Goal: Task Accomplishment & Management: Manage account settings

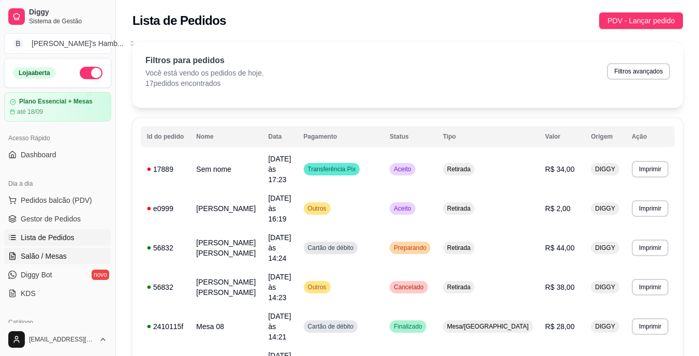
click at [39, 255] on span "Salão / Mesas" at bounding box center [44, 256] width 46 height 10
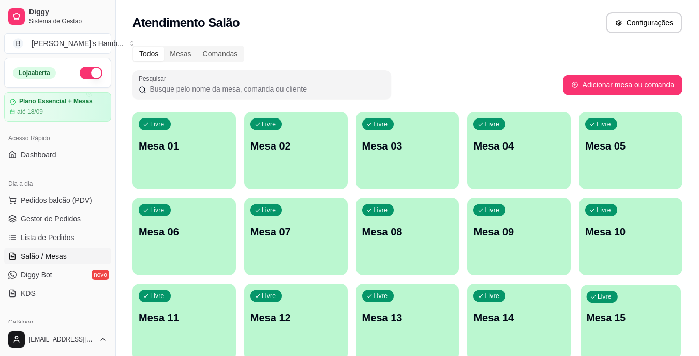
click at [627, 295] on div "Livre Mesa 15" at bounding box center [631, 316] width 100 height 63
click at [205, 318] on p "Mesa 11" at bounding box center [184, 318] width 88 height 14
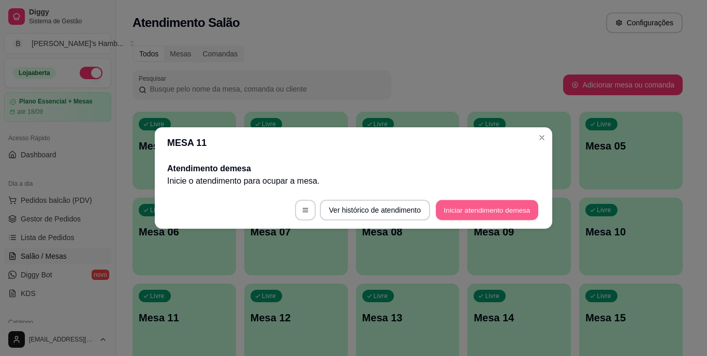
click at [498, 210] on button "Iniciar atendimento de mesa" at bounding box center [487, 210] width 102 height 20
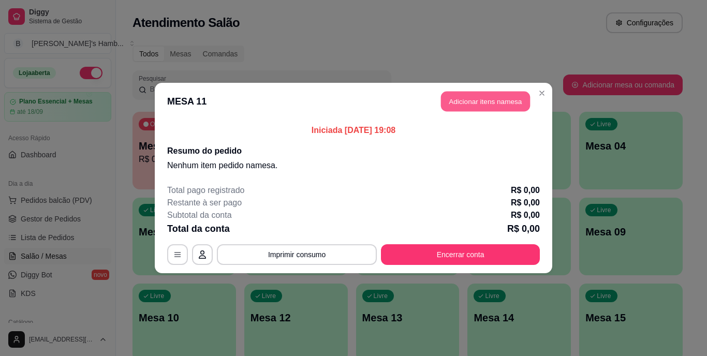
click at [488, 99] on button "Adicionar itens na mesa" at bounding box center [485, 102] width 89 height 20
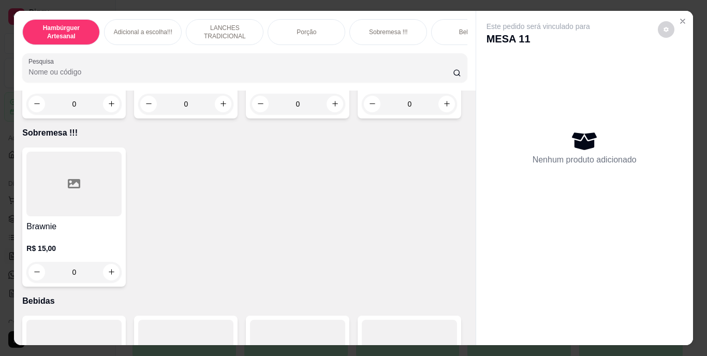
scroll to position [2235, 0]
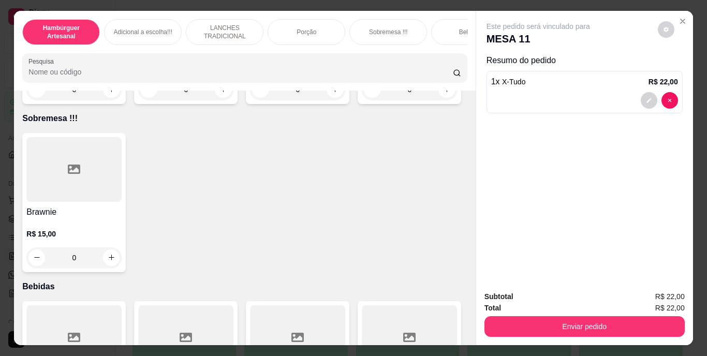
scroll to position [2236, 0]
type input "2"
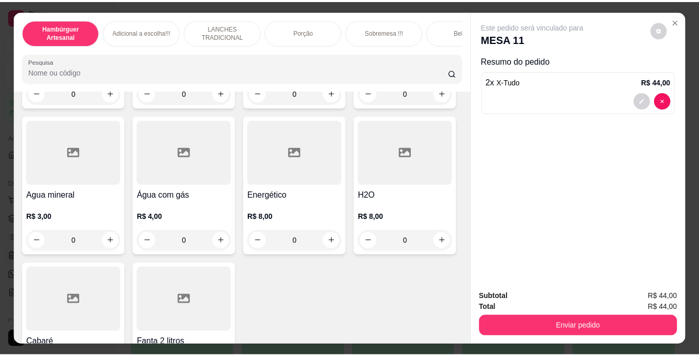
scroll to position [3022, 0]
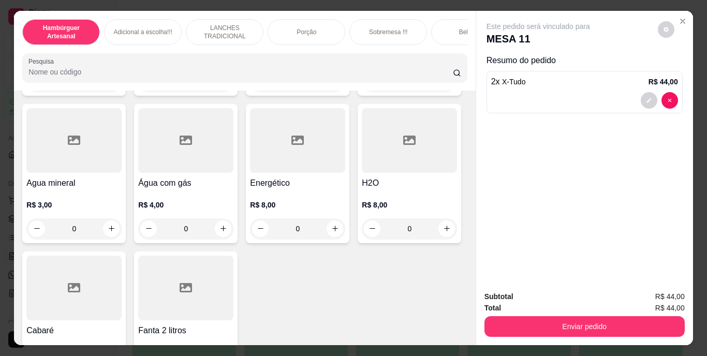
type input "2"
click at [651, 144] on button "decrease-product-quantity" at bounding box center [649, 147] width 16 height 16
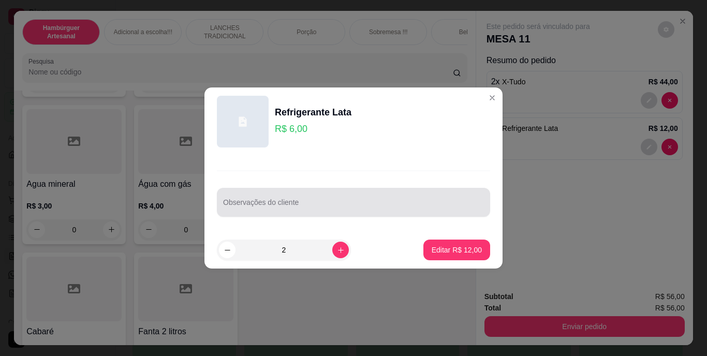
click at [360, 213] on div "Observações do cliente" at bounding box center [353, 202] width 273 height 29
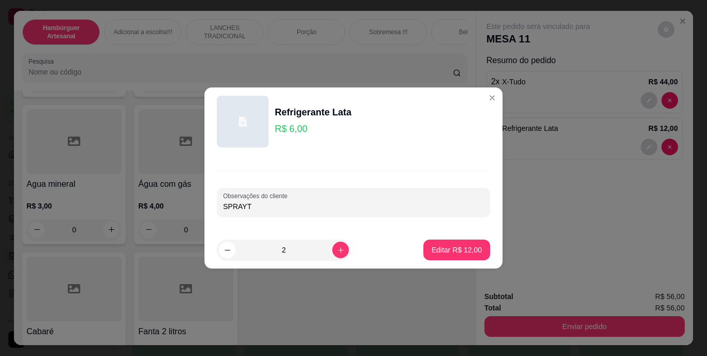
click at [241, 207] on input "SPRAYT" at bounding box center [353, 206] width 261 height 10
click at [243, 205] on input "SPRAYT" at bounding box center [353, 206] width 261 height 10
click at [262, 205] on input "SPRIT" at bounding box center [353, 206] width 261 height 10
type input "SPRIT E ZERO"
click at [454, 250] on p "Editar R$ 12,00" at bounding box center [456, 250] width 49 height 10
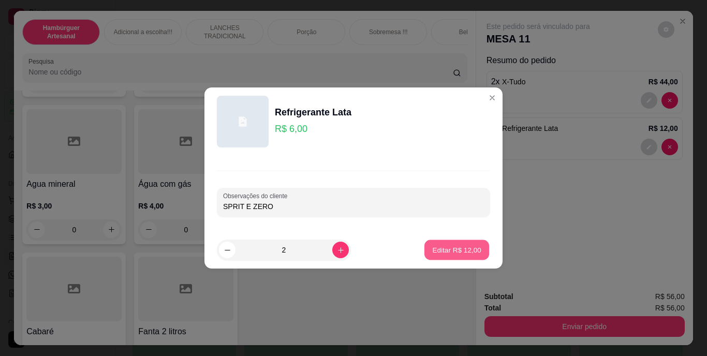
type input "0"
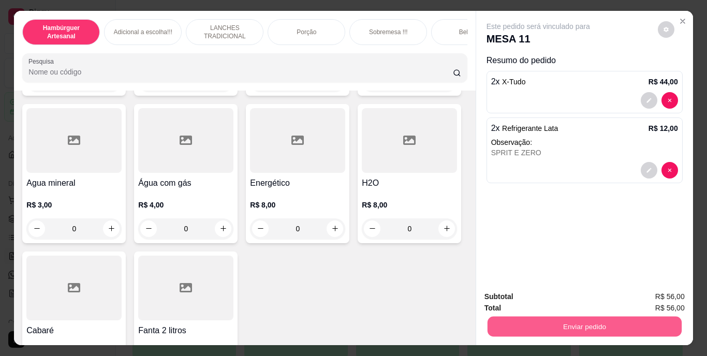
click at [610, 331] on button "Enviar pedido" at bounding box center [584, 327] width 194 height 20
click at [561, 307] on button "Não registrar e enviar pedido" at bounding box center [550, 297] width 105 height 19
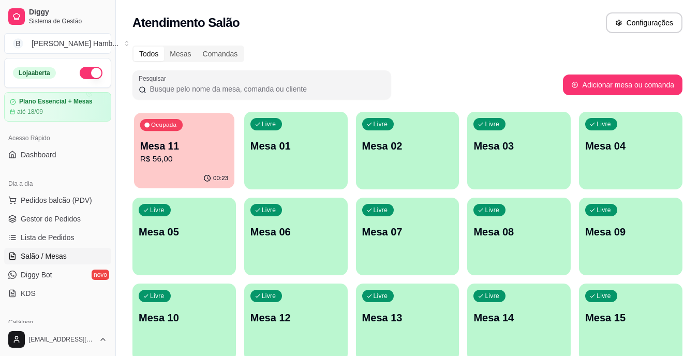
click at [161, 155] on p "R$ 56,00" at bounding box center [184, 159] width 88 height 12
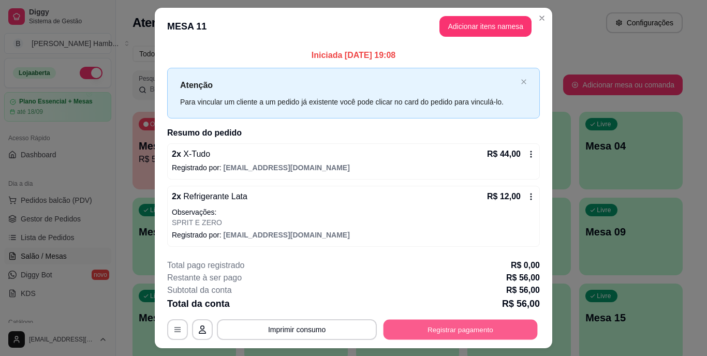
click at [404, 328] on button "Registrar pagamento" at bounding box center [460, 329] width 154 height 20
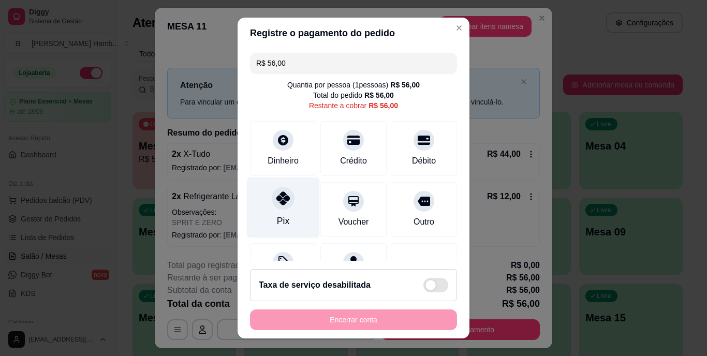
click at [277, 215] on div "Pix" at bounding box center [283, 221] width 12 height 13
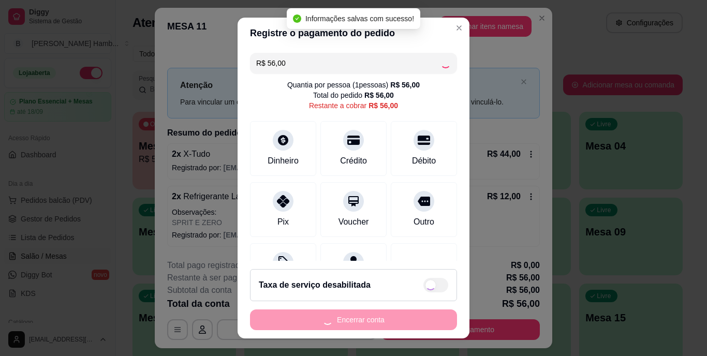
type input "R$ 0,00"
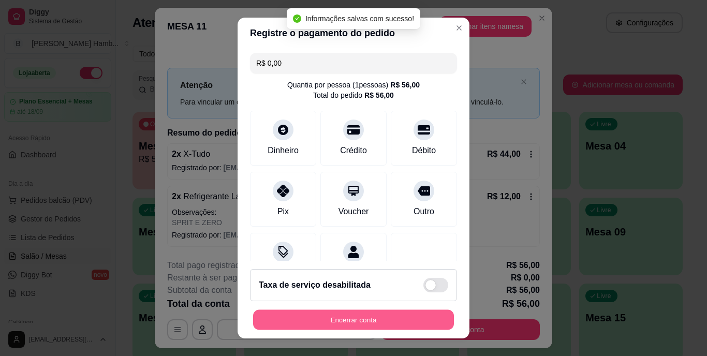
click at [287, 319] on button "Encerrar conta" at bounding box center [353, 319] width 201 height 20
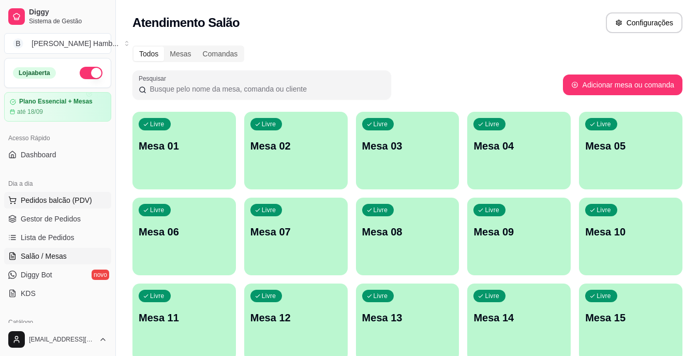
drag, startPoint x: 55, startPoint y: 194, endPoint x: 60, endPoint y: 197, distance: 5.8
click at [60, 197] on button "Pedidos balcão (PDV)" at bounding box center [57, 200] width 107 height 17
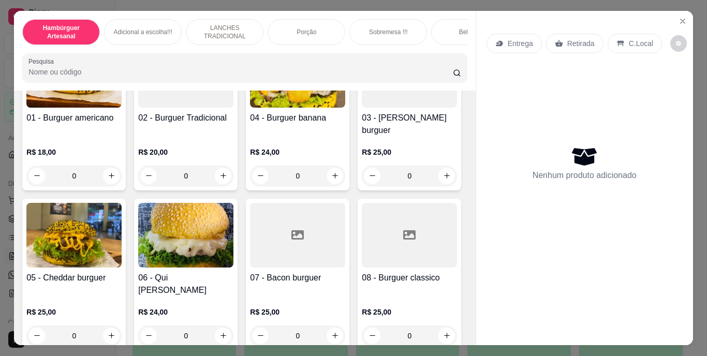
scroll to position [139, 0]
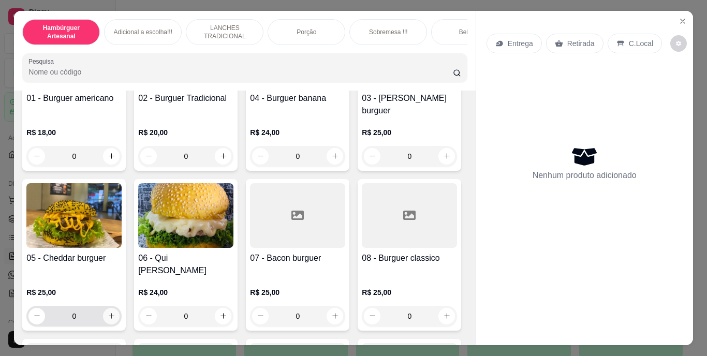
click at [120, 308] on button "increase-product-quantity" at bounding box center [111, 316] width 17 height 17
type input "2"
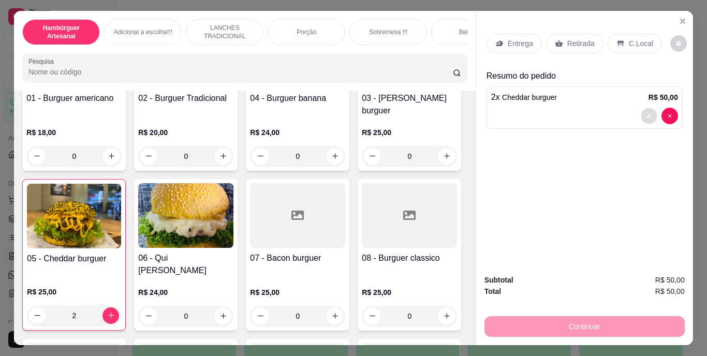
click at [650, 114] on button "decrease-product-quantity" at bounding box center [649, 116] width 16 height 16
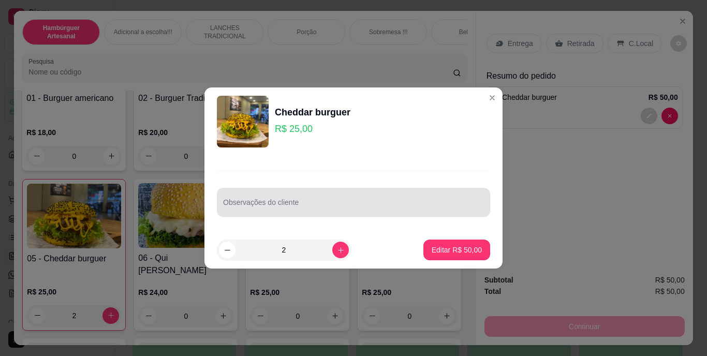
click at [438, 195] on div at bounding box center [353, 202] width 261 height 21
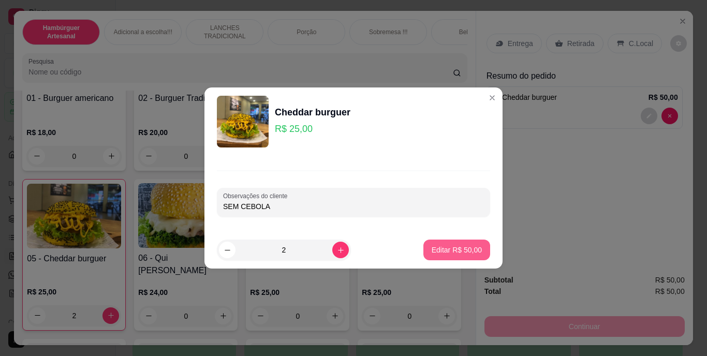
type input "SEM CEBOLA"
click at [452, 249] on p "Editar R$ 50,00" at bounding box center [456, 250] width 49 height 10
type input "0"
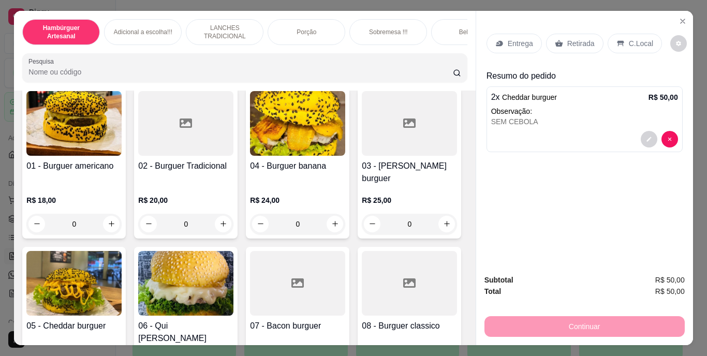
scroll to position [70, 0]
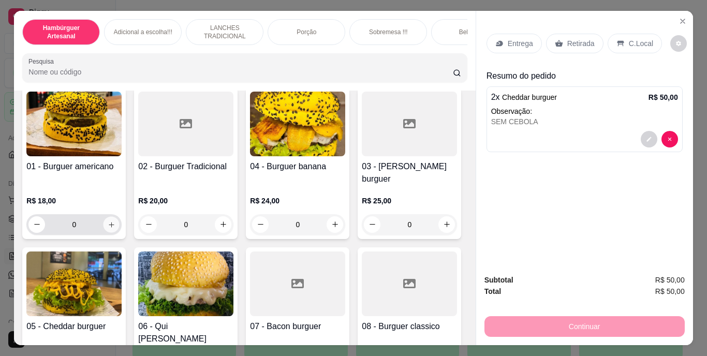
click at [109, 222] on icon "increase-product-quantity" at bounding box center [111, 224] width 5 height 5
type input "1"
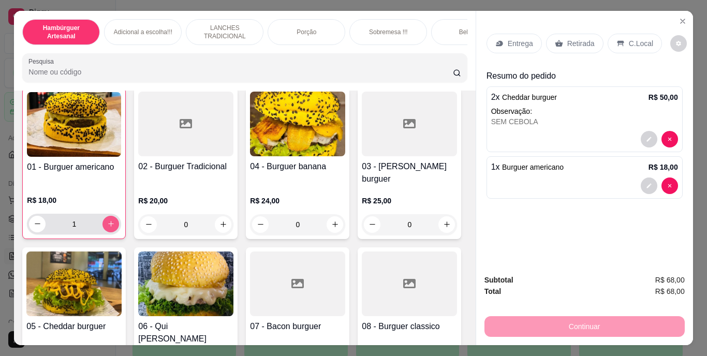
scroll to position [71, 0]
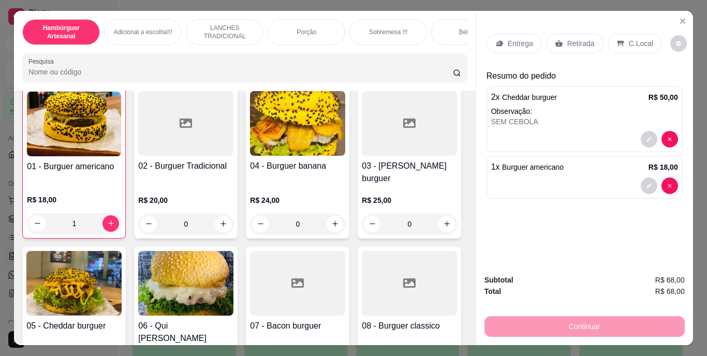
click at [508, 34] on div "Entrega" at bounding box center [513, 44] width 55 height 20
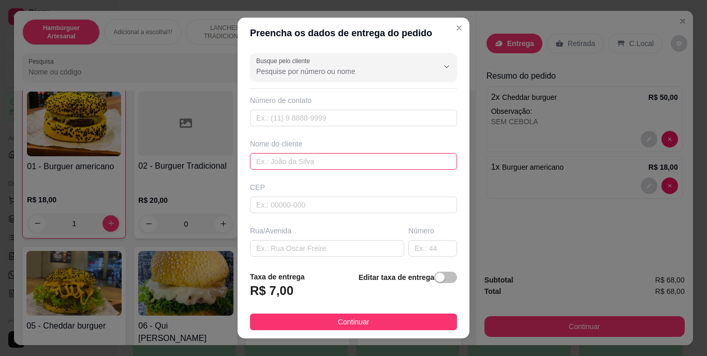
click at [289, 161] on input "text" at bounding box center [353, 161] width 207 height 17
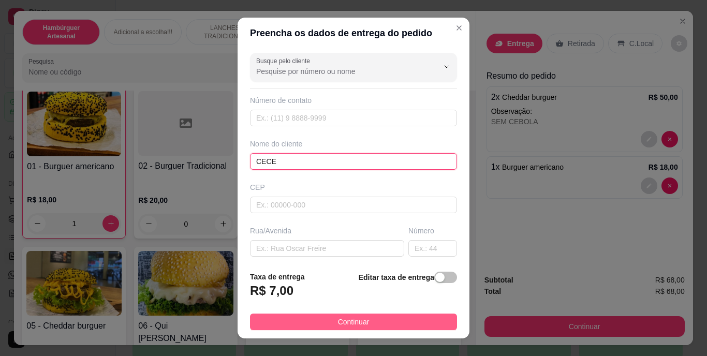
type input "CECE"
click at [288, 321] on button "Continuar" at bounding box center [353, 322] width 207 height 17
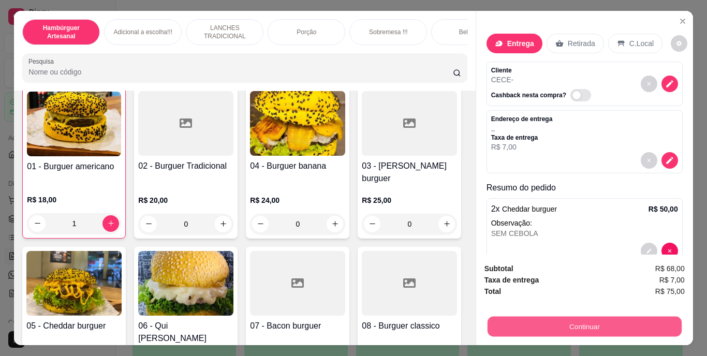
click at [517, 324] on button "Continuar" at bounding box center [584, 327] width 194 height 20
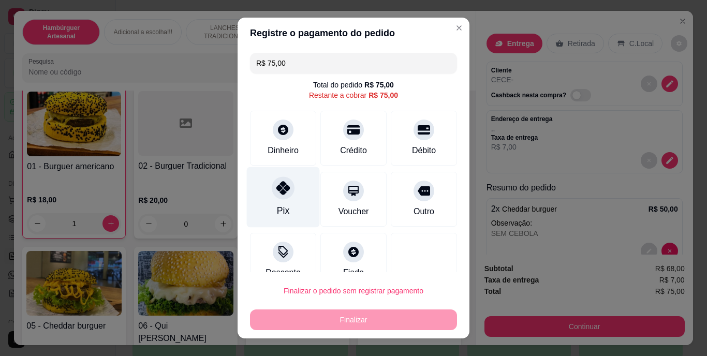
click at [293, 212] on div "Pix" at bounding box center [283, 197] width 73 height 61
type input "R$ 0,00"
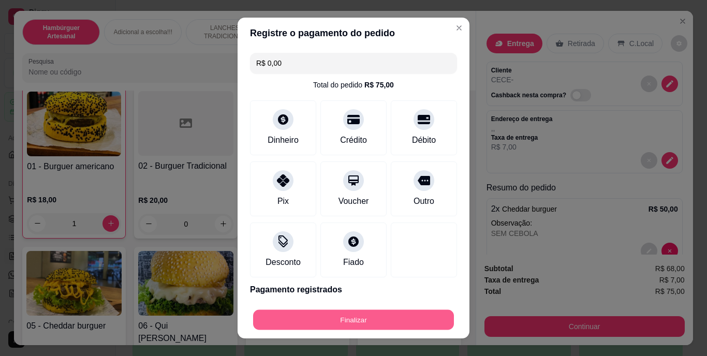
click at [326, 321] on button "Finalizar" at bounding box center [353, 319] width 201 height 20
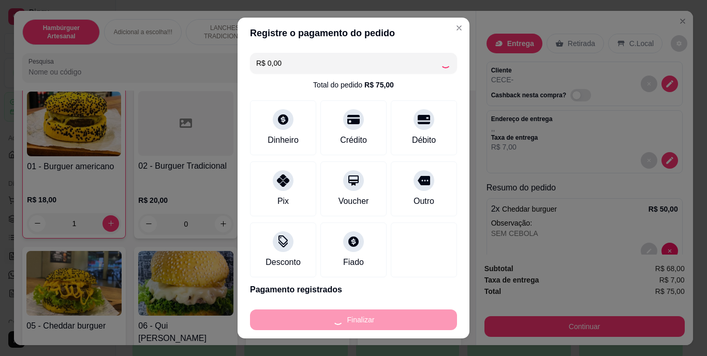
type input "0"
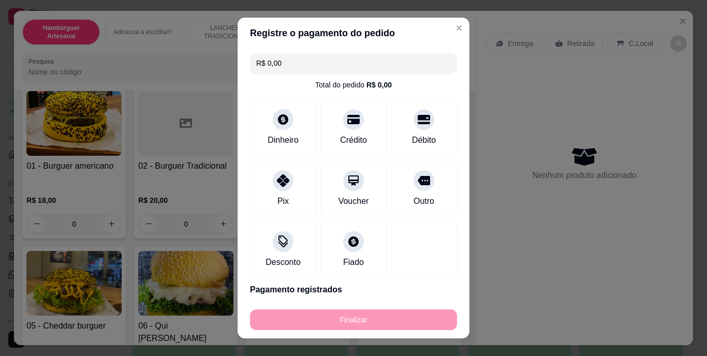
type input "-R$ 75,00"
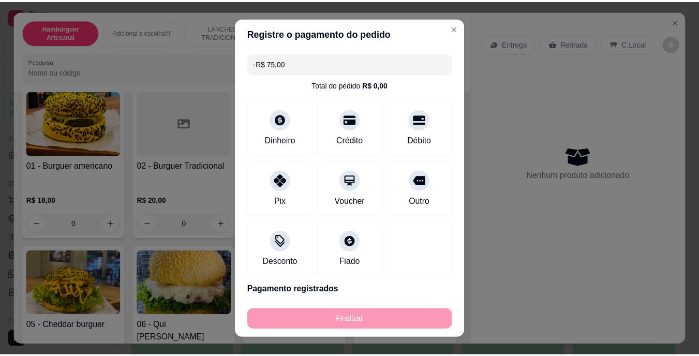
scroll to position [70, 0]
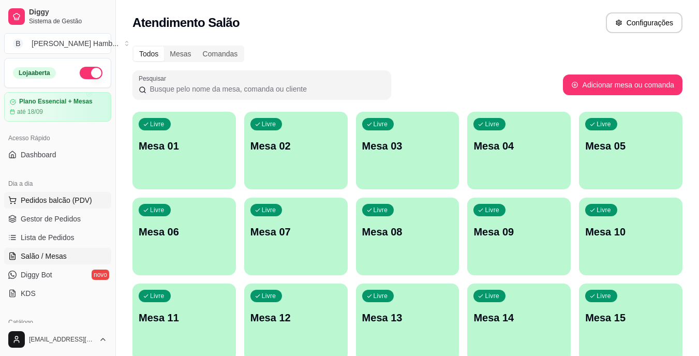
click at [66, 194] on button "Pedidos balcão (PDV)" at bounding box center [57, 200] width 107 height 17
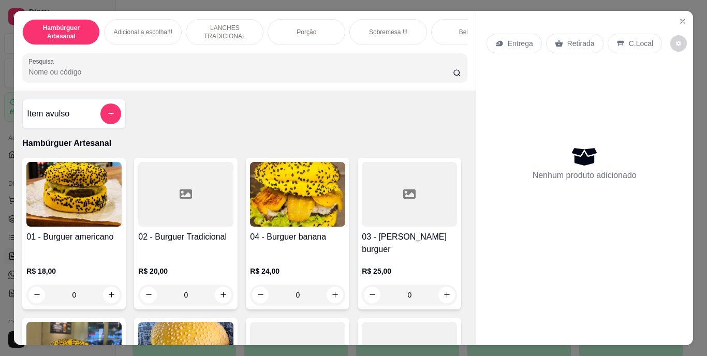
click at [230, 76] on input "Pesquisa" at bounding box center [240, 72] width 424 height 10
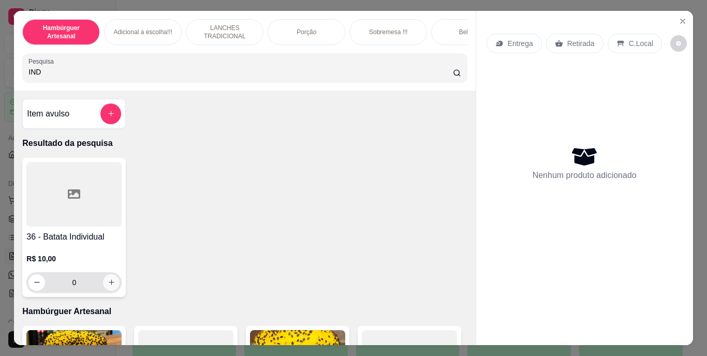
type input "IND"
click at [108, 286] on icon "increase-product-quantity" at bounding box center [112, 282] width 8 height 8
type input "1"
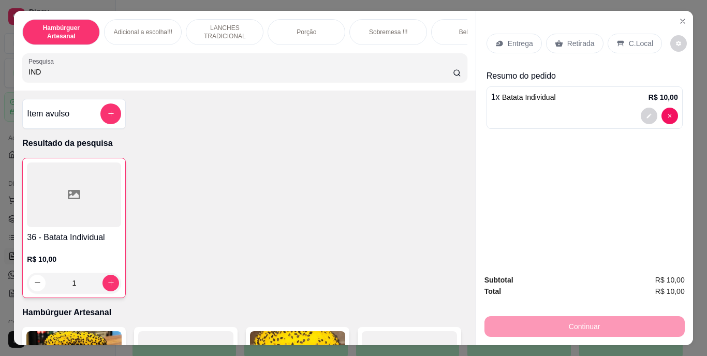
click at [567, 39] on p "Retirada" at bounding box center [580, 43] width 27 height 10
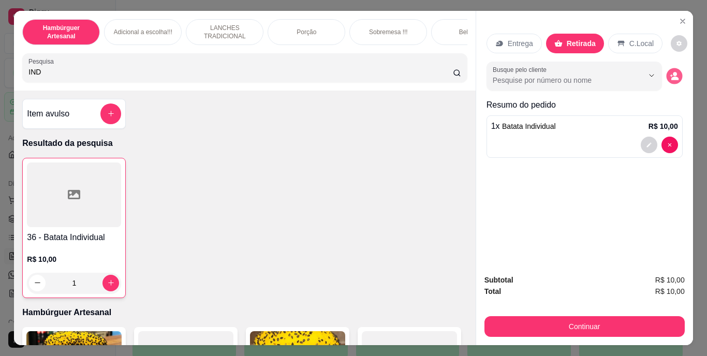
click at [673, 71] on icon "decrease-product-quantity" at bounding box center [674, 75] width 9 height 9
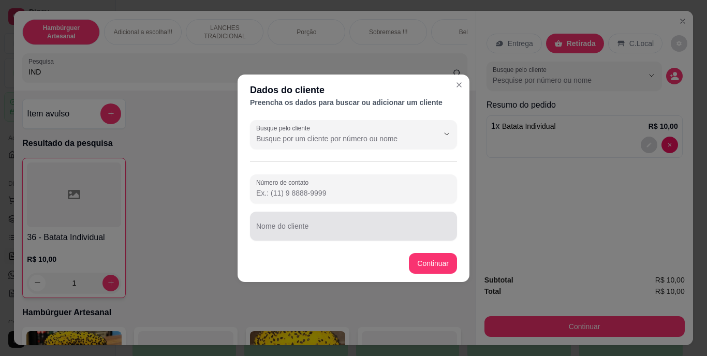
click at [391, 220] on div at bounding box center [353, 226] width 195 height 21
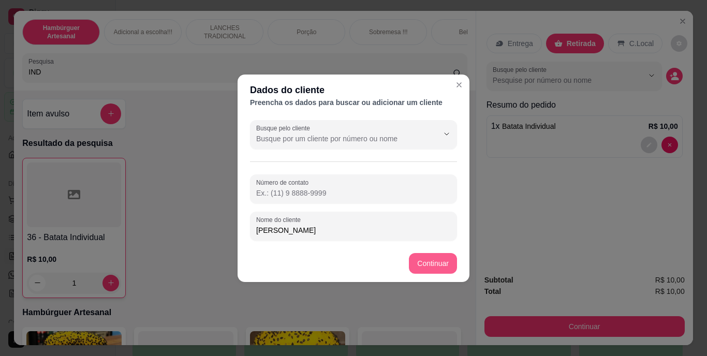
type input "[PERSON_NAME]"
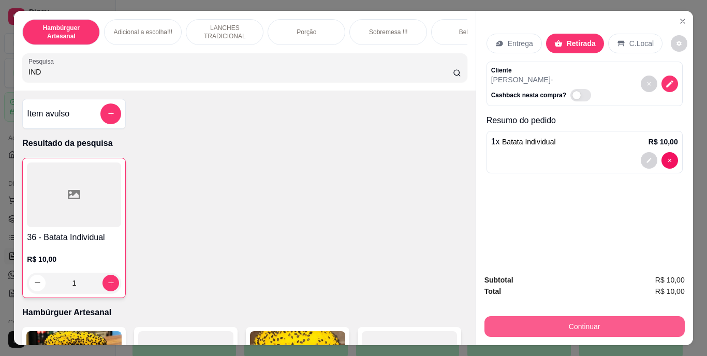
click at [506, 316] on button "Continuar" at bounding box center [584, 326] width 200 height 21
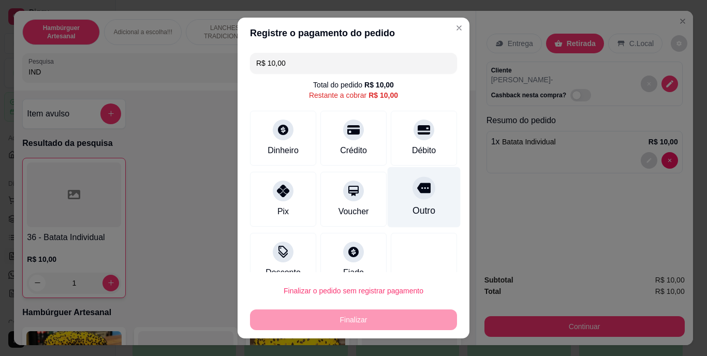
click at [417, 183] on icon at bounding box center [423, 188] width 13 height 10
type input "R$ 0,00"
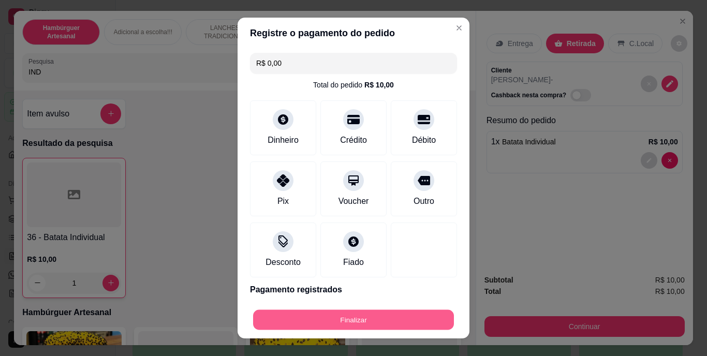
click at [385, 323] on button "Finalizar" at bounding box center [353, 319] width 201 height 20
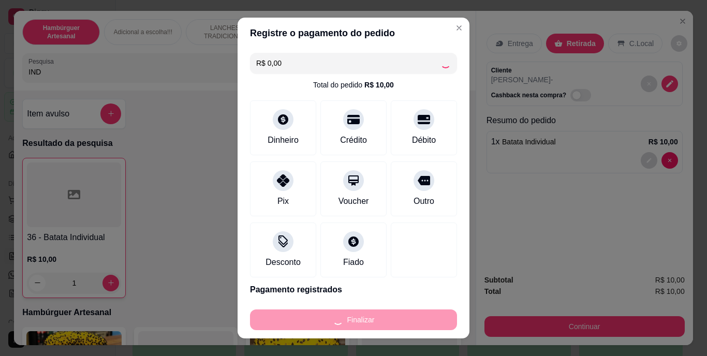
type input "0"
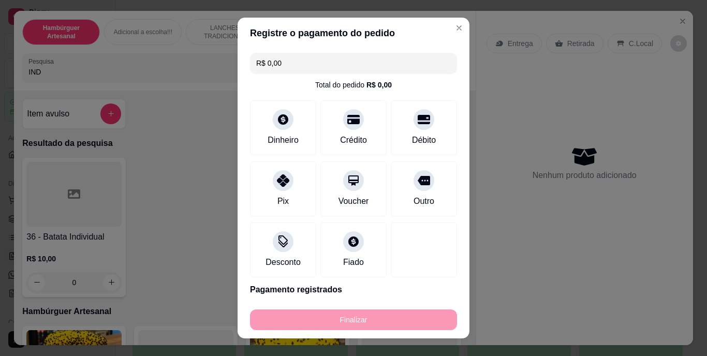
type input "-R$ 10,00"
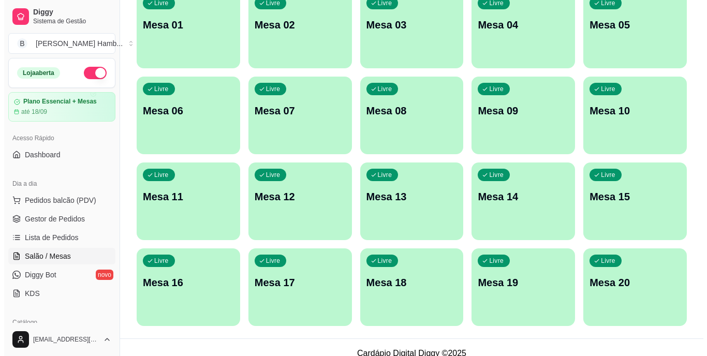
scroll to position [122, 0]
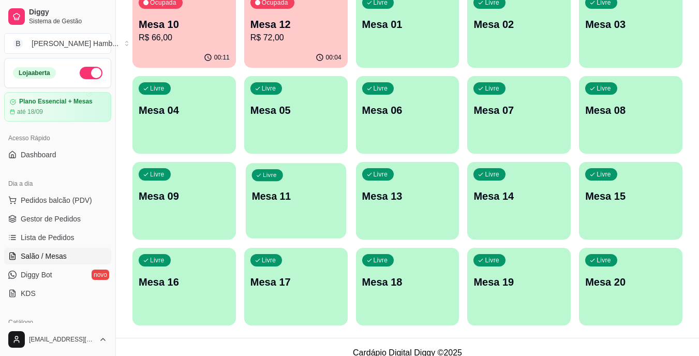
click at [310, 207] on div "Livre Mesa 11" at bounding box center [296, 194] width 100 height 63
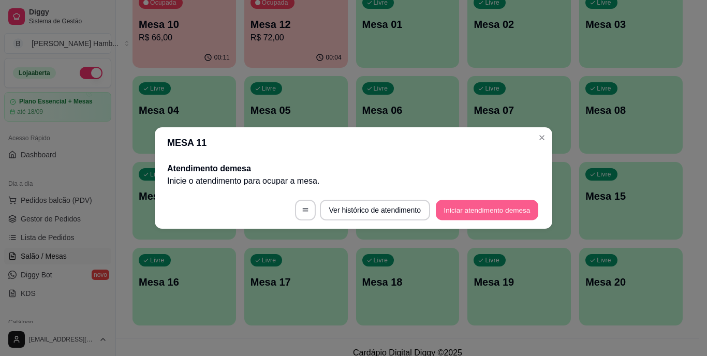
click at [451, 200] on button "Iniciar atendimento de mesa" at bounding box center [487, 210] width 102 height 20
click at [463, 207] on button "Iniciar atendimento de mesa" at bounding box center [487, 210] width 102 height 20
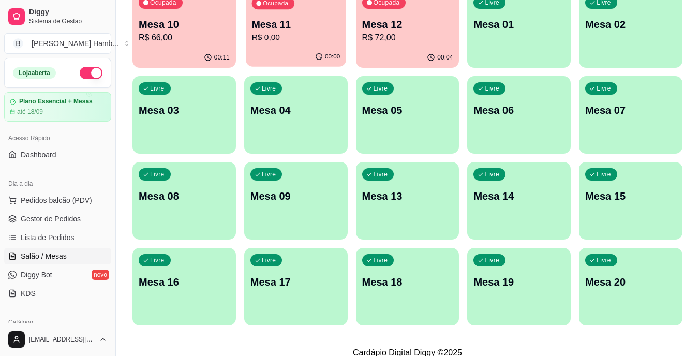
click at [289, 42] on p "R$ 0,00" at bounding box center [295, 38] width 88 height 12
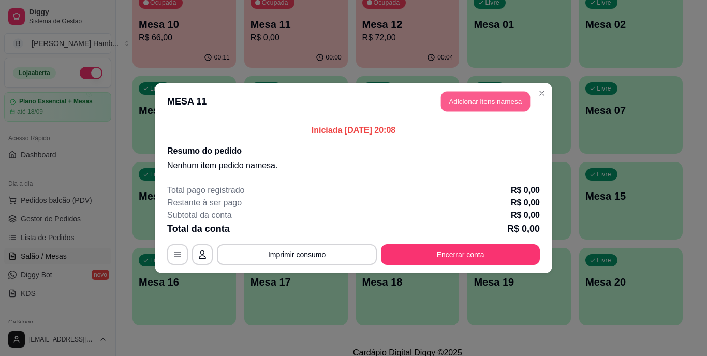
click at [452, 97] on button "Adicionar itens na mesa" at bounding box center [485, 102] width 89 height 20
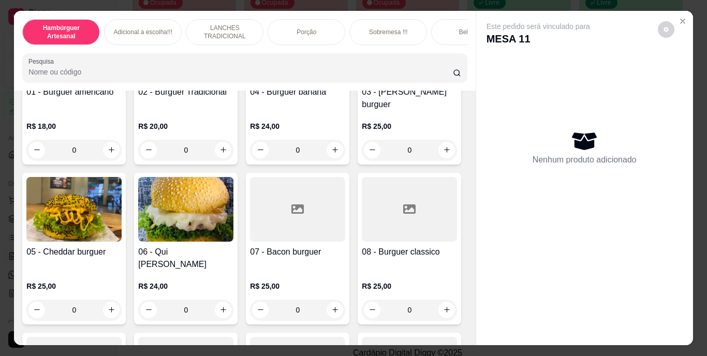
scroll to position [175, 0]
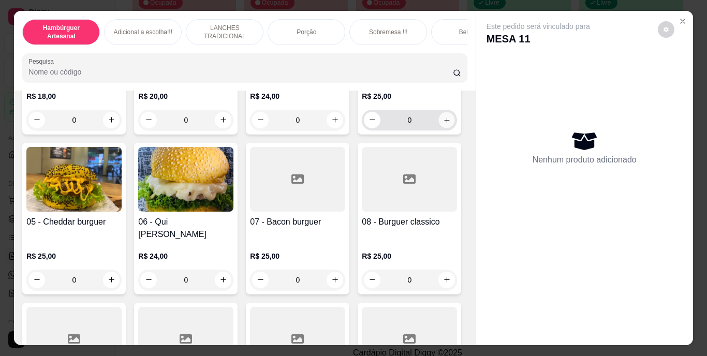
click at [439, 128] on button "increase-product-quantity" at bounding box center [447, 120] width 16 height 16
type input "1"
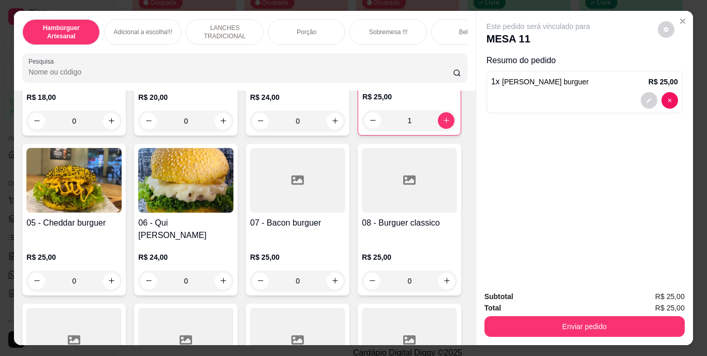
click at [214, 77] on input "Pesquisa" at bounding box center [240, 72] width 424 height 10
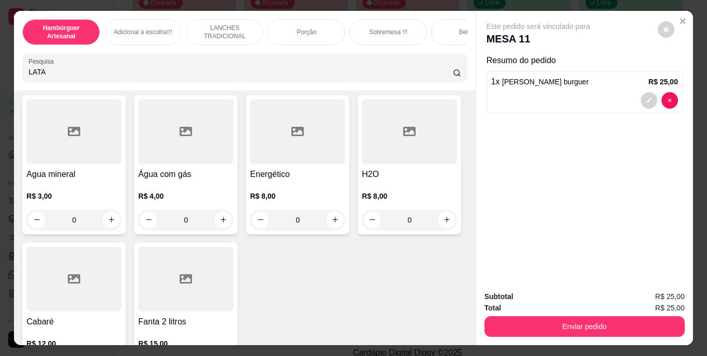
scroll to position [3257, 0]
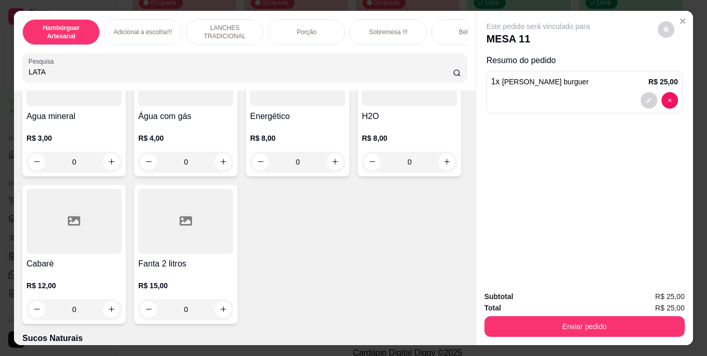
type input "LATA"
type input "1"
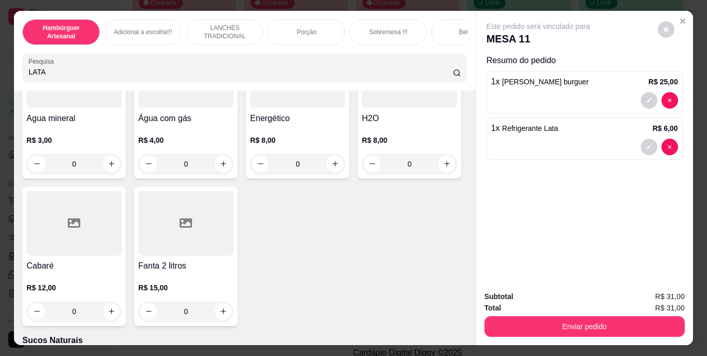
scroll to position [3259, 0]
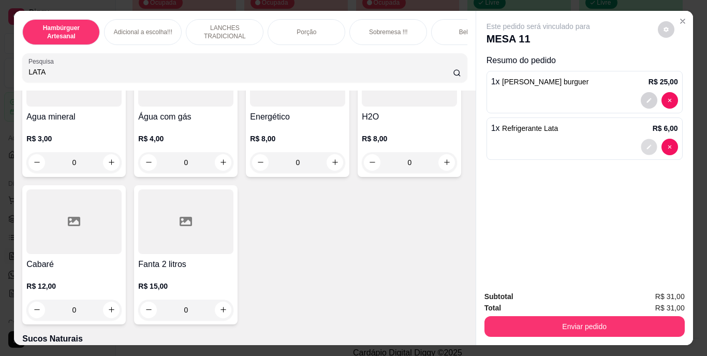
click at [646, 144] on icon "decrease-product-quantity" at bounding box center [649, 147] width 6 height 6
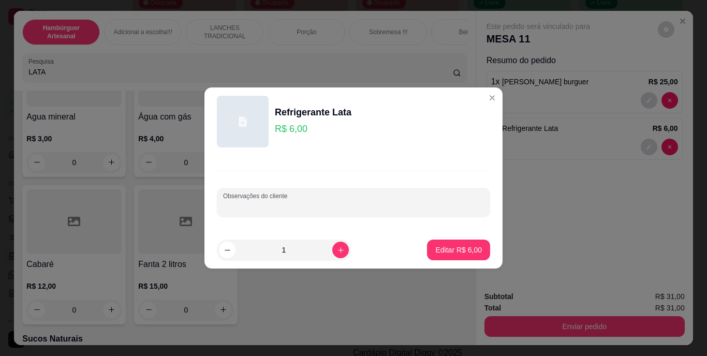
click at [429, 203] on input "Observações do cliente" at bounding box center [353, 206] width 261 height 10
type input "ZERO"
click at [461, 248] on p "Editar R$ 6,00" at bounding box center [458, 250] width 45 height 10
type input "0"
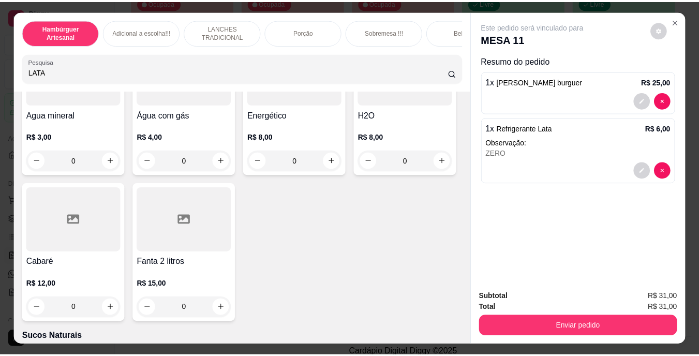
scroll to position [3257, 0]
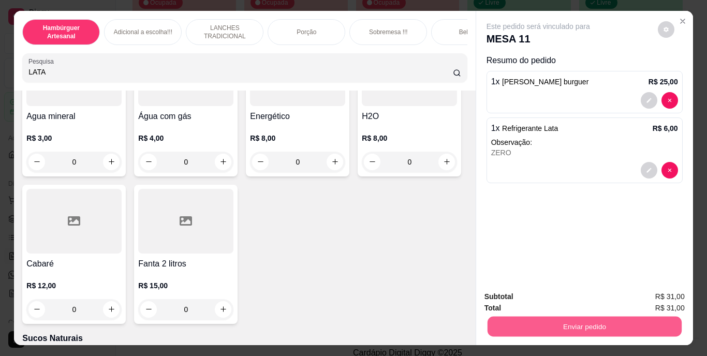
click at [538, 325] on button "Enviar pedido" at bounding box center [584, 327] width 194 height 20
click at [504, 291] on button "Não registrar e enviar pedido" at bounding box center [550, 297] width 105 height 19
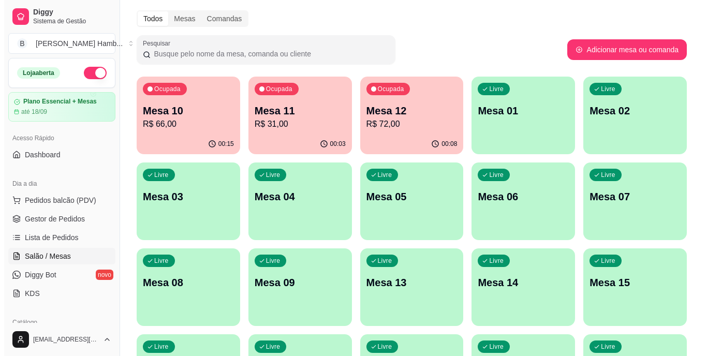
scroll to position [34, 0]
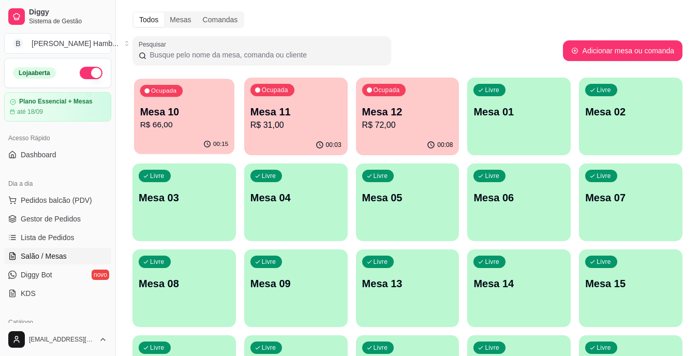
click at [219, 138] on div "00:15" at bounding box center [184, 145] width 100 height 20
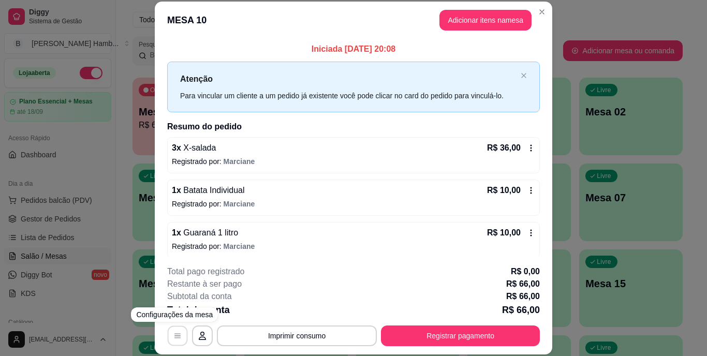
click at [168, 340] on button "button" at bounding box center [178, 335] width 20 height 20
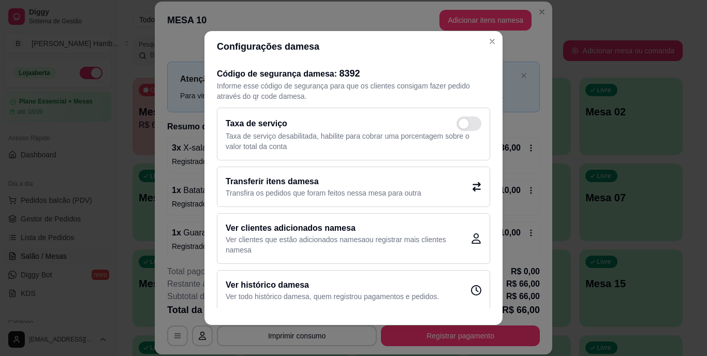
click at [268, 184] on h2 "Transferir itens da mesa" at bounding box center [324, 181] width 196 height 12
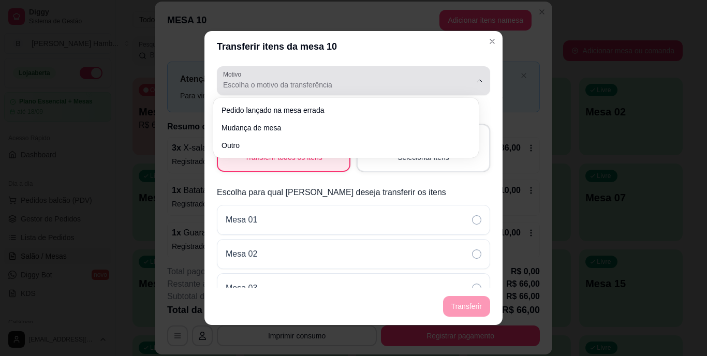
click at [283, 78] on div "Escolha o motivo da transferência" at bounding box center [347, 80] width 248 height 21
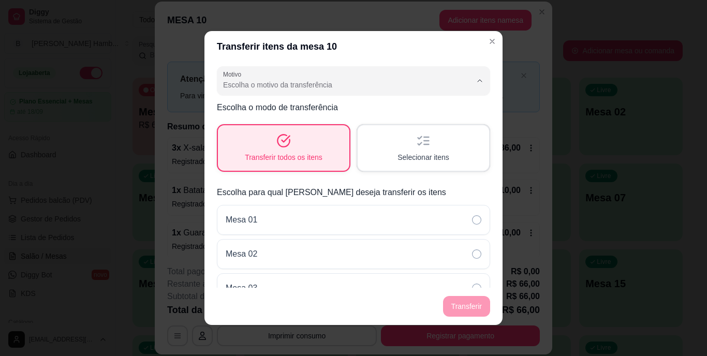
click at [262, 128] on span "Mudança de mesa" at bounding box center [340, 127] width 229 height 10
type input "TABLE_TRANSFER"
select select "TABLE_TRANSFER"
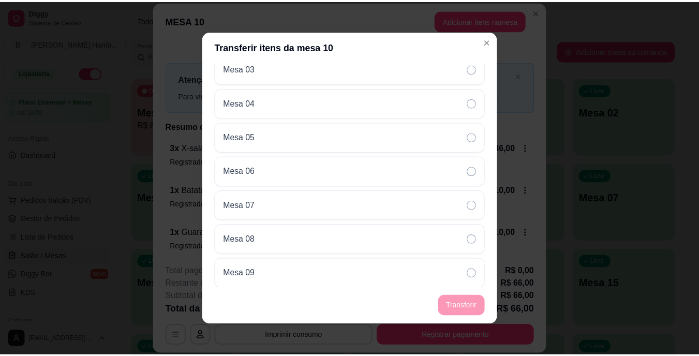
scroll to position [358, 0]
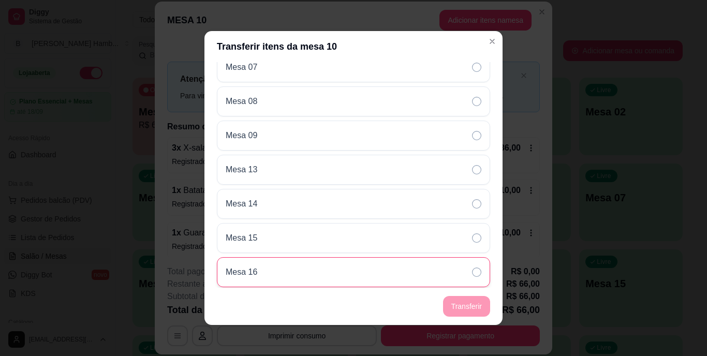
click at [325, 279] on div "Mesa 16" at bounding box center [353, 272] width 273 height 30
click at [464, 306] on button "Transferir" at bounding box center [466, 306] width 46 height 20
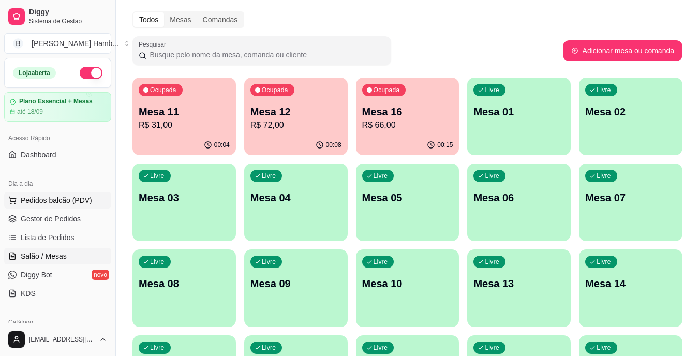
click at [31, 198] on span "Pedidos balcão (PDV)" at bounding box center [56, 200] width 71 height 10
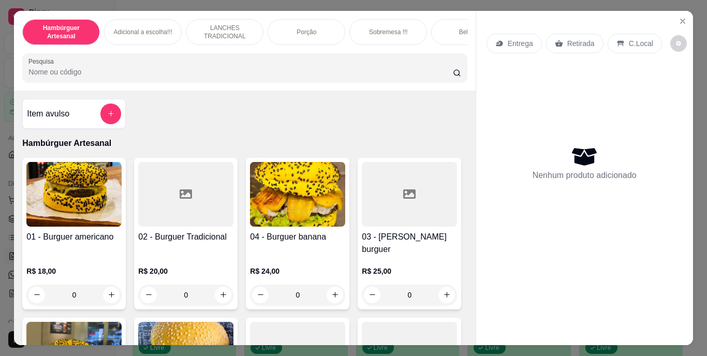
click at [202, 72] on input "Pesquisa" at bounding box center [240, 72] width 424 height 10
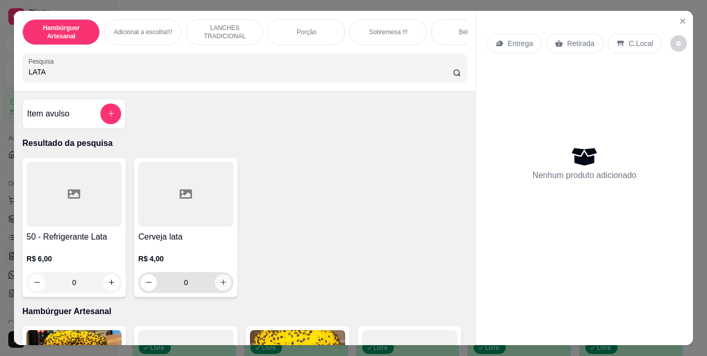
type input "LATA"
click at [219, 283] on icon "increase-product-quantity" at bounding box center [223, 282] width 8 height 8
type input "1"
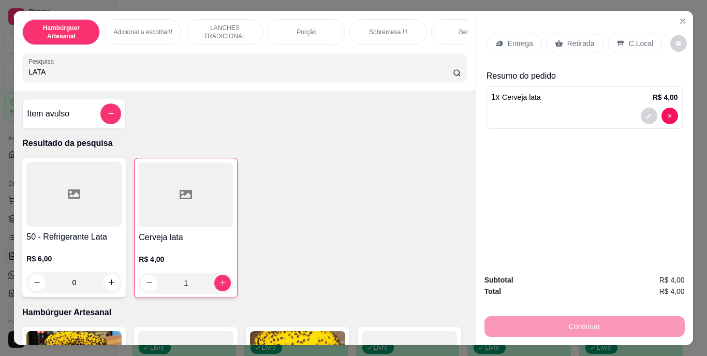
click at [560, 40] on div "Retirada" at bounding box center [574, 44] width 57 height 20
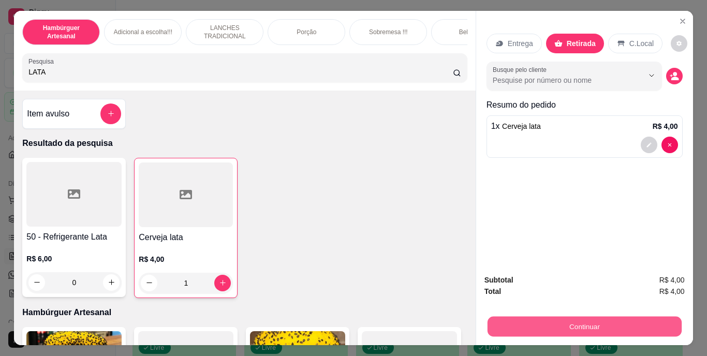
click at [509, 326] on button "Continuar" at bounding box center [584, 327] width 194 height 20
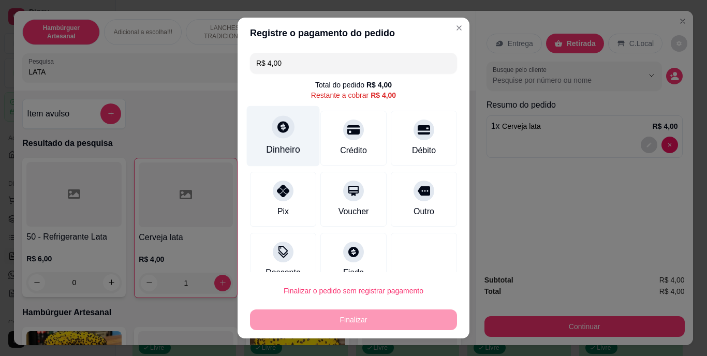
click at [280, 154] on div "Dinheiro" at bounding box center [283, 149] width 34 height 13
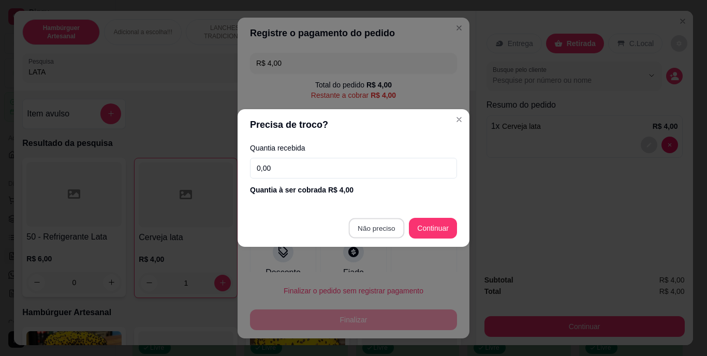
type input "R$ 0,00"
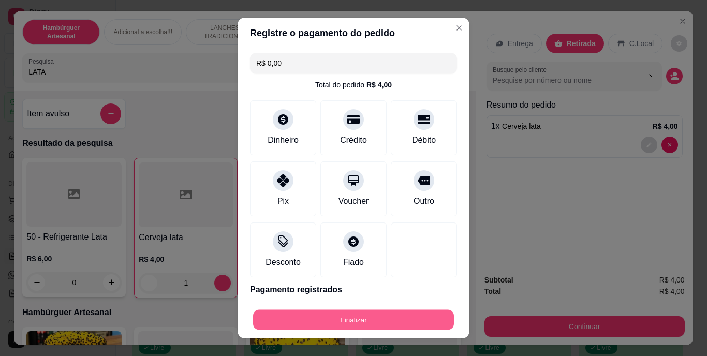
click at [329, 320] on button "Finalizar" at bounding box center [353, 319] width 201 height 20
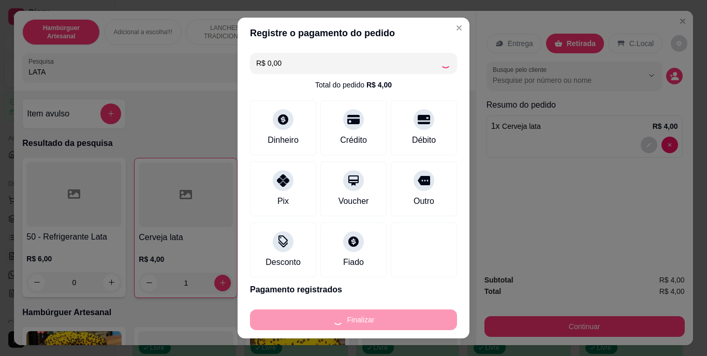
type input "0"
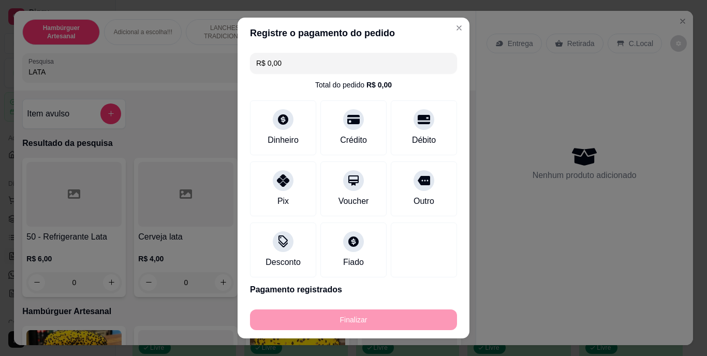
type input "-R$ 4,00"
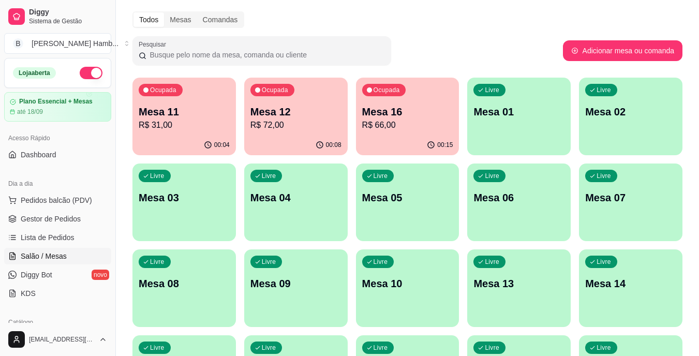
click at [541, 279] on p "Mesa 13" at bounding box center [518, 283] width 91 height 14
click at [70, 198] on span "Pedidos balcão (PDV)" at bounding box center [56, 200] width 71 height 10
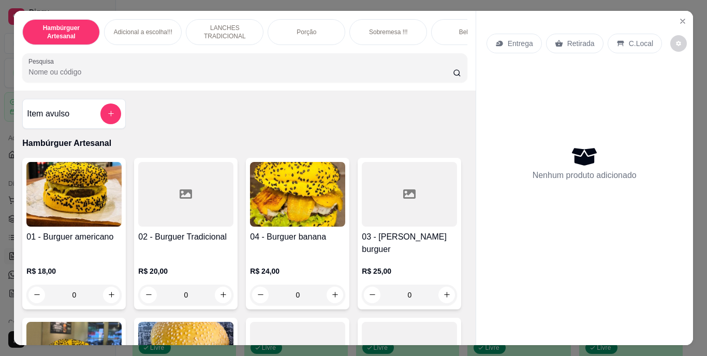
click at [227, 71] on input "Pesquisa" at bounding box center [240, 72] width 424 height 10
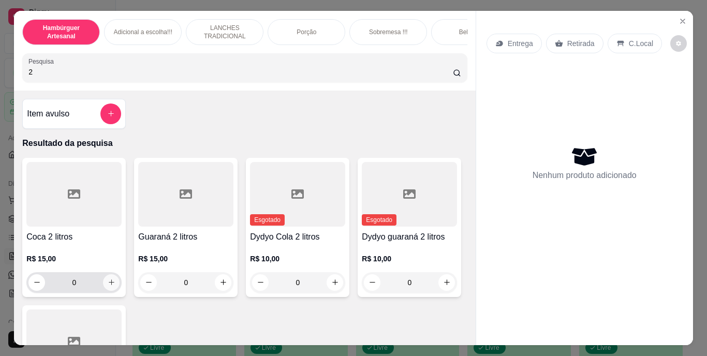
type input "2"
click at [109, 285] on icon "increase-product-quantity" at bounding box center [111, 282] width 5 height 5
type input "1"
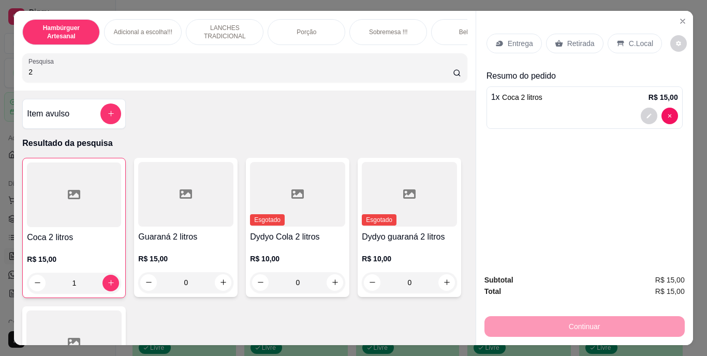
click at [567, 39] on p "Retirada" at bounding box center [580, 43] width 27 height 10
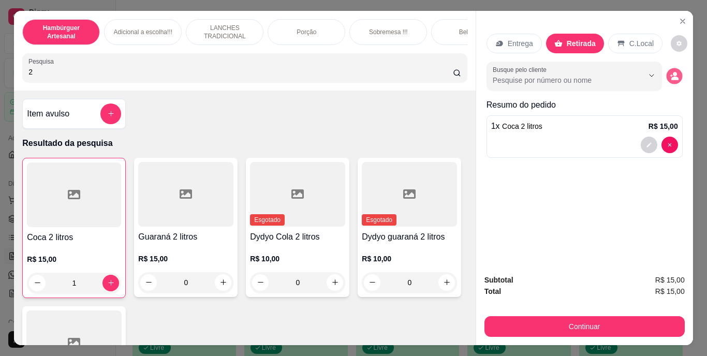
click at [671, 68] on button "decrease-product-quantity" at bounding box center [674, 76] width 16 height 16
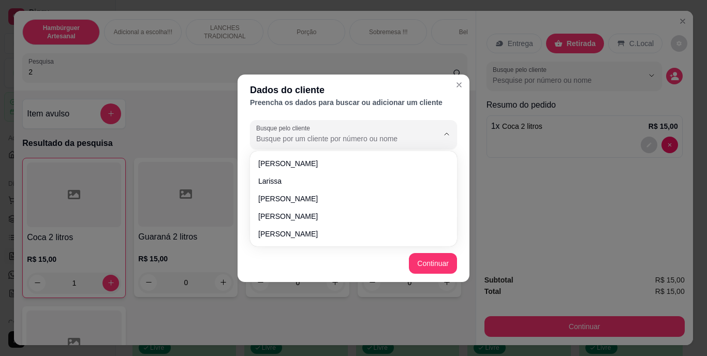
click at [386, 137] on input "Busque pelo cliente" at bounding box center [339, 138] width 166 height 10
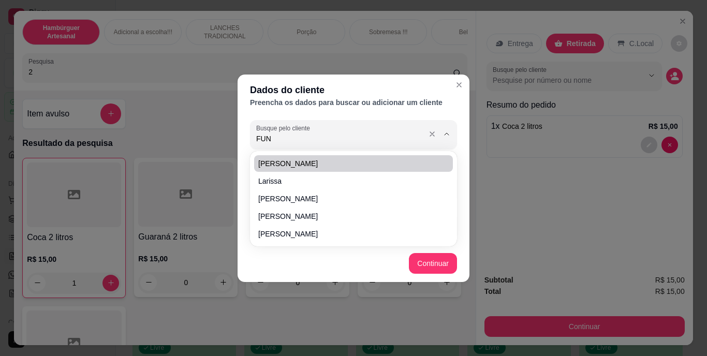
click at [345, 139] on input "FUN" at bounding box center [339, 138] width 166 height 10
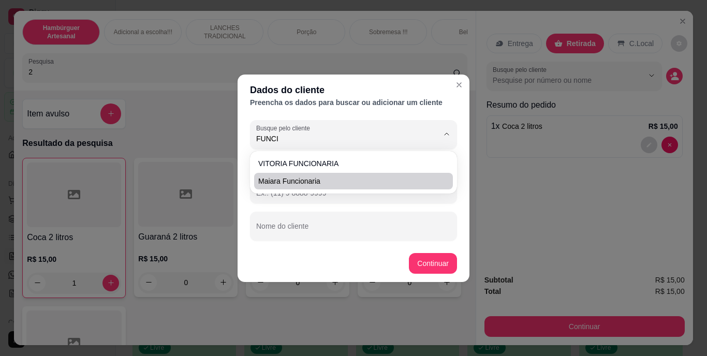
click at [333, 179] on span "maiara funcionaria" at bounding box center [348, 181] width 180 height 10
type input "maiara funcionaria"
type input "[PHONE_NUMBER]"
type input "maiara funcionaria"
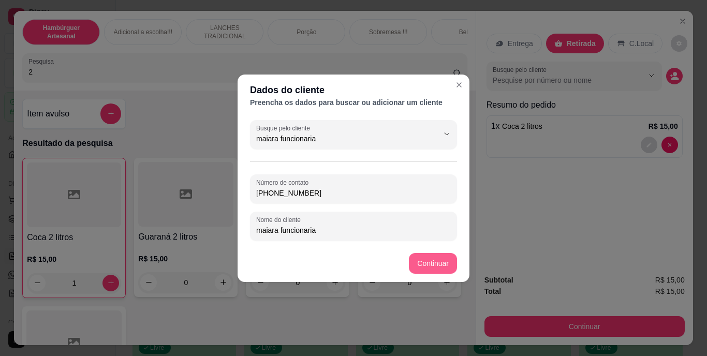
type input "maiara funcionaria"
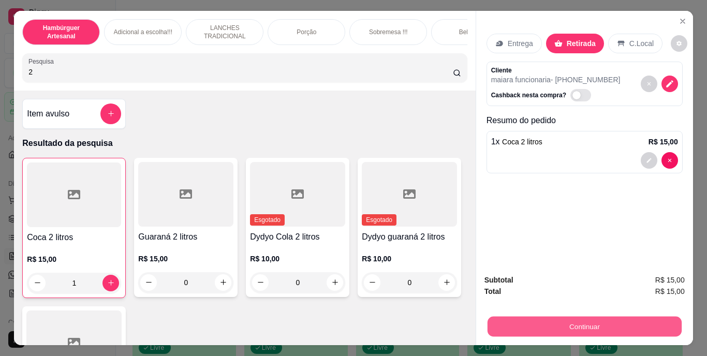
click at [524, 328] on button "Continuar" at bounding box center [584, 327] width 194 height 20
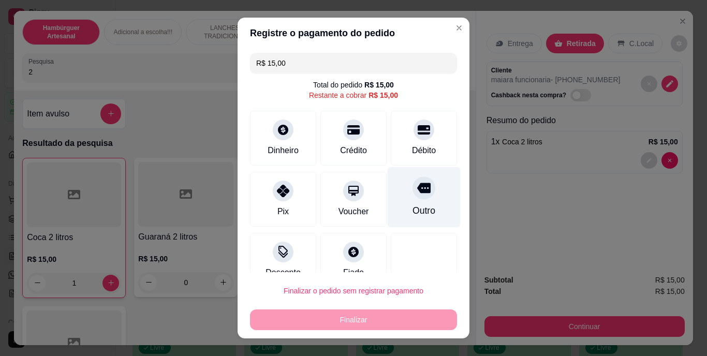
click at [417, 188] on icon at bounding box center [423, 188] width 13 height 13
type input "R$ 0,00"
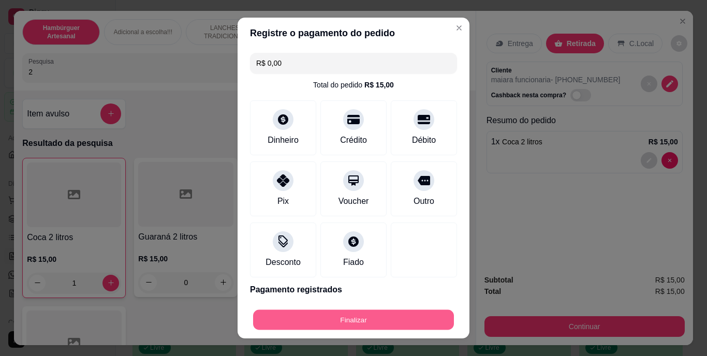
click at [360, 328] on button "Finalizar" at bounding box center [353, 319] width 201 height 20
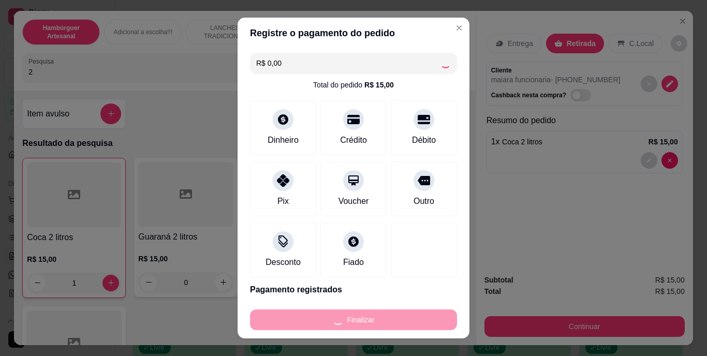
type input "0"
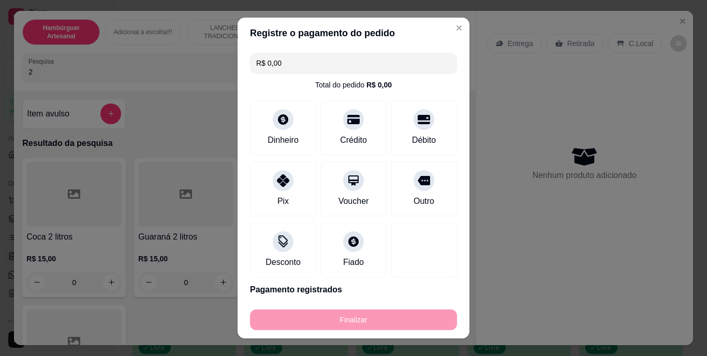
type input "-R$ 15,00"
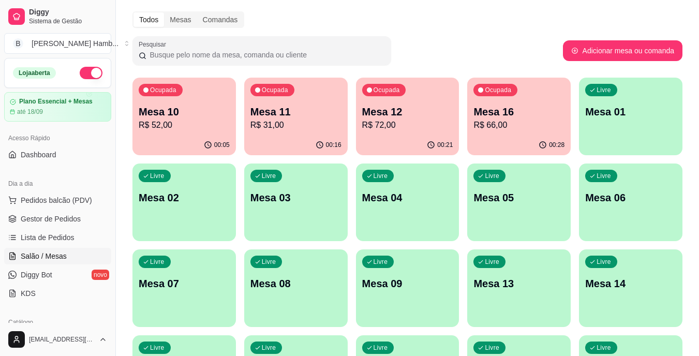
click at [181, 76] on div "Todos Mesas Comandas Pesquisar Adicionar mesa ou comanda Ocupada Mesa 10 R$ 52,…" at bounding box center [407, 215] width 583 height 420
click at [195, 107] on p "Mesa 10" at bounding box center [184, 112] width 88 height 14
click at [229, 103] on div "Ocupada Mesa 10 R$ 52,00" at bounding box center [184, 107] width 100 height 56
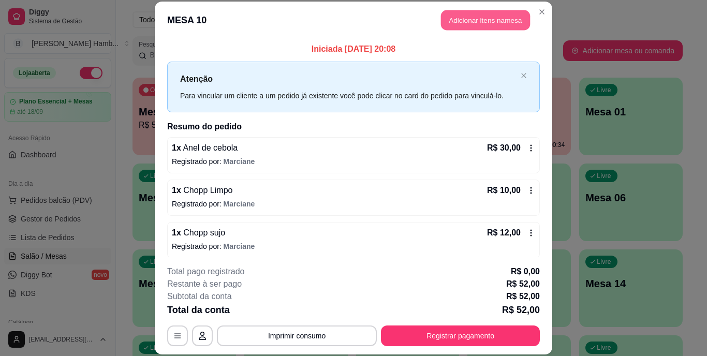
click at [472, 18] on button "Adicionar itens na mesa" at bounding box center [485, 20] width 89 height 20
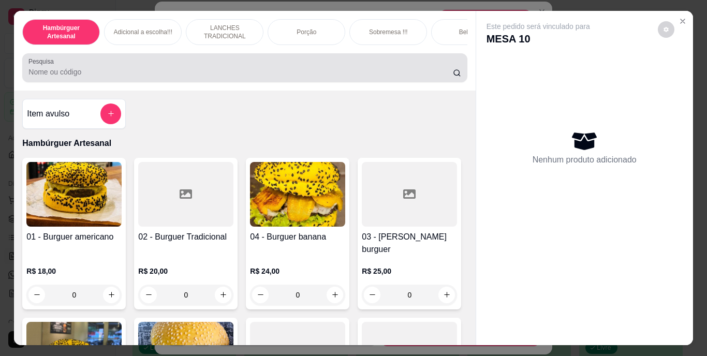
click at [340, 68] on div at bounding box center [244, 67] width 432 height 21
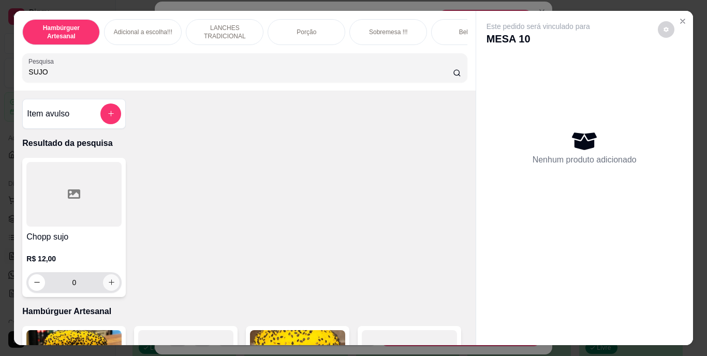
type input "SUJO"
click at [108, 286] on icon "increase-product-quantity" at bounding box center [112, 282] width 8 height 8
type input "1"
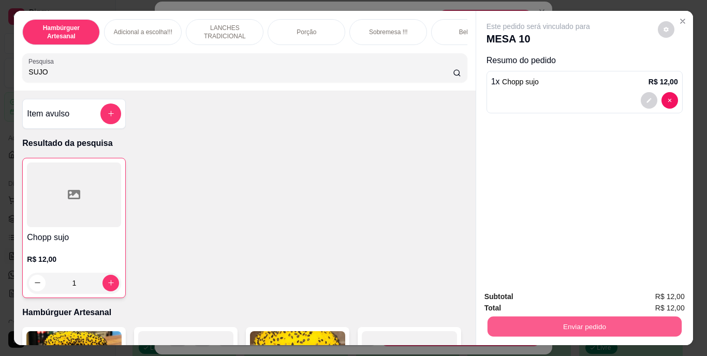
click at [489, 329] on button "Enviar pedido" at bounding box center [584, 327] width 194 height 20
click at [508, 301] on button "Não registrar e enviar pedido" at bounding box center [550, 297] width 105 height 19
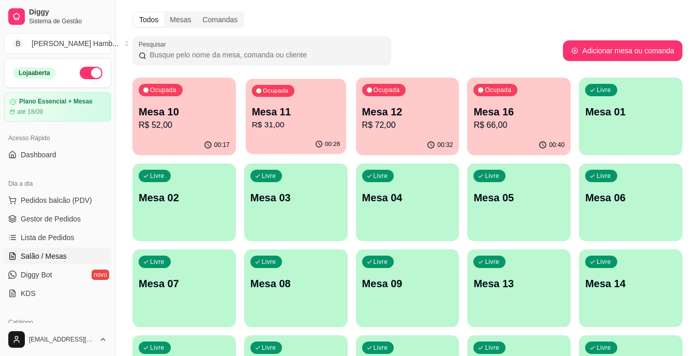
click at [292, 138] on div "00:28" at bounding box center [296, 145] width 100 height 20
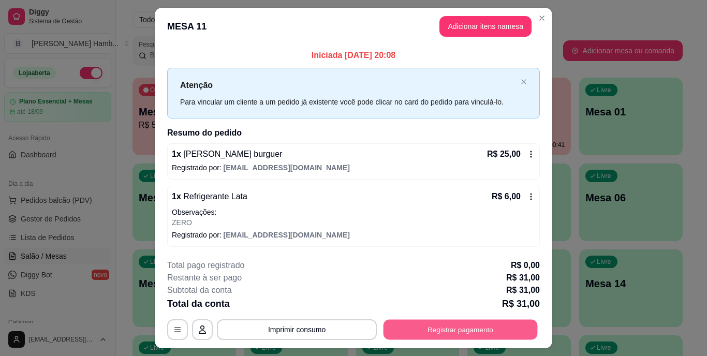
click at [393, 331] on button "Registrar pagamento" at bounding box center [460, 329] width 154 height 20
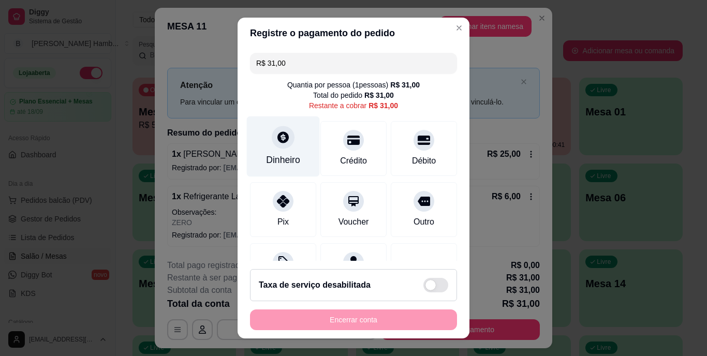
click at [272, 150] on div "Dinheiro" at bounding box center [283, 146] width 73 height 61
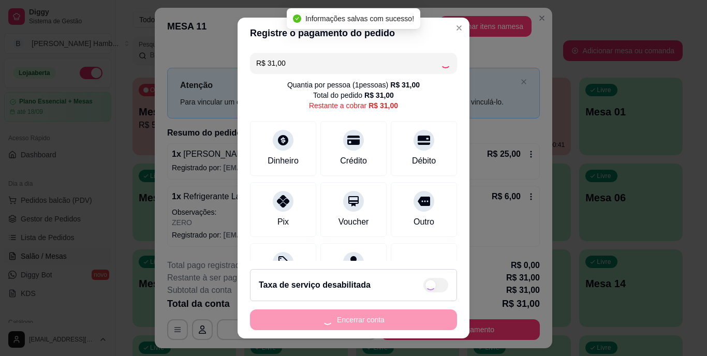
type input "R$ 0,00"
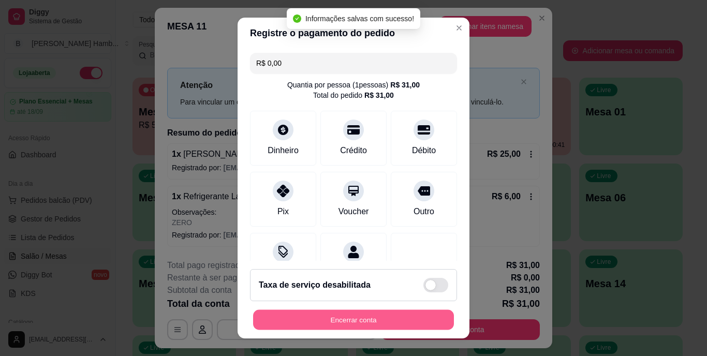
click at [343, 318] on button "Encerrar conta" at bounding box center [353, 319] width 201 height 20
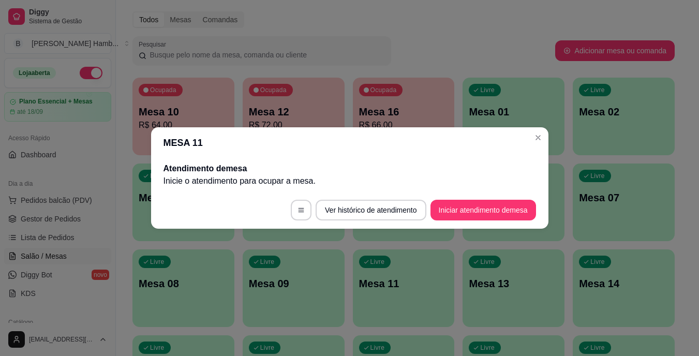
click at [447, 36] on div "Pesquisar" at bounding box center [343, 50] width 423 height 29
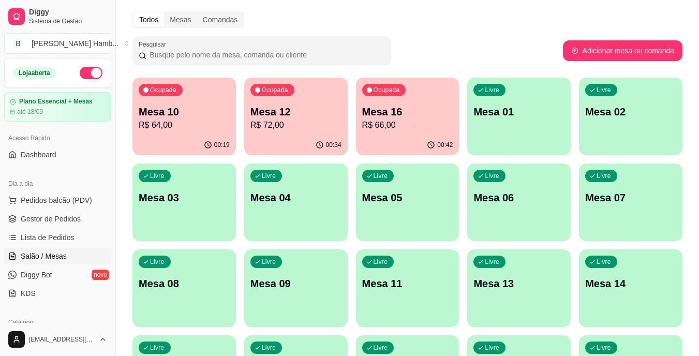
click at [447, 36] on div "Pesquisar" at bounding box center [347, 50] width 431 height 29
click at [285, 106] on p "Mesa 12" at bounding box center [295, 112] width 91 height 14
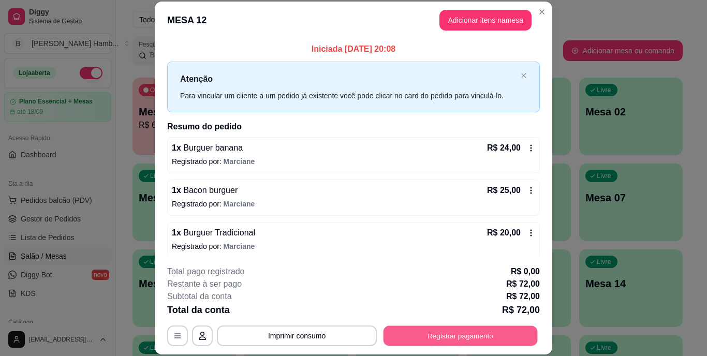
click at [467, 340] on button "Registrar pagamento" at bounding box center [460, 335] width 154 height 20
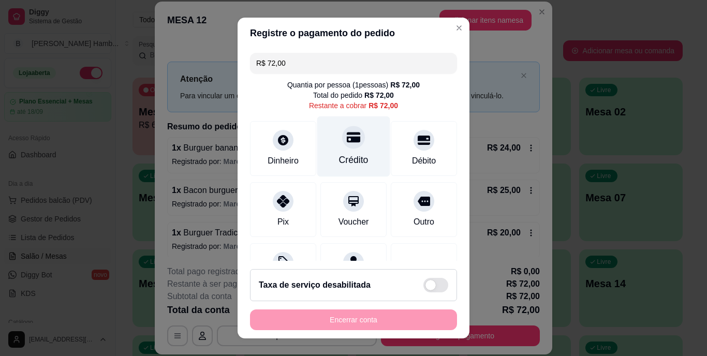
click at [349, 145] on div at bounding box center [353, 137] width 23 height 23
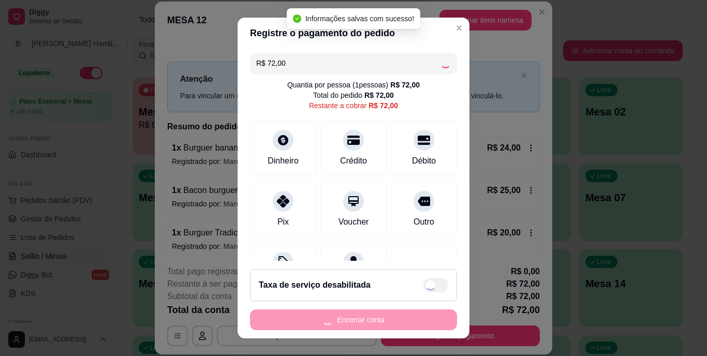
type input "R$ 0,00"
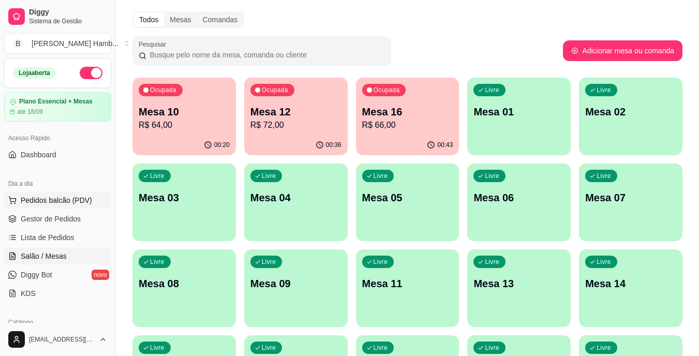
click at [82, 197] on span "Pedidos balcão (PDV)" at bounding box center [56, 200] width 71 height 10
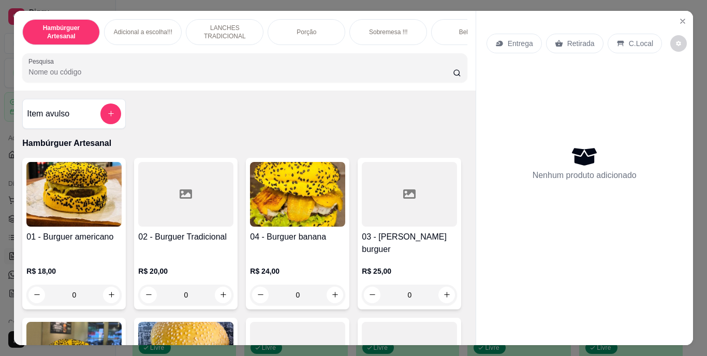
click at [130, 77] on input "Pesquisa" at bounding box center [240, 72] width 424 height 10
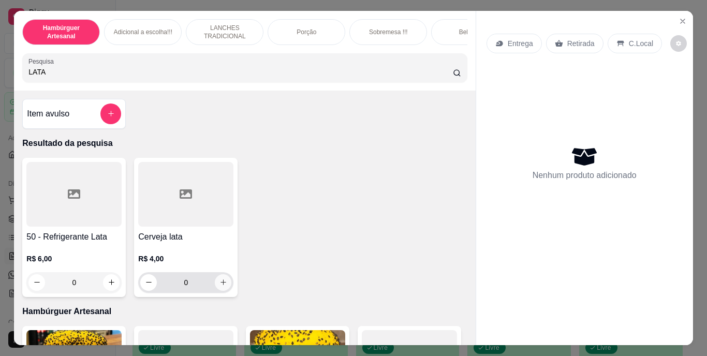
type input "LATA"
click at [222, 281] on button "increase-product-quantity" at bounding box center [223, 282] width 16 height 16
type input "1"
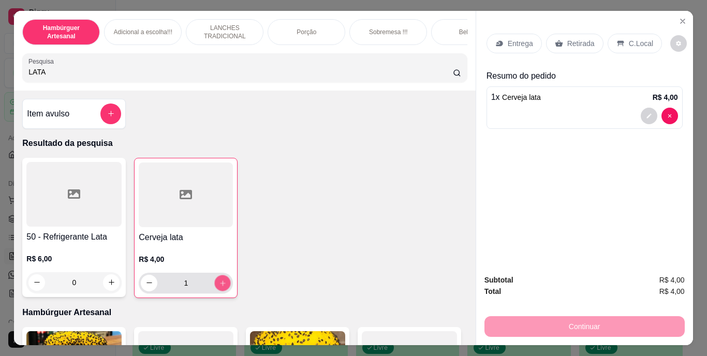
click at [222, 281] on button "increase-product-quantity" at bounding box center [223, 283] width 16 height 16
type input "2"
click at [559, 42] on div "Retirada" at bounding box center [574, 44] width 57 height 20
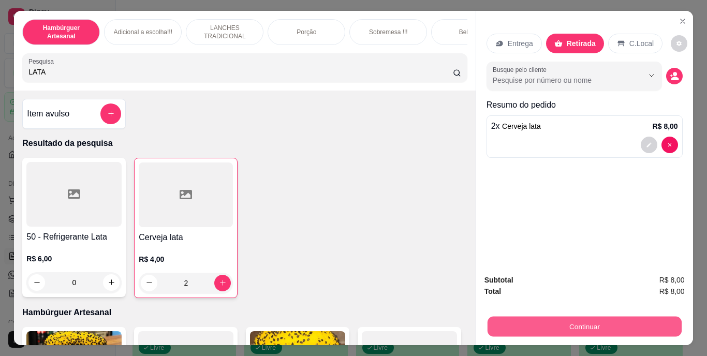
click at [524, 322] on button "Continuar" at bounding box center [584, 327] width 194 height 20
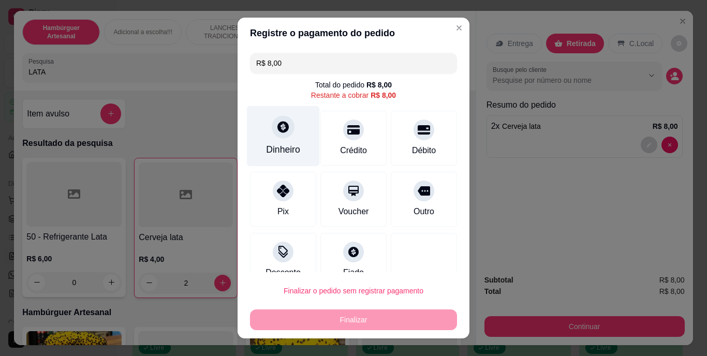
click at [278, 141] on div "Dinheiro" at bounding box center [283, 136] width 73 height 61
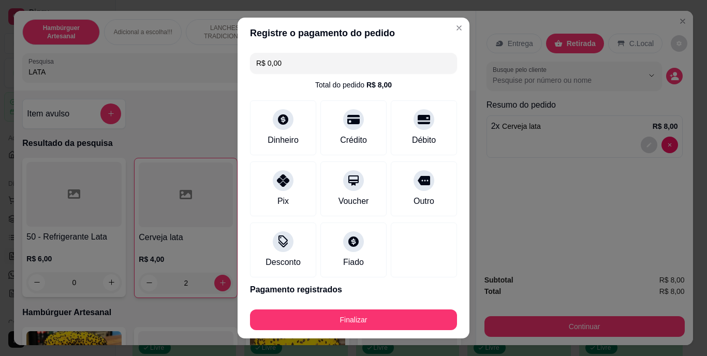
type input "R$ 0,00"
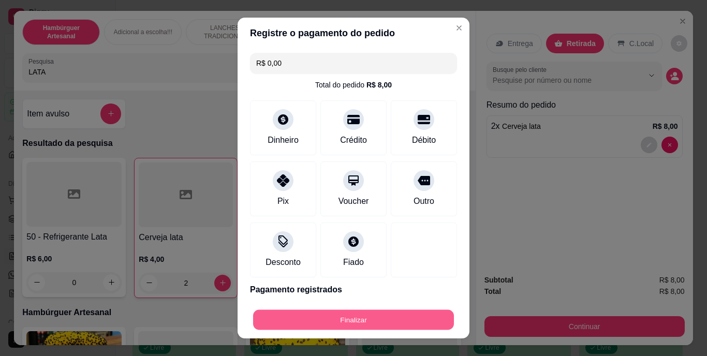
click at [358, 318] on button "Finalizar" at bounding box center [353, 319] width 201 height 20
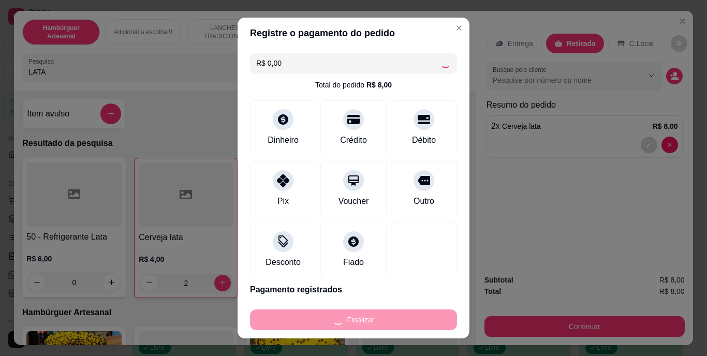
type input "0"
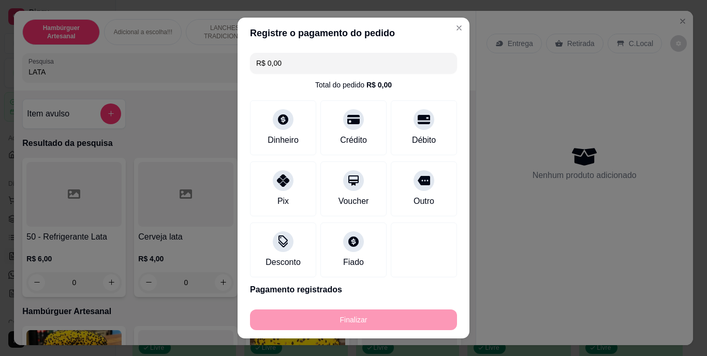
type input "-R$ 8,00"
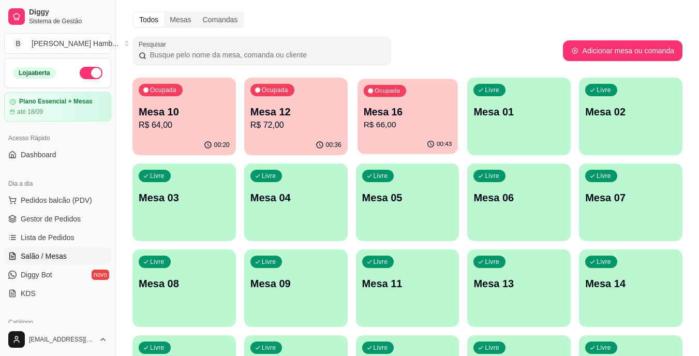
click at [396, 133] on div "Ocupada Mesa 16 R$ 66,00" at bounding box center [408, 107] width 100 height 56
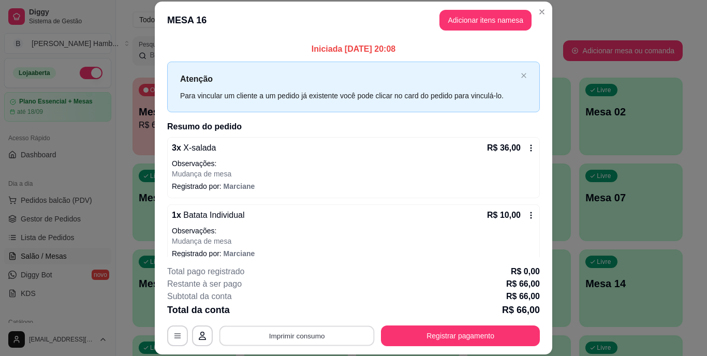
click at [242, 327] on button "Imprimir consumo" at bounding box center [296, 335] width 155 height 20
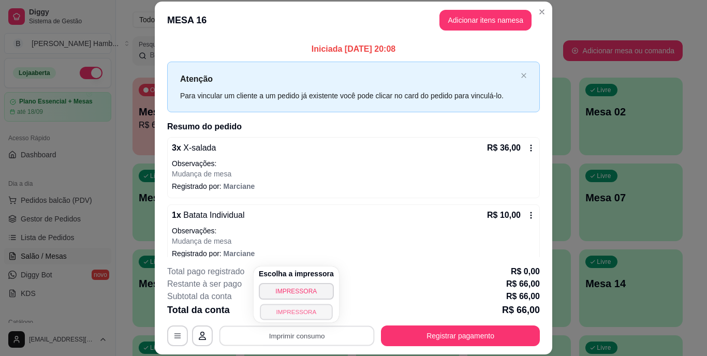
click at [264, 310] on button "IMPRESSORA" at bounding box center [296, 312] width 72 height 16
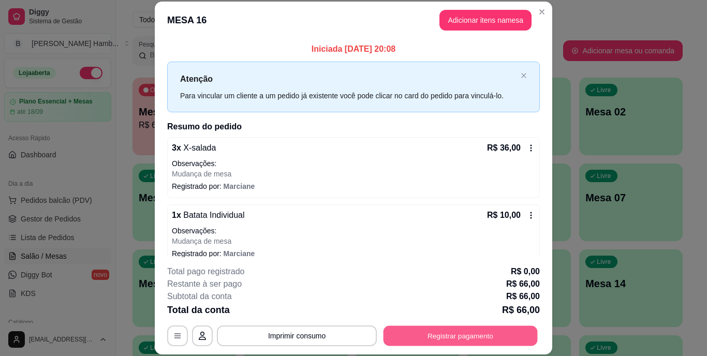
click at [452, 328] on button "Registrar pagamento" at bounding box center [460, 335] width 154 height 20
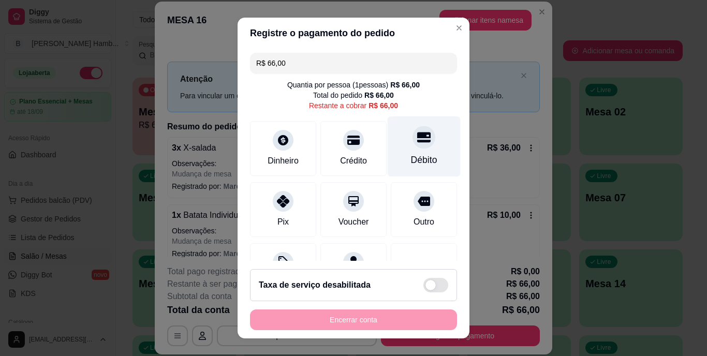
click at [411, 159] on div "Débito" at bounding box center [424, 160] width 26 height 13
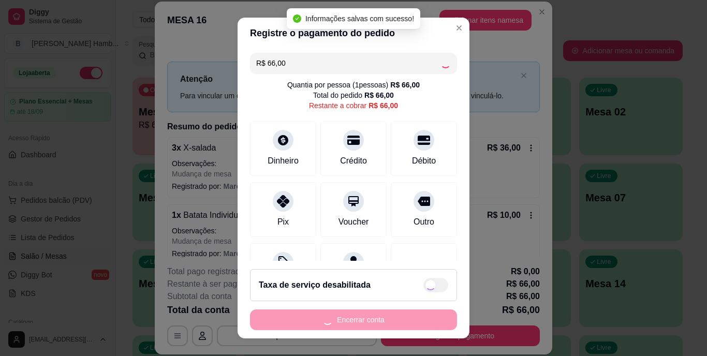
type input "R$ 0,00"
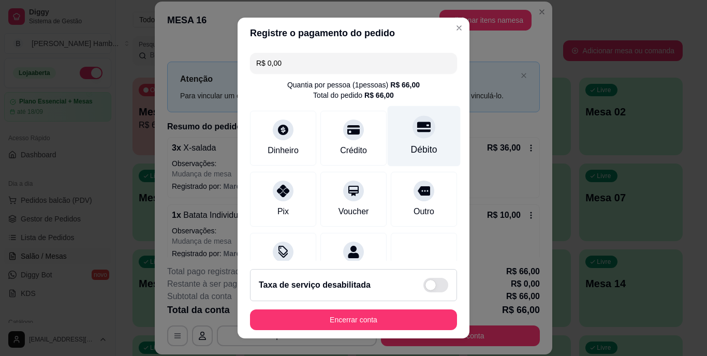
click at [417, 130] on icon at bounding box center [423, 127] width 13 height 10
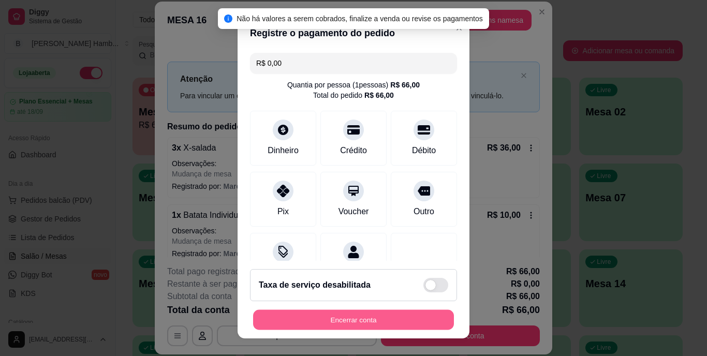
click at [358, 321] on button "Encerrar conta" at bounding box center [353, 319] width 201 height 20
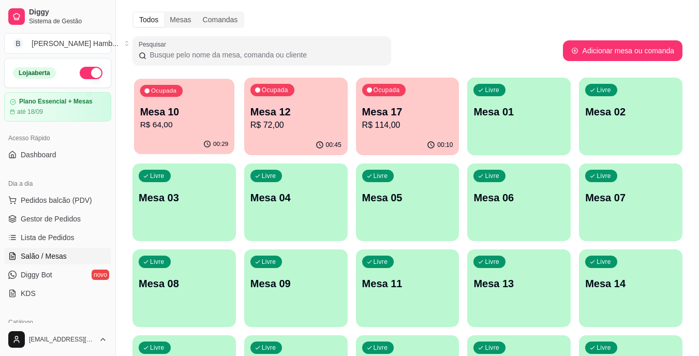
click at [201, 103] on div "Ocupada Mesa 10 R$ 64,00" at bounding box center [184, 107] width 100 height 56
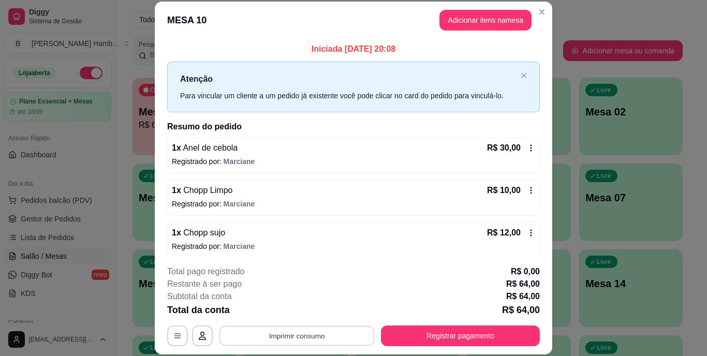
click at [311, 331] on button "Imprimir consumo" at bounding box center [296, 335] width 155 height 20
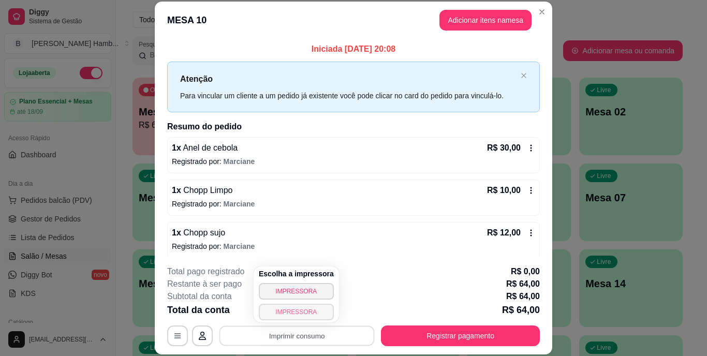
click at [307, 315] on button "IMPRESSORA" at bounding box center [296, 312] width 75 height 17
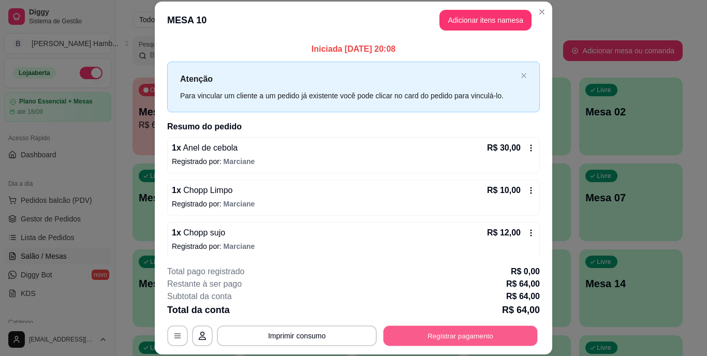
click at [422, 336] on button "Registrar pagamento" at bounding box center [460, 335] width 154 height 20
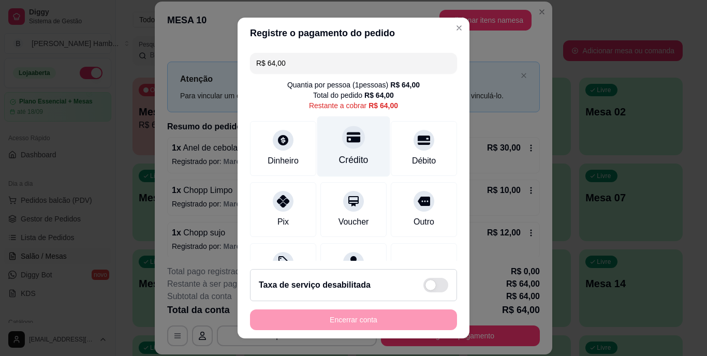
click at [352, 150] on div "Crédito" at bounding box center [353, 146] width 73 height 61
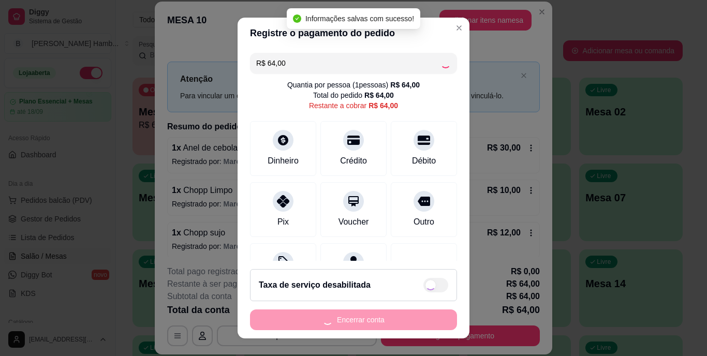
type input "R$ 0,00"
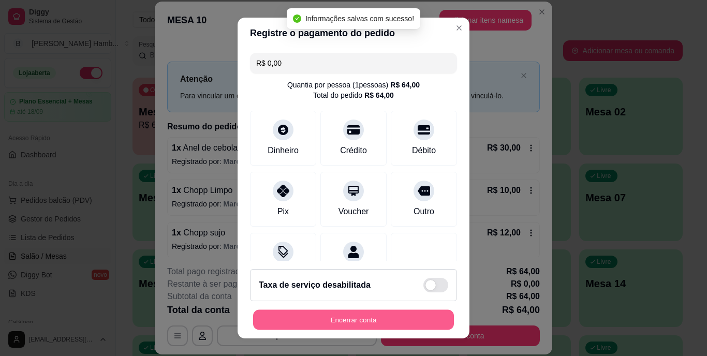
click at [317, 319] on button "Encerrar conta" at bounding box center [353, 319] width 201 height 20
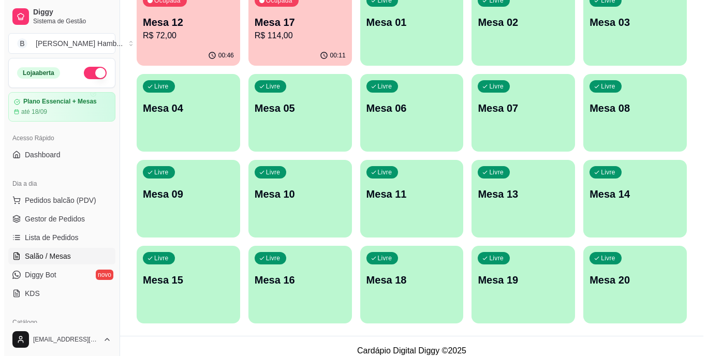
scroll to position [133, 0]
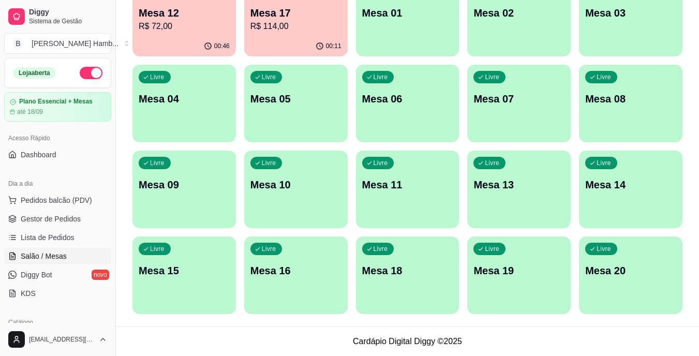
click at [190, 298] on div "Livre Mesa 15" at bounding box center [183, 268] width 103 height 65
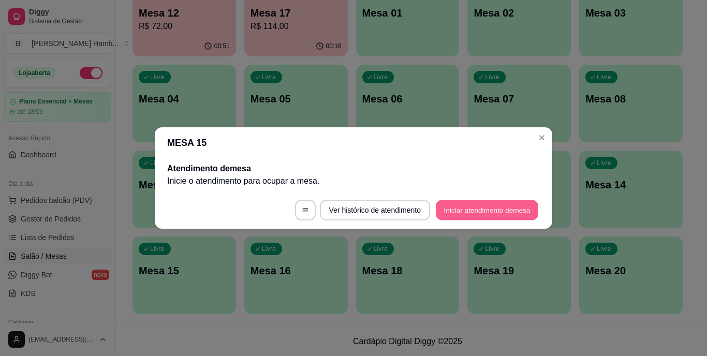
click at [488, 213] on button "Iniciar atendimento de mesa" at bounding box center [487, 210] width 102 height 20
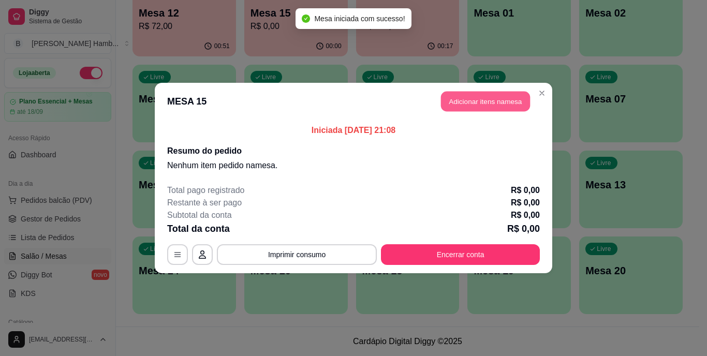
click at [483, 100] on button "Adicionar itens na mesa" at bounding box center [485, 102] width 89 height 20
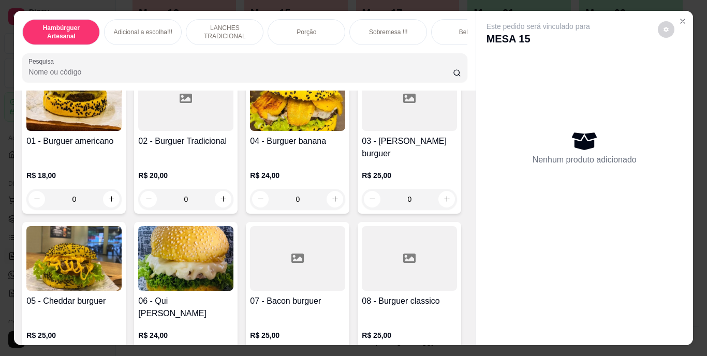
scroll to position [92, 0]
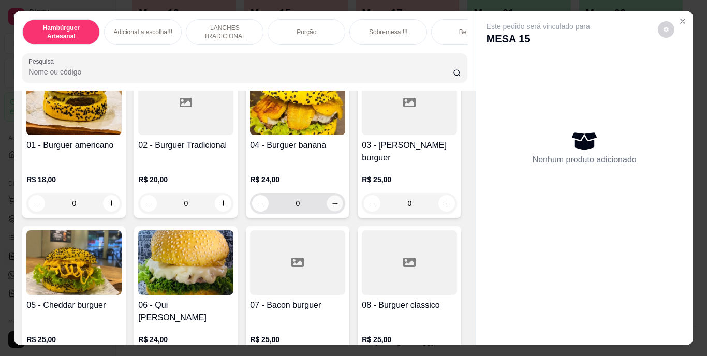
click at [332, 199] on icon "increase-product-quantity" at bounding box center [335, 203] width 8 height 8
type input "1"
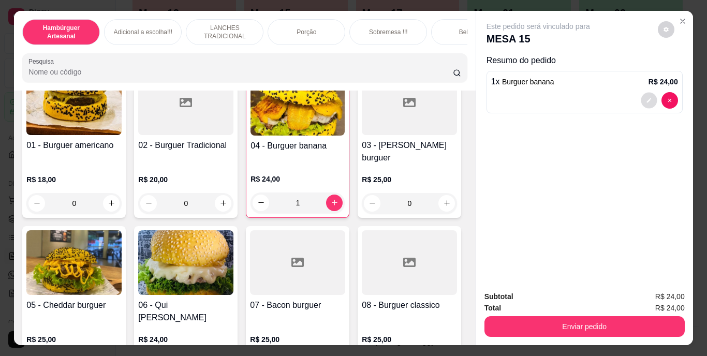
click at [649, 92] on button "decrease-product-quantity" at bounding box center [649, 100] width 16 height 16
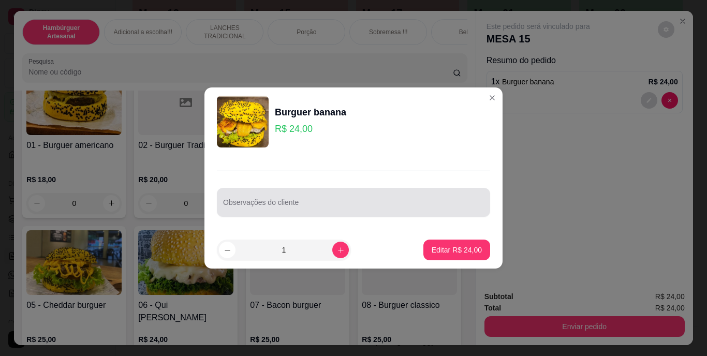
click at [389, 200] on div at bounding box center [353, 202] width 261 height 21
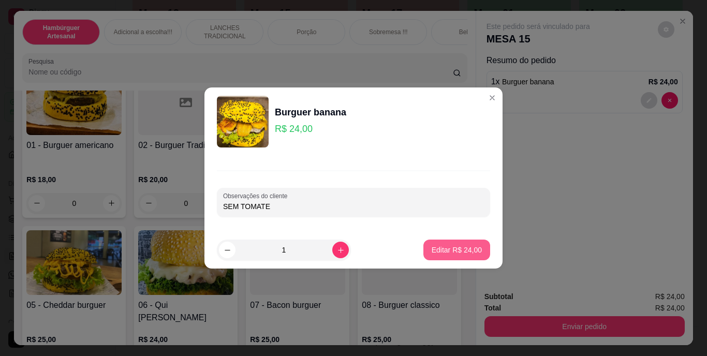
type input "SEM TOMATE"
click at [442, 250] on p "Editar R$ 24,00" at bounding box center [456, 250] width 49 height 10
type input "0"
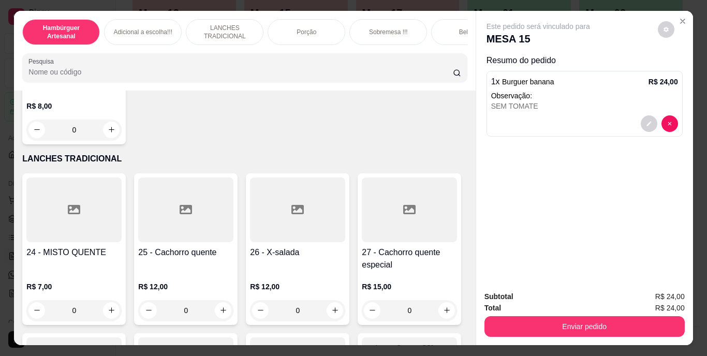
scroll to position [1407, 0]
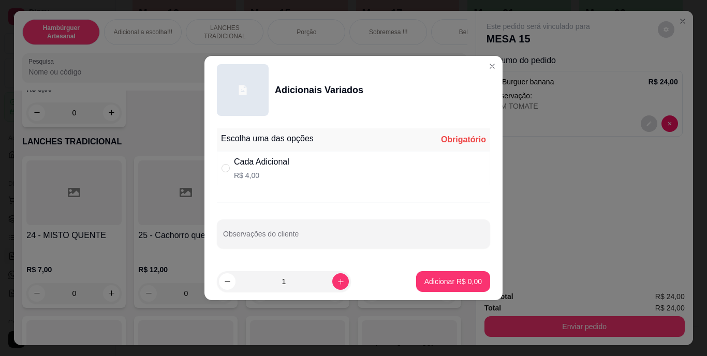
click at [226, 162] on div "Cada Adicional R$ 4,00" at bounding box center [353, 168] width 273 height 34
radio input "true"
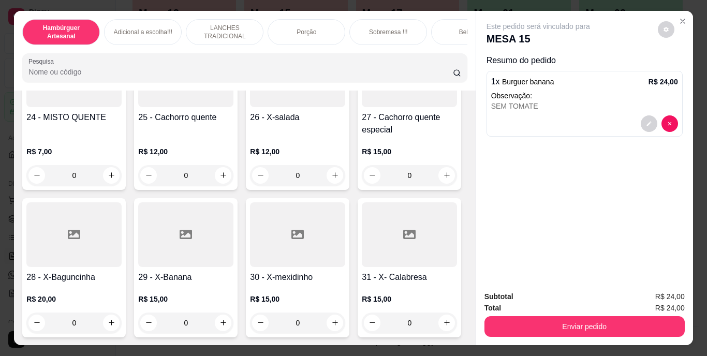
scroll to position [1530, 0]
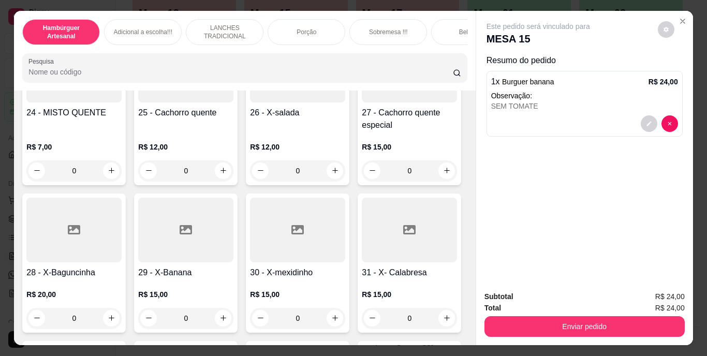
type input "1"
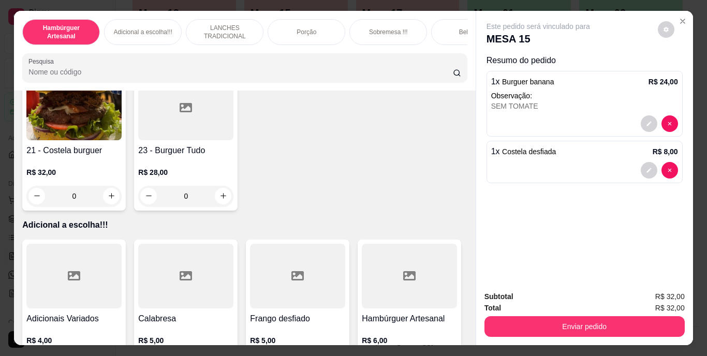
scroll to position [1004, 0]
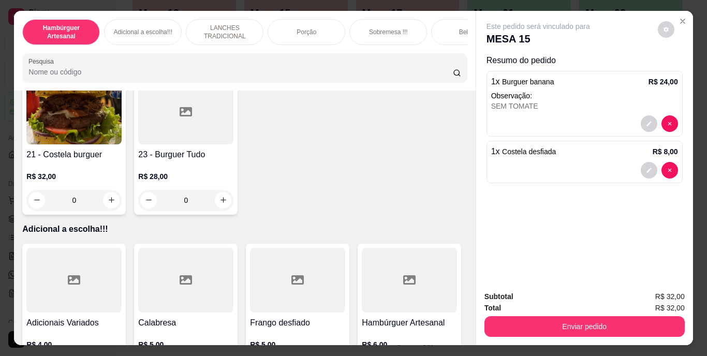
click at [120, 61] on button "increase-product-quantity" at bounding box center [111, 52] width 16 height 16
type input "1"
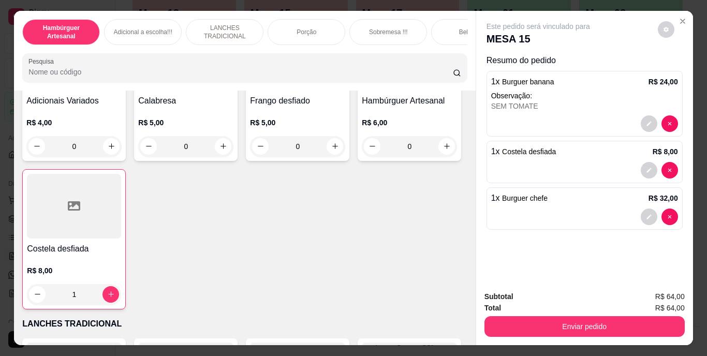
scroll to position [1229, 0]
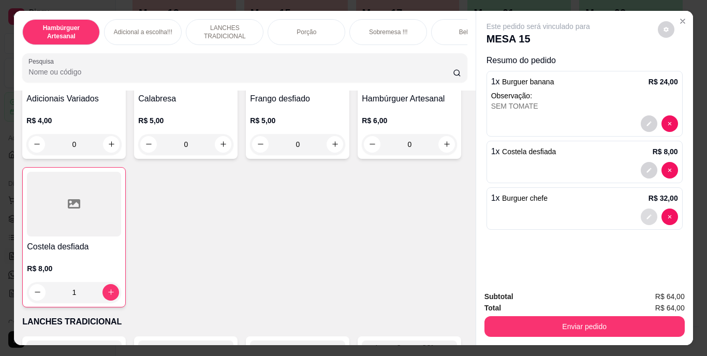
click at [641, 213] on button "decrease-product-quantity" at bounding box center [649, 217] width 17 height 17
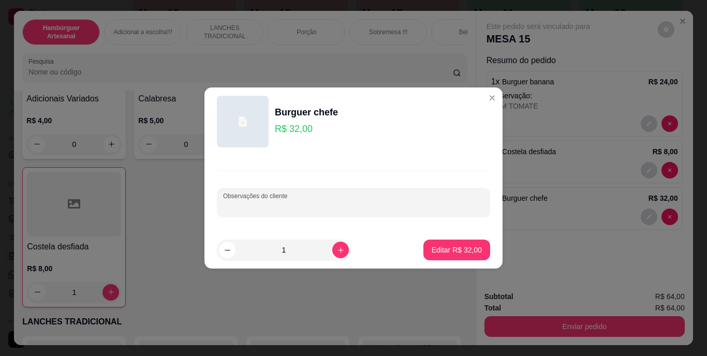
click at [405, 208] on input "Observações do cliente" at bounding box center [353, 206] width 261 height 10
type input "SEM TOMATE"
click at [466, 245] on p "Editar R$ 32,00" at bounding box center [456, 250] width 49 height 10
type input "0"
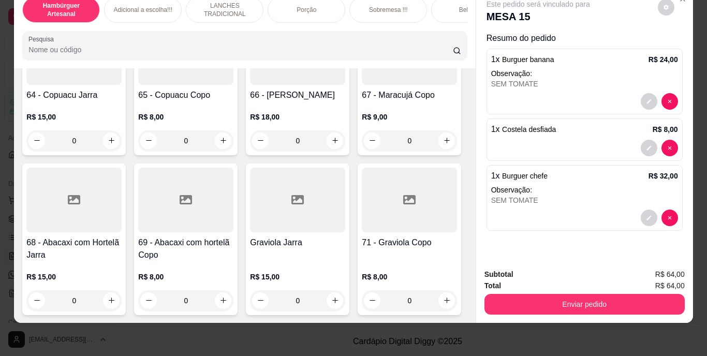
scroll to position [4591, 0]
click at [331, 296] on icon "increase-product-quantity" at bounding box center [335, 300] width 8 height 8
type input "1"
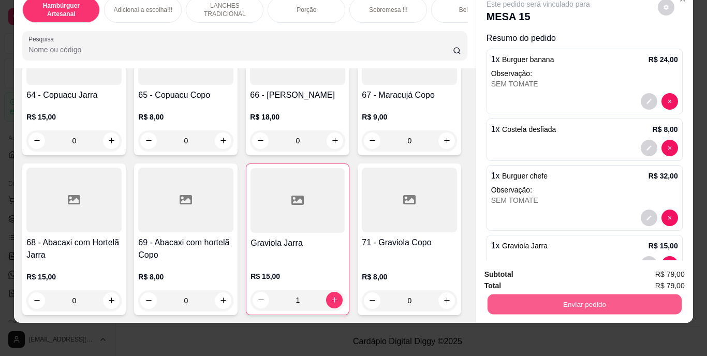
click at [487, 295] on button "Enviar pedido" at bounding box center [584, 304] width 194 height 20
click at [570, 53] on div "1 x Burguer banana R$ 24,00" at bounding box center [584, 59] width 187 height 12
click at [540, 299] on button "Enviar pedido" at bounding box center [584, 304] width 194 height 20
click at [523, 271] on button "Não registrar e enviar pedido" at bounding box center [550, 271] width 108 height 20
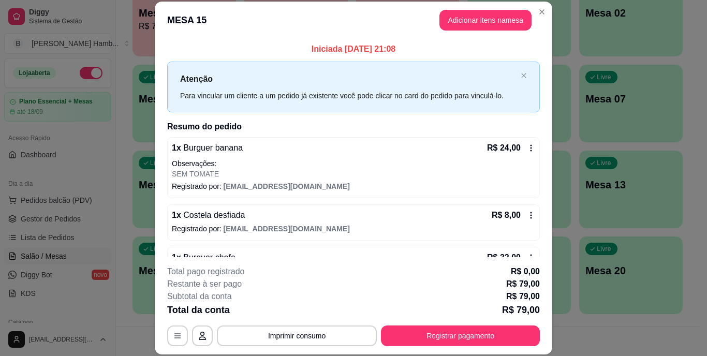
scroll to position [93, 0]
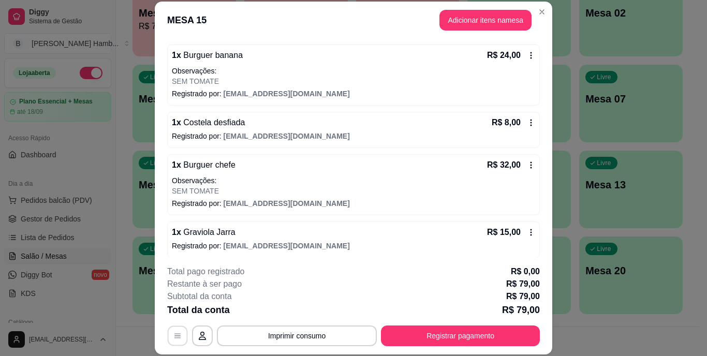
click at [173, 335] on icon "button" at bounding box center [177, 336] width 8 height 8
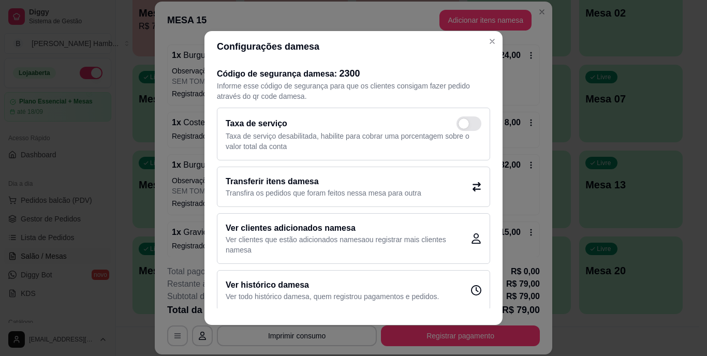
click at [338, 187] on h2 "Transferir itens da mesa" at bounding box center [324, 181] width 196 height 12
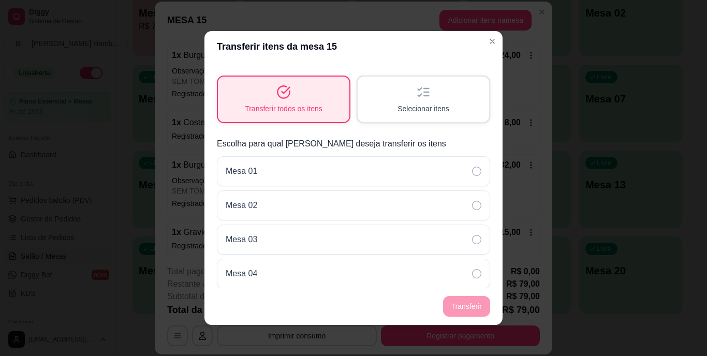
scroll to position [0, 0]
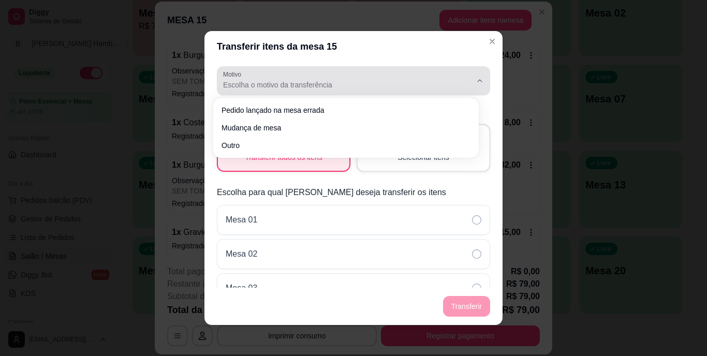
click at [365, 79] on div "Escolha o motivo da transferência" at bounding box center [347, 80] width 248 height 21
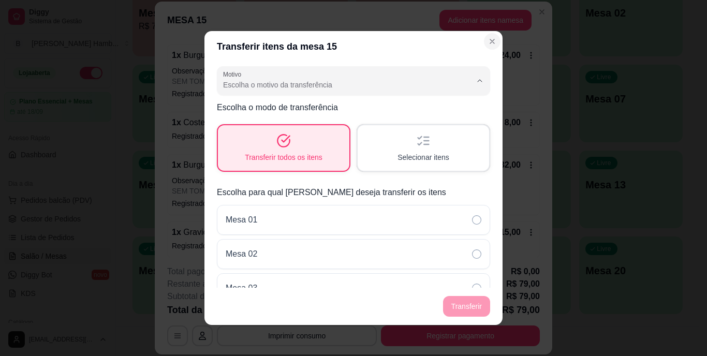
click at [487, 48] on button "Close" at bounding box center [492, 41] width 17 height 17
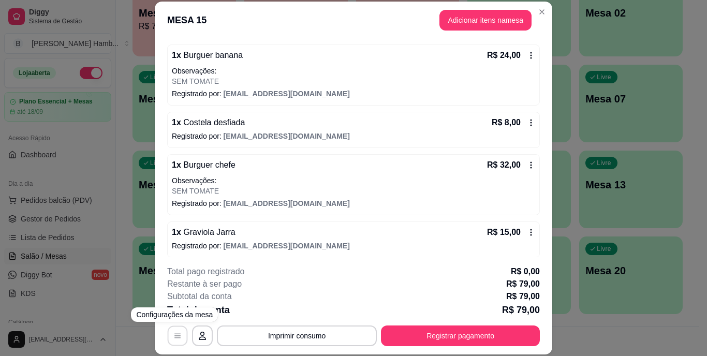
click at [177, 338] on icon "button" at bounding box center [177, 336] width 8 height 8
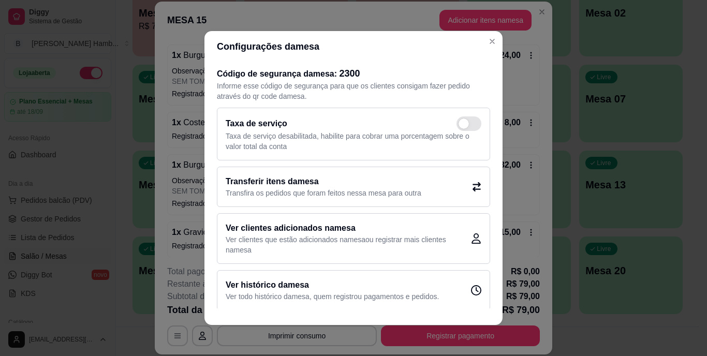
click at [285, 184] on h2 "Transferir itens da mesa" at bounding box center [324, 181] width 196 height 12
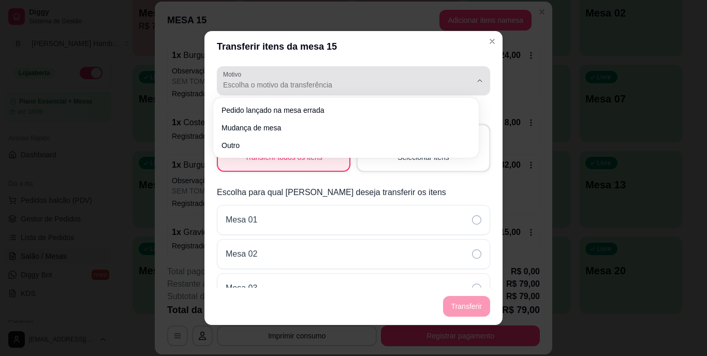
click at [298, 77] on div "Escolha o motivo da transferência" at bounding box center [347, 80] width 248 height 21
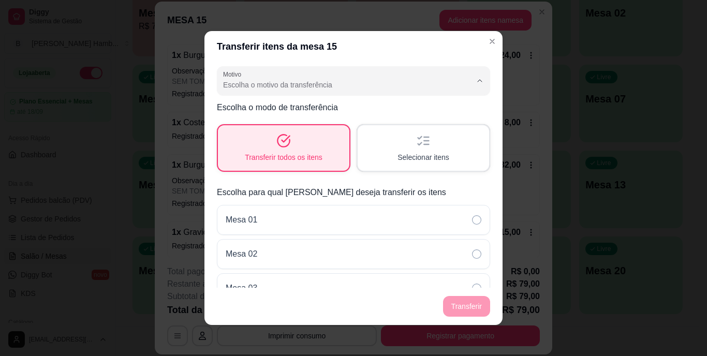
click at [285, 126] on span "Mudança de mesa" at bounding box center [340, 127] width 229 height 10
type input "TABLE_TRANSFER"
select select "TABLE_TRANSFER"
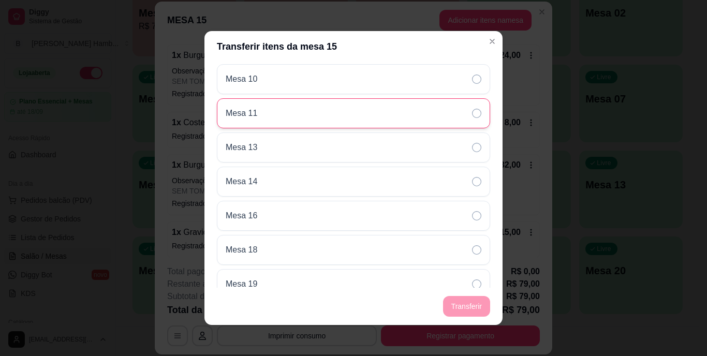
scroll to position [449, 0]
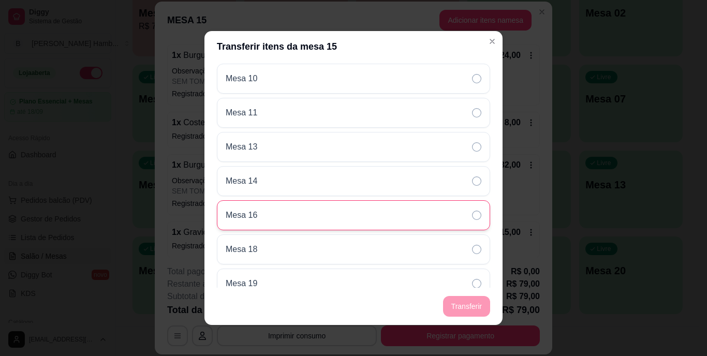
click at [337, 211] on div "Mesa 16" at bounding box center [353, 215] width 273 height 30
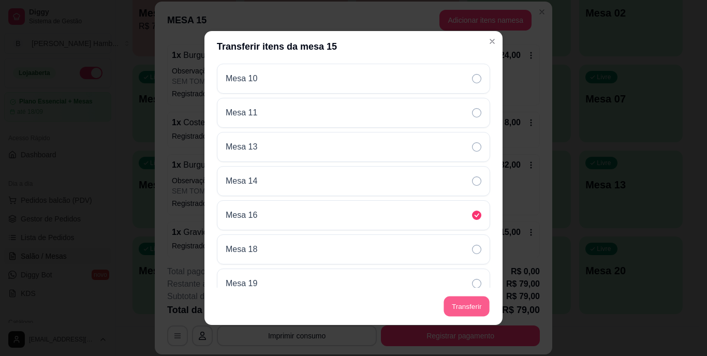
click at [458, 302] on button "Transferir" at bounding box center [466, 306] width 46 height 20
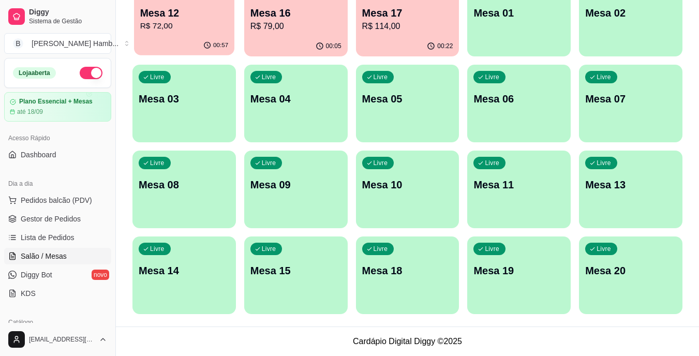
click at [169, 27] on p "R$ 72,00" at bounding box center [184, 26] width 88 height 12
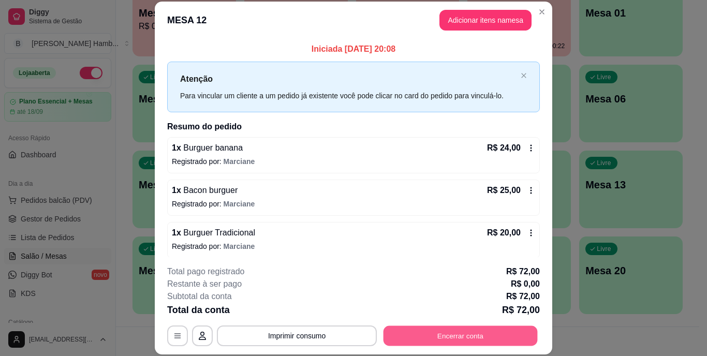
click at [429, 337] on button "Encerrar conta" at bounding box center [460, 335] width 154 height 20
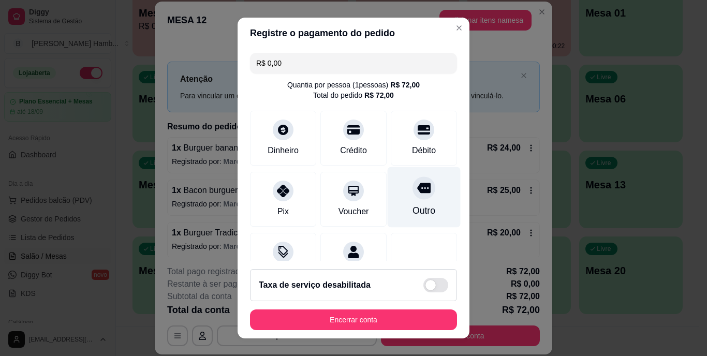
click at [412, 215] on div "Outro" at bounding box center [423, 210] width 23 height 13
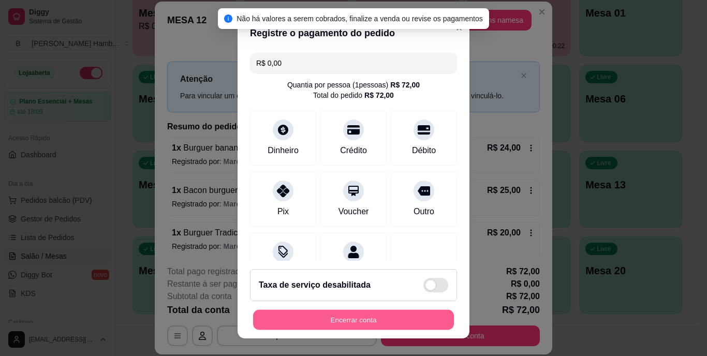
click at [369, 315] on button "Encerrar conta" at bounding box center [353, 319] width 201 height 20
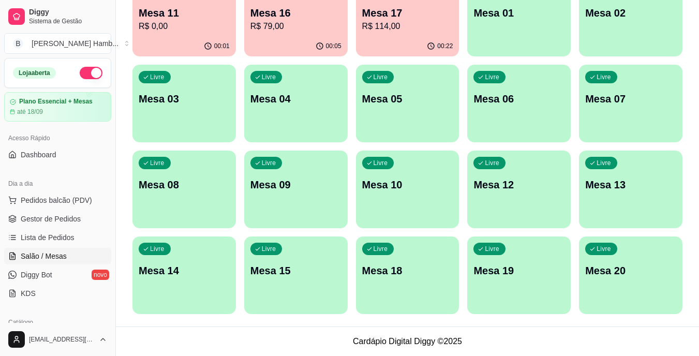
click at [538, 165] on div "Ocupada Mesa 11 R$ 0,00 00:01 Ocupada Mesa 16 R$ 79,00 00:05 Ocupada Mesa 17 R$…" at bounding box center [407, 146] width 550 height 335
click at [538, 165] on div "Livre Mesa 12" at bounding box center [519, 183] width 100 height 63
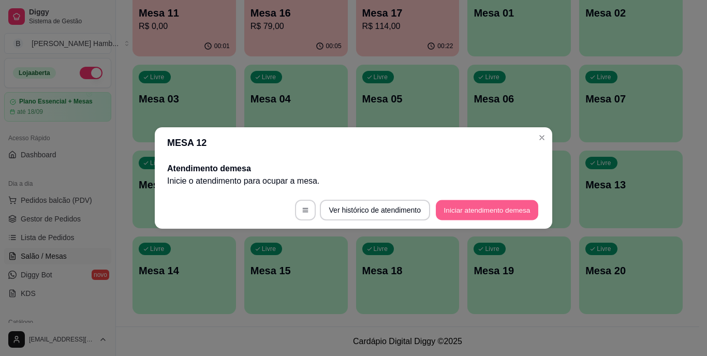
click at [494, 207] on button "Iniciar atendimento de mesa" at bounding box center [487, 210] width 102 height 20
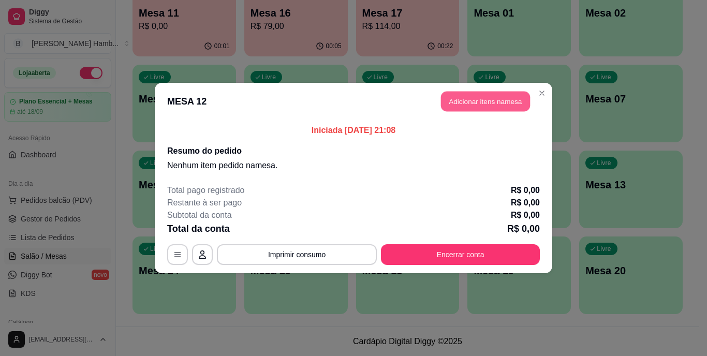
click at [470, 106] on button "Adicionar itens na mesa" at bounding box center [485, 102] width 89 height 20
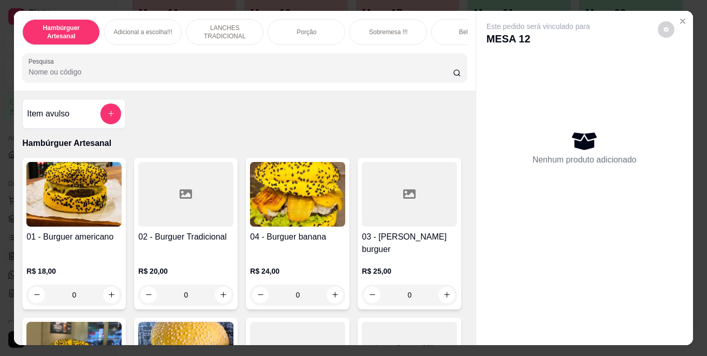
click at [402, 73] on input "Pesquisa" at bounding box center [240, 72] width 424 height 10
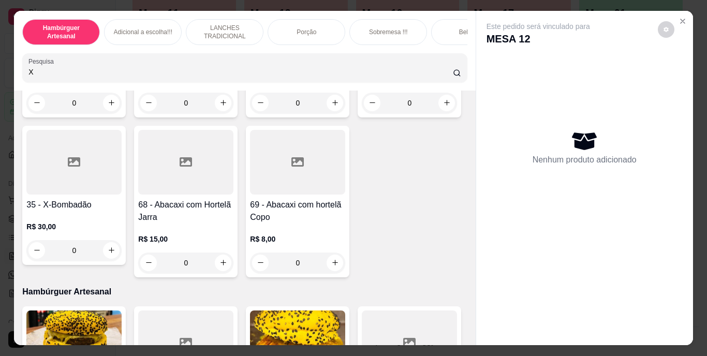
scroll to position [347, 0]
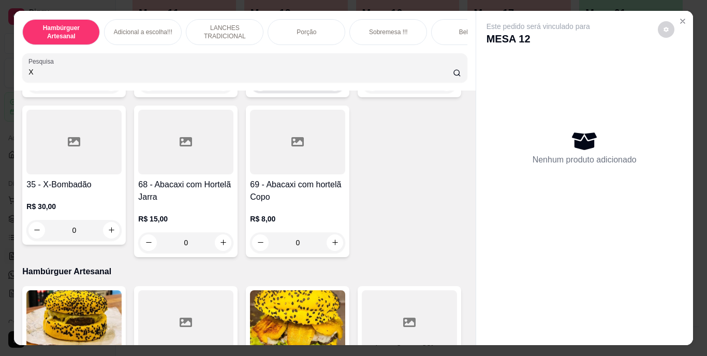
type input "X"
click at [331, 86] on icon "increase-product-quantity" at bounding box center [335, 83] width 8 height 8
type input "1"
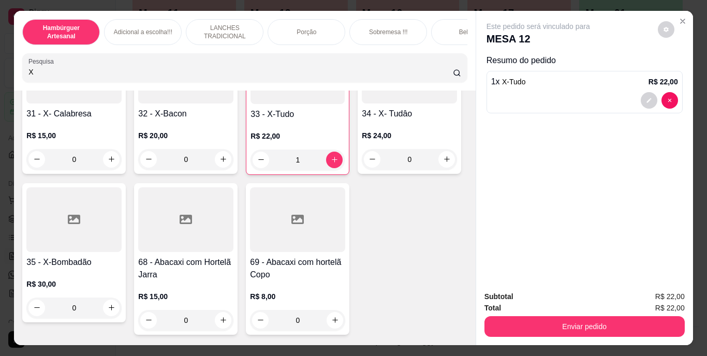
scroll to position [246, 0]
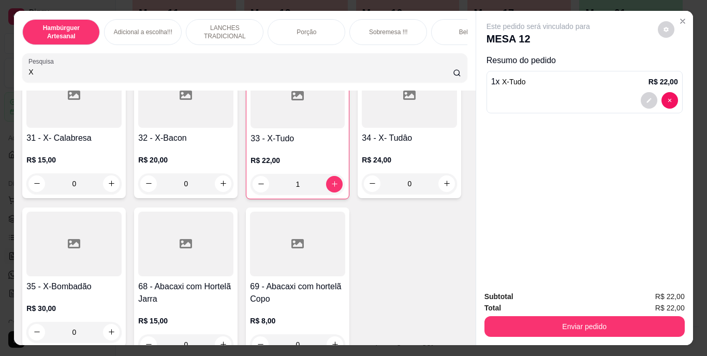
click at [443, 40] on icon "increase-product-quantity" at bounding box center [447, 36] width 8 height 8
type input "1"
click at [646, 144] on icon "decrease-product-quantity" at bounding box center [649, 147] width 6 height 6
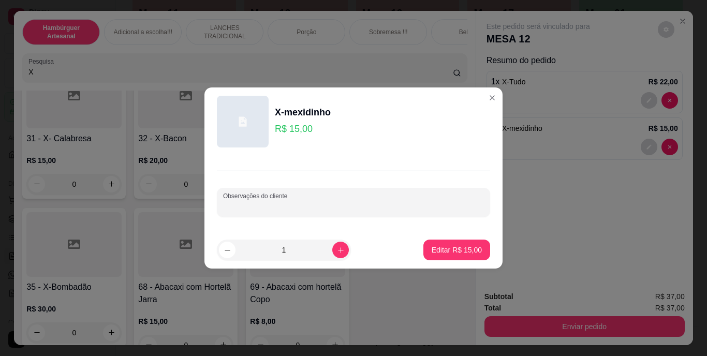
click at [359, 207] on input "Observações do cliente" at bounding box center [353, 206] width 261 height 10
type input "ADD"
click at [436, 249] on p "Editar R$ 15,00" at bounding box center [456, 250] width 49 height 10
type input "0"
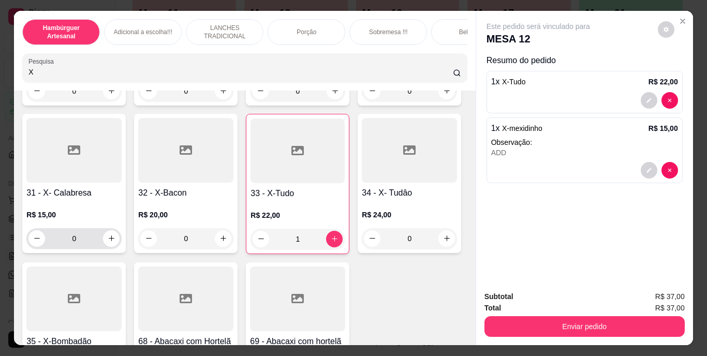
scroll to position [0, 0]
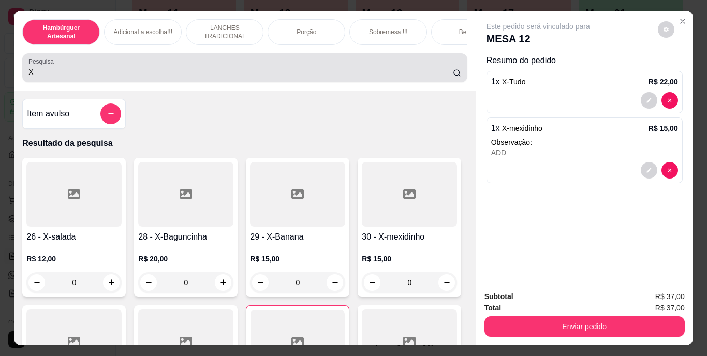
click at [320, 78] on div "X" at bounding box center [244, 67] width 432 height 21
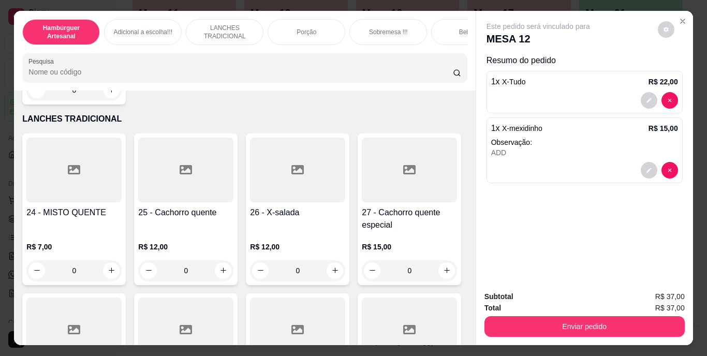
scroll to position [1432, 0]
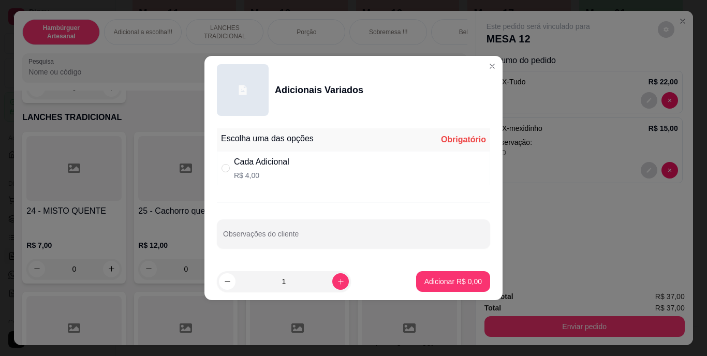
drag, startPoint x: 209, startPoint y: 168, endPoint x: 219, endPoint y: 166, distance: 10.5
click at [219, 166] on div "Escolha uma das opções Obrigatório Cada Adicional R$ 4,00 Observações do cliente" at bounding box center [353, 193] width 298 height 139
click at [219, 166] on div "Cada Adicional R$ 4,00" at bounding box center [353, 168] width 273 height 34
radio input "true"
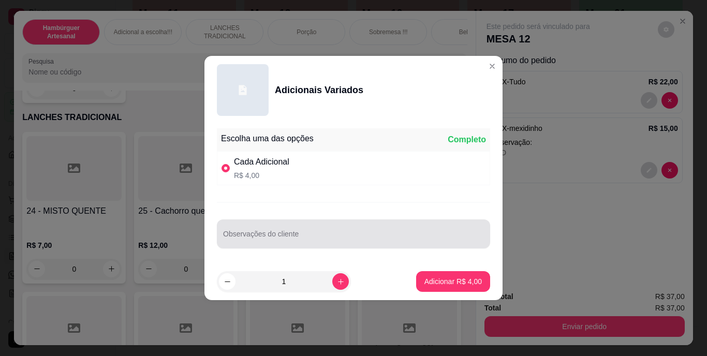
click at [256, 230] on div at bounding box center [353, 234] width 261 height 21
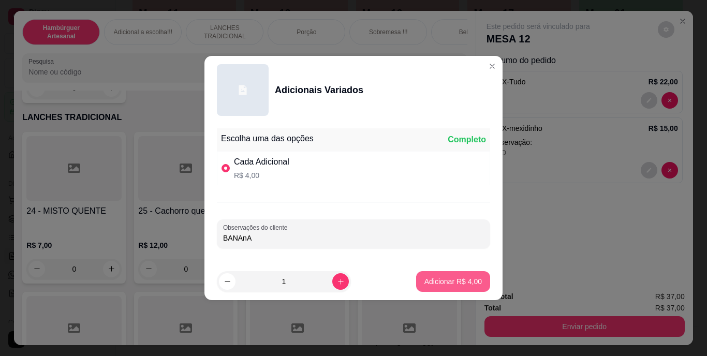
type input "BANAnA"
click at [434, 273] on button "Adicionar R$ 4,00" at bounding box center [453, 282] width 72 height 20
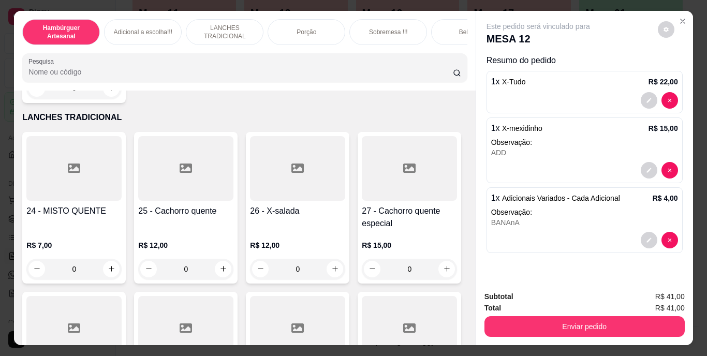
click at [363, 74] on input "Pesquisa" at bounding box center [240, 72] width 424 height 10
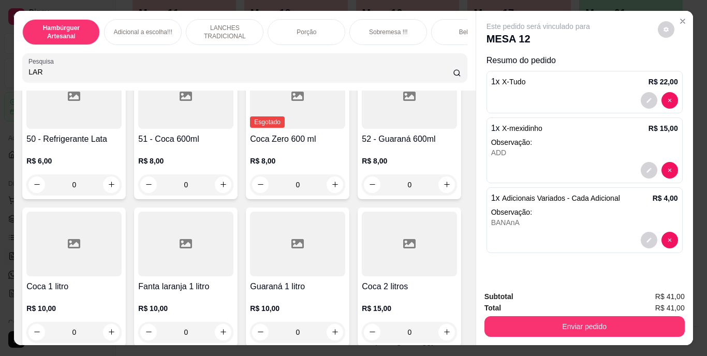
scroll to position [1600, 0]
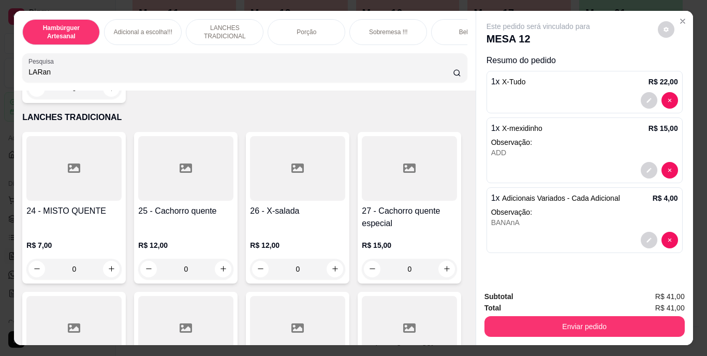
click at [195, 71] on input "LARan" at bounding box center [240, 72] width 424 height 10
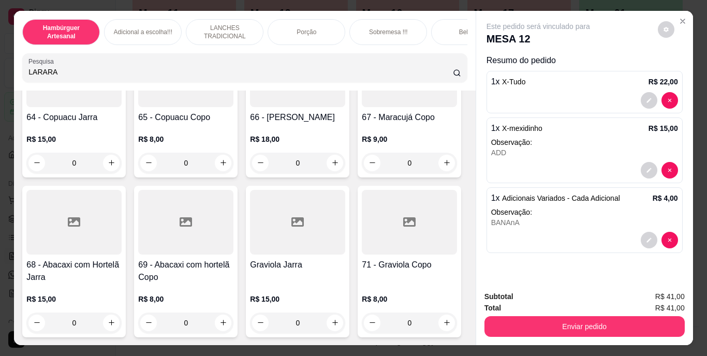
scroll to position [4278, 0]
type input "LARARA"
click at [113, 23] on button "increase-product-quantity" at bounding box center [111, 15] width 16 height 16
type input "1"
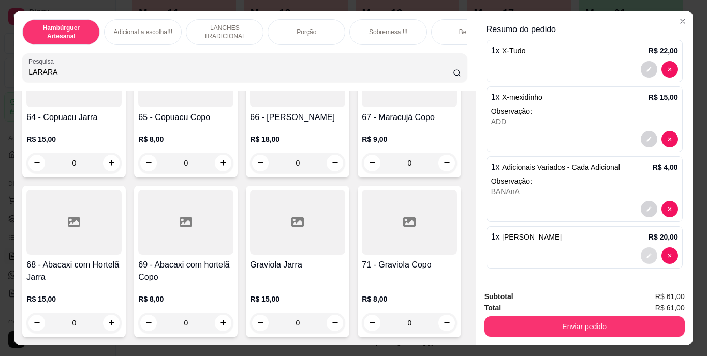
click at [646, 253] on icon "decrease-product-quantity" at bounding box center [649, 256] width 6 height 6
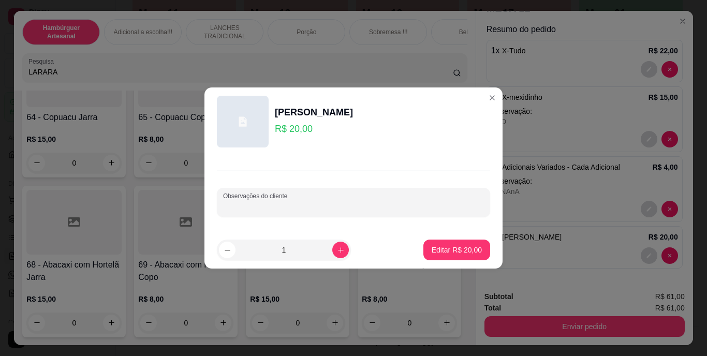
click at [454, 209] on input "Observações do cliente" at bounding box center [353, 206] width 261 height 10
type input "POCA ACUCAR"
click at [461, 245] on p "Editar R$ 20,00" at bounding box center [456, 250] width 49 height 10
type input "0"
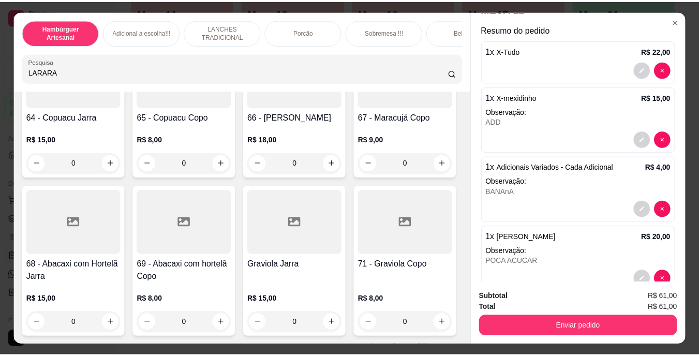
scroll to position [4278, 0]
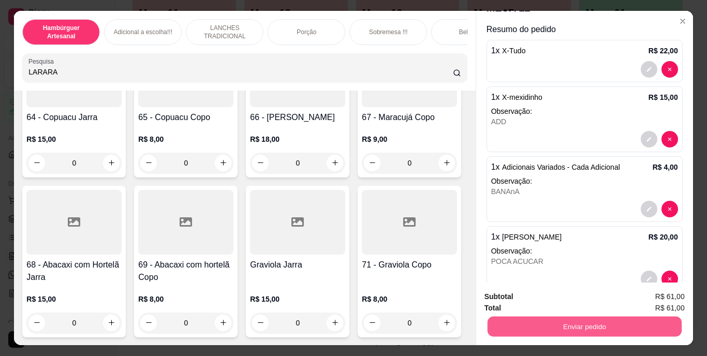
click at [550, 325] on button "Enviar pedido" at bounding box center [584, 327] width 194 height 20
click at [508, 289] on button "Não registrar e enviar pedido" at bounding box center [550, 297] width 105 height 19
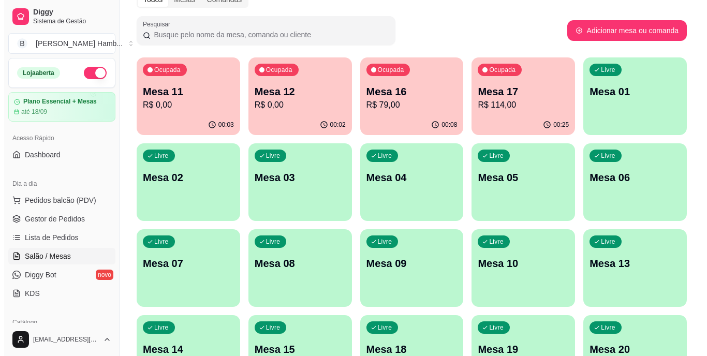
scroll to position [52, 0]
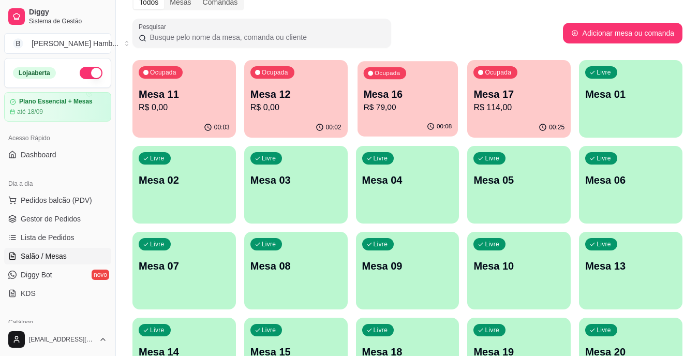
click at [403, 94] on p "Mesa 16" at bounding box center [407, 94] width 88 height 14
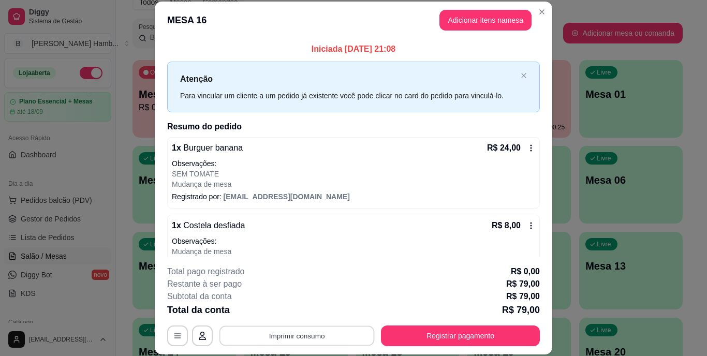
click at [234, 332] on button "Imprimir consumo" at bounding box center [296, 335] width 155 height 20
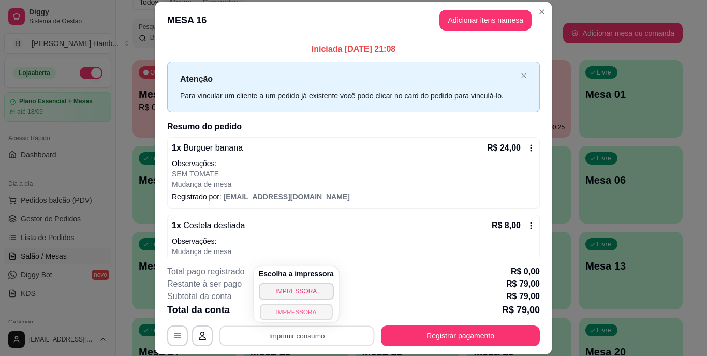
click at [265, 310] on button "IMPRESSORA" at bounding box center [296, 312] width 72 height 16
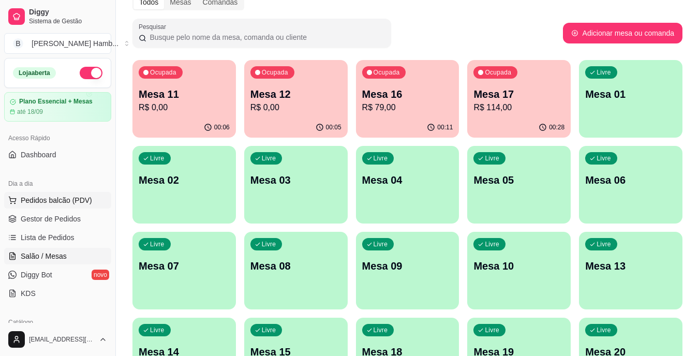
click at [56, 199] on span "Pedidos balcão (PDV)" at bounding box center [56, 200] width 71 height 10
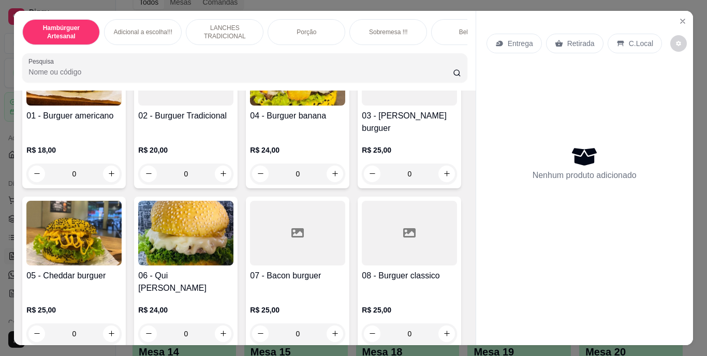
scroll to position [122, 0]
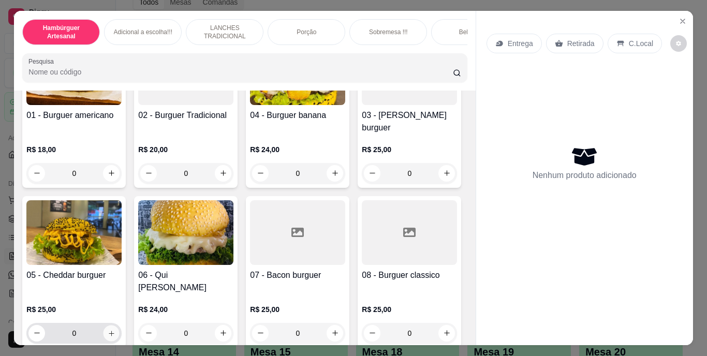
click at [115, 329] on icon "increase-product-quantity" at bounding box center [112, 333] width 8 height 8
type input "1"
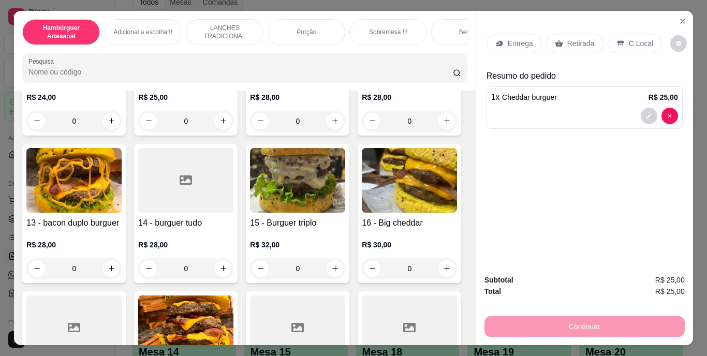
scroll to position [586, 0]
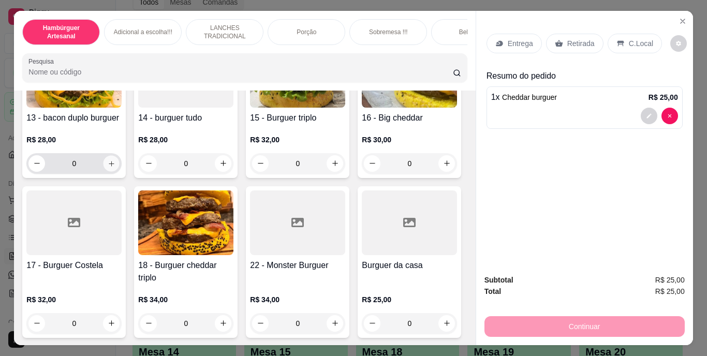
click at [108, 167] on icon "increase-product-quantity" at bounding box center [112, 163] width 8 height 8
type input "1"
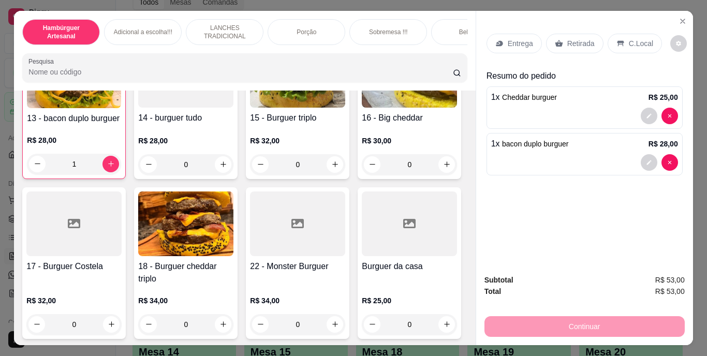
click at [502, 37] on div "Entrega" at bounding box center [513, 44] width 55 height 20
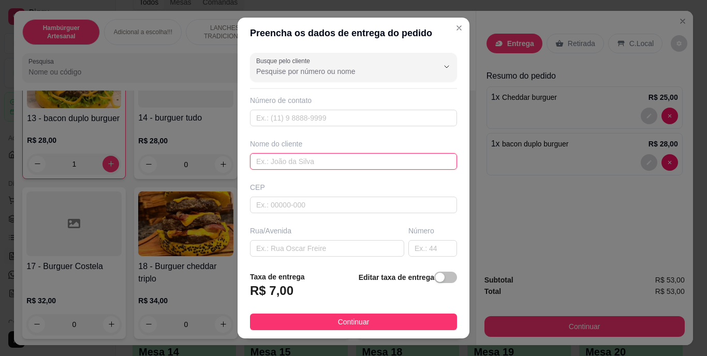
click at [418, 161] on input "text" at bounding box center [353, 161] width 207 height 17
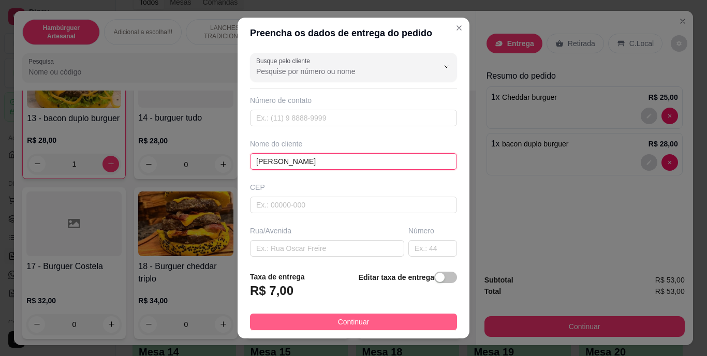
type input "[PERSON_NAME]"
click at [370, 322] on button "Continuar" at bounding box center [353, 322] width 207 height 17
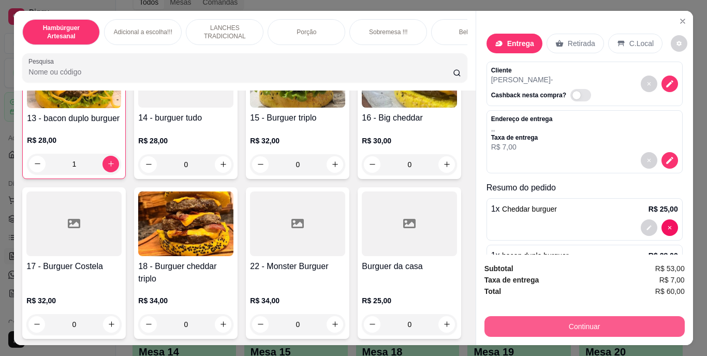
click at [538, 321] on button "Continuar" at bounding box center [584, 326] width 200 height 21
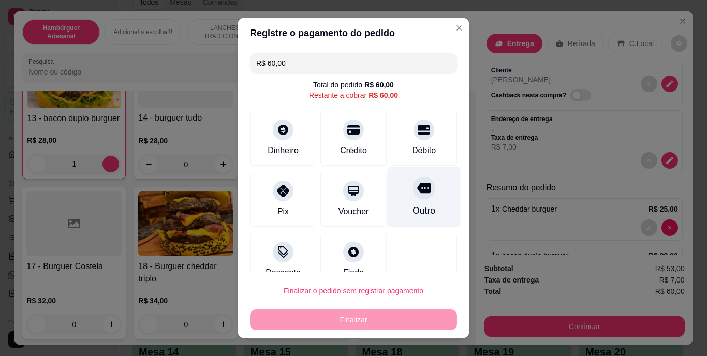
click at [412, 206] on div "Outro" at bounding box center [423, 210] width 23 height 13
type input "R$ 0,00"
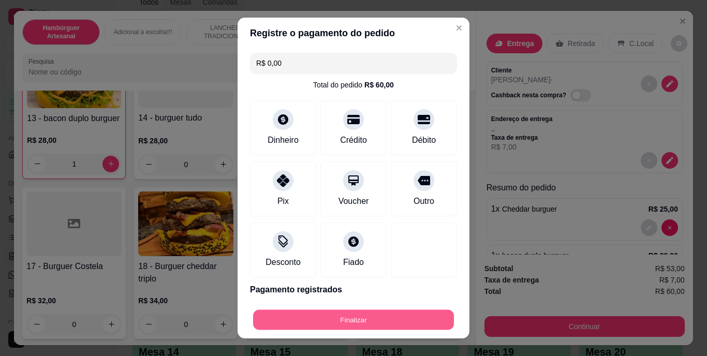
click at [373, 320] on button "Finalizar" at bounding box center [353, 319] width 201 height 20
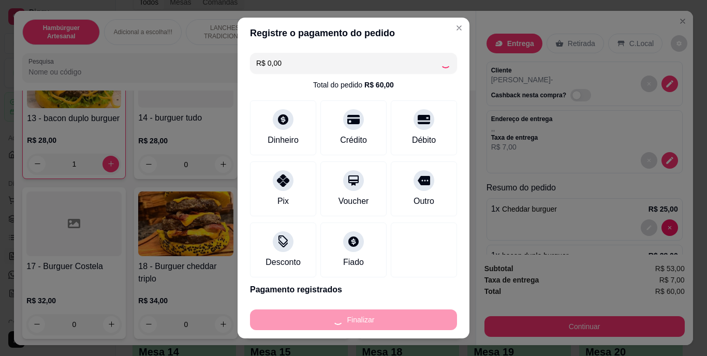
type input "0"
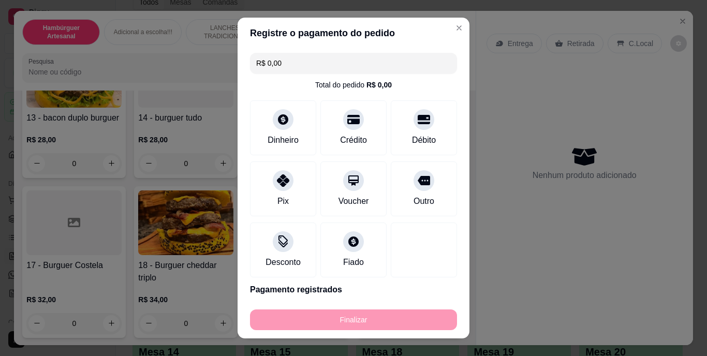
type input "-R$ 60,00"
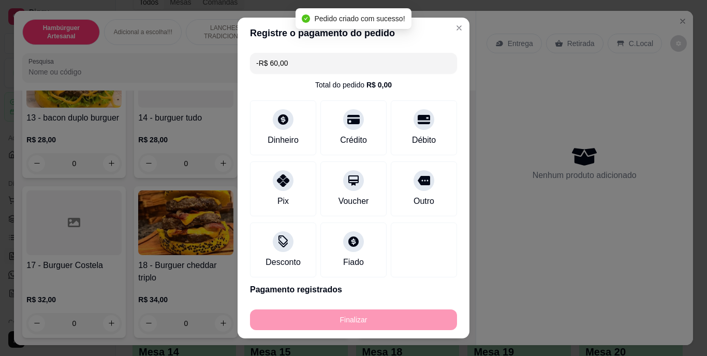
scroll to position [585, 0]
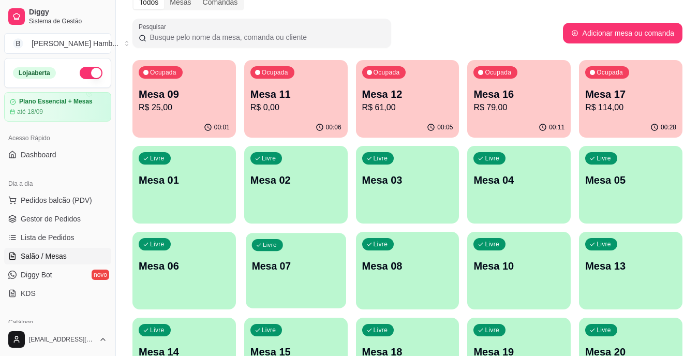
click at [287, 253] on div "Livre Mesa 07" at bounding box center [296, 264] width 100 height 63
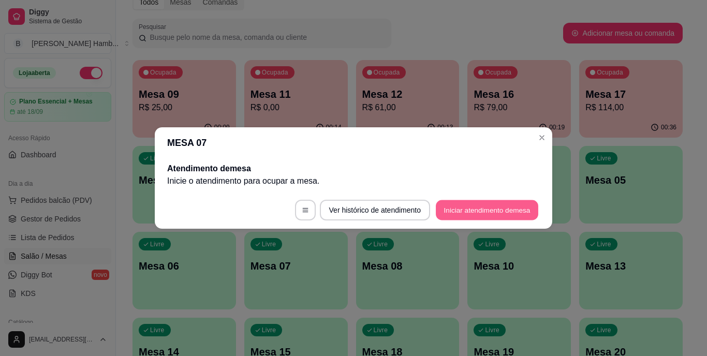
click at [487, 204] on button "Iniciar atendimento de mesa" at bounding box center [487, 210] width 102 height 20
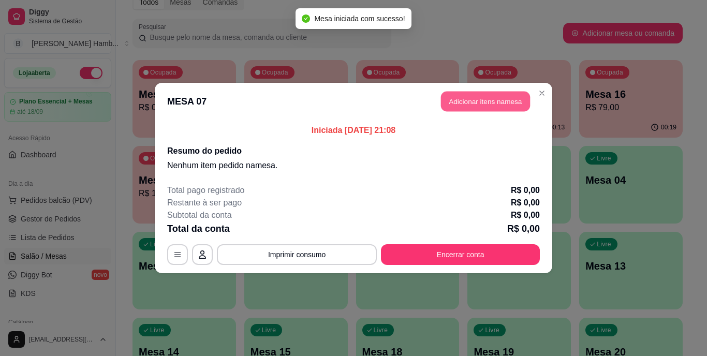
click at [507, 102] on button "Adicionar itens na mesa" at bounding box center [485, 102] width 89 height 20
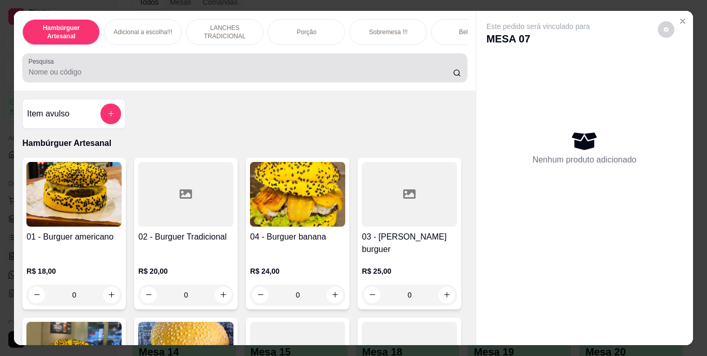
click at [391, 82] on div "Pesquisa" at bounding box center [244, 67] width 444 height 29
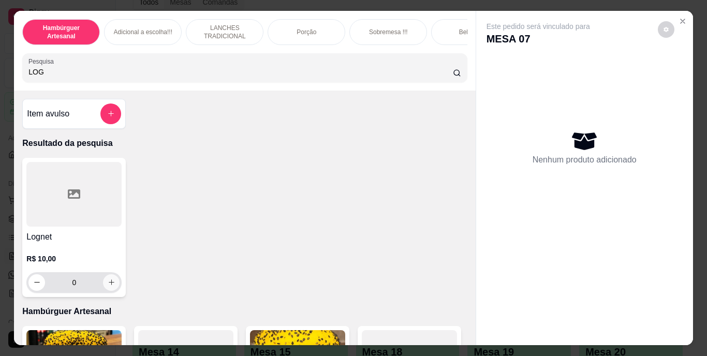
type input "LOG"
click at [108, 286] on icon "increase-product-quantity" at bounding box center [112, 282] width 8 height 8
type input "1"
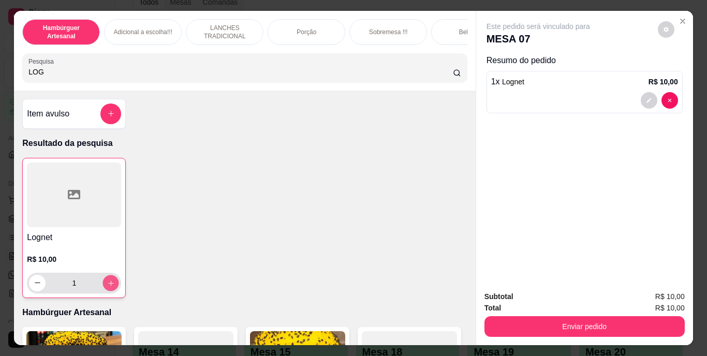
click at [113, 287] on button "increase-product-quantity" at bounding box center [111, 283] width 16 height 16
type input "2"
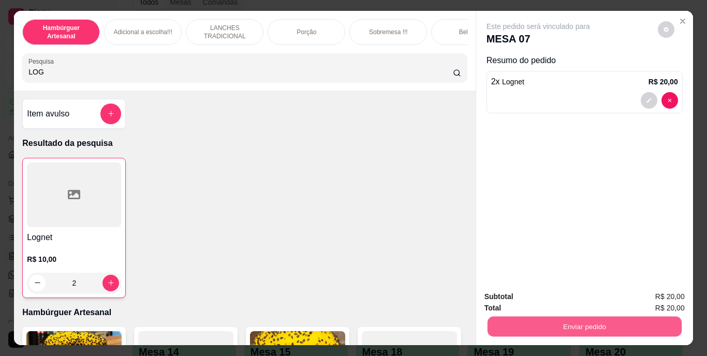
click at [498, 319] on button "Enviar pedido" at bounding box center [584, 327] width 194 height 20
click at [500, 292] on button "Não registrar e enviar pedido" at bounding box center [550, 297] width 105 height 19
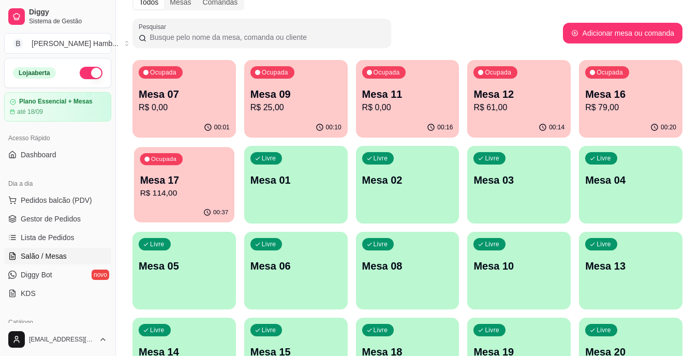
click at [185, 170] on div "Ocupada Mesa 17 R$ 114,00" at bounding box center [184, 175] width 100 height 56
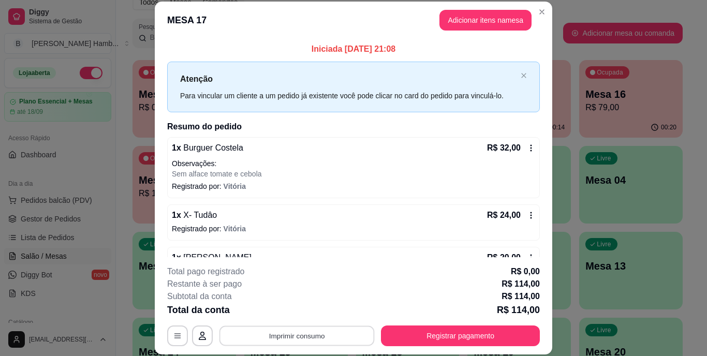
click at [276, 333] on button "Imprimir consumo" at bounding box center [296, 335] width 155 height 20
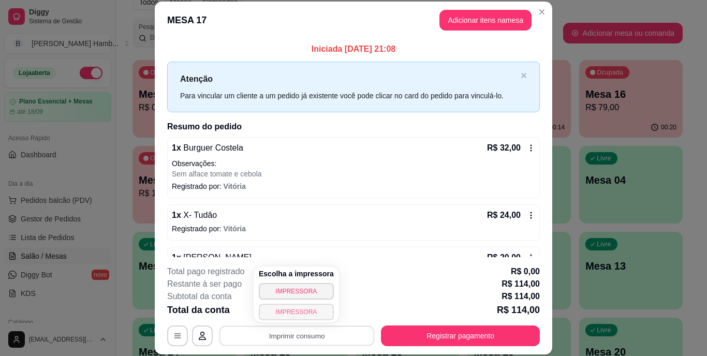
click at [279, 311] on button "IMPRESSORA" at bounding box center [296, 312] width 75 height 17
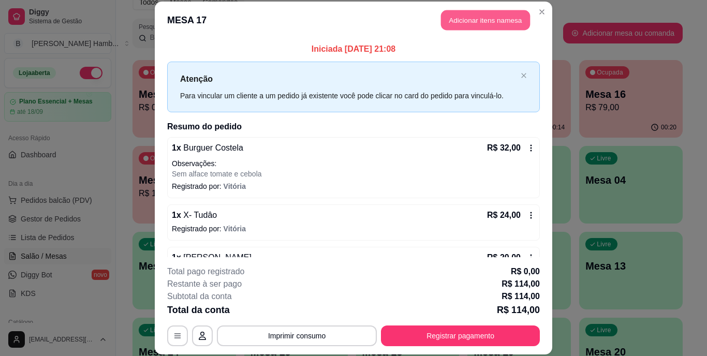
click at [479, 20] on button "Adicionar itens na mesa" at bounding box center [485, 20] width 89 height 20
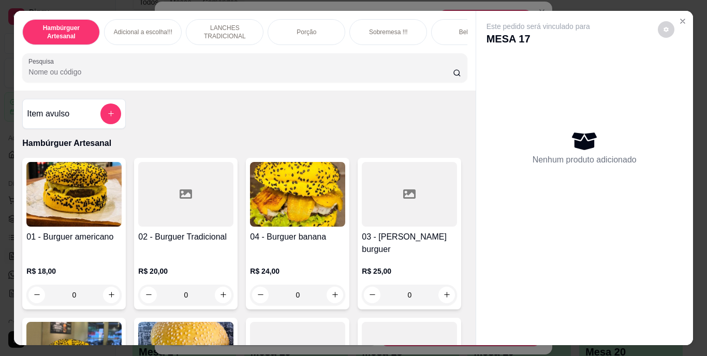
click at [365, 75] on input "Pesquisa" at bounding box center [240, 72] width 424 height 10
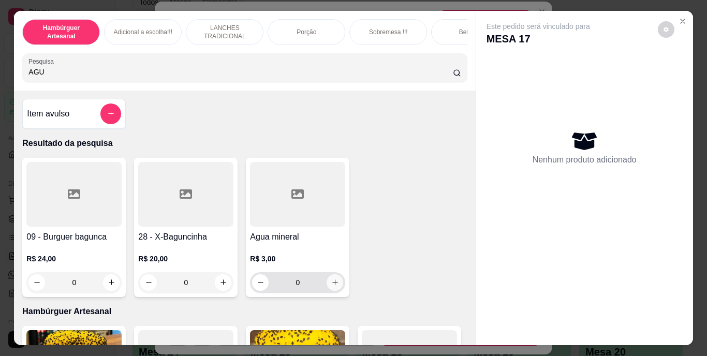
type input "AGU"
click at [331, 286] on icon "increase-product-quantity" at bounding box center [335, 282] width 8 height 8
type input "1"
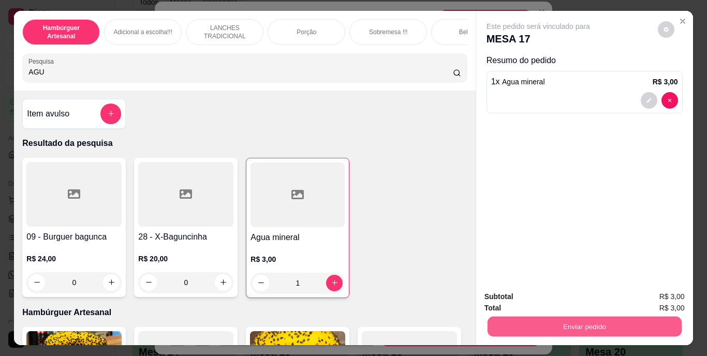
click at [556, 328] on button "Enviar pedido" at bounding box center [584, 327] width 194 height 20
click at [576, 295] on button "Não registrar e enviar pedido" at bounding box center [550, 297] width 105 height 19
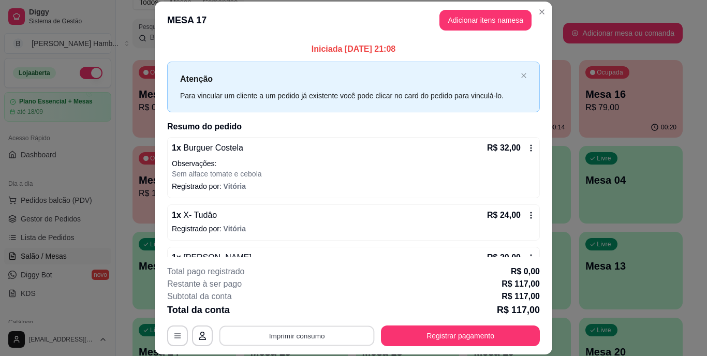
click at [366, 333] on button "Imprimir consumo" at bounding box center [296, 335] width 155 height 20
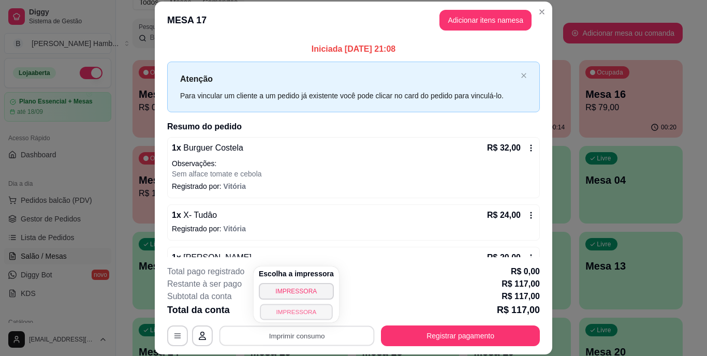
click at [306, 304] on button "IMPRESSORA" at bounding box center [296, 312] width 72 height 16
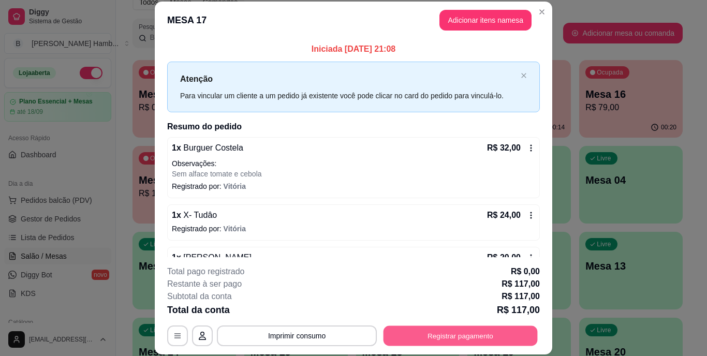
click at [421, 335] on button "Registrar pagamento" at bounding box center [460, 335] width 154 height 20
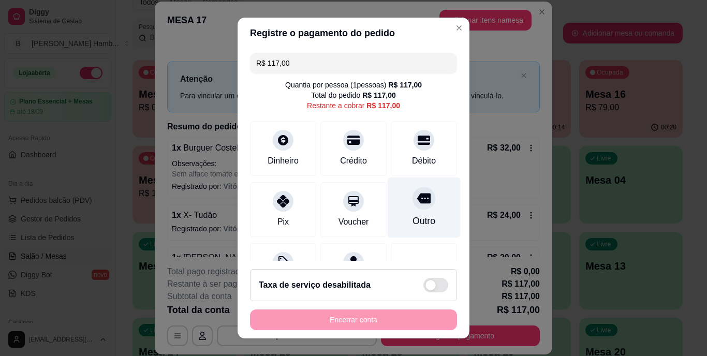
click at [417, 203] on icon at bounding box center [423, 199] width 13 height 10
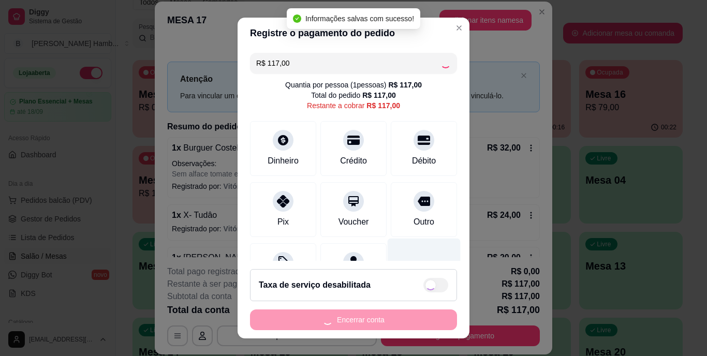
type input "R$ 0,00"
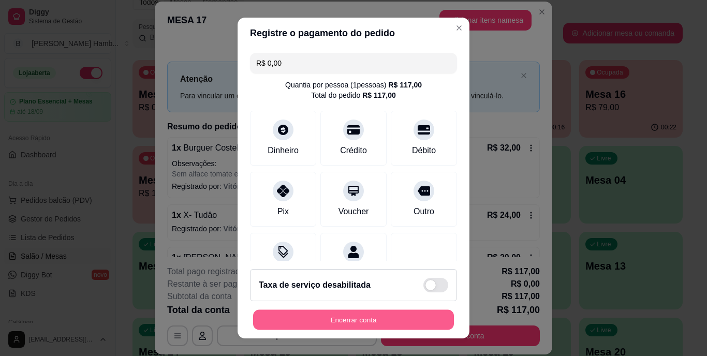
click at [381, 315] on button "Encerrar conta" at bounding box center [353, 319] width 201 height 20
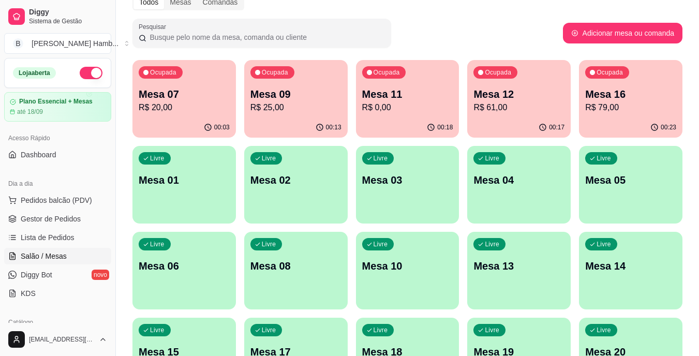
click at [87, 199] on span "Pedidos balcão (PDV)" at bounding box center [56, 200] width 71 height 10
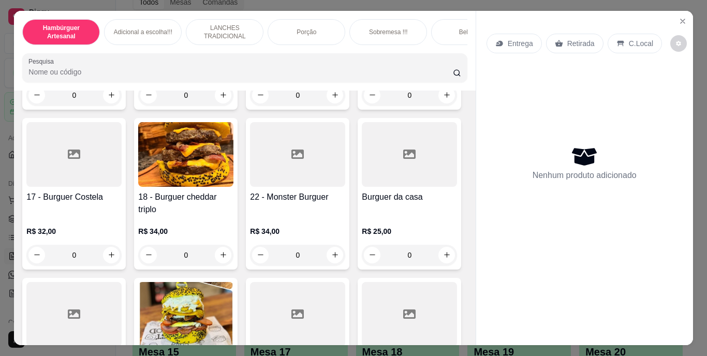
scroll to position [655, 0]
click at [219, 98] on icon "increase-product-quantity" at bounding box center [223, 95] width 8 height 8
type input "1"
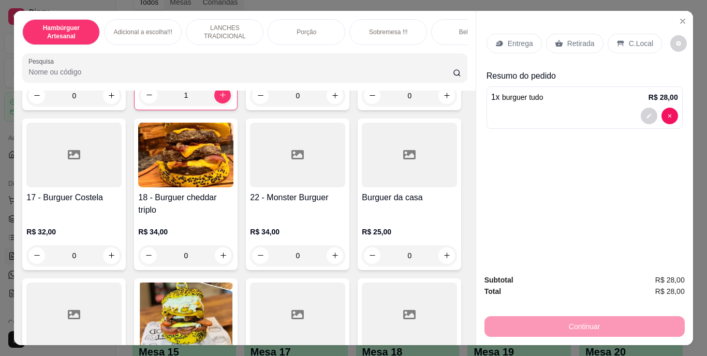
click at [560, 42] on div "Retirada" at bounding box center [574, 44] width 57 height 20
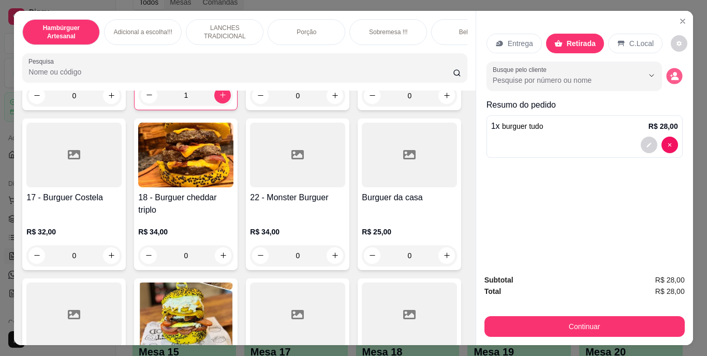
click at [670, 76] on icon "decrease-product-quantity" at bounding box center [674, 75] width 9 height 9
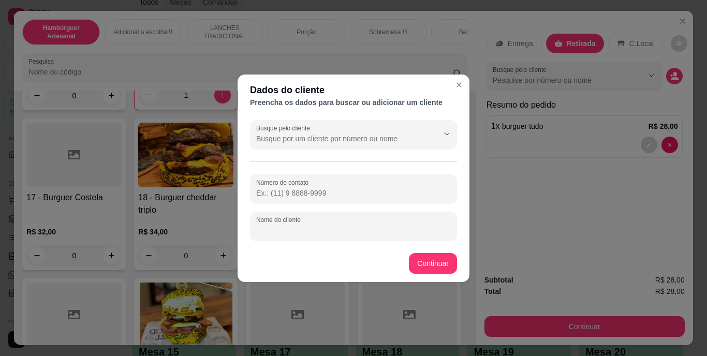
click at [315, 227] on input "Nome do cliente" at bounding box center [353, 230] width 195 height 10
type input "[PERSON_NAME]"
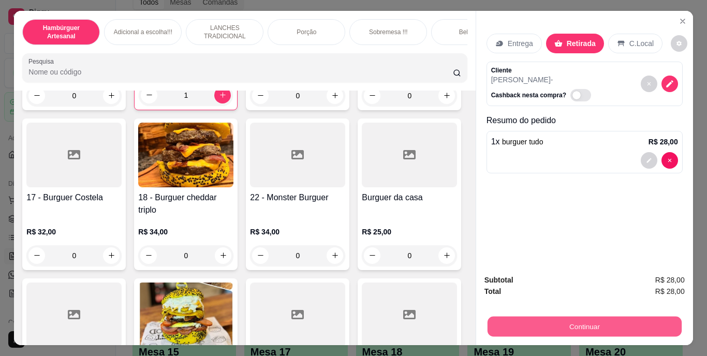
click at [513, 321] on button "Continuar" at bounding box center [584, 327] width 194 height 20
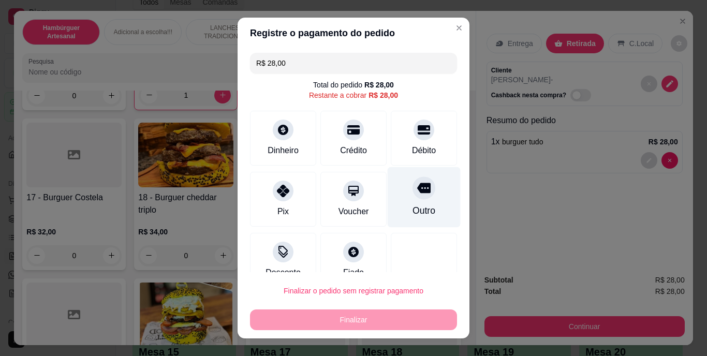
click at [417, 191] on icon at bounding box center [423, 188] width 13 height 10
type input "R$ 0,00"
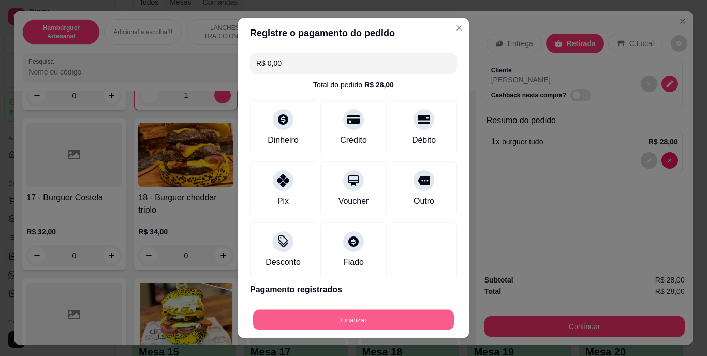
click at [355, 310] on button "Finalizar" at bounding box center [353, 319] width 201 height 20
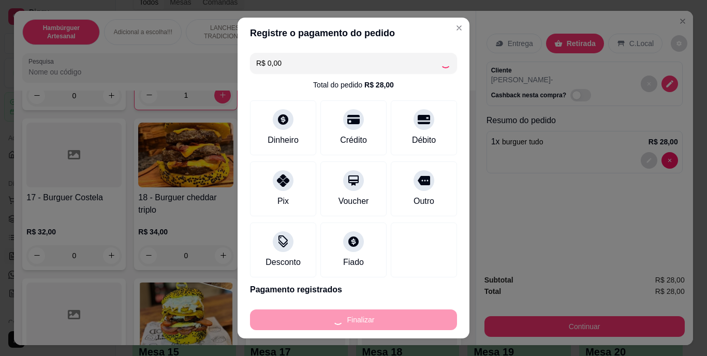
type input "0"
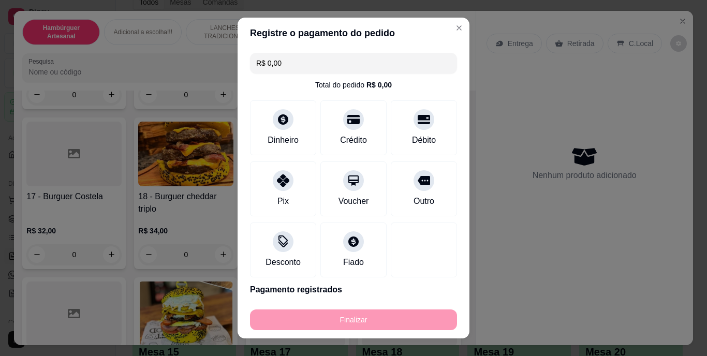
type input "-R$ 28,00"
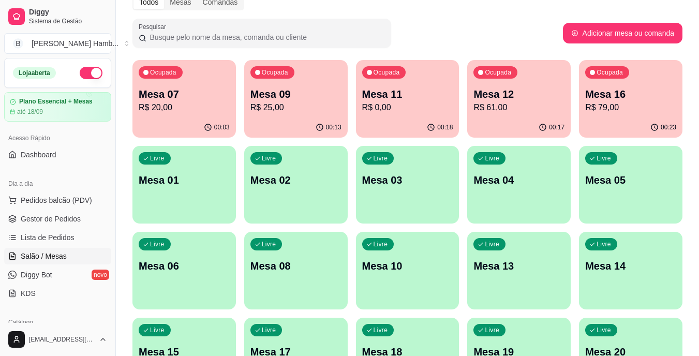
click at [319, 80] on div "Ocupada Mesa 09 R$ 25,00" at bounding box center [295, 88] width 103 height 57
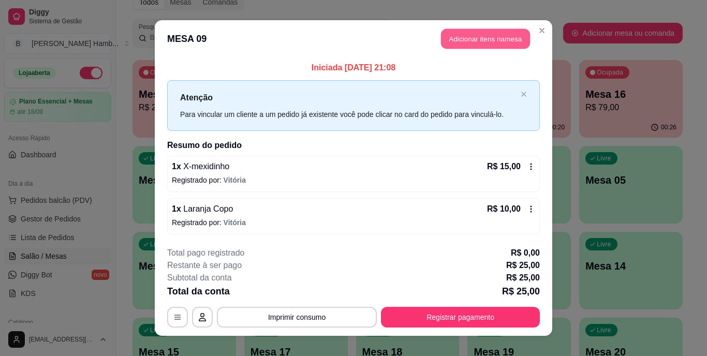
click at [487, 32] on button "Adicionar itens na mesa" at bounding box center [485, 39] width 89 height 20
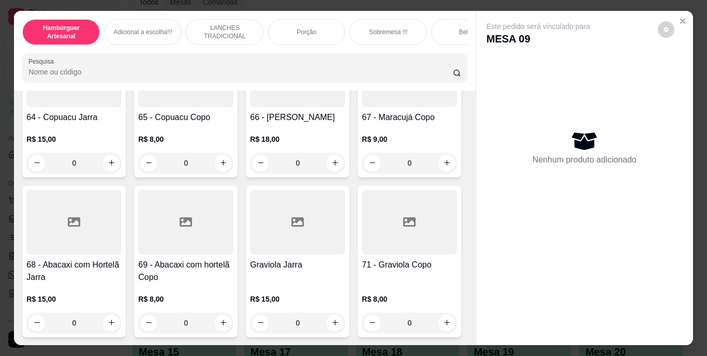
scroll to position [4270, 0]
click at [220, 26] on div "0" at bounding box center [185, 15] width 91 height 21
click at [219, 19] on icon "increase-product-quantity" at bounding box center [223, 15] width 8 height 8
type input "1"
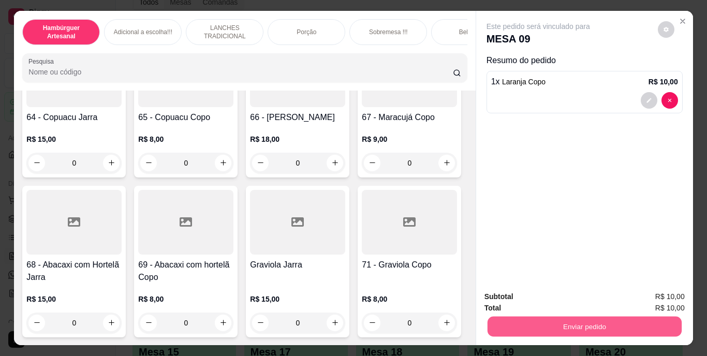
click at [571, 325] on button "Enviar pedido" at bounding box center [584, 327] width 194 height 20
click at [553, 293] on button "Não registrar e enviar pedido" at bounding box center [550, 298] width 108 height 20
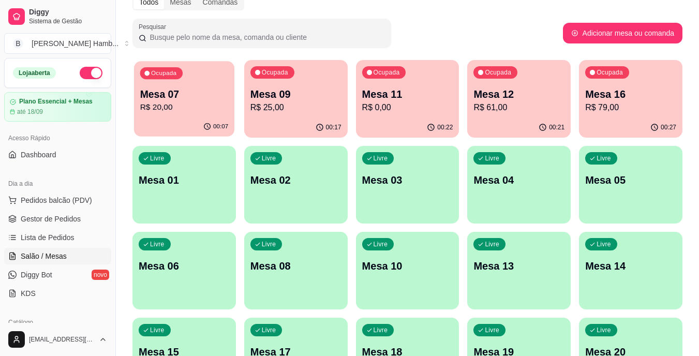
click at [168, 110] on p "R$ 20,00" at bounding box center [184, 107] width 88 height 12
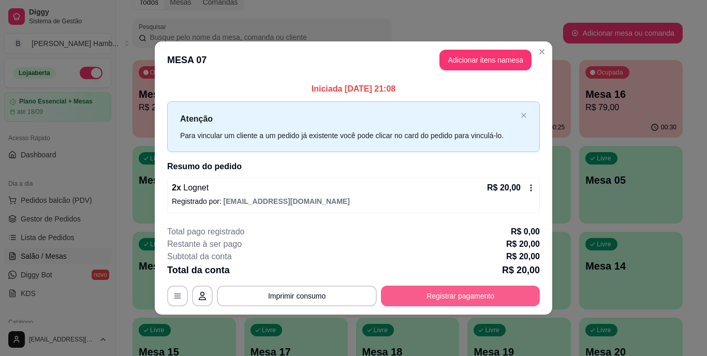
click at [455, 290] on button "Registrar pagamento" at bounding box center [460, 296] width 159 height 21
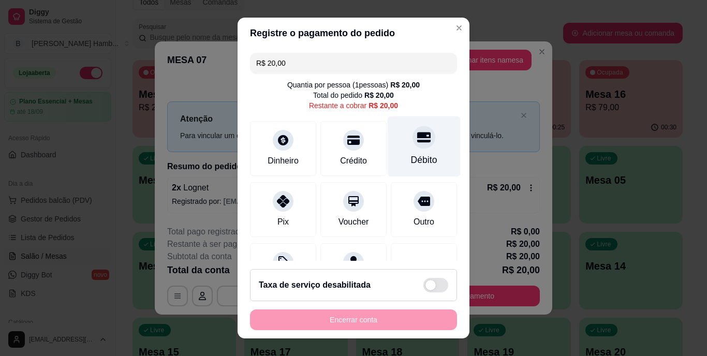
click at [412, 145] on div at bounding box center [423, 137] width 23 height 23
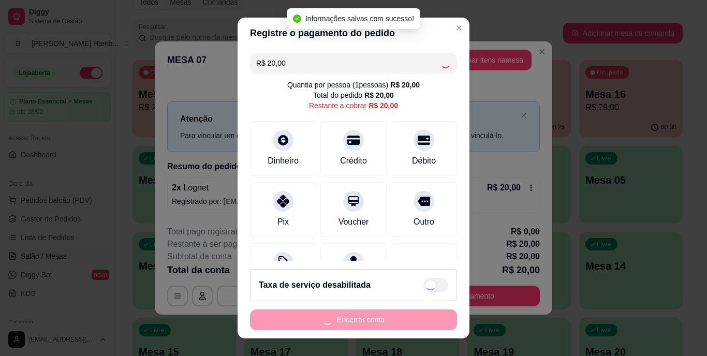
type input "R$ 0,00"
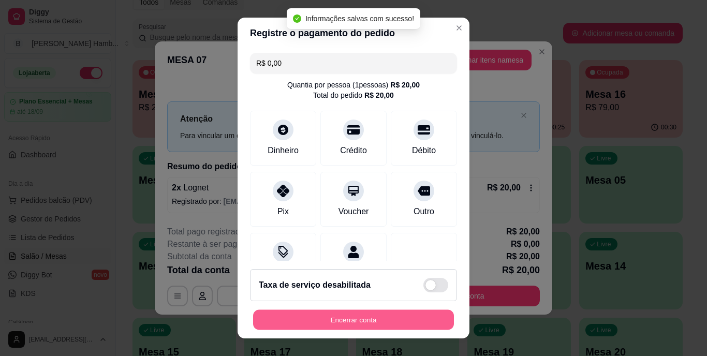
click at [365, 315] on button "Encerrar conta" at bounding box center [353, 319] width 201 height 20
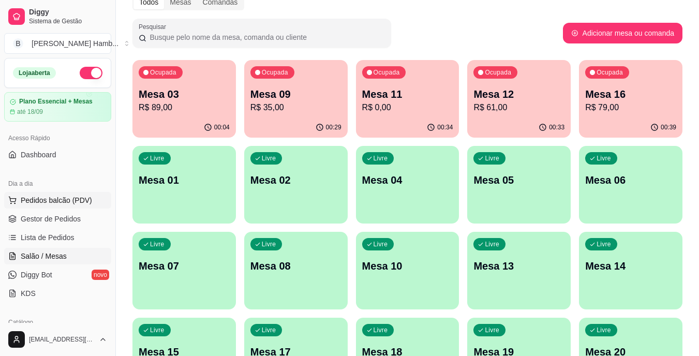
click at [32, 200] on span "Pedidos balcão (PDV)" at bounding box center [56, 200] width 71 height 10
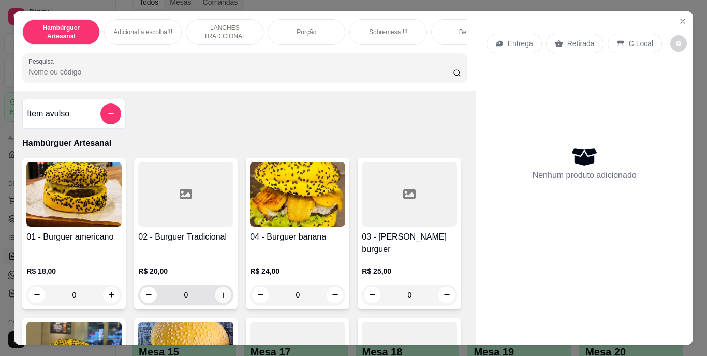
click at [221, 292] on icon "increase-product-quantity" at bounding box center [222, 294] width 5 height 5
click at [221, 291] on icon "increase-product-quantity" at bounding box center [223, 295] width 8 height 8
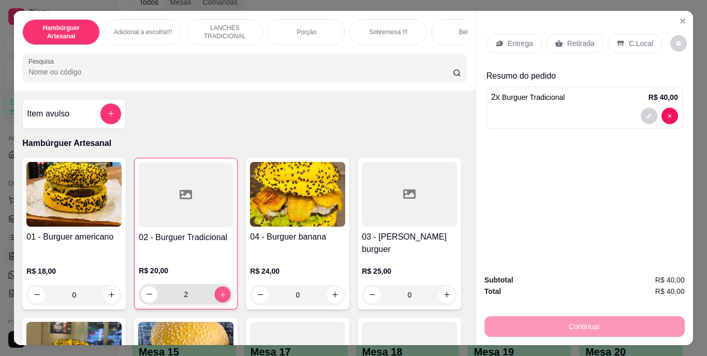
click at [221, 290] on icon "increase-product-quantity" at bounding box center [223, 294] width 8 height 8
type input "4"
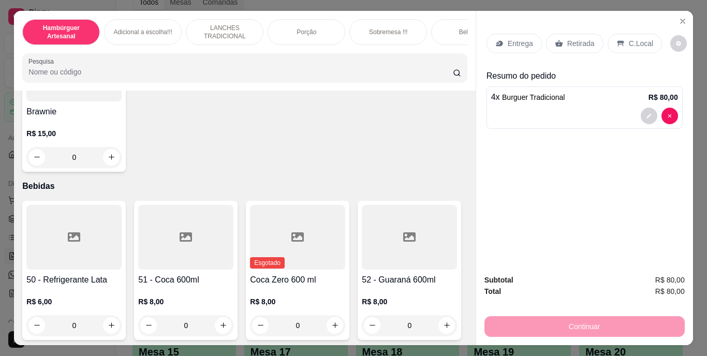
scroll to position [2435, 0]
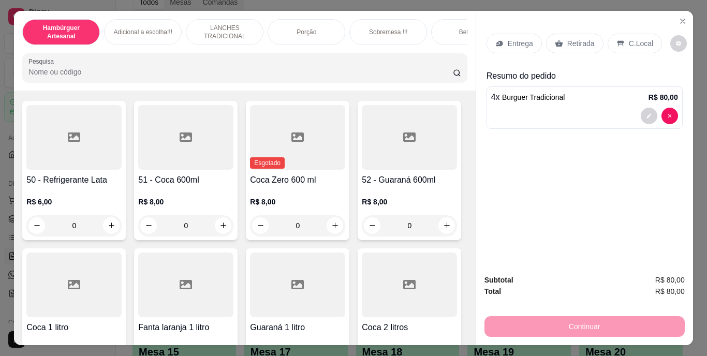
type input "1"
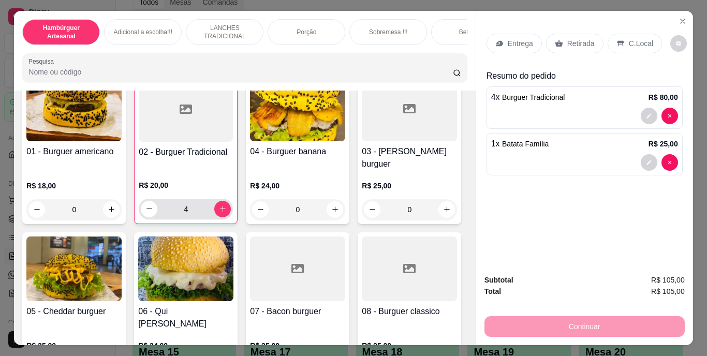
scroll to position [0, 0]
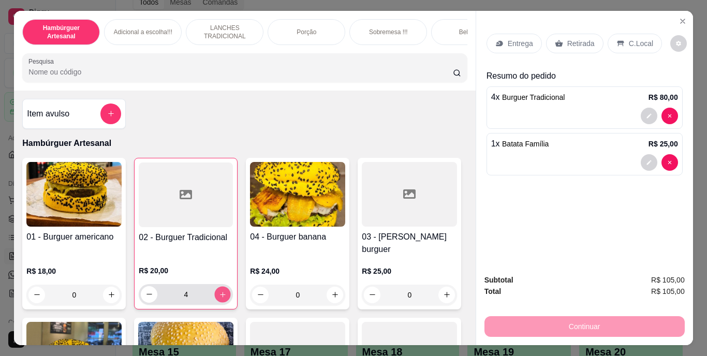
click at [219, 290] on icon "increase-product-quantity" at bounding box center [223, 294] width 8 height 8
type input "5"
click at [244, 76] on input "Pesquisa" at bounding box center [240, 72] width 424 height 10
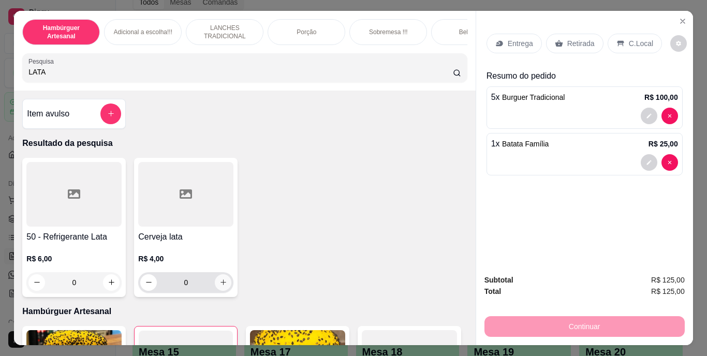
type input "LATA"
click at [219, 282] on icon "increase-product-quantity" at bounding box center [223, 282] width 8 height 8
type input "1"
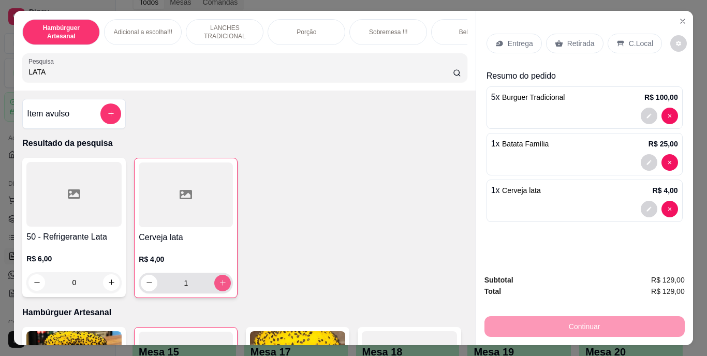
click at [217, 282] on button "increase-product-quantity" at bounding box center [222, 283] width 17 height 17
type input "2"
click at [217, 282] on button "increase-product-quantity" at bounding box center [223, 283] width 16 height 16
type input "3"
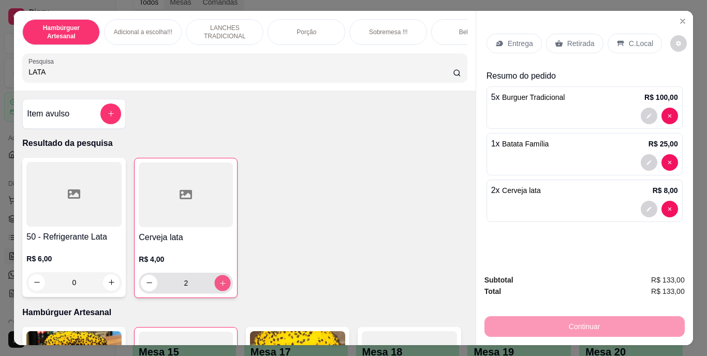
type input "3"
click at [642, 201] on button "decrease-product-quantity" at bounding box center [649, 209] width 16 height 16
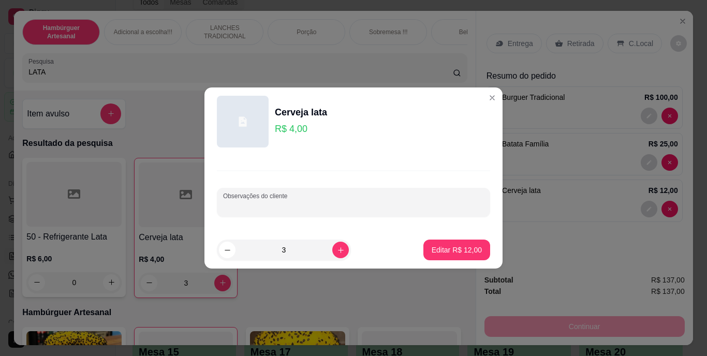
click at [431, 204] on input "Observações do cliente" at bounding box center [353, 206] width 261 height 10
type input "N"
type input "BRAMA"
click at [461, 251] on p "Editar R$ 12,00" at bounding box center [456, 250] width 49 height 10
type input "0"
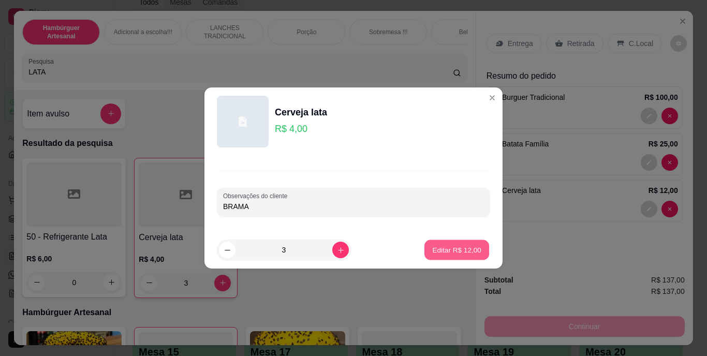
type input "0"
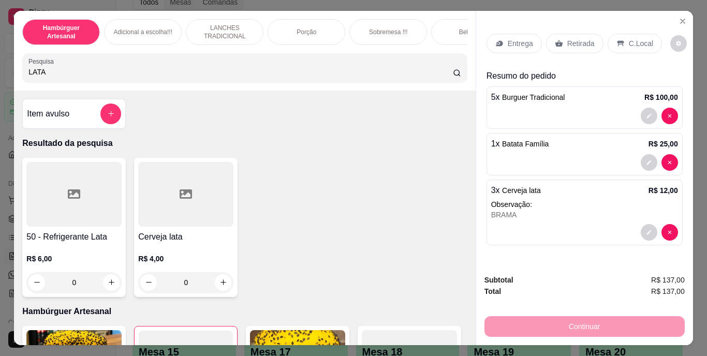
click at [525, 38] on p "Entrega" at bounding box center [520, 43] width 25 height 10
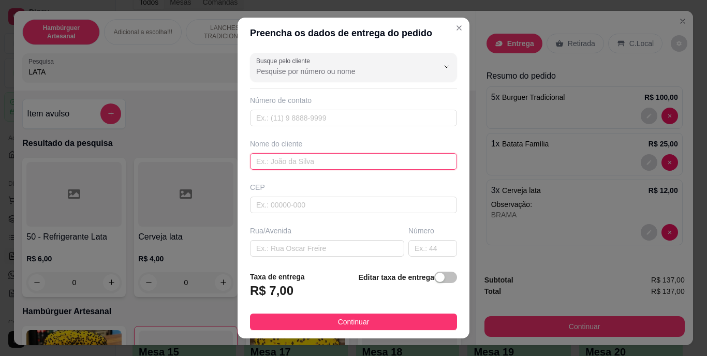
click at [381, 155] on input "text" at bounding box center [353, 161] width 207 height 17
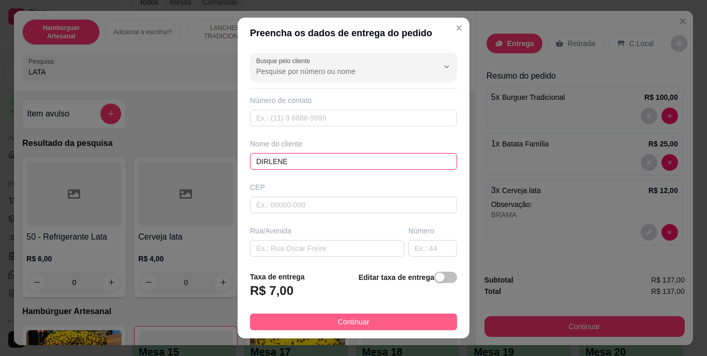
type input "DIRLENE"
click at [338, 316] on span "Continuar" at bounding box center [354, 321] width 32 height 11
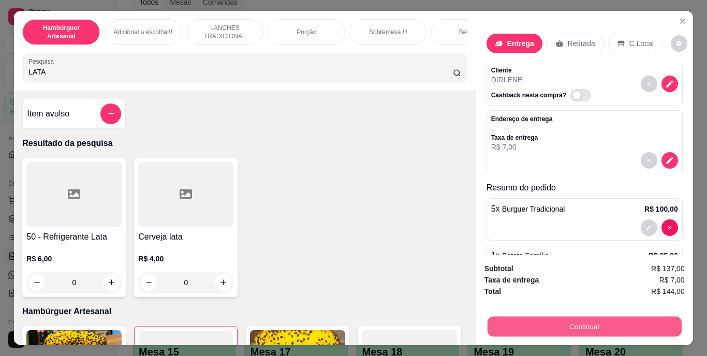
click at [519, 317] on button "Continuar" at bounding box center [584, 327] width 194 height 20
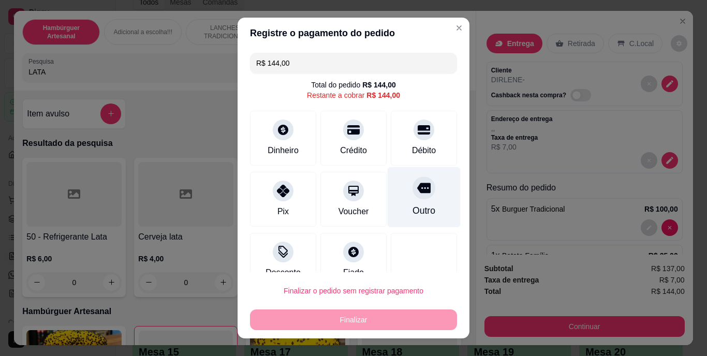
click at [395, 200] on div "Outro" at bounding box center [424, 197] width 73 height 61
type input "R$ 0,00"
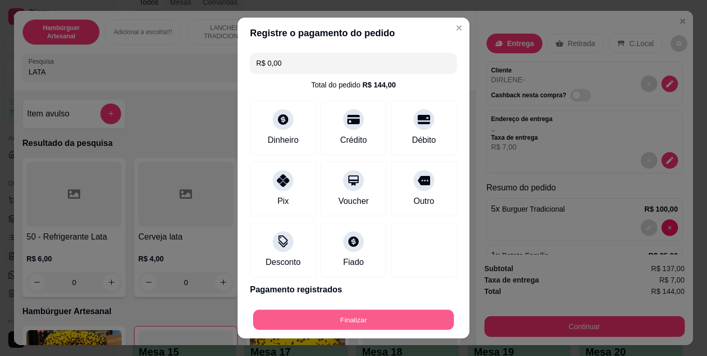
click at [364, 317] on button "Finalizar" at bounding box center [353, 319] width 201 height 20
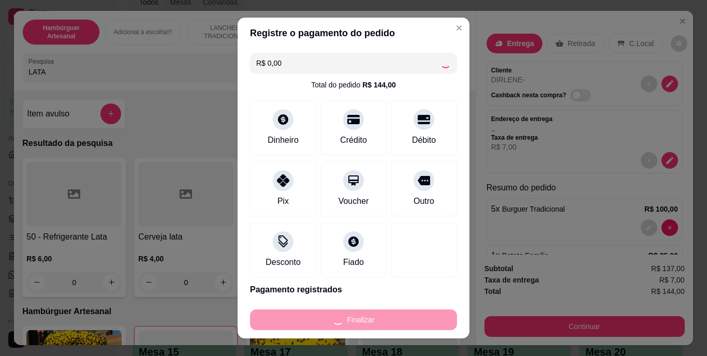
type input "0"
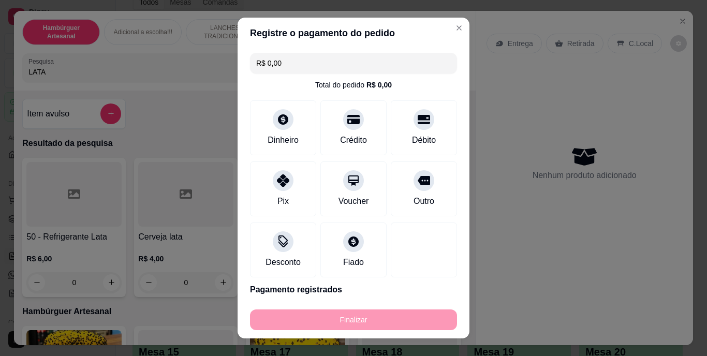
type input "-R$ 144,00"
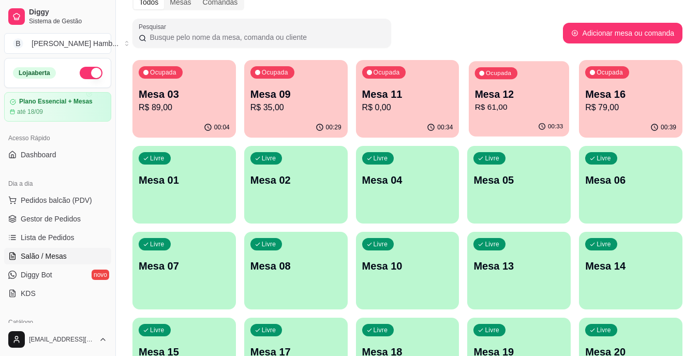
click at [557, 78] on div "Ocupada Mesa 12 R$ 61,00" at bounding box center [519, 89] width 100 height 56
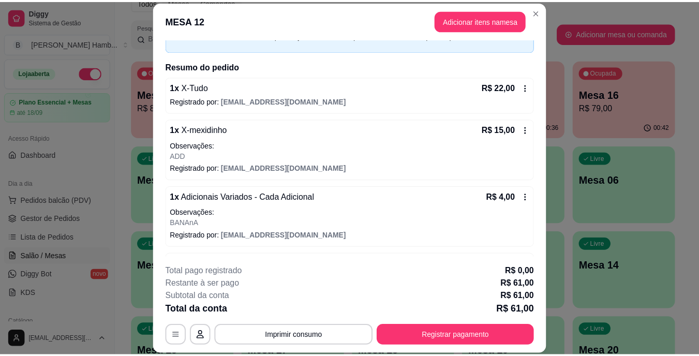
scroll to position [61, 0]
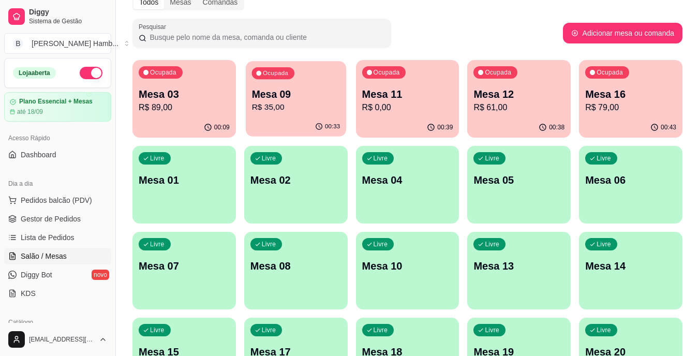
click at [281, 100] on p "Mesa 09" at bounding box center [295, 94] width 88 height 14
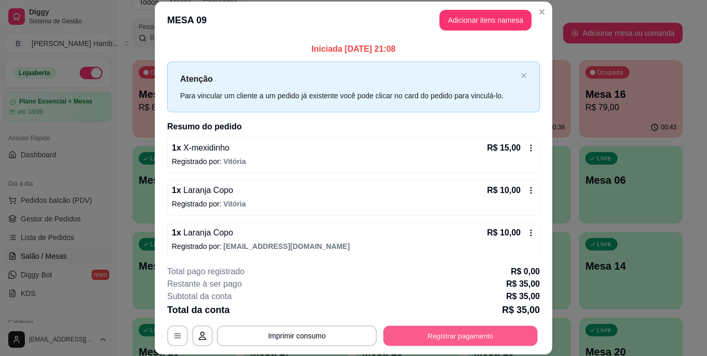
click at [463, 339] on button "Registrar pagamento" at bounding box center [460, 335] width 154 height 20
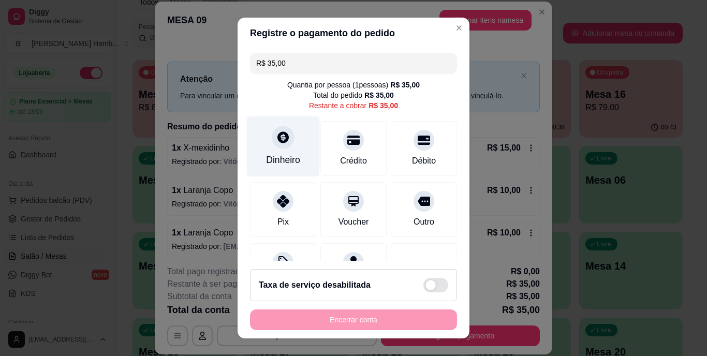
click at [268, 157] on div "Dinheiro" at bounding box center [283, 160] width 34 height 13
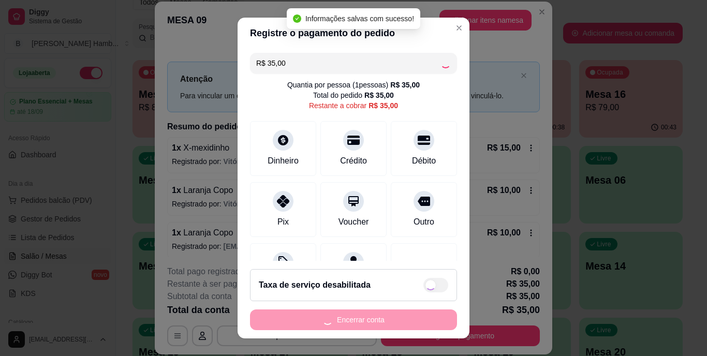
type input "R$ 0,00"
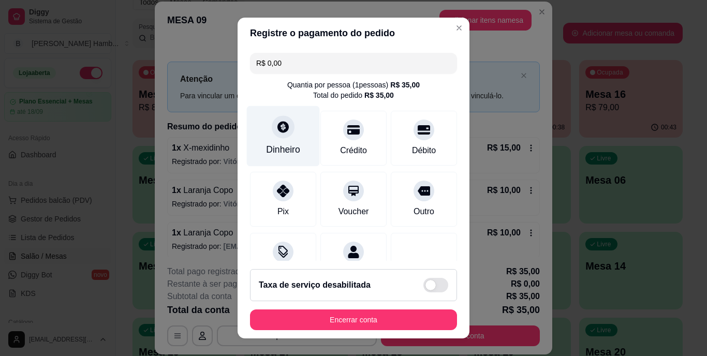
click at [268, 150] on div "Dinheiro" at bounding box center [283, 149] width 34 height 13
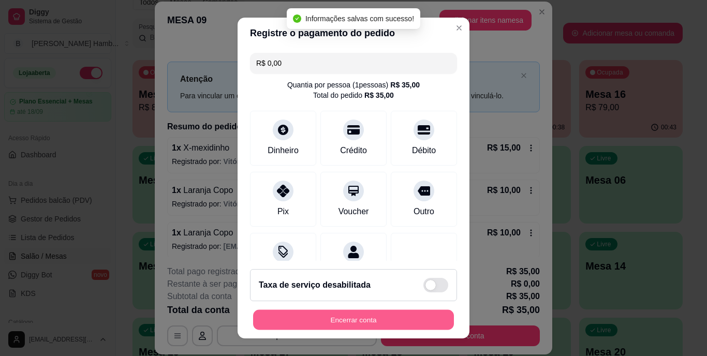
click at [353, 317] on button "Encerrar conta" at bounding box center [353, 319] width 201 height 20
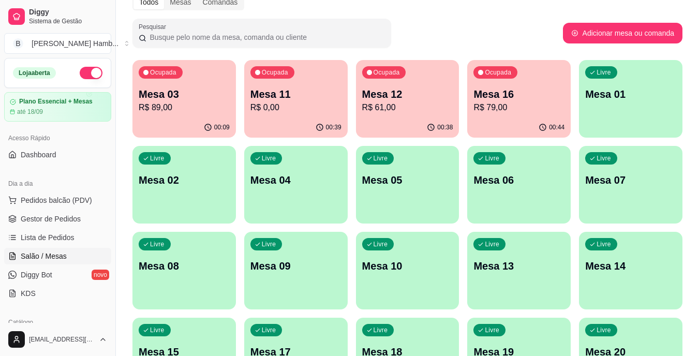
click at [68, 235] on span "Lista de Pedidos" at bounding box center [48, 237] width 54 height 10
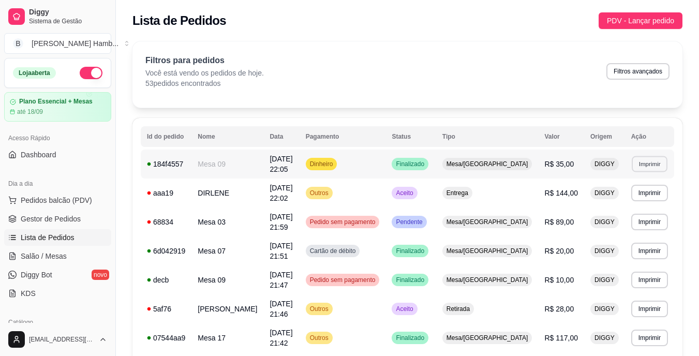
click at [644, 163] on button "Imprimir" at bounding box center [650, 164] width 36 height 16
click at [615, 196] on button "IMPRESSORA" at bounding box center [631, 200] width 72 height 16
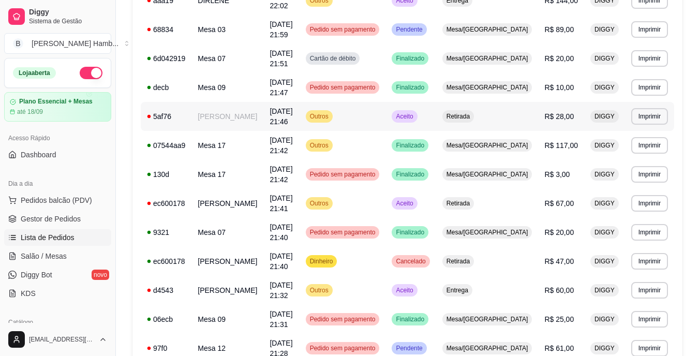
scroll to position [193, 0]
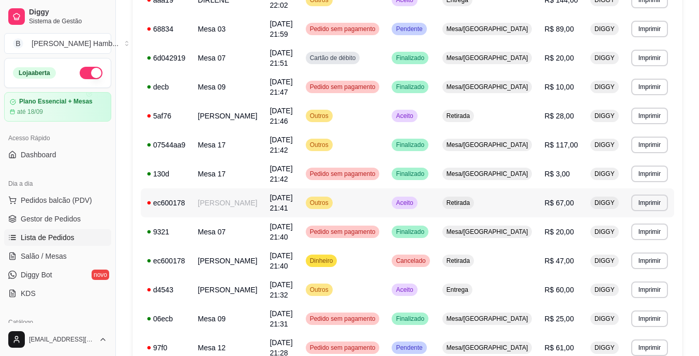
click at [261, 205] on td "[PERSON_NAME]" at bounding box center [227, 202] width 72 height 29
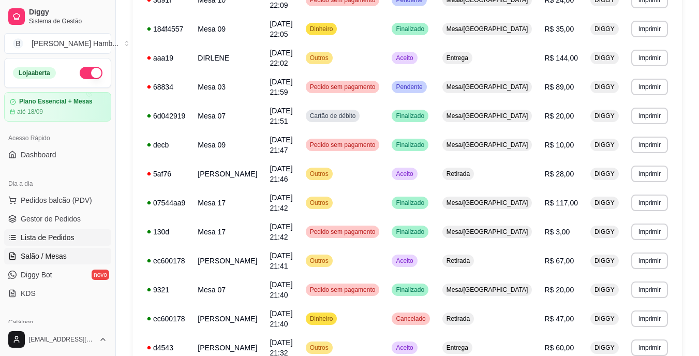
click at [38, 256] on span "Salão / Mesas" at bounding box center [44, 256] width 46 height 10
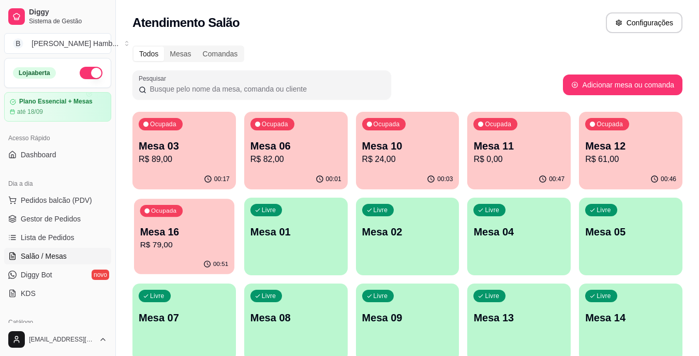
click at [201, 228] on p "Mesa 16" at bounding box center [184, 232] width 88 height 14
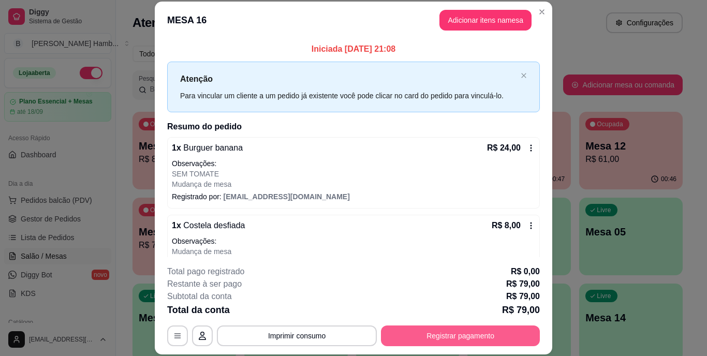
click at [424, 332] on button "Registrar pagamento" at bounding box center [460, 335] width 159 height 21
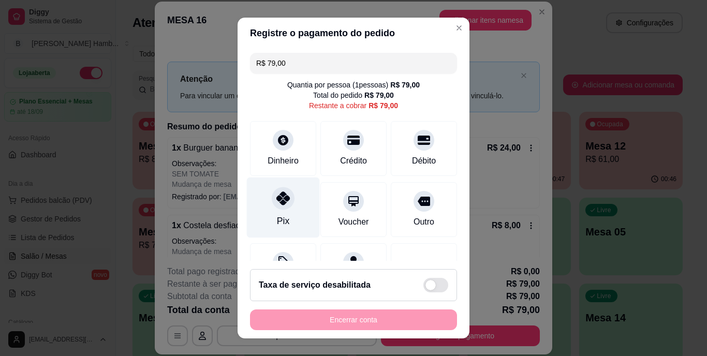
click at [284, 205] on div at bounding box center [283, 198] width 23 height 23
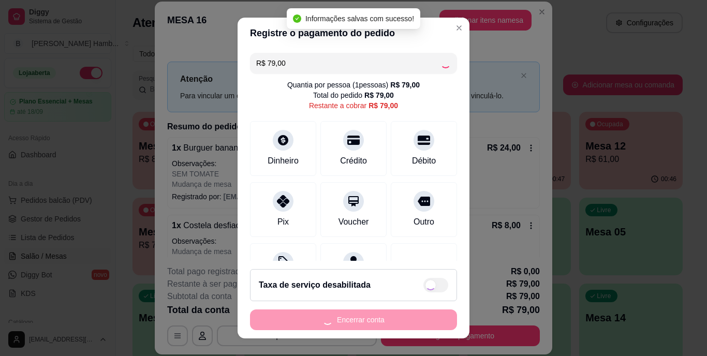
type input "R$ 0,00"
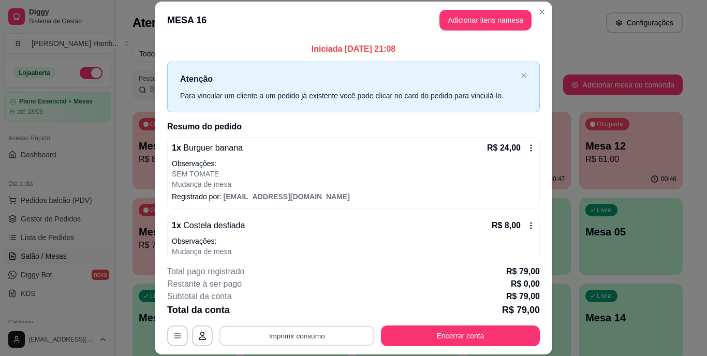
click at [302, 342] on button "Imprimir consumo" at bounding box center [296, 335] width 155 height 20
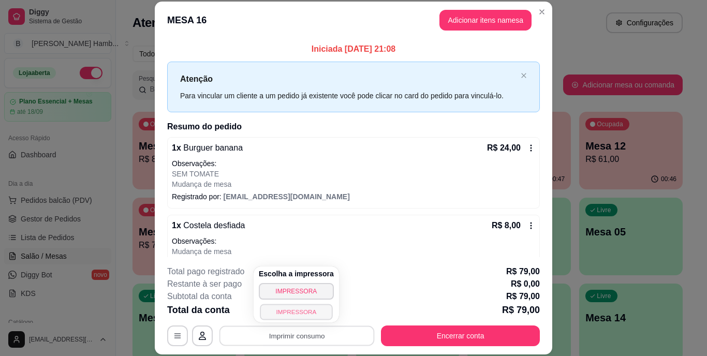
click at [302, 315] on button "IMPRESSORA" at bounding box center [296, 312] width 72 height 16
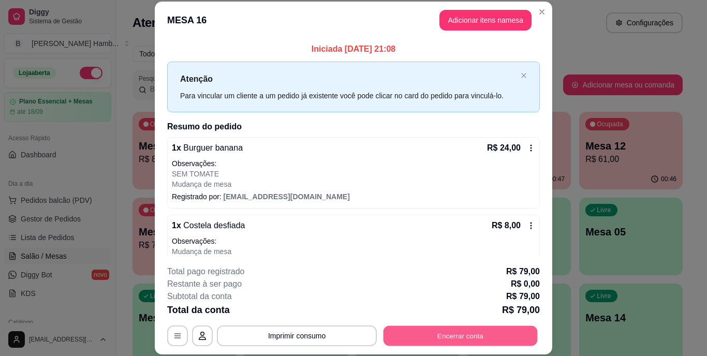
click at [422, 334] on button "Encerrar conta" at bounding box center [460, 335] width 154 height 20
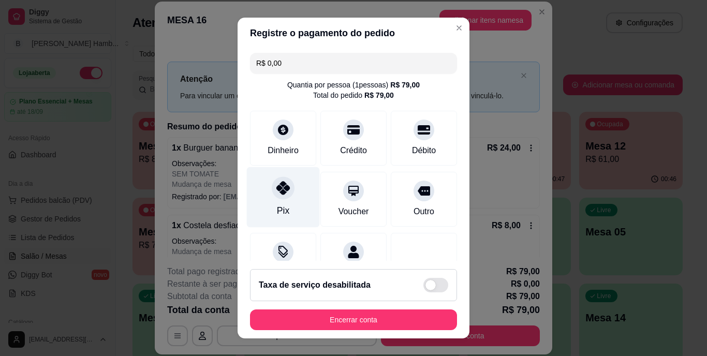
click at [279, 210] on div "Pix" at bounding box center [283, 210] width 12 height 13
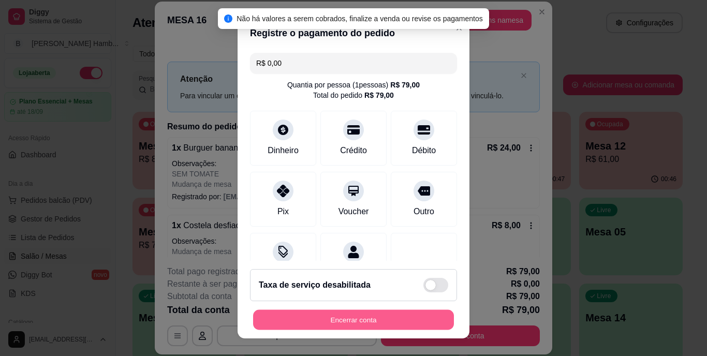
click at [340, 321] on button "Encerrar conta" at bounding box center [353, 319] width 201 height 20
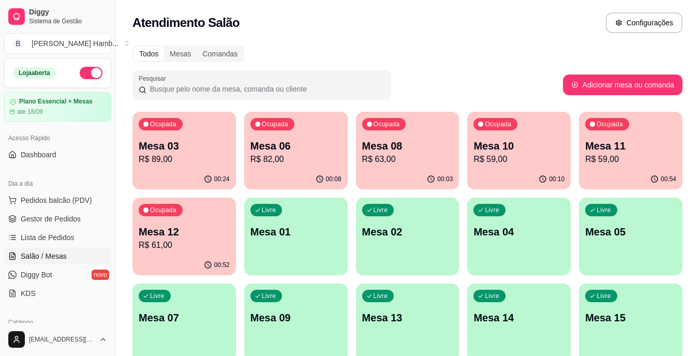
click at [207, 166] on div "Ocupada Mesa 03 R$ 89,00" at bounding box center [183, 140] width 103 height 57
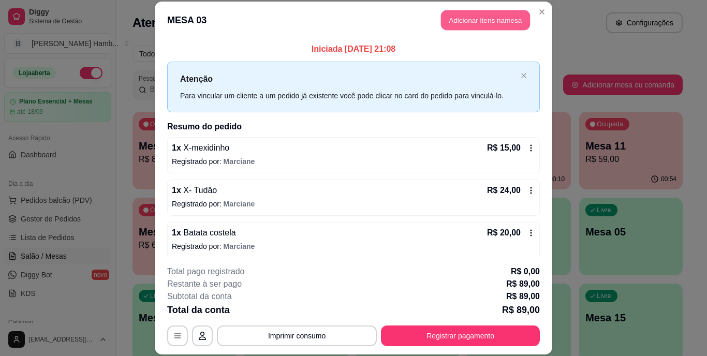
click at [471, 17] on button "Adicionar itens na mesa" at bounding box center [485, 20] width 89 height 20
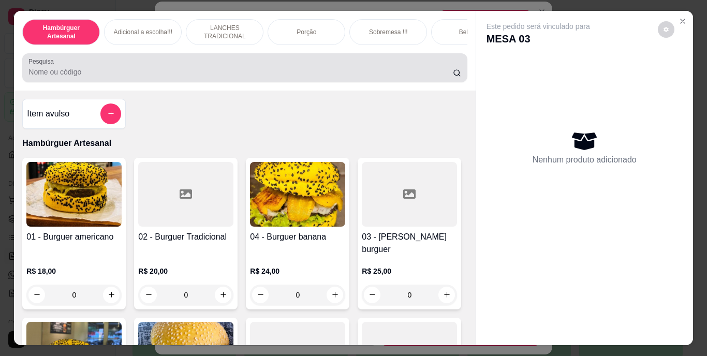
click at [341, 66] on div at bounding box center [244, 67] width 432 height 21
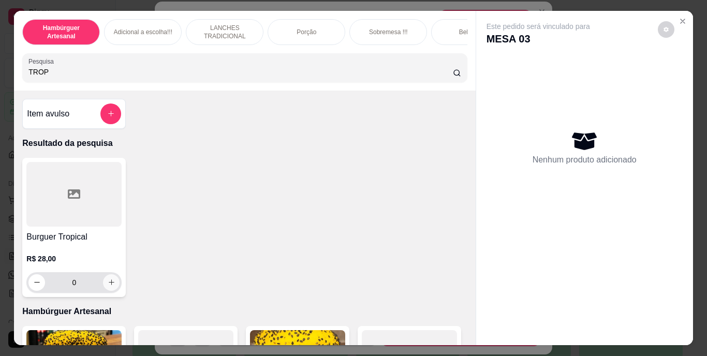
type input "TROP"
click at [109, 286] on icon "increase-product-quantity" at bounding box center [112, 282] width 8 height 8
type input "1"
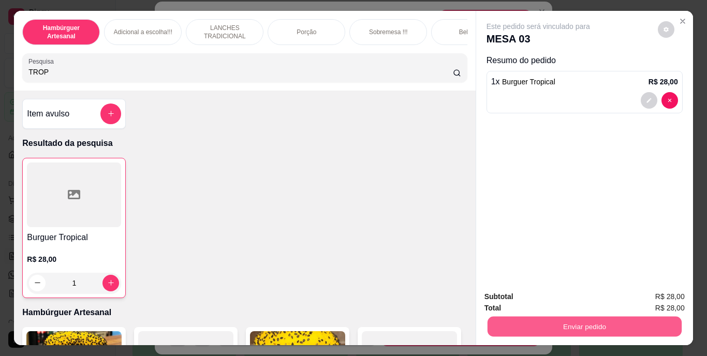
click at [491, 317] on button "Enviar pedido" at bounding box center [584, 327] width 194 height 20
click at [508, 291] on button "Não registrar e enviar pedido" at bounding box center [550, 297] width 105 height 19
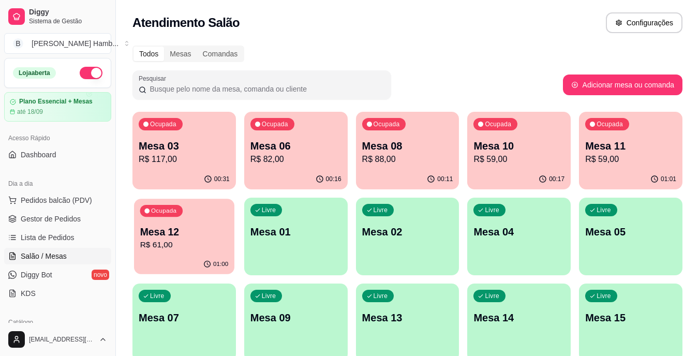
click at [172, 240] on p "R$ 61,00" at bounding box center [184, 245] width 88 height 12
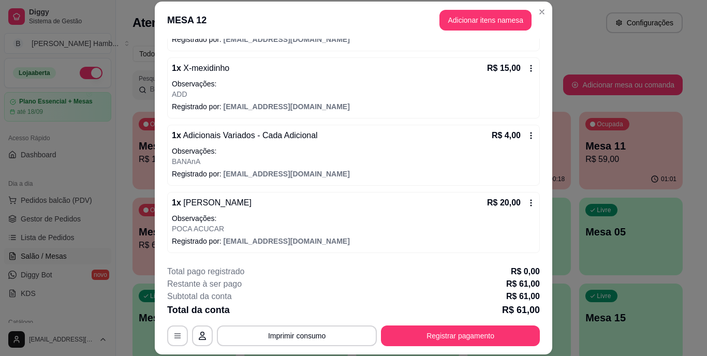
scroll to position [122, 0]
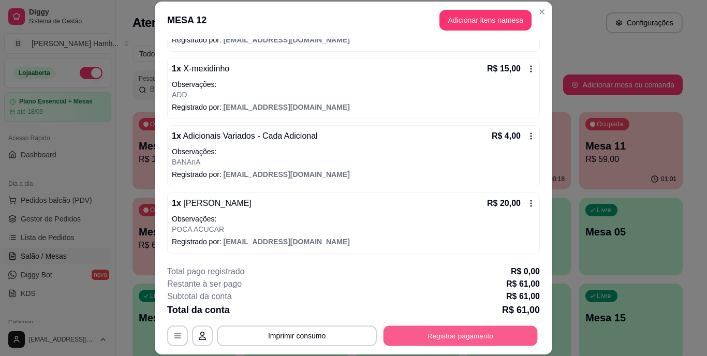
click at [416, 328] on button "Registrar pagamento" at bounding box center [460, 335] width 154 height 20
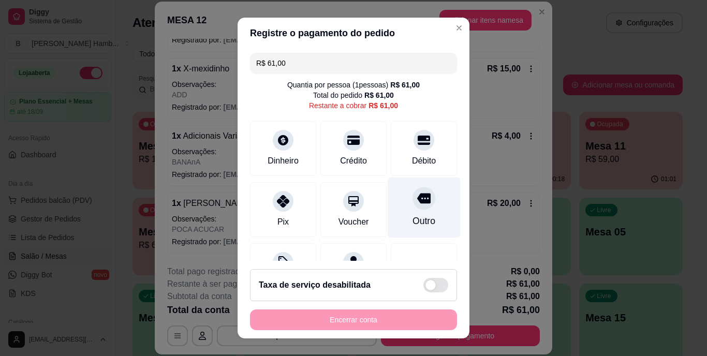
click at [412, 217] on div "Outro" at bounding box center [423, 221] width 23 height 13
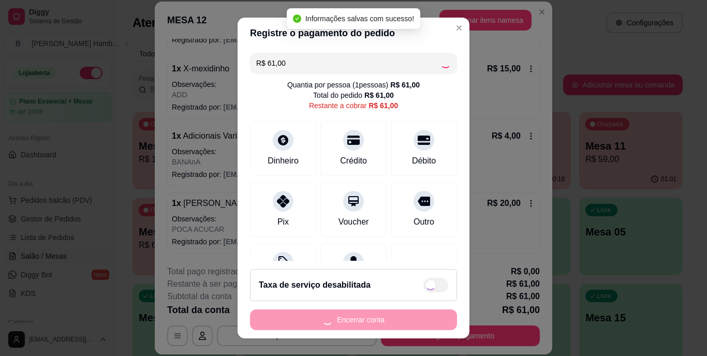
type input "R$ 0,00"
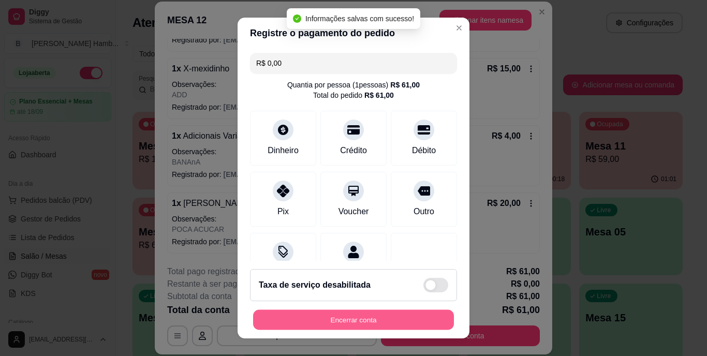
click at [385, 316] on button "Encerrar conta" at bounding box center [353, 319] width 201 height 20
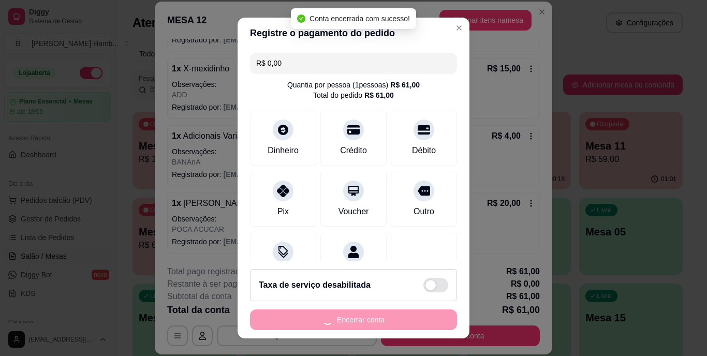
scroll to position [0, 0]
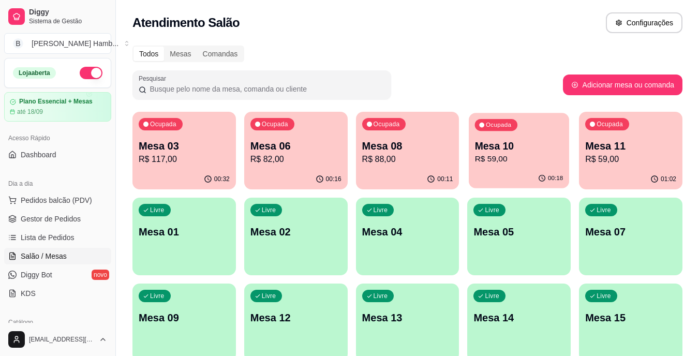
click at [524, 133] on div "Ocupada Mesa 10 R$ 59,00" at bounding box center [519, 141] width 100 height 56
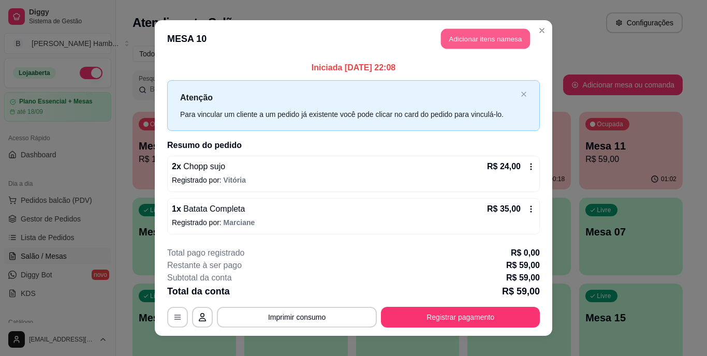
click at [470, 40] on button "Adicionar itens na mesa" at bounding box center [485, 39] width 89 height 20
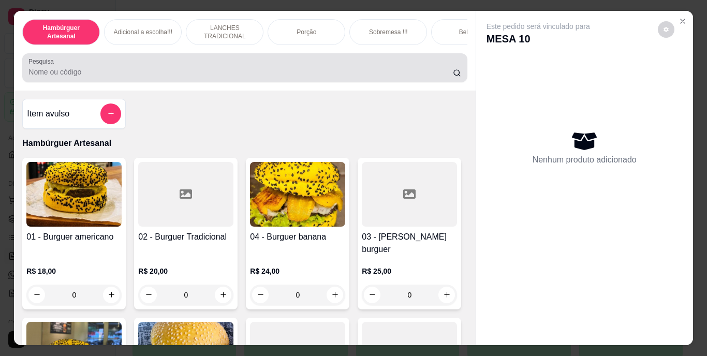
click at [370, 65] on div at bounding box center [244, 67] width 432 height 21
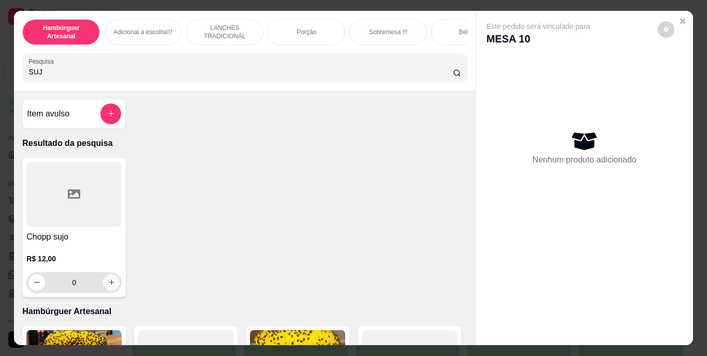
type input "SUJ"
click at [109, 285] on icon "increase-product-quantity" at bounding box center [112, 282] width 8 height 8
type input "1"
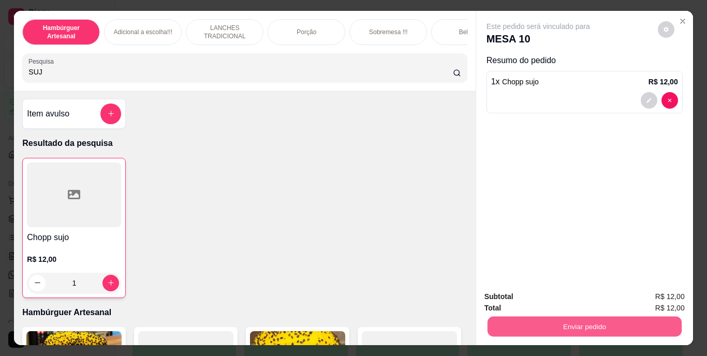
click at [512, 324] on button "Enviar pedido" at bounding box center [584, 327] width 194 height 20
click at [515, 292] on button "Não registrar e enviar pedido" at bounding box center [550, 297] width 105 height 19
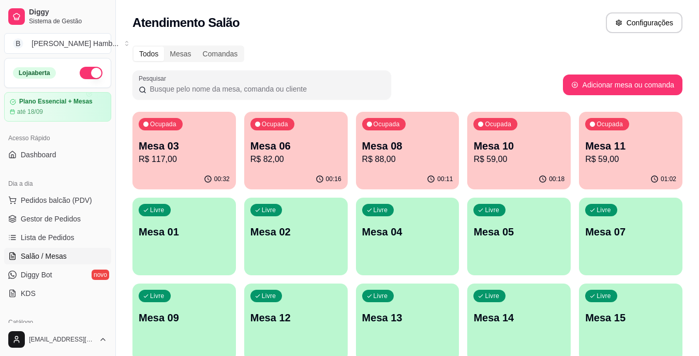
click at [499, 146] on p "Mesa 10" at bounding box center [518, 146] width 91 height 14
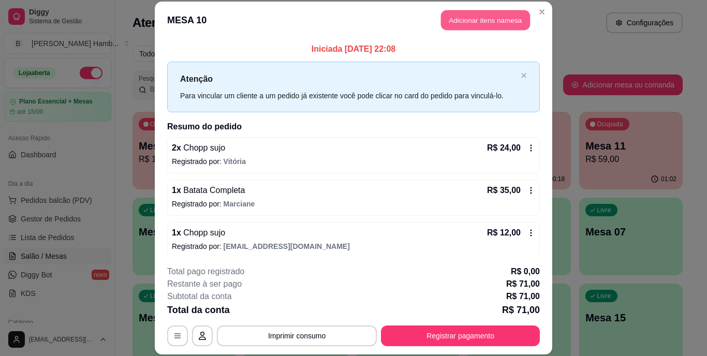
click at [458, 25] on button "Adicionar itens na mesa" at bounding box center [485, 20] width 89 height 20
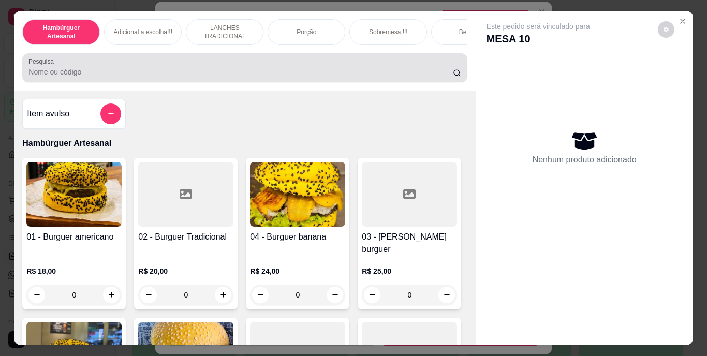
click at [395, 68] on div at bounding box center [244, 67] width 432 height 21
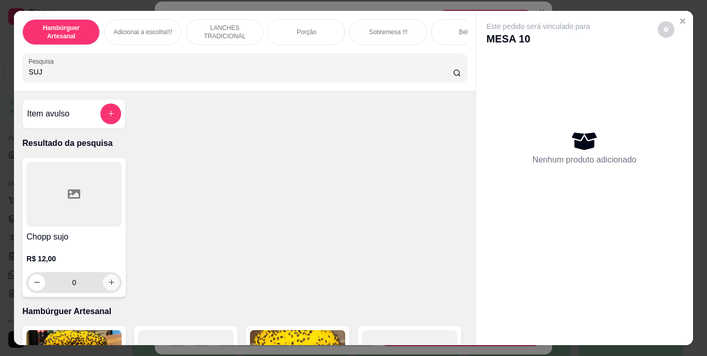
type input "SUJ"
click at [109, 285] on icon "increase-product-quantity" at bounding box center [111, 282] width 5 height 5
type input "1"
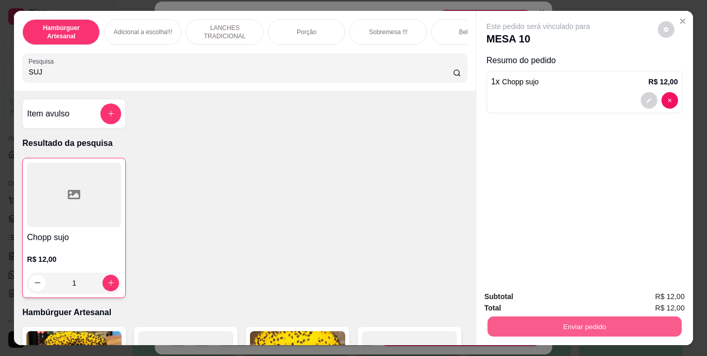
click at [549, 319] on button "Enviar pedido" at bounding box center [584, 327] width 194 height 20
click at [520, 295] on button "Não registrar e enviar pedido" at bounding box center [550, 297] width 105 height 19
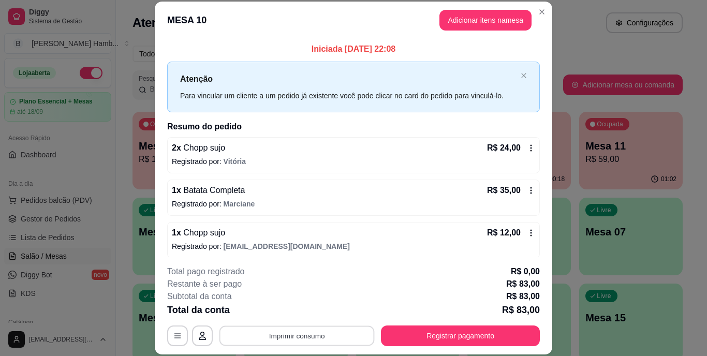
click at [352, 331] on button "Imprimir consumo" at bounding box center [296, 335] width 155 height 20
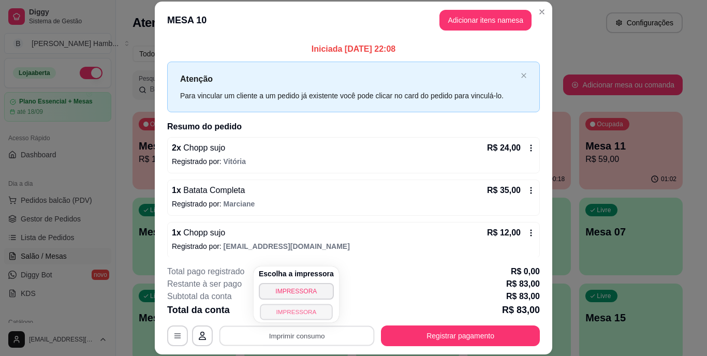
click at [307, 311] on button "IMPRESSORA" at bounding box center [296, 312] width 72 height 16
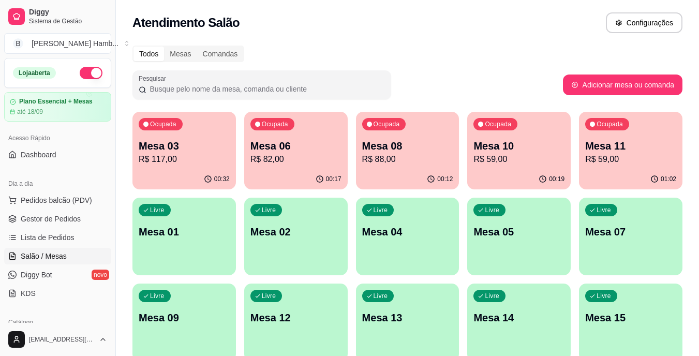
click at [53, 254] on span "Salão / Mesas" at bounding box center [44, 256] width 46 height 10
click at [190, 239] on p "Mesa 01" at bounding box center [184, 232] width 88 height 14
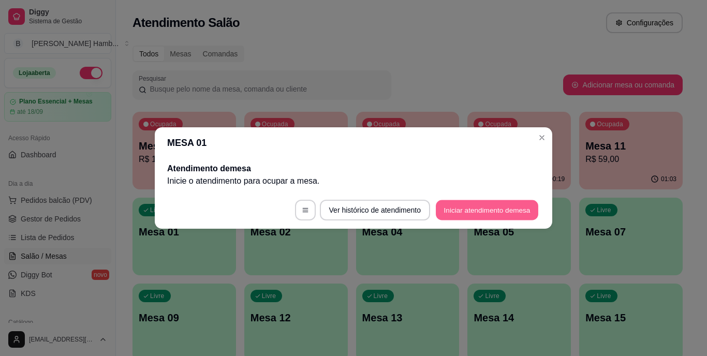
click at [450, 211] on button "Iniciar atendimento de mesa" at bounding box center [487, 210] width 102 height 20
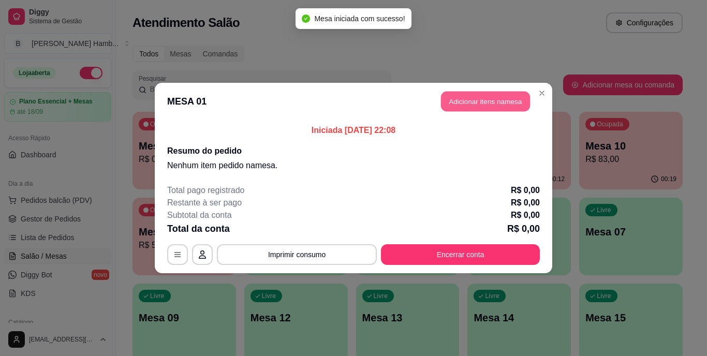
click at [457, 100] on button "Adicionar itens na mesa" at bounding box center [485, 102] width 89 height 20
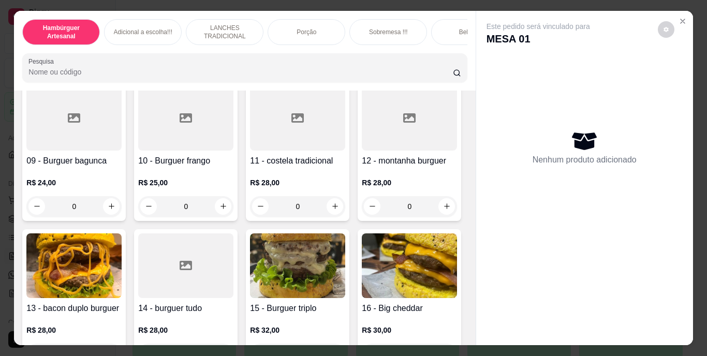
scroll to position [400, 0]
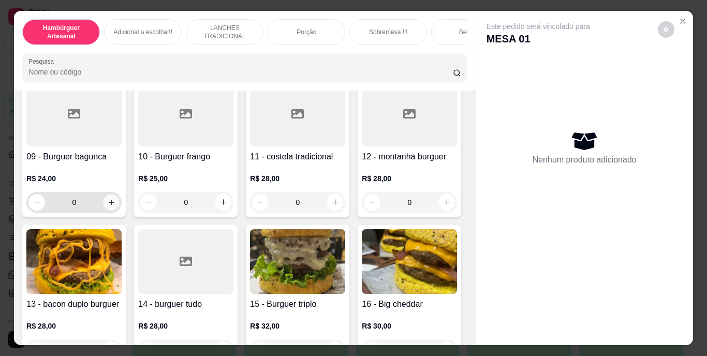
click at [115, 198] on icon "increase-product-quantity" at bounding box center [112, 202] width 8 height 8
type input "1"
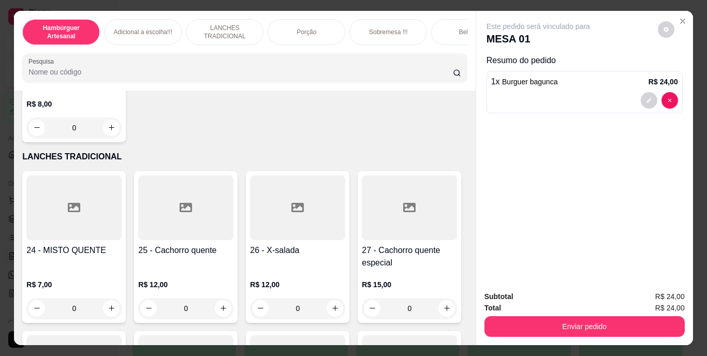
scroll to position [1394, 0]
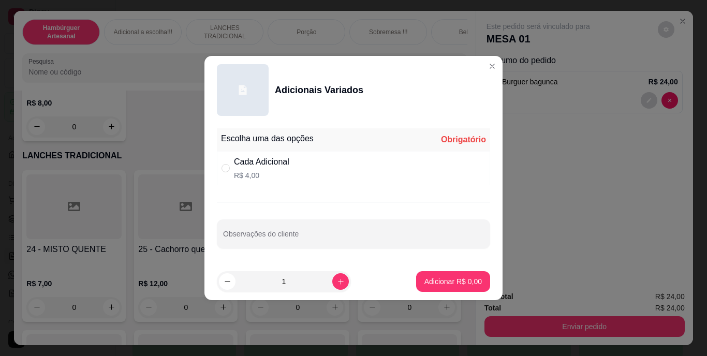
click at [245, 174] on p "R$ 4,00" at bounding box center [261, 175] width 55 height 10
radio input "true"
click at [249, 239] on input "Observações do cliente" at bounding box center [353, 238] width 261 height 10
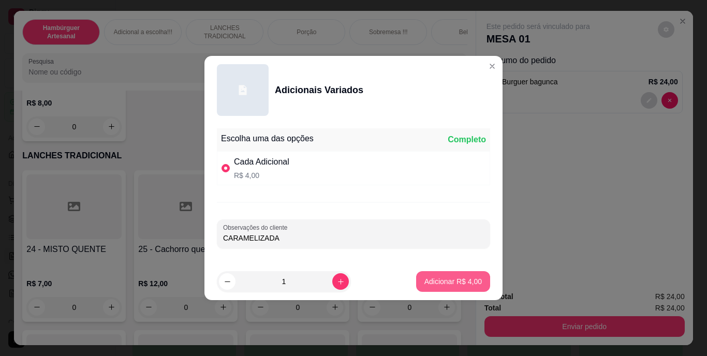
type input "CARAMELIZADA"
click at [417, 286] on button "Adicionar R$ 4,00" at bounding box center [453, 282] width 72 height 20
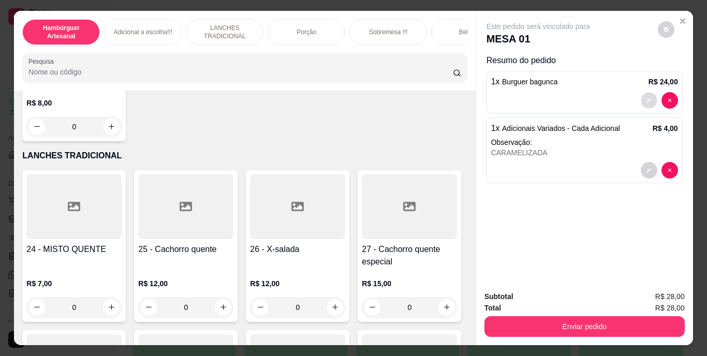
click at [647, 97] on icon "decrease-product-quantity" at bounding box center [649, 100] width 6 height 6
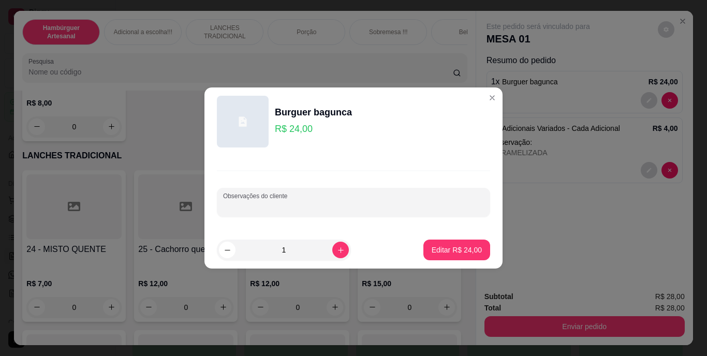
click at [424, 206] on input "Observações do cliente" at bounding box center [353, 206] width 261 height 10
click at [240, 206] on input "COMSALADA" at bounding box center [353, 206] width 261 height 10
type input "COM SALADA"
click at [447, 245] on p "Editar R$ 24,00" at bounding box center [456, 250] width 49 height 10
type input "0"
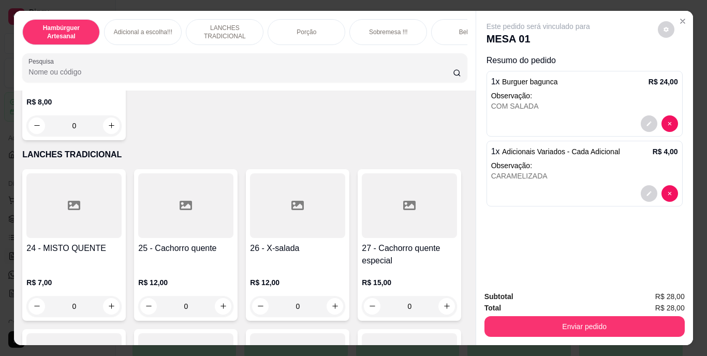
scroll to position [1393, 0]
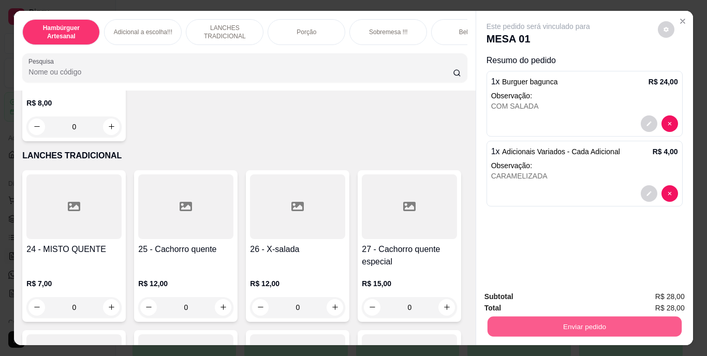
click at [515, 317] on button "Enviar pedido" at bounding box center [584, 327] width 194 height 20
click at [517, 298] on button "Não registrar e enviar pedido" at bounding box center [550, 297] width 105 height 19
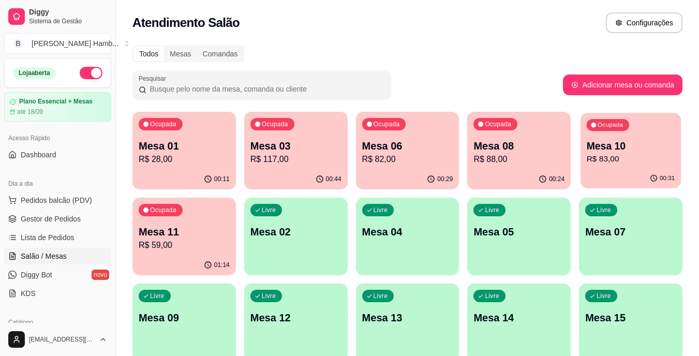
click at [595, 136] on div "Ocupada Mesa 10 R$ 83,00" at bounding box center [631, 141] width 100 height 56
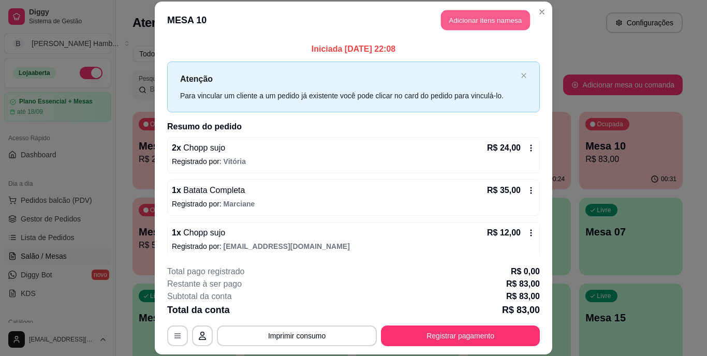
click at [495, 20] on button "Adicionar itens na mesa" at bounding box center [485, 20] width 89 height 20
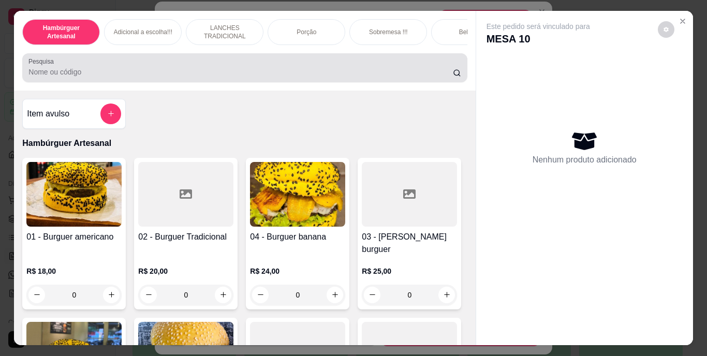
click at [388, 60] on div "Pesquisa" at bounding box center [244, 67] width 444 height 29
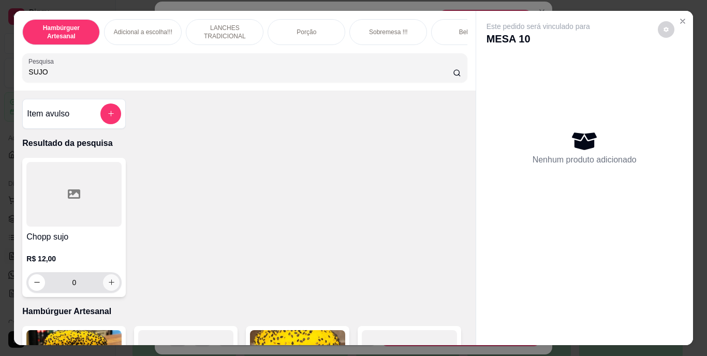
type input "SUJO"
click at [113, 284] on button "increase-product-quantity" at bounding box center [111, 282] width 17 height 17
type input "1"
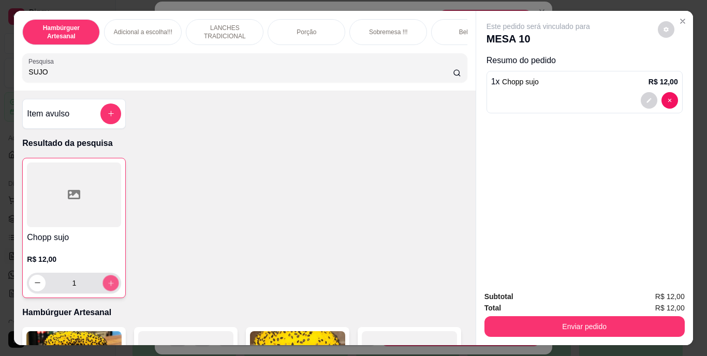
click at [113, 284] on button "increase-product-quantity" at bounding box center [111, 283] width 16 height 16
type input "2"
click at [113, 284] on button "increase-product-quantity" at bounding box center [111, 283] width 16 height 16
type input "3"
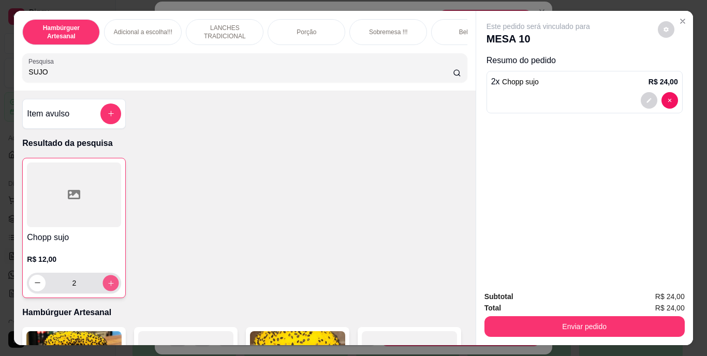
type input "3"
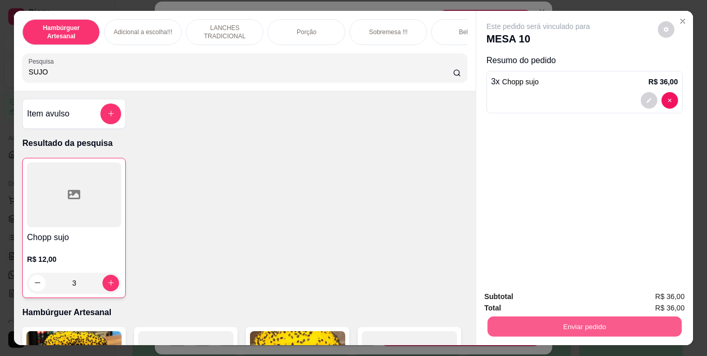
click at [535, 323] on button "Enviar pedido" at bounding box center [584, 327] width 194 height 20
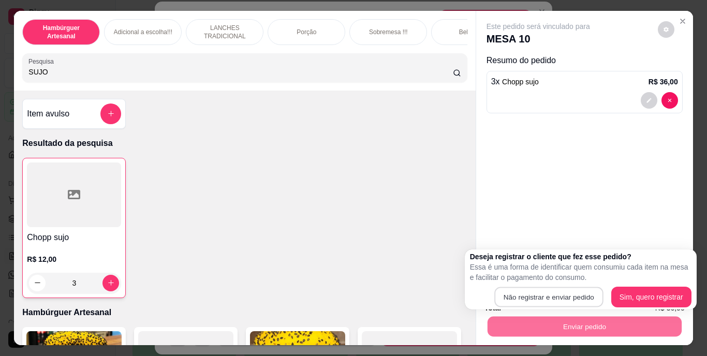
click at [531, 287] on button "Não registrar e enviar pedido" at bounding box center [548, 297] width 109 height 20
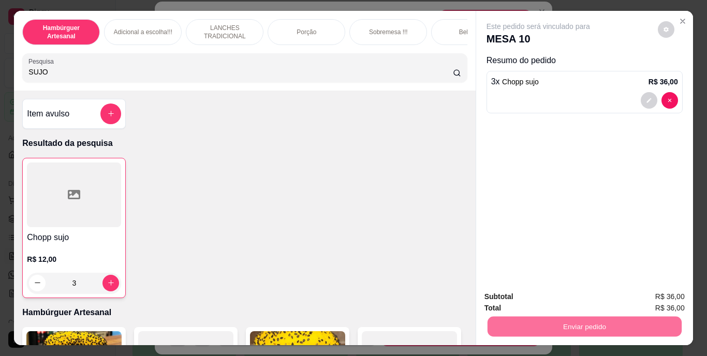
click at [525, 295] on button "Não registrar e enviar pedido" at bounding box center [550, 297] width 105 height 19
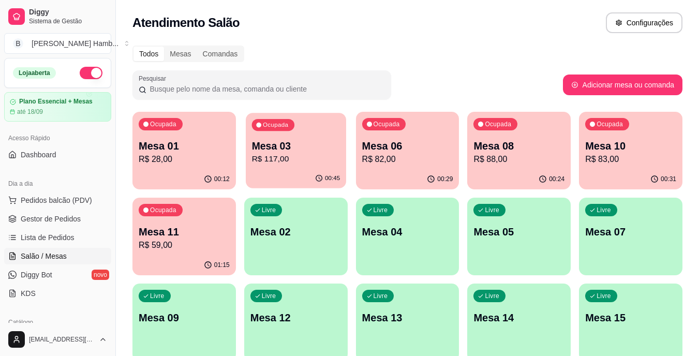
click at [298, 150] on p "Mesa 03" at bounding box center [295, 146] width 88 height 14
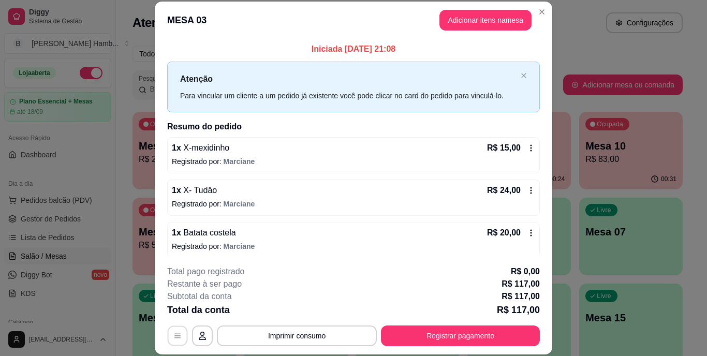
click at [177, 334] on icon "button" at bounding box center [177, 336] width 8 height 8
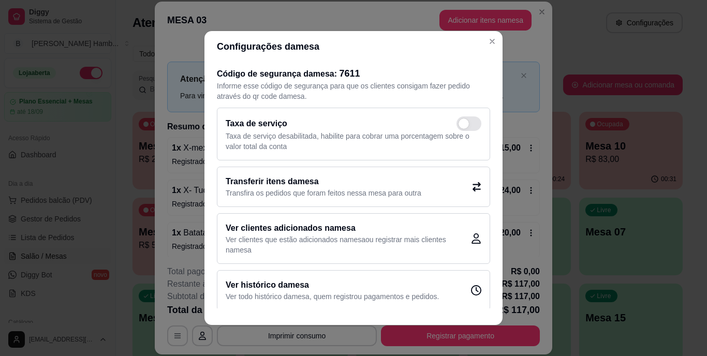
click at [323, 181] on h2 "Transferir itens da mesa" at bounding box center [324, 181] width 196 height 12
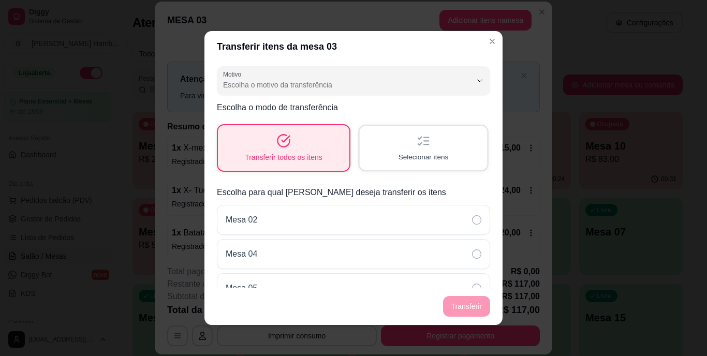
click at [403, 142] on div "Selecionar itens" at bounding box center [423, 148] width 127 height 44
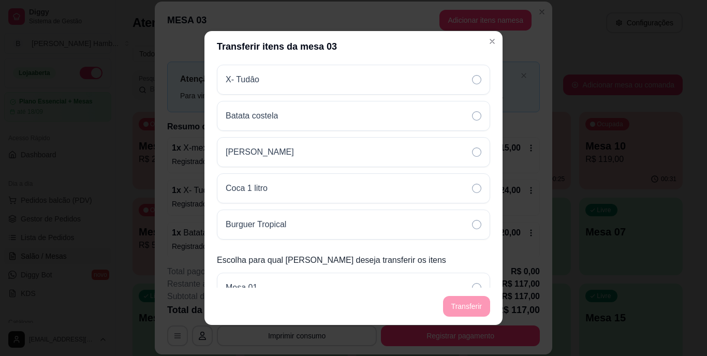
scroll to position [177, 0]
click at [379, 211] on div "Burguer Tropical" at bounding box center [353, 224] width 273 height 30
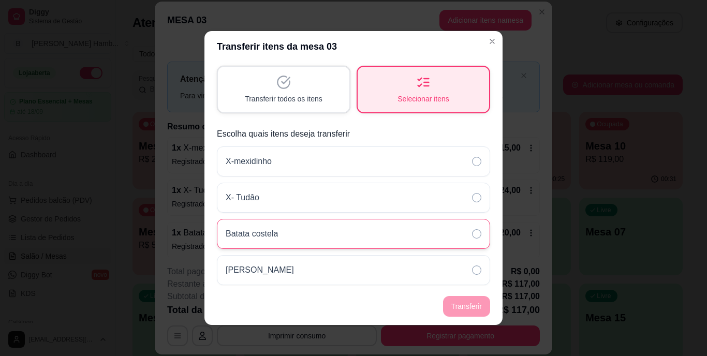
scroll to position [0, 0]
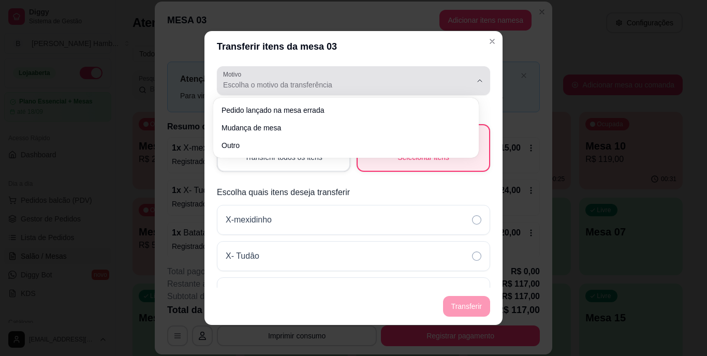
click at [307, 82] on span "Escolha o motivo da transferência" at bounding box center [347, 85] width 248 height 10
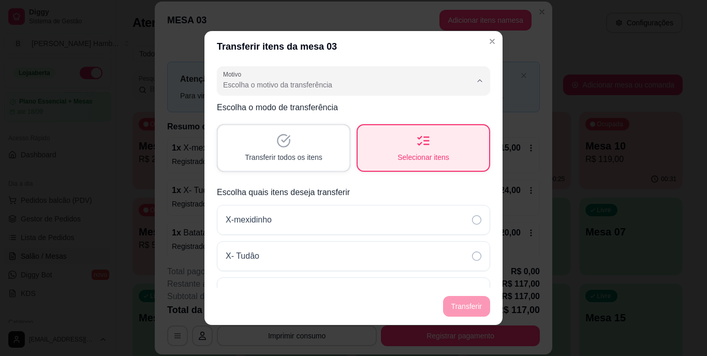
click at [302, 111] on span "Pedido lançado na mesa errada" at bounding box center [340, 110] width 229 height 10
type input "ORDER_PLACED_ON_WRONG_TABLE"
select select "ORDER_PLACED_ON_WRONG_TABLE"
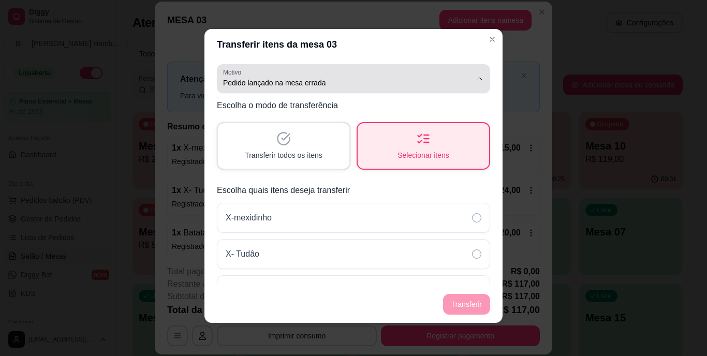
click at [364, 73] on div "Pedido lançado na mesa errada" at bounding box center [347, 78] width 248 height 21
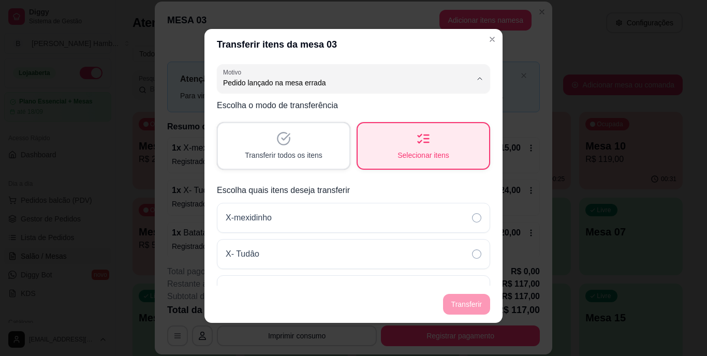
click at [338, 139] on span "Outro" at bounding box center [340, 142] width 229 height 10
type input "OTHER"
select select "OTHER"
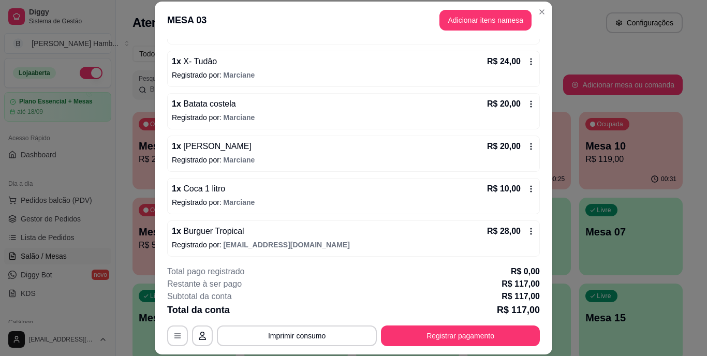
scroll to position [132, 0]
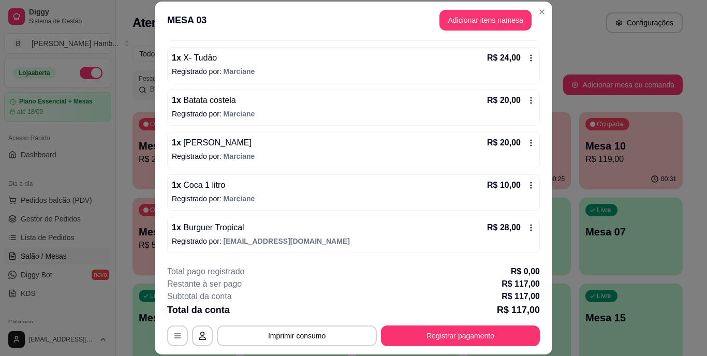
click at [527, 224] on icon at bounding box center [531, 228] width 8 height 8
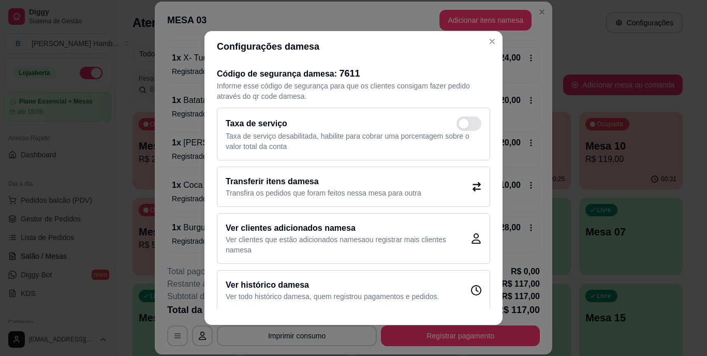
click at [402, 175] on h2 "Transferir itens da mesa" at bounding box center [324, 181] width 196 height 12
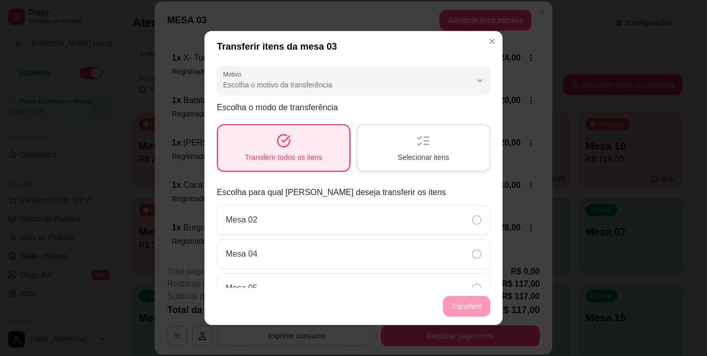
scroll to position [106, 0]
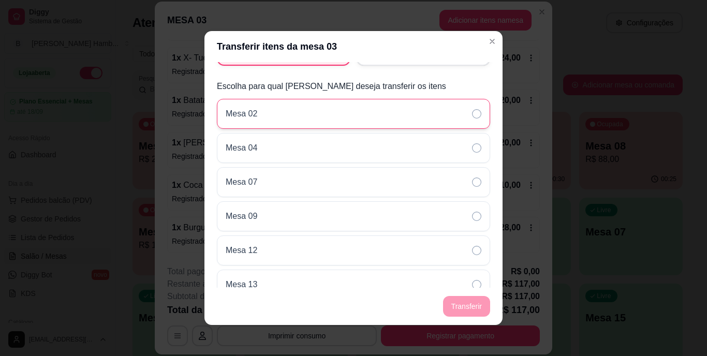
click at [456, 113] on div "Mesa 02" at bounding box center [353, 114] width 273 height 30
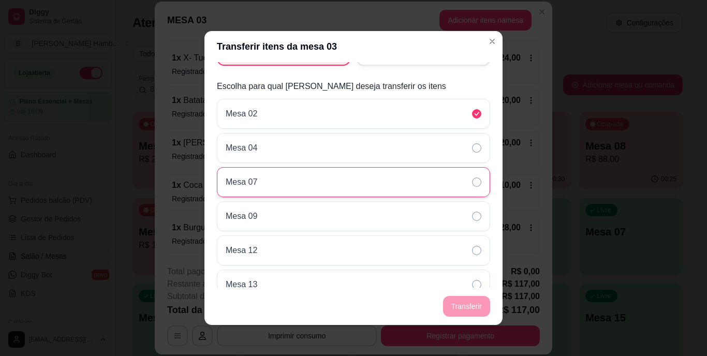
scroll to position [0, 0]
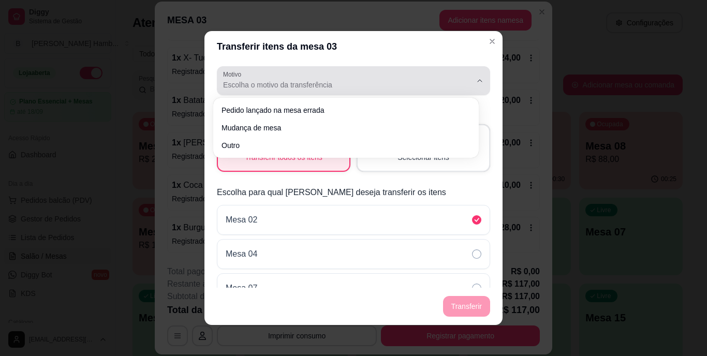
click at [320, 90] on div "Escolha o motivo da transferência" at bounding box center [347, 80] width 248 height 21
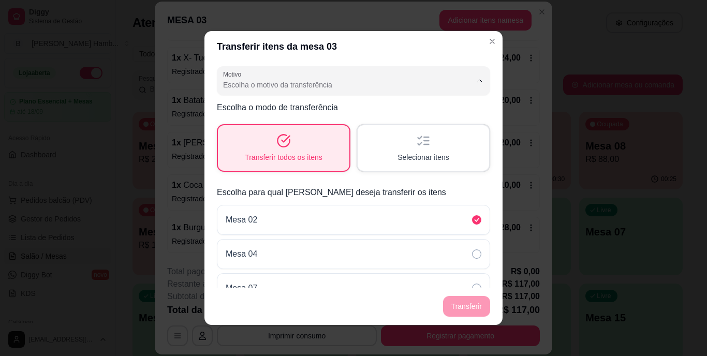
click at [318, 135] on li "Mudança de mesa" at bounding box center [345, 126] width 247 height 16
type input "TABLE_TRANSFER"
select select "TABLE_TRANSFER"
click at [449, 303] on button "Transferir" at bounding box center [466, 306] width 47 height 21
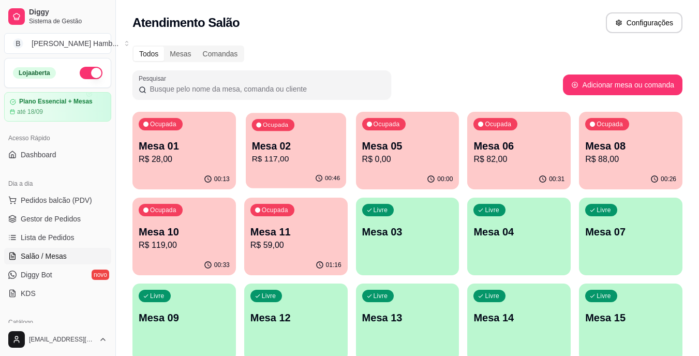
click at [281, 145] on p "Mesa 02" at bounding box center [295, 146] width 88 height 14
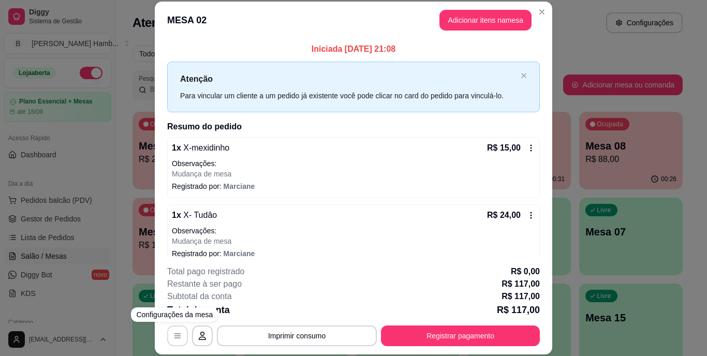
click at [175, 334] on icon "button" at bounding box center [177, 336] width 8 height 8
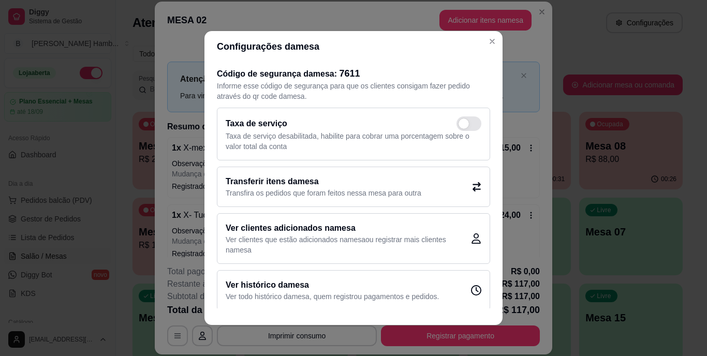
click at [288, 186] on h2 "Transferir itens da mesa" at bounding box center [324, 181] width 196 height 12
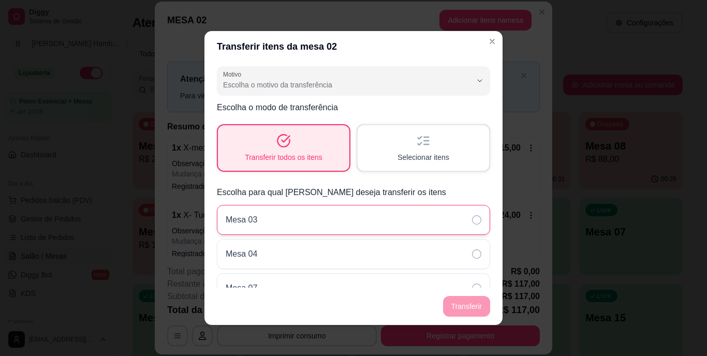
click at [293, 229] on div "Mesa 03" at bounding box center [353, 220] width 273 height 30
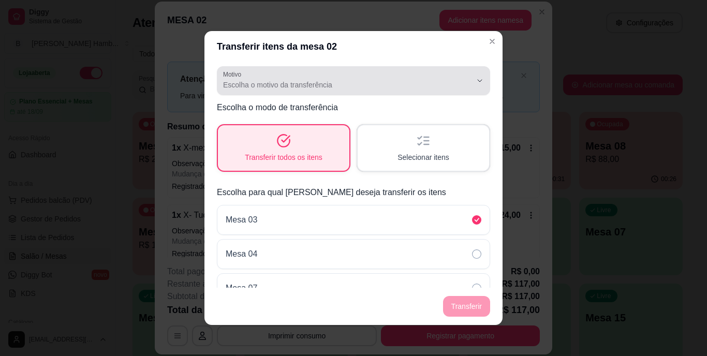
click at [332, 92] on button "Motivo Escolha o motivo da transferência" at bounding box center [353, 80] width 273 height 29
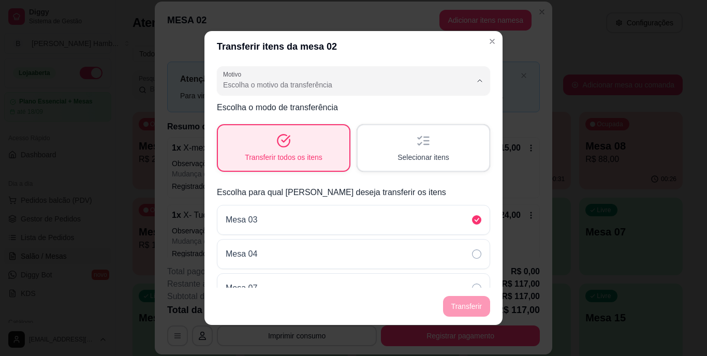
click at [317, 130] on span "Mudança de mesa" at bounding box center [340, 127] width 229 height 10
type input "TABLE_TRANSFER"
select select "TABLE_TRANSFER"
click at [448, 310] on button "Transferir" at bounding box center [466, 306] width 46 height 20
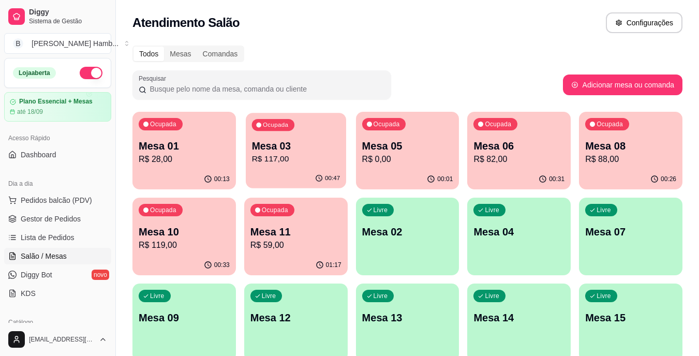
click at [298, 157] on p "R$ 117,00" at bounding box center [295, 159] width 88 height 12
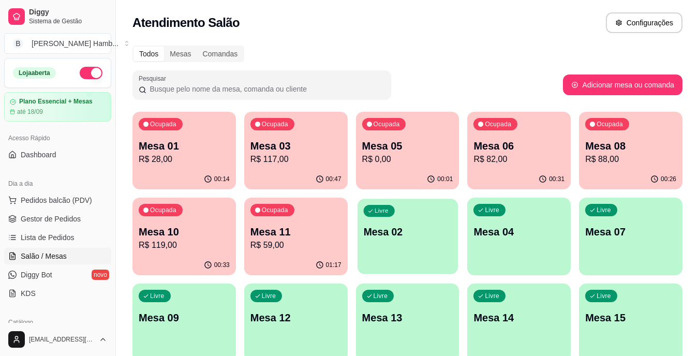
click at [384, 219] on div "Livre Mesa 02" at bounding box center [408, 230] width 100 height 63
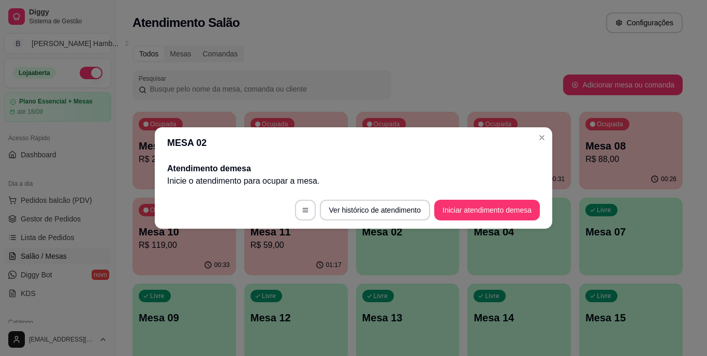
click at [447, 199] on footer "Ver histórico de atendimento Iniciar atendimento de mesa" at bounding box center [353, 209] width 397 height 37
click at [456, 209] on button "Iniciar atendimento de mesa" at bounding box center [487, 210] width 102 height 20
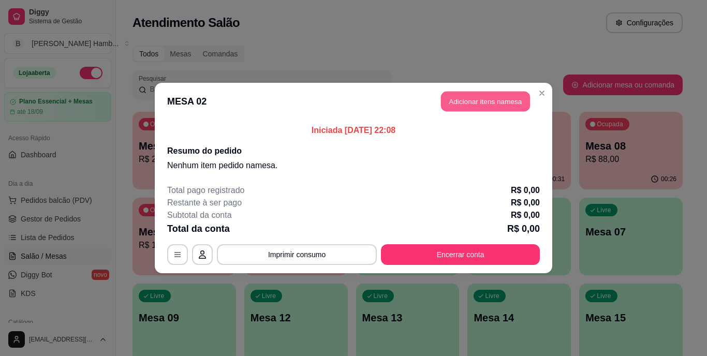
click at [461, 98] on button "Adicionar itens na mesa" at bounding box center [485, 102] width 89 height 20
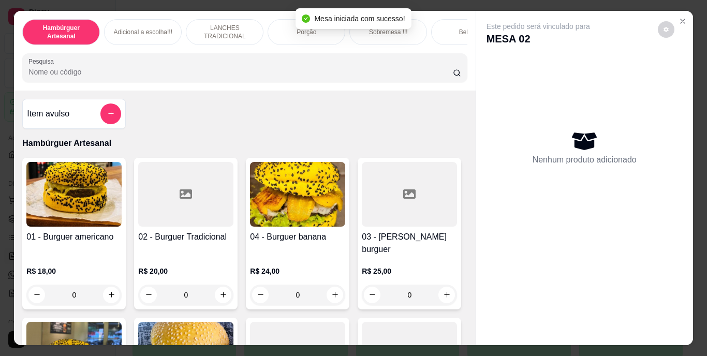
click at [372, 71] on input "Pesquisa" at bounding box center [240, 72] width 424 height 10
type input "Y"
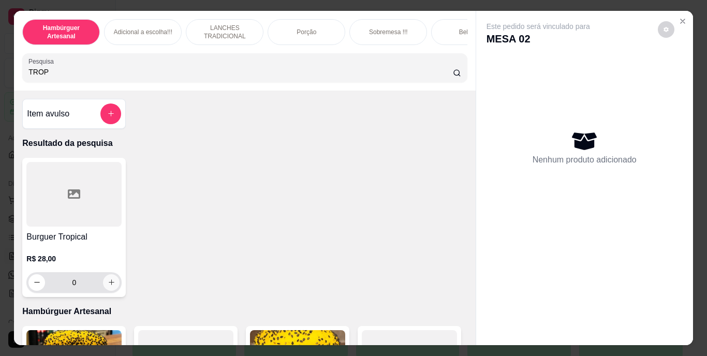
type input "TROP"
click at [108, 286] on icon "increase-product-quantity" at bounding box center [112, 282] width 8 height 8
type input "1"
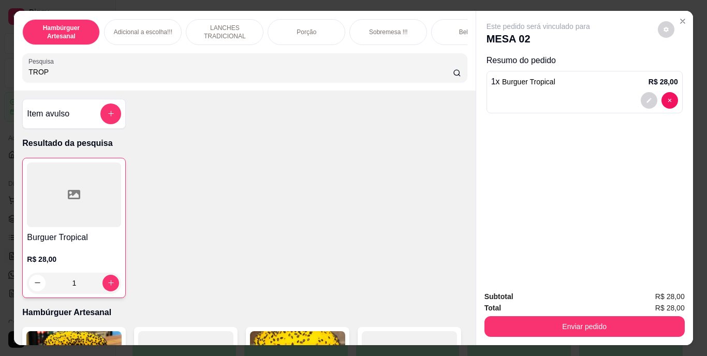
click at [233, 77] on input "TROP" at bounding box center [240, 72] width 424 height 10
type input "T"
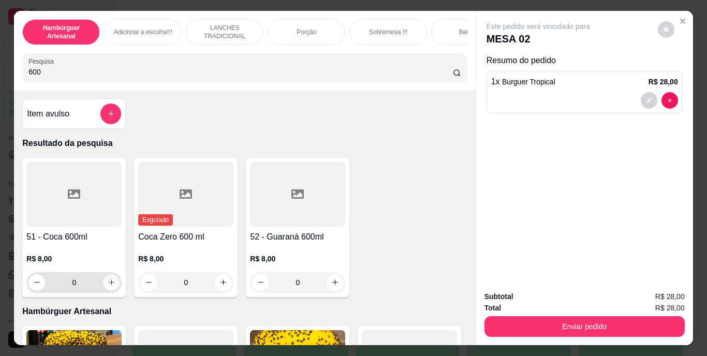
type input "600"
click at [109, 285] on icon "increase-product-quantity" at bounding box center [112, 282] width 8 height 8
type input "1"
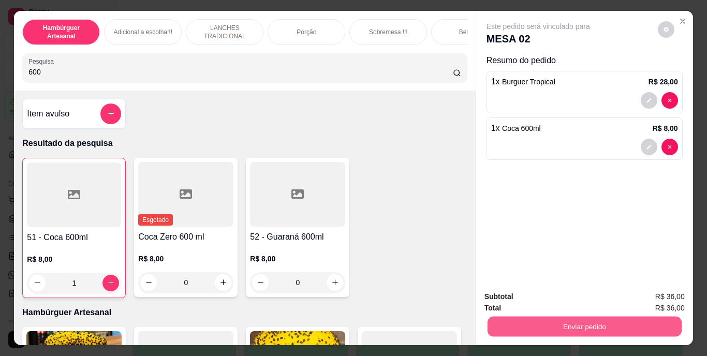
click at [495, 328] on button "Enviar pedido" at bounding box center [584, 327] width 194 height 20
click at [507, 300] on button "Não registrar e enviar pedido" at bounding box center [550, 297] width 105 height 19
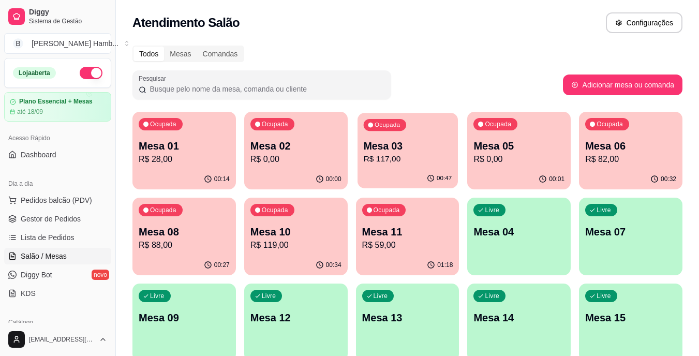
click at [400, 143] on p "Mesa 03" at bounding box center [407, 146] width 88 height 14
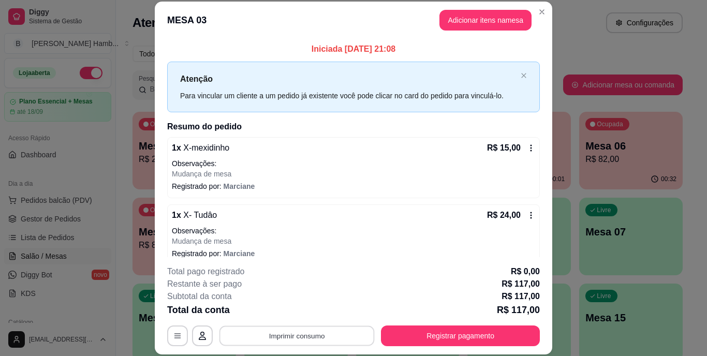
click at [294, 329] on button "Imprimir consumo" at bounding box center [296, 335] width 155 height 20
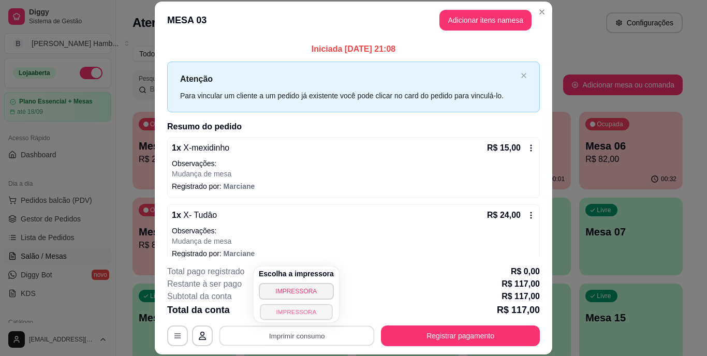
click at [288, 316] on button "IMPRESSORA" at bounding box center [296, 312] width 72 height 16
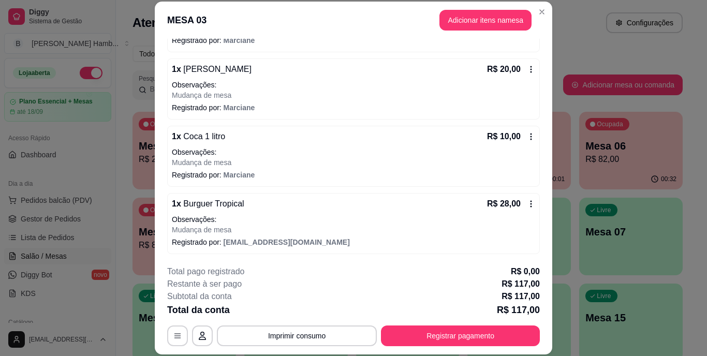
scroll to position [281, 0]
click at [527, 202] on icon at bounding box center [531, 203] width 8 height 8
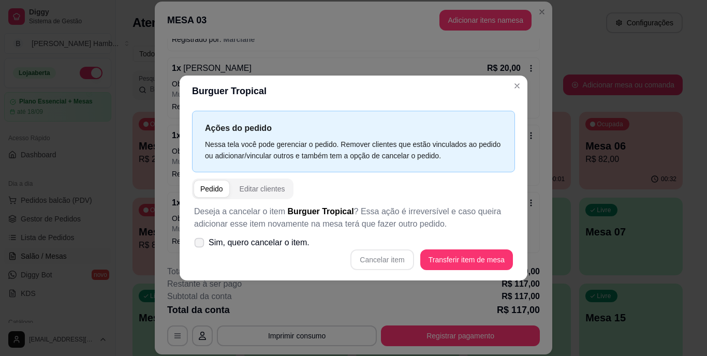
click at [216, 246] on span "Sim, quero cancelar o item." at bounding box center [259, 242] width 101 height 12
click at [200, 246] on input "Sim, quero cancelar o item." at bounding box center [197, 248] width 7 height 7
checkbox input "true"
click at [369, 256] on button "Cancelar item" at bounding box center [381, 259] width 63 height 21
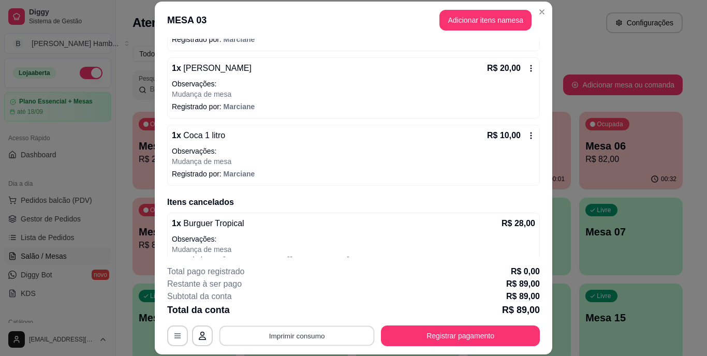
click at [294, 331] on button "Imprimir consumo" at bounding box center [296, 335] width 155 height 20
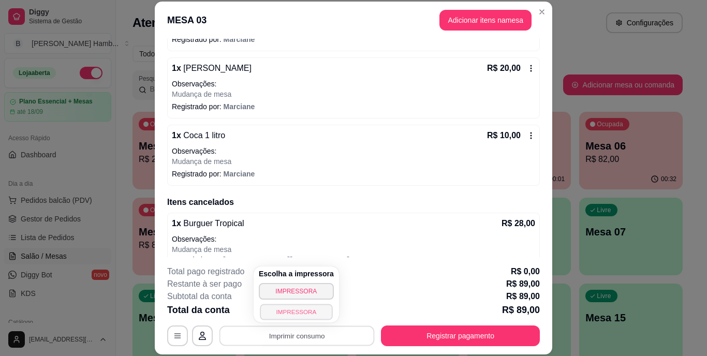
click at [293, 309] on button "IMPRESSORA" at bounding box center [296, 312] width 72 height 16
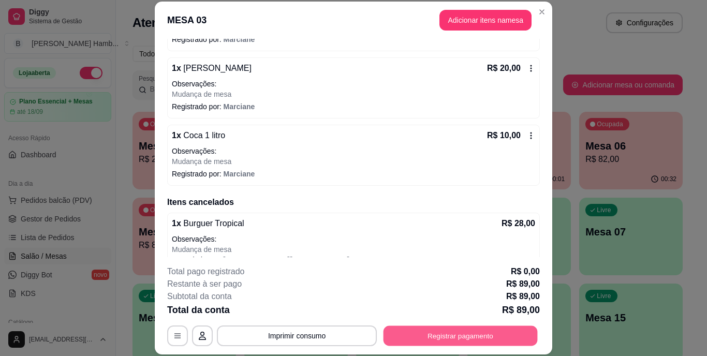
click at [426, 338] on button "Registrar pagamento" at bounding box center [460, 335] width 154 height 20
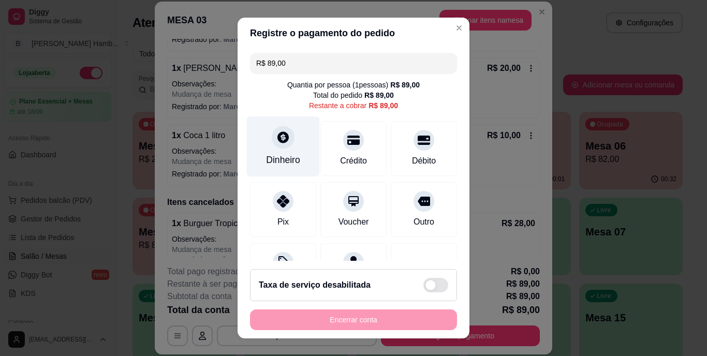
click at [283, 169] on div "Dinheiro" at bounding box center [283, 146] width 73 height 61
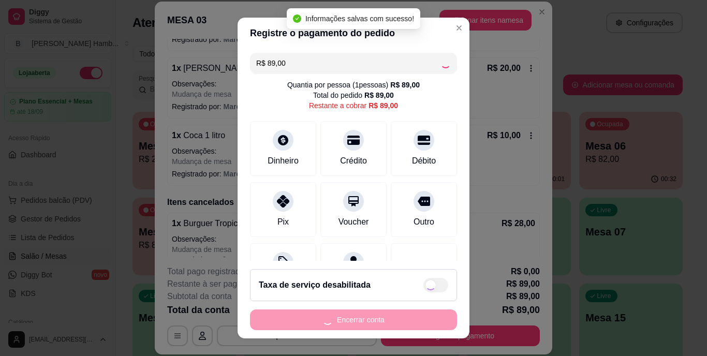
type input "R$ 0,00"
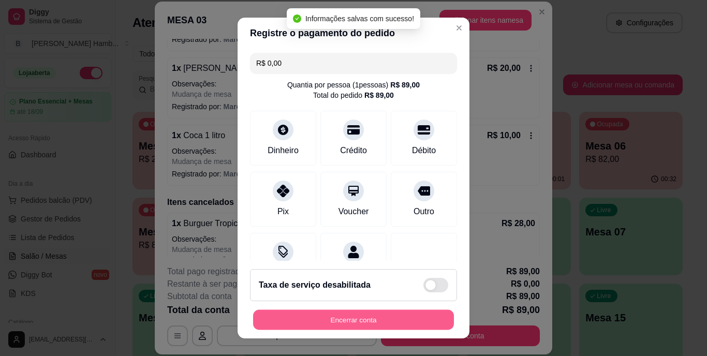
click at [350, 316] on button "Encerrar conta" at bounding box center [353, 319] width 201 height 20
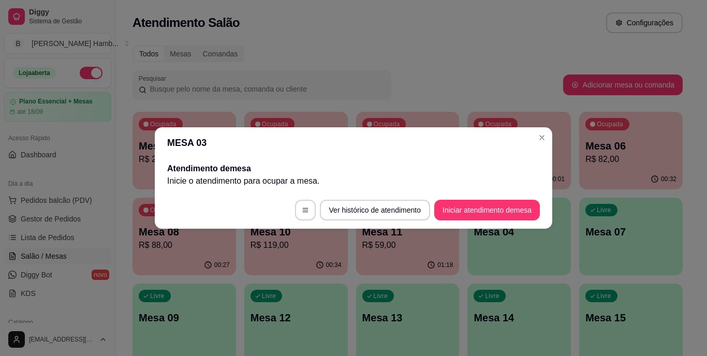
scroll to position [0, 0]
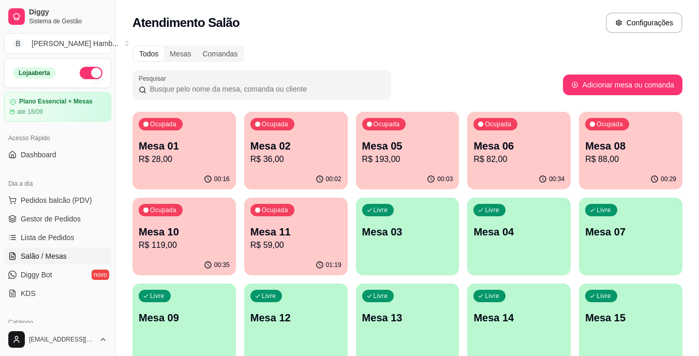
click at [278, 162] on p "R$ 36,00" at bounding box center [295, 159] width 91 height 12
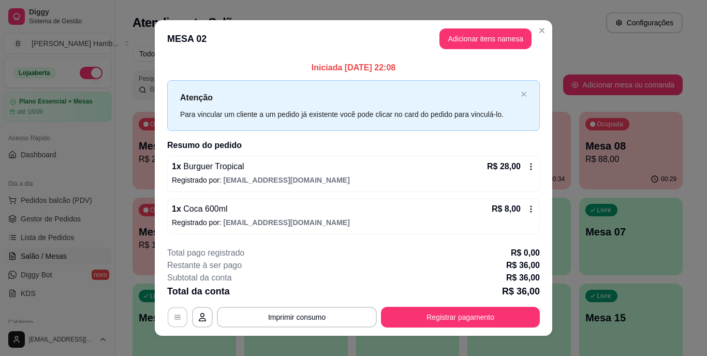
click at [179, 315] on button "button" at bounding box center [178, 317] width 20 height 20
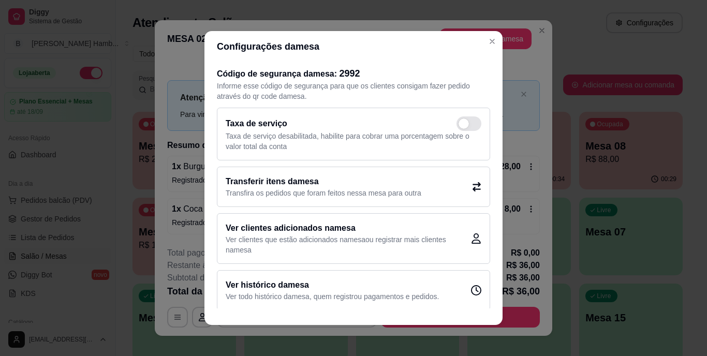
click at [458, 187] on div "Transferir itens da mesa Transfira os pedidos que foram feitos nessa mesa para …" at bounding box center [353, 187] width 273 height 40
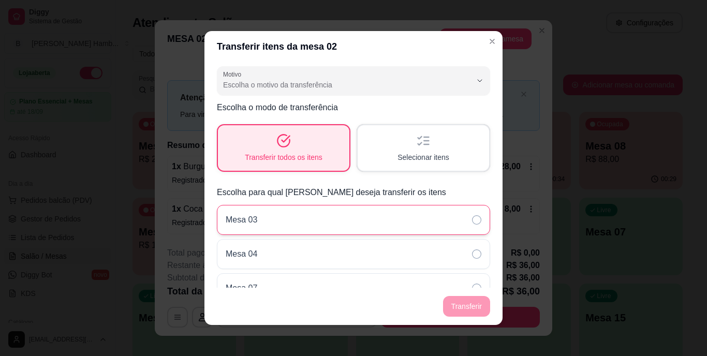
click at [472, 222] on icon at bounding box center [476, 219] width 9 height 9
click at [474, 302] on footer "Transferir" at bounding box center [353, 306] width 298 height 37
click at [461, 313] on footer "Transferir" at bounding box center [353, 306] width 298 height 37
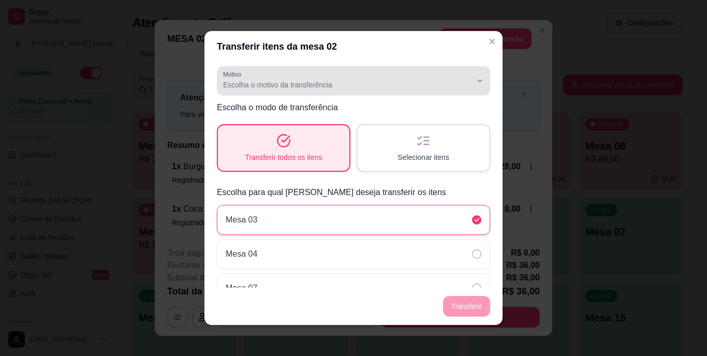
click at [378, 79] on div "Escolha o motivo da transferência" at bounding box center [347, 80] width 248 height 21
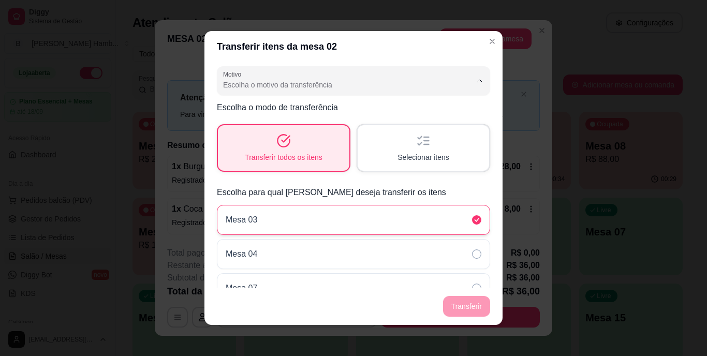
click at [335, 133] on li "Mudança de mesa" at bounding box center [345, 126] width 247 height 16
type input "TABLE_TRANSFER"
select select "TABLE_TRANSFER"
click at [449, 303] on button "Transferir" at bounding box center [466, 306] width 47 height 21
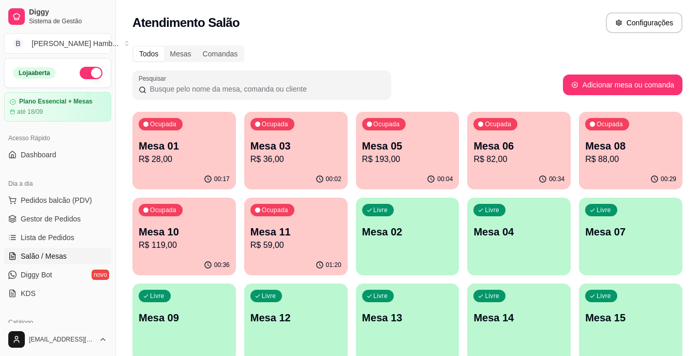
click at [177, 154] on p "R$ 28,00" at bounding box center [184, 159] width 91 height 12
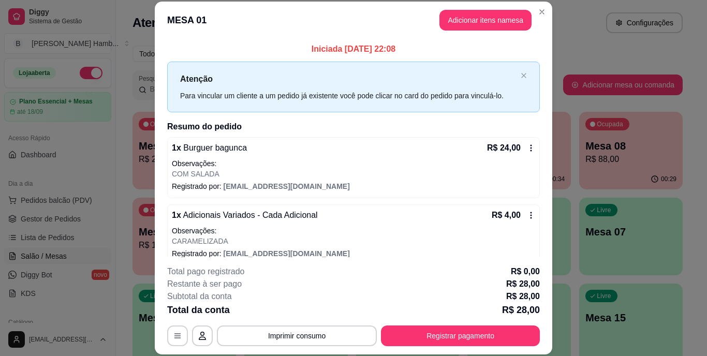
scroll to position [12, 0]
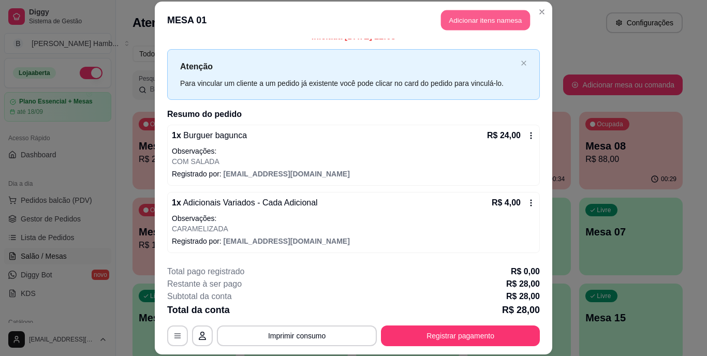
click at [499, 16] on button "Adicionar itens na mesa" at bounding box center [485, 20] width 89 height 20
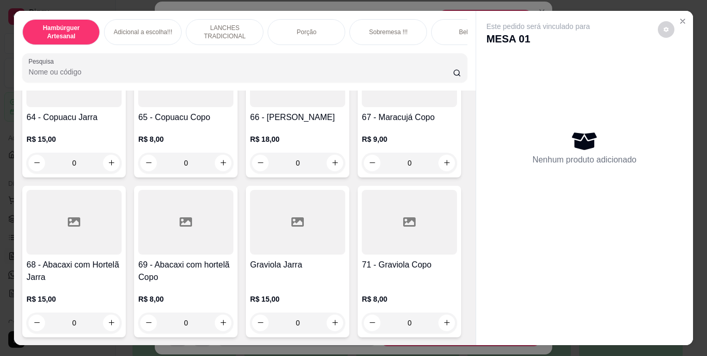
scroll to position [3777, 0]
type input "1"
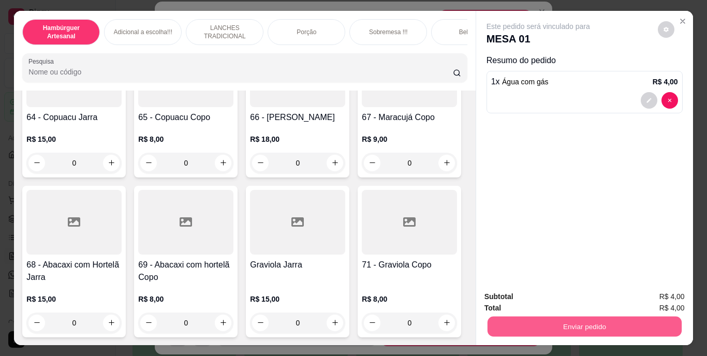
click at [550, 325] on button "Enviar pedido" at bounding box center [584, 327] width 194 height 20
click at [546, 291] on button "Não registrar e enviar pedido" at bounding box center [550, 297] width 105 height 19
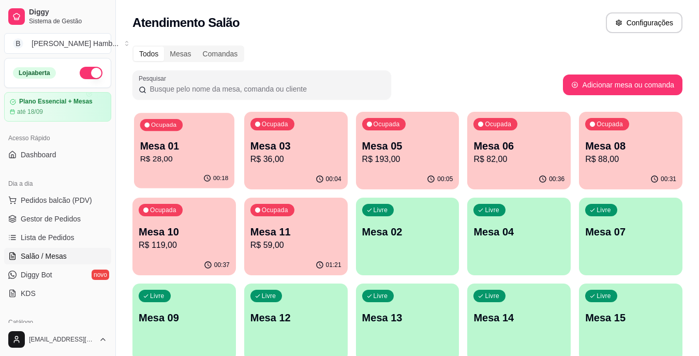
click at [173, 165] on p "R$ 28,00" at bounding box center [184, 159] width 88 height 12
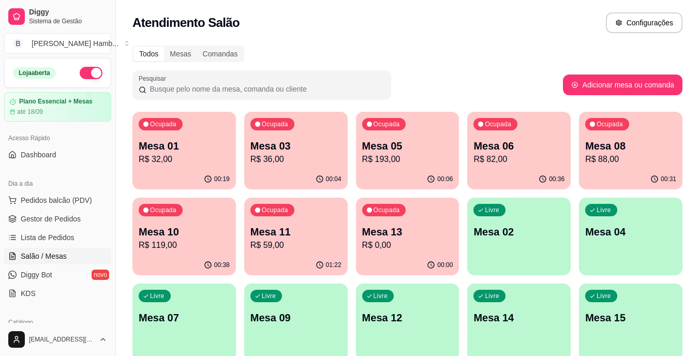
click at [308, 223] on div "Ocupada Mesa 11 R$ 59,00" at bounding box center [295, 226] width 103 height 57
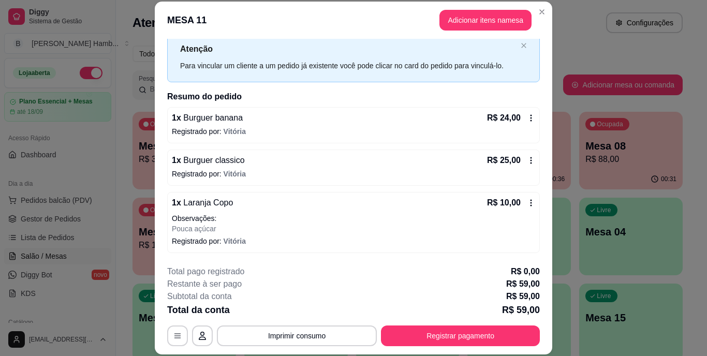
scroll to position [32, 0]
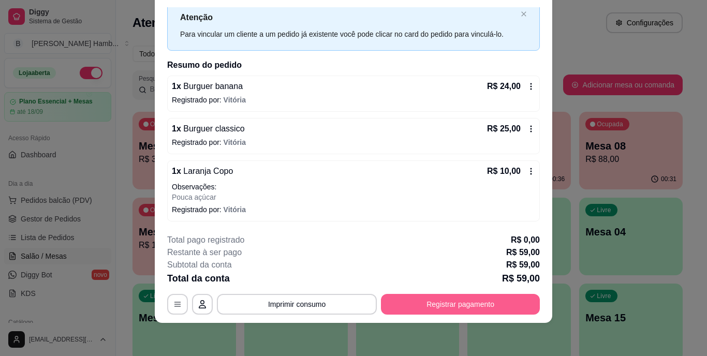
click at [420, 305] on button "Registrar pagamento" at bounding box center [460, 304] width 159 height 21
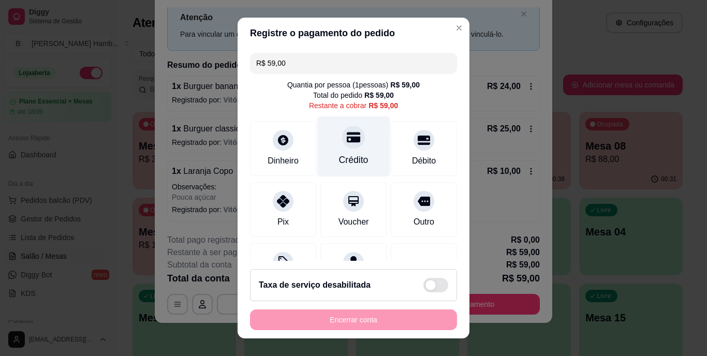
click at [349, 145] on div at bounding box center [353, 137] width 23 height 23
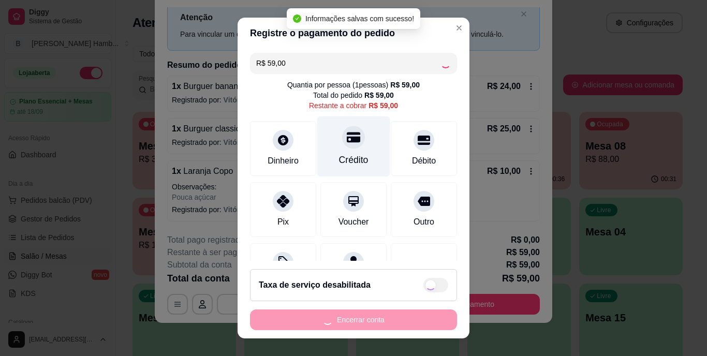
type input "R$ 0,00"
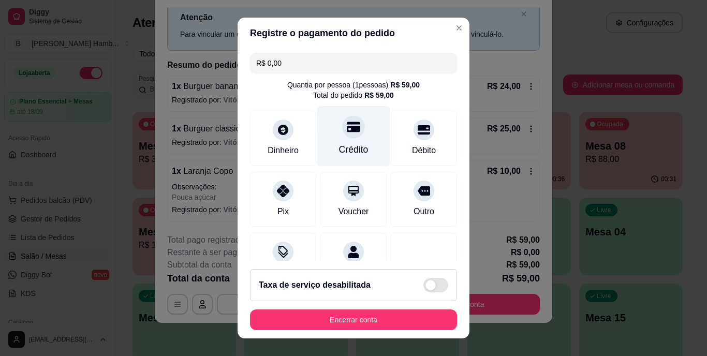
click at [349, 145] on div "Crédito" at bounding box center [353, 149] width 29 height 13
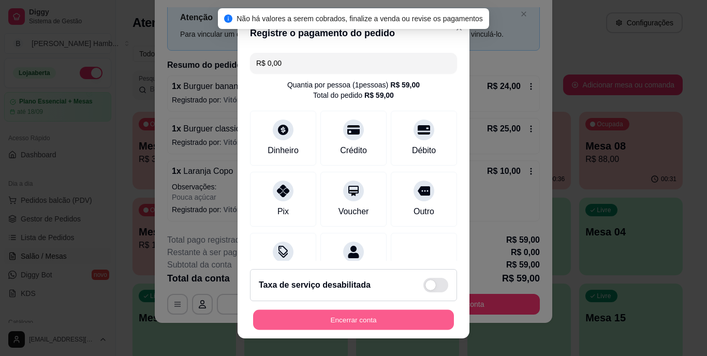
click at [348, 313] on button "Encerrar conta" at bounding box center [353, 319] width 201 height 20
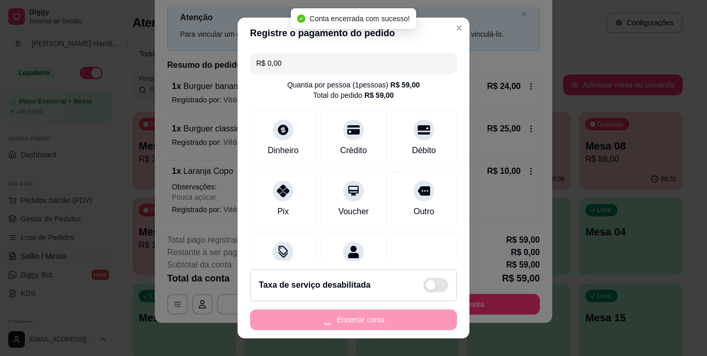
scroll to position [0, 0]
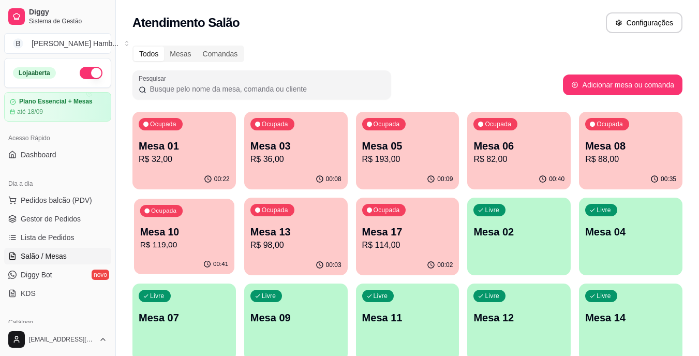
click at [198, 242] on p "R$ 119,00" at bounding box center [184, 245] width 88 height 12
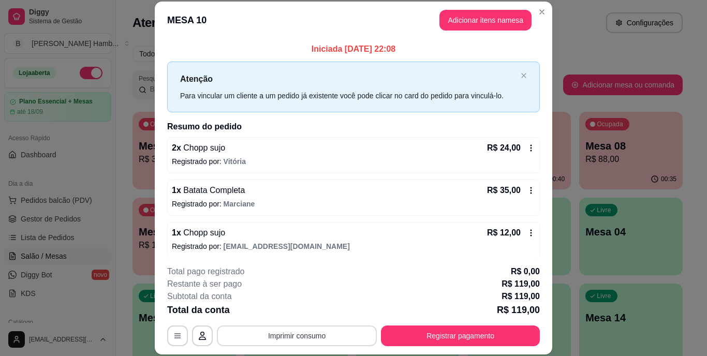
click at [270, 338] on button "Imprimir consumo" at bounding box center [297, 335] width 160 height 21
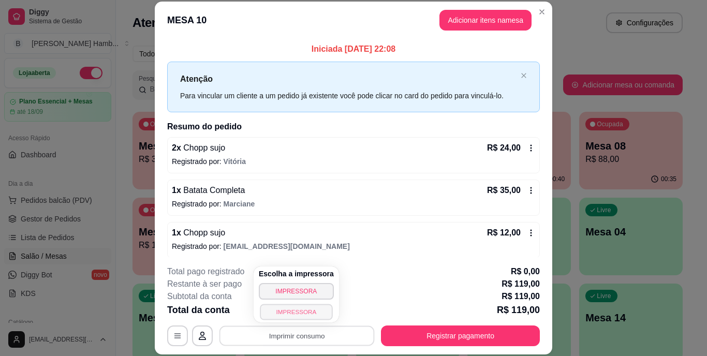
click at [285, 312] on button "IMPRESSORA" at bounding box center [296, 312] width 72 height 16
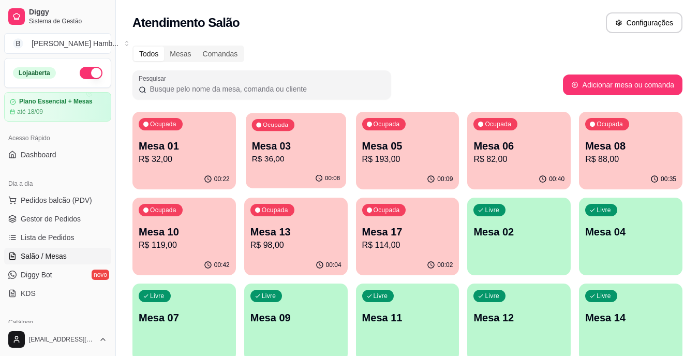
click at [302, 178] on div "00:08" at bounding box center [296, 179] width 100 height 20
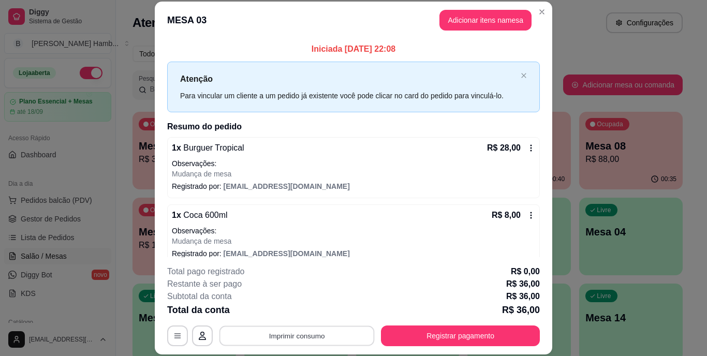
click at [260, 338] on button "Imprimir consumo" at bounding box center [296, 335] width 155 height 20
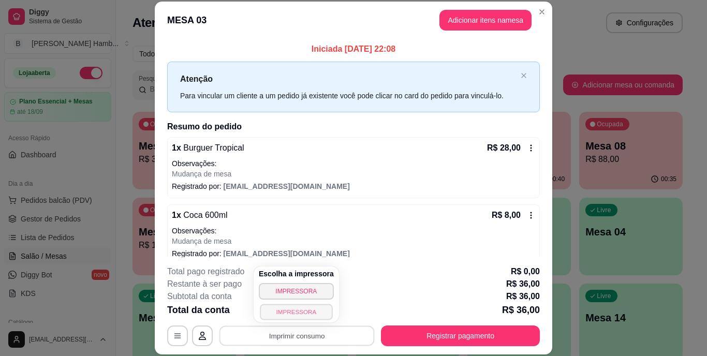
click at [275, 311] on button "IMPRESSORA" at bounding box center [296, 312] width 72 height 16
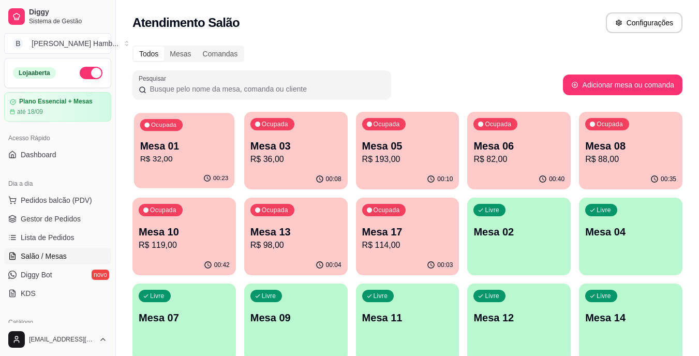
click at [188, 140] on p "Mesa 01" at bounding box center [184, 146] width 88 height 14
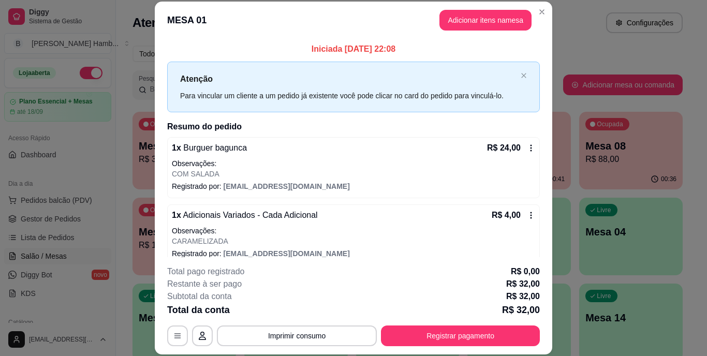
click at [286, 330] on button "Imprimir consumo" at bounding box center [297, 335] width 160 height 21
click at [286, 330] on button "Imprimir consumo" at bounding box center [296, 335] width 155 height 20
click at [299, 336] on button "Imprimir consumo" at bounding box center [296, 335] width 155 height 20
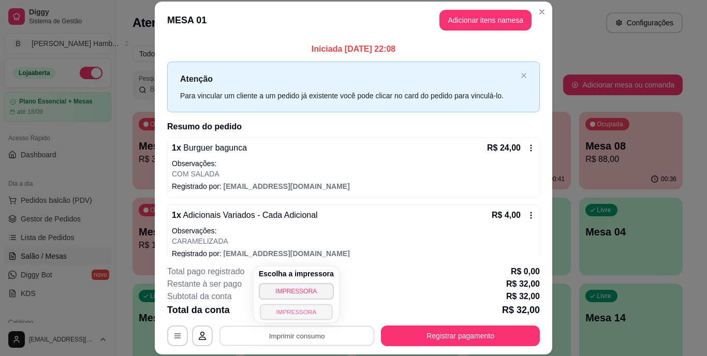
click at [309, 315] on button "IMPRESSORA" at bounding box center [296, 312] width 72 height 16
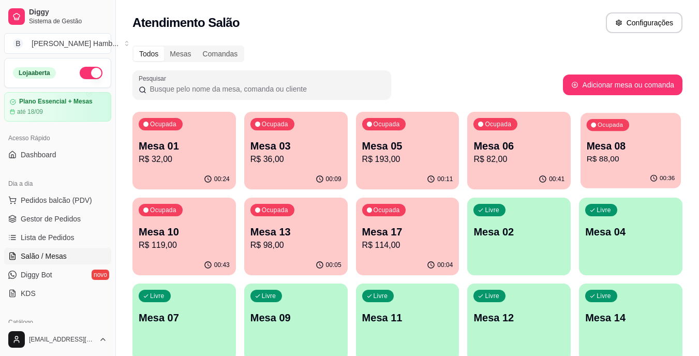
click at [604, 130] on div "Ocupada Mesa 08 R$ 88,00" at bounding box center [631, 141] width 100 height 56
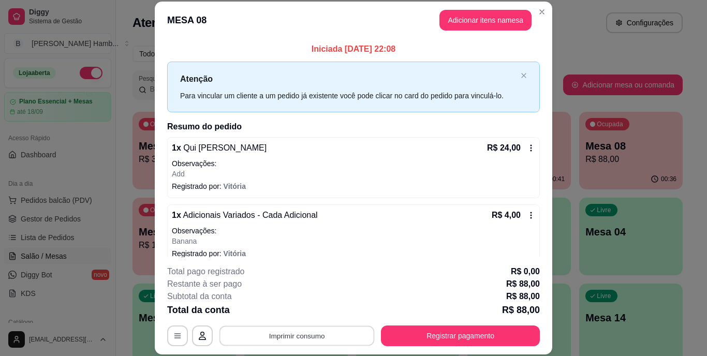
click at [313, 335] on button "Imprimir consumo" at bounding box center [296, 335] width 155 height 20
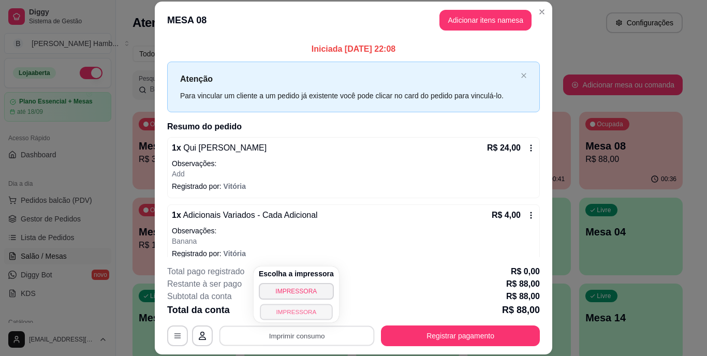
click at [311, 314] on button "IMPRESSORA" at bounding box center [296, 312] width 72 height 16
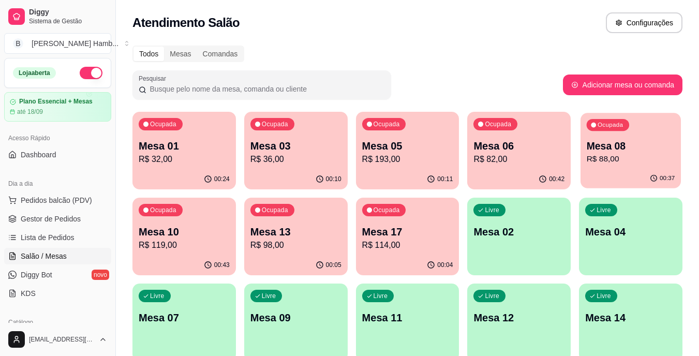
click at [581, 167] on div "Ocupada Mesa 08 R$ 88,00" at bounding box center [631, 141] width 100 height 56
click at [626, 132] on div "Ocupada Mesa 08 R$ 88,00" at bounding box center [631, 141] width 100 height 56
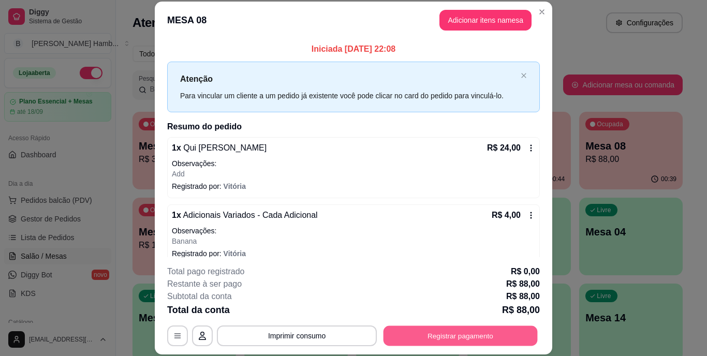
click at [472, 328] on button "Registrar pagamento" at bounding box center [460, 335] width 154 height 20
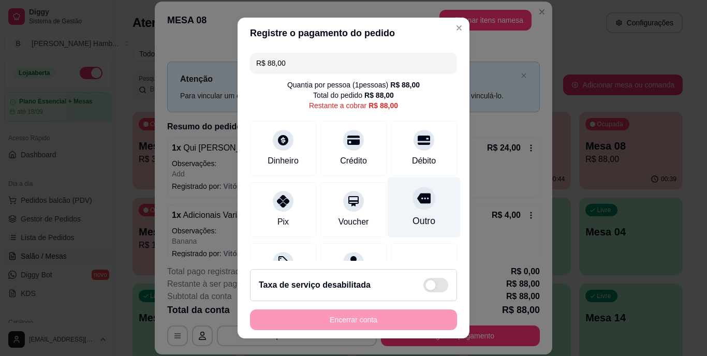
click at [417, 197] on icon at bounding box center [423, 199] width 13 height 10
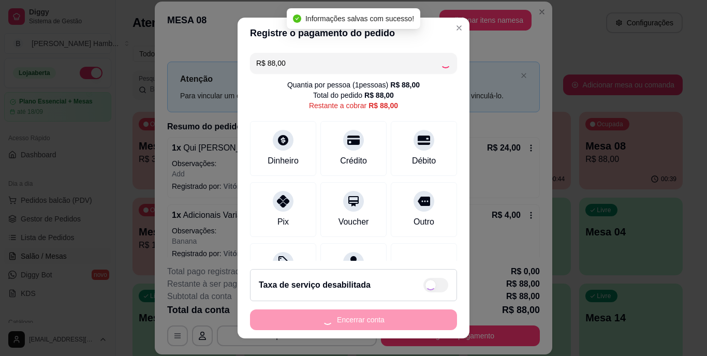
type input "R$ 0,00"
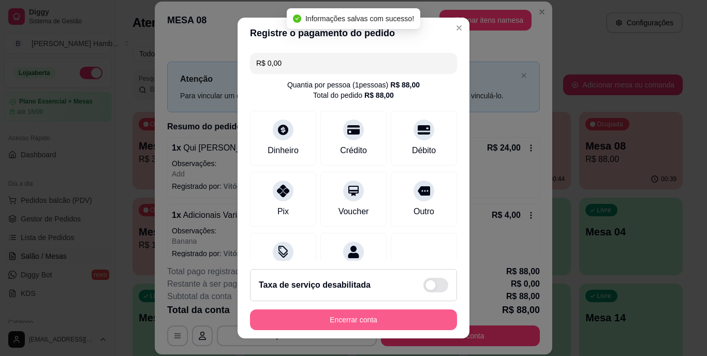
click at [375, 328] on button "Encerrar conta" at bounding box center [353, 319] width 207 height 21
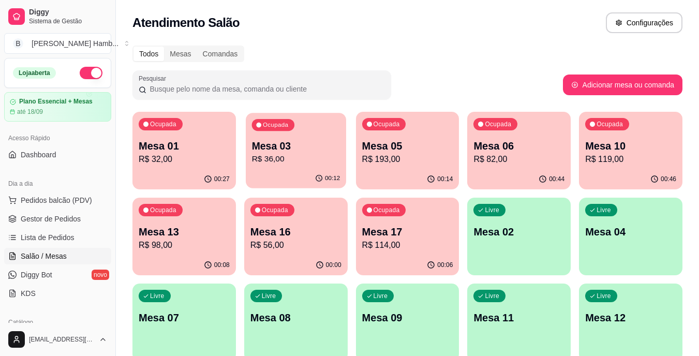
click at [343, 177] on div "00:12" at bounding box center [296, 179] width 100 height 20
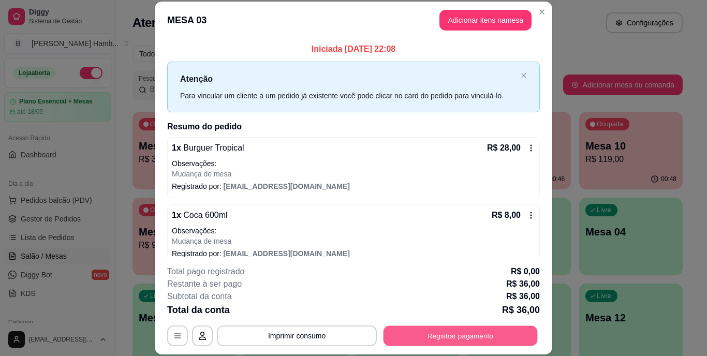
click at [449, 336] on button "Registrar pagamento" at bounding box center [460, 335] width 154 height 20
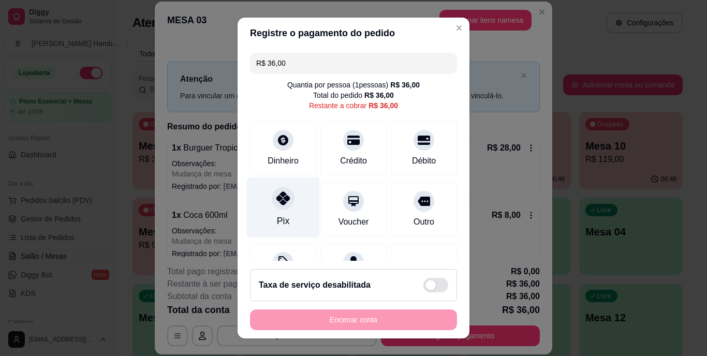
click at [262, 209] on div "Pix" at bounding box center [283, 207] width 73 height 61
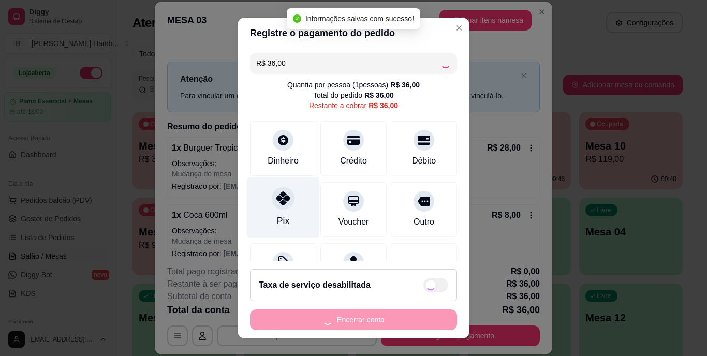
type input "R$ 0,00"
click at [284, 212] on div "Pix" at bounding box center [283, 207] width 73 height 61
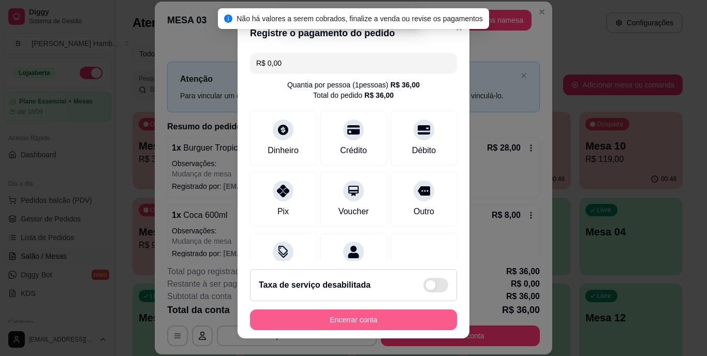
click at [318, 315] on button "Encerrar conta" at bounding box center [353, 319] width 207 height 21
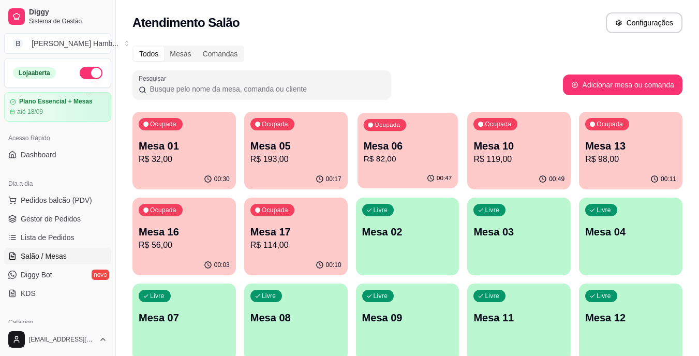
click at [393, 164] on p "R$ 82,00" at bounding box center [407, 159] width 88 height 12
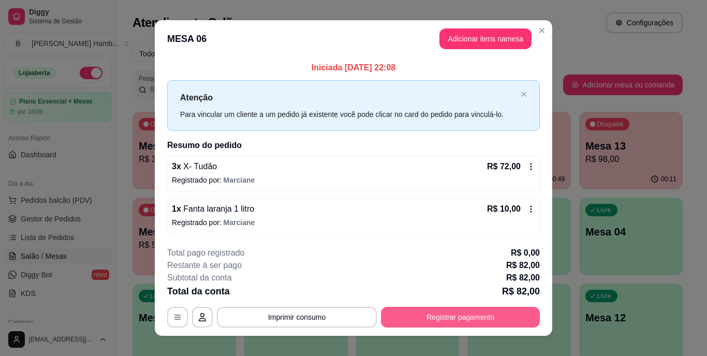
click at [435, 315] on button "Registrar pagamento" at bounding box center [460, 317] width 159 height 21
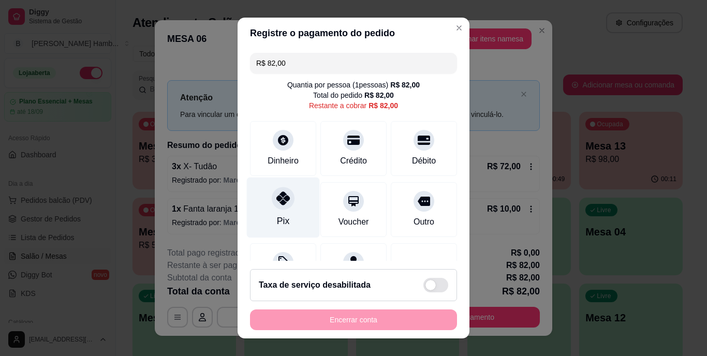
click at [277, 209] on div at bounding box center [283, 198] width 23 height 23
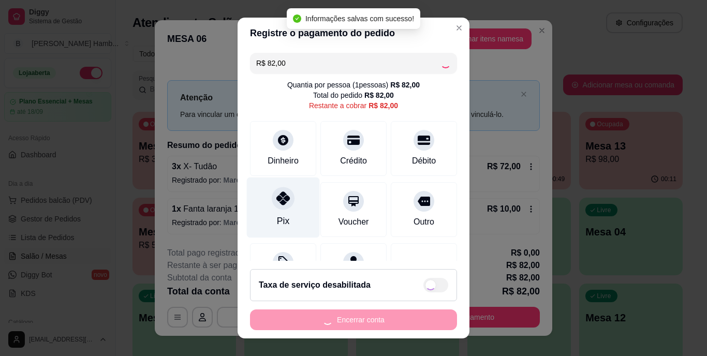
type input "R$ 0,00"
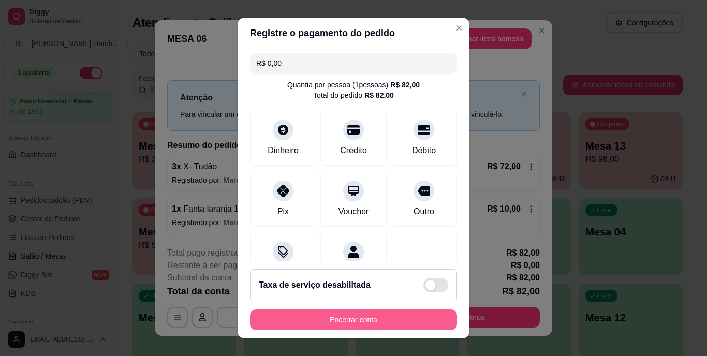
click at [325, 321] on button "Encerrar conta" at bounding box center [353, 319] width 207 height 21
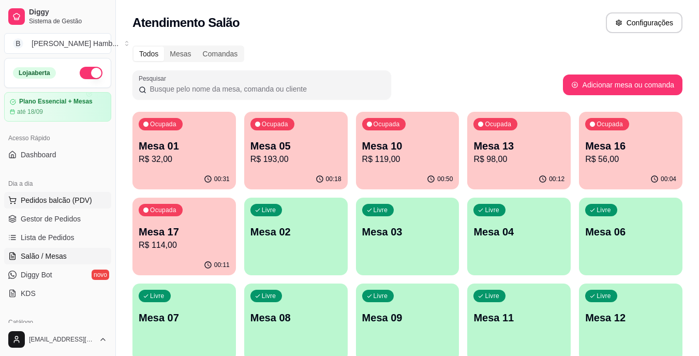
click at [57, 204] on span "Pedidos balcão (PDV)" at bounding box center [56, 200] width 71 height 10
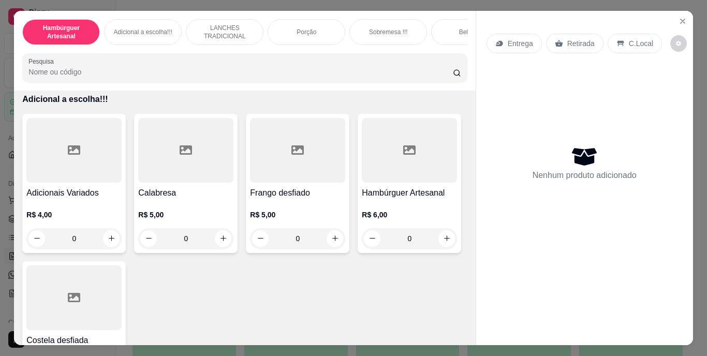
scroll to position [1148, 0]
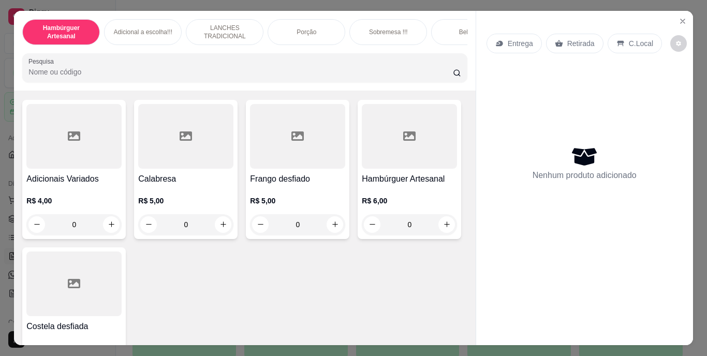
type input "1"
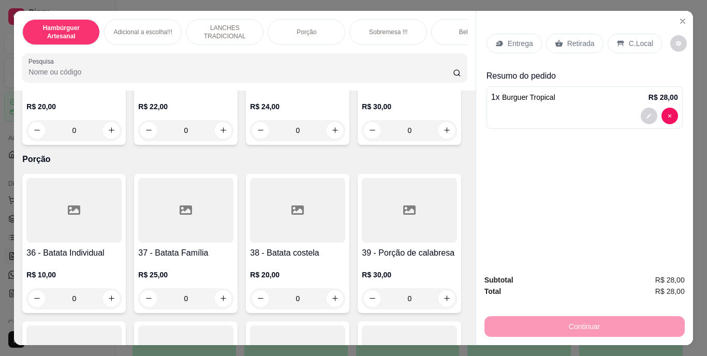
scroll to position [1866, 0]
type input "1"
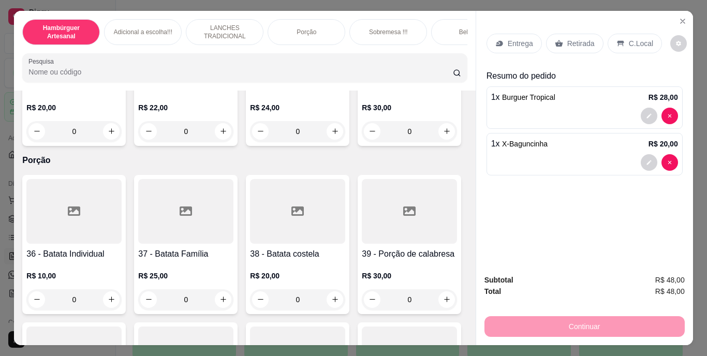
click at [509, 38] on p "Entrega" at bounding box center [520, 43] width 25 height 10
click at [583, 34] on div "Retirada" at bounding box center [574, 44] width 57 height 20
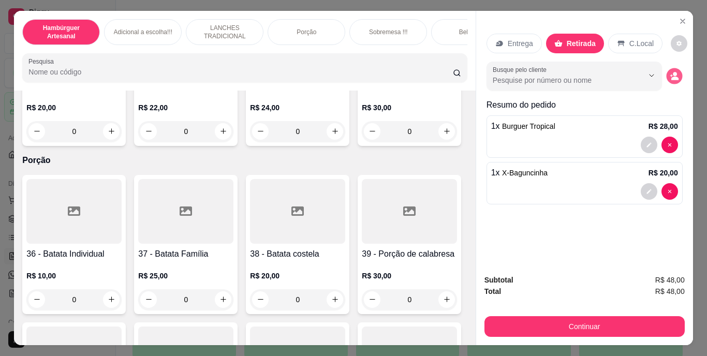
click at [670, 73] on icon "decrease-product-quantity" at bounding box center [674, 75] width 9 height 9
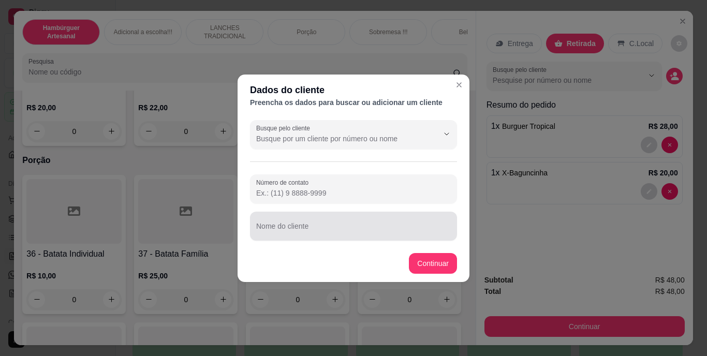
click at [405, 220] on div at bounding box center [353, 226] width 195 height 21
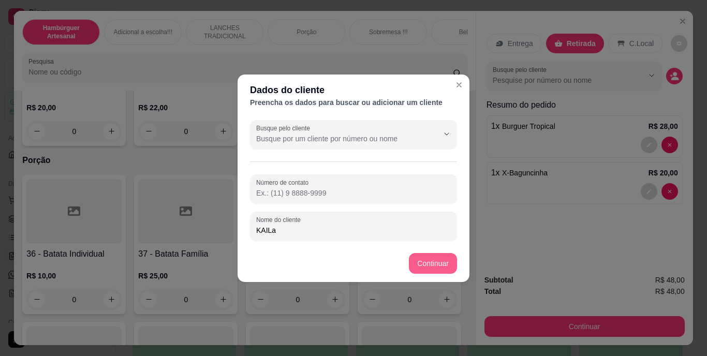
type input "KAILa"
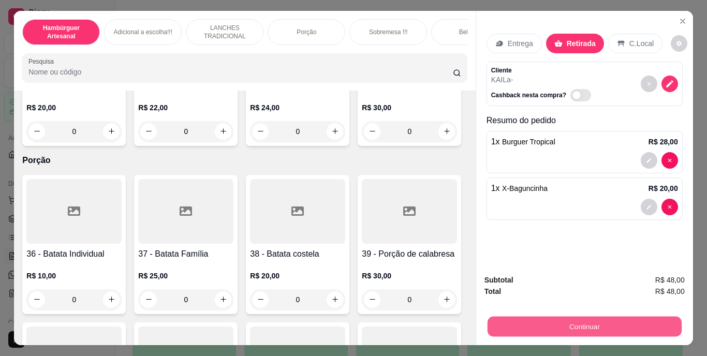
click at [533, 325] on button "Continuar" at bounding box center [584, 327] width 194 height 20
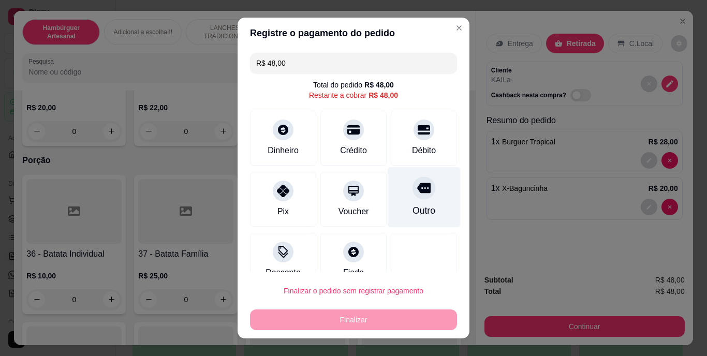
click at [423, 210] on div "Outro" at bounding box center [424, 197] width 73 height 61
type input "R$ 0,00"
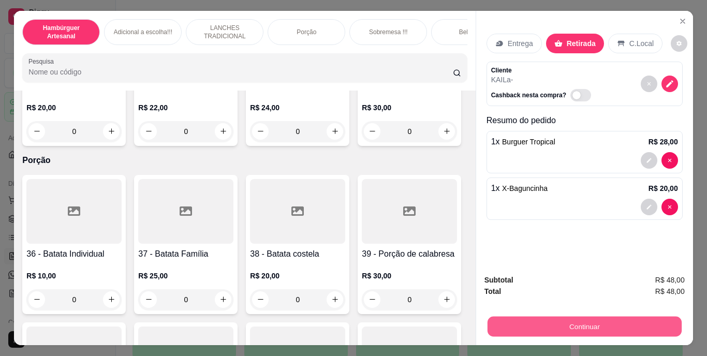
click at [493, 318] on button "Continuar" at bounding box center [584, 327] width 194 height 20
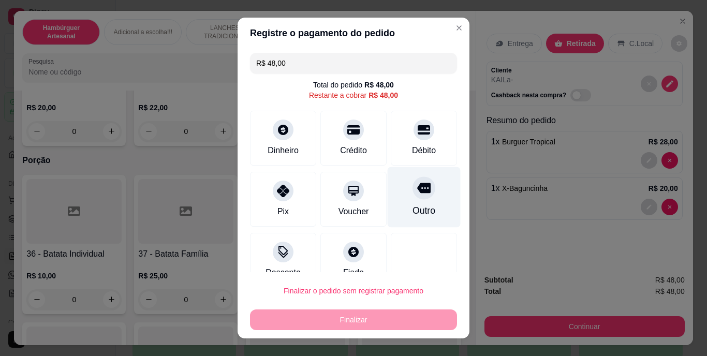
click at [417, 192] on icon at bounding box center [423, 188] width 13 height 13
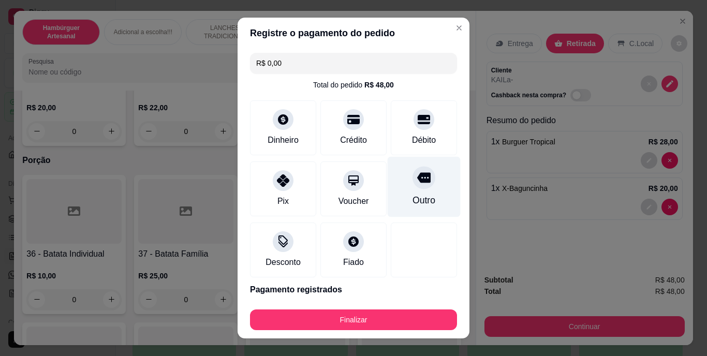
type input "R$ 0,00"
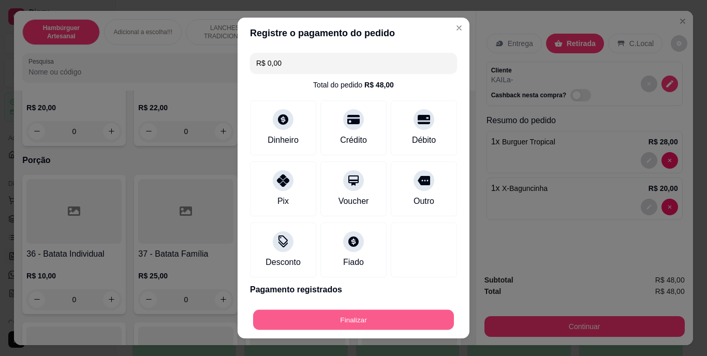
click at [385, 319] on button "Finalizar" at bounding box center [353, 319] width 201 height 20
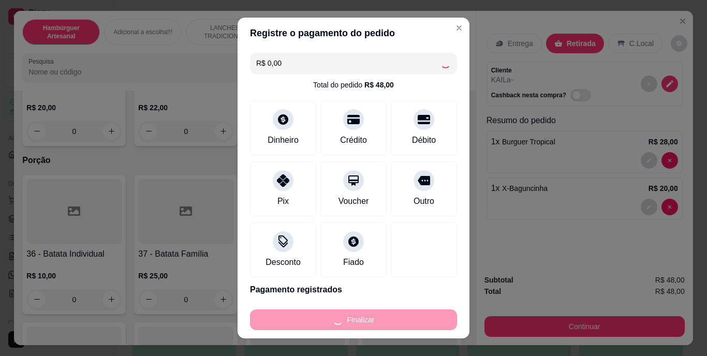
type input "0"
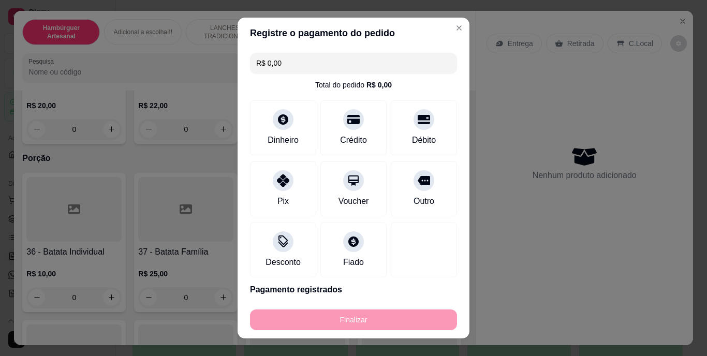
type input "-R$ 48,00"
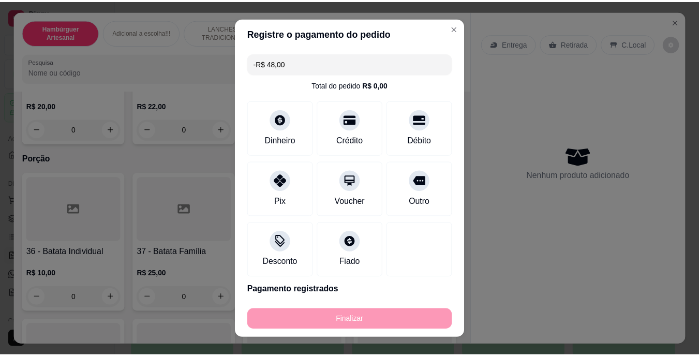
scroll to position [1865, 0]
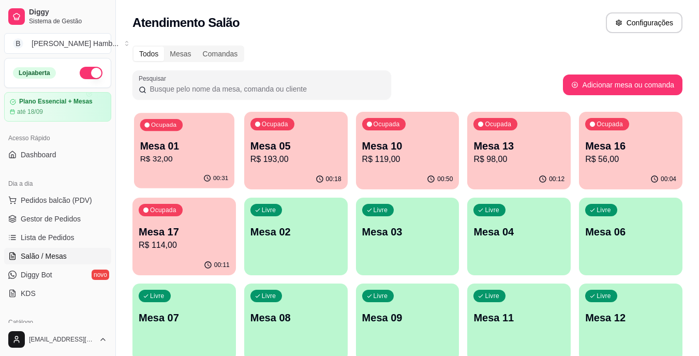
click at [224, 135] on div "Ocupada Mesa 01 R$ 32,00" at bounding box center [184, 141] width 100 height 56
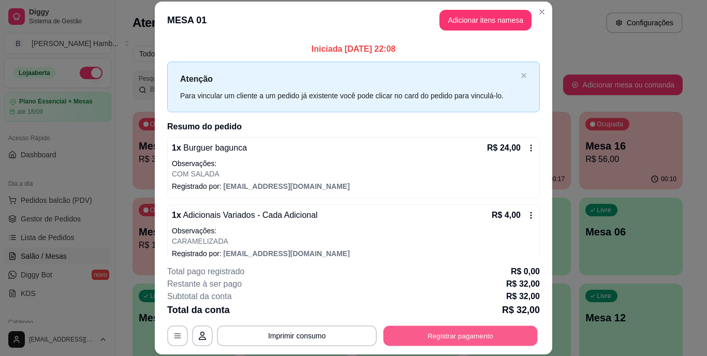
click at [417, 328] on button "Registrar pagamento" at bounding box center [460, 335] width 154 height 20
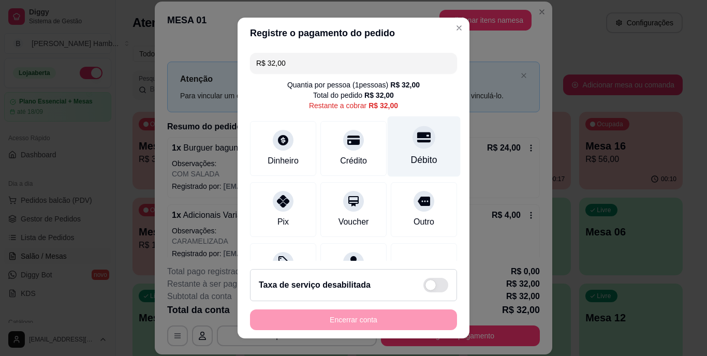
click at [411, 155] on div "Débito" at bounding box center [424, 160] width 26 height 13
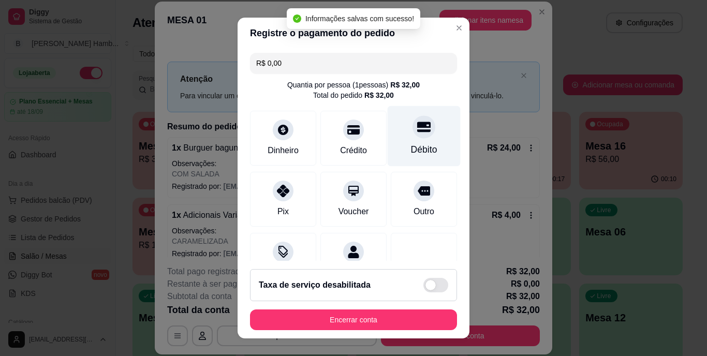
type input "R$ 0,00"
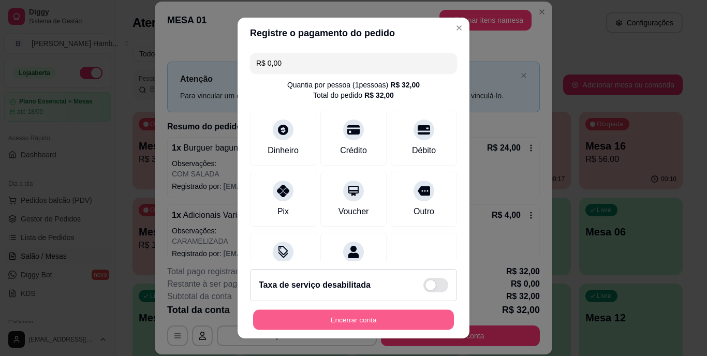
click at [348, 313] on button "Encerrar conta" at bounding box center [353, 319] width 201 height 20
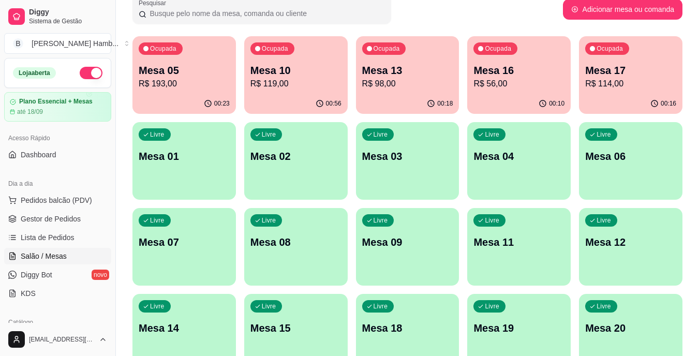
scroll to position [76, 0]
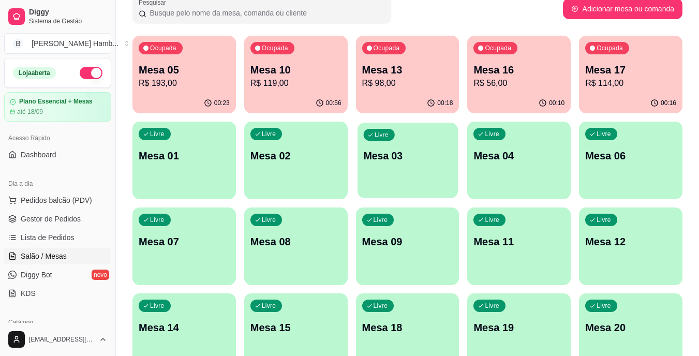
click at [406, 156] on p "Mesa 03" at bounding box center [407, 156] width 88 height 14
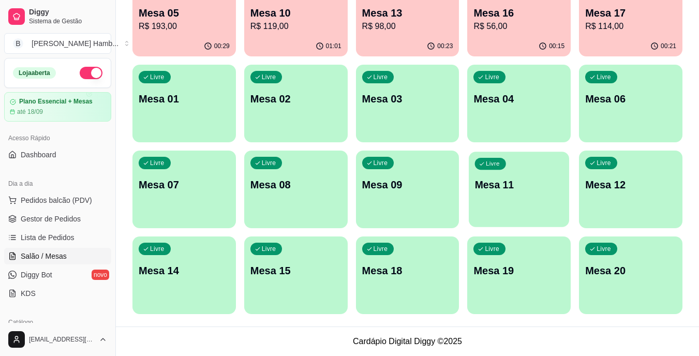
click at [495, 205] on div "Livre Mesa 11" at bounding box center [519, 183] width 100 height 63
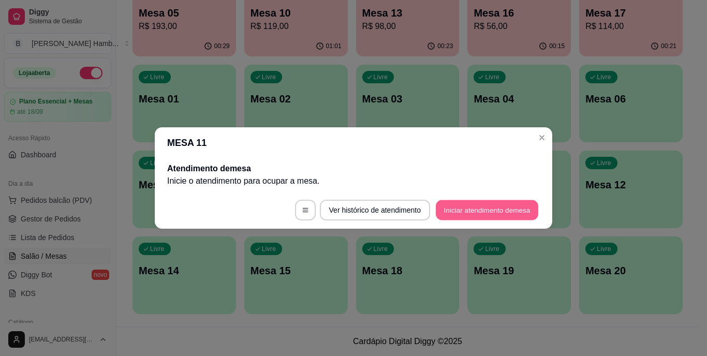
click at [494, 203] on button "Iniciar atendimento de mesa" at bounding box center [487, 210] width 102 height 20
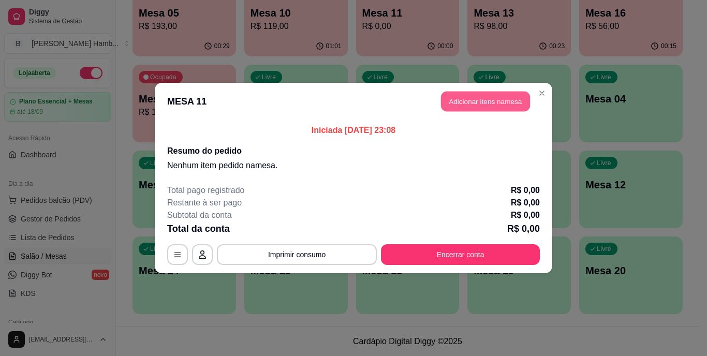
click at [485, 107] on button "Adicionar itens na mesa" at bounding box center [485, 102] width 89 height 20
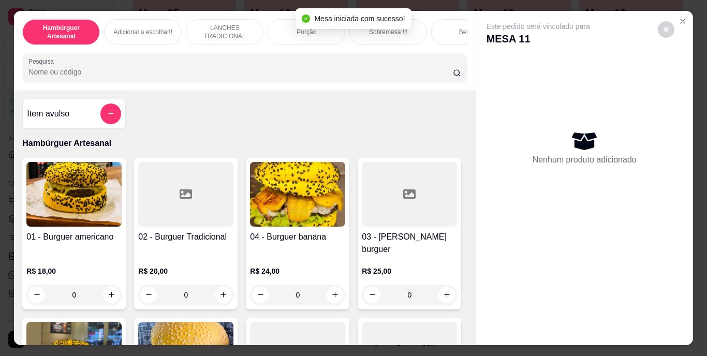
click at [390, 73] on input "Pesquisa" at bounding box center [240, 72] width 424 height 10
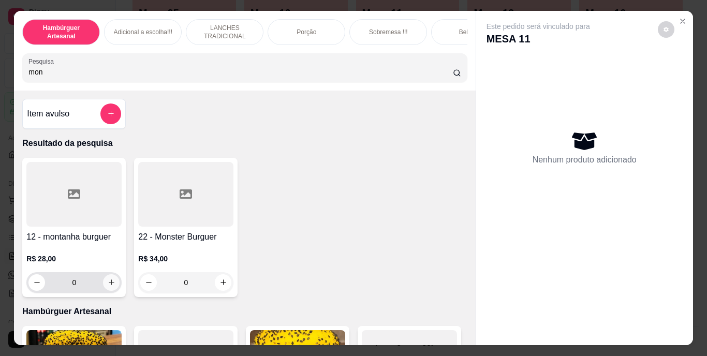
type input "mon"
click at [108, 290] on button "increase-product-quantity" at bounding box center [111, 282] width 16 height 16
type input "1"
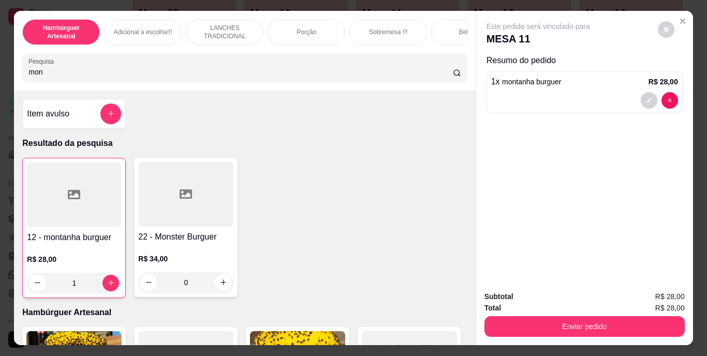
click at [199, 77] on input "mon" at bounding box center [240, 72] width 424 height 10
type input "m"
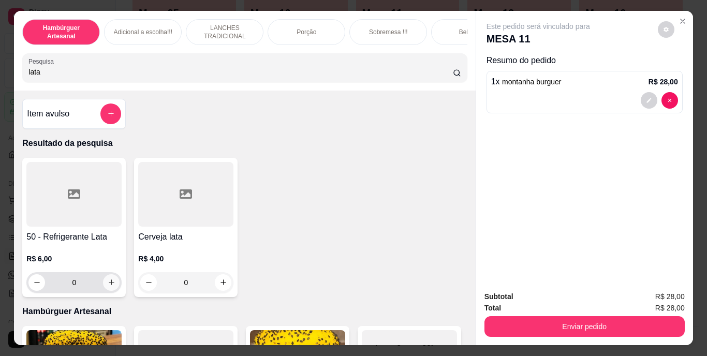
type input "lata"
click at [109, 285] on icon "increase-product-quantity" at bounding box center [111, 282] width 5 height 5
type input "1"
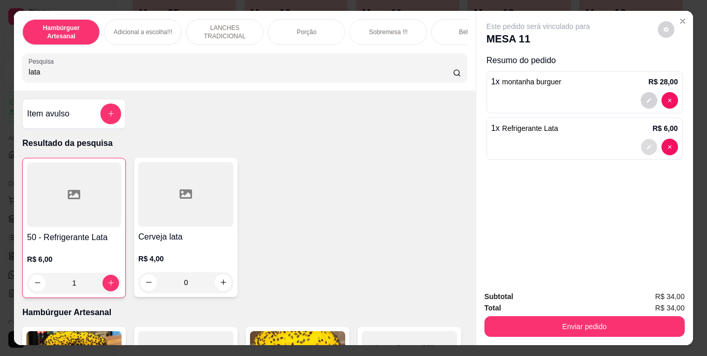
click at [646, 145] on icon "decrease-product-quantity" at bounding box center [649, 147] width 6 height 6
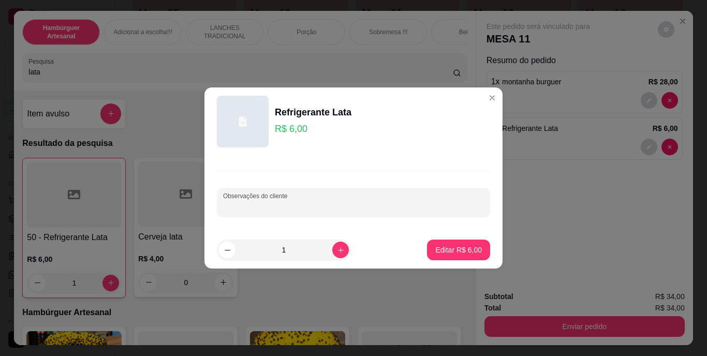
click at [407, 204] on input "Observações do cliente" at bounding box center [353, 206] width 261 height 10
type input "coca"
click at [437, 248] on p "Editar R$ 6,00" at bounding box center [458, 250] width 45 height 10
type input "0"
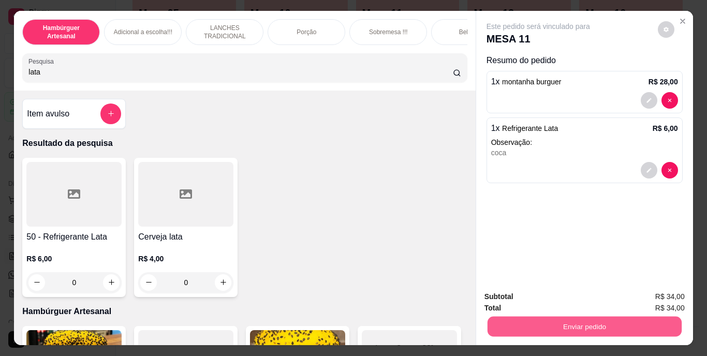
click at [521, 318] on button "Enviar pedido" at bounding box center [584, 327] width 194 height 20
click at [520, 298] on button "Não registrar e enviar pedido" at bounding box center [550, 297] width 105 height 19
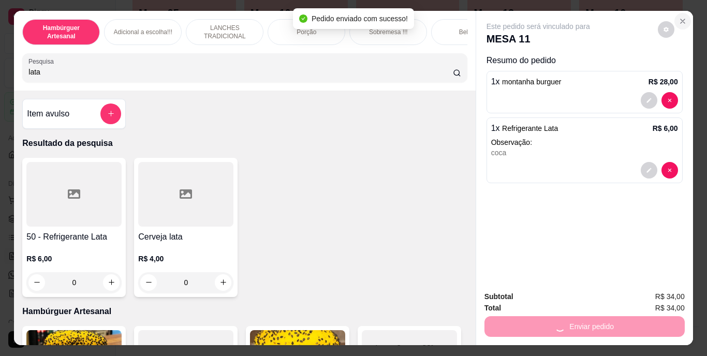
click at [677, 13] on button "Close" at bounding box center [682, 21] width 17 height 17
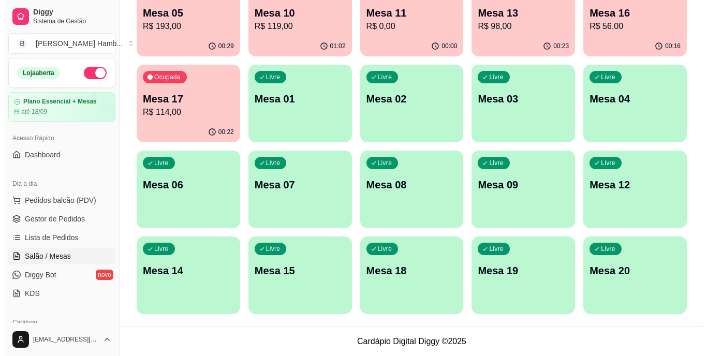
scroll to position [80, 0]
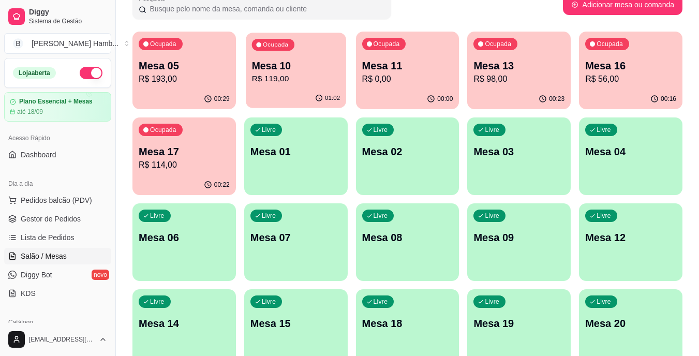
click at [280, 81] on p "R$ 119,00" at bounding box center [295, 79] width 88 height 12
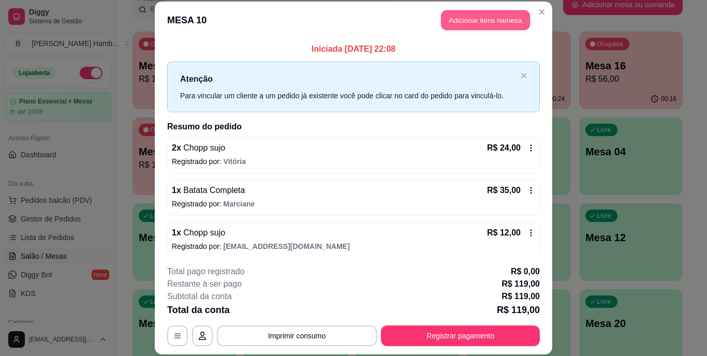
click at [451, 22] on button "Adicionar itens na mesa" at bounding box center [485, 20] width 89 height 20
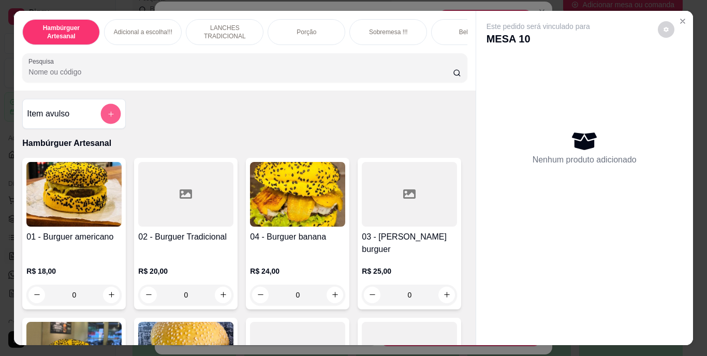
click at [101, 123] on button "add-separate-item" at bounding box center [111, 113] width 20 height 20
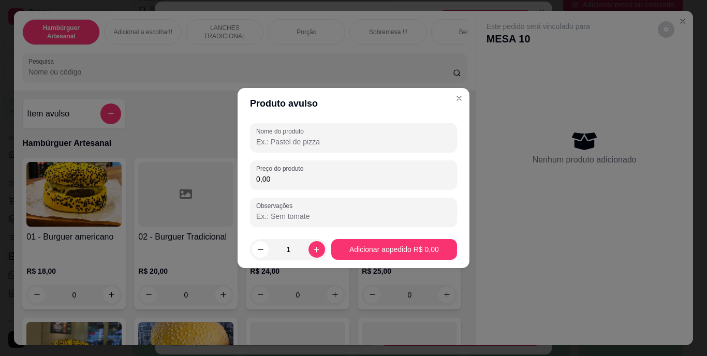
click at [277, 138] on input "Nome do produto" at bounding box center [353, 142] width 195 height 10
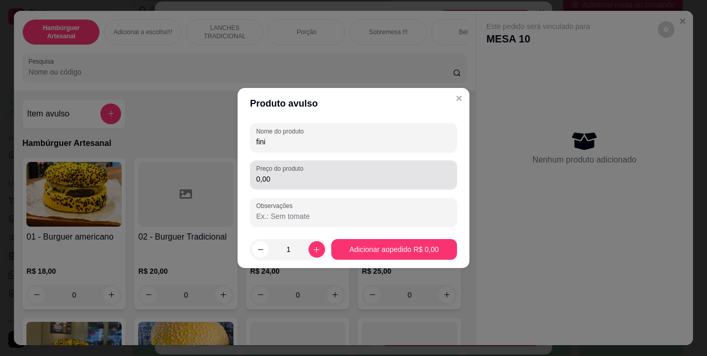
type input "fini"
click at [274, 186] on div "Preço do produto 0,00" at bounding box center [353, 174] width 207 height 29
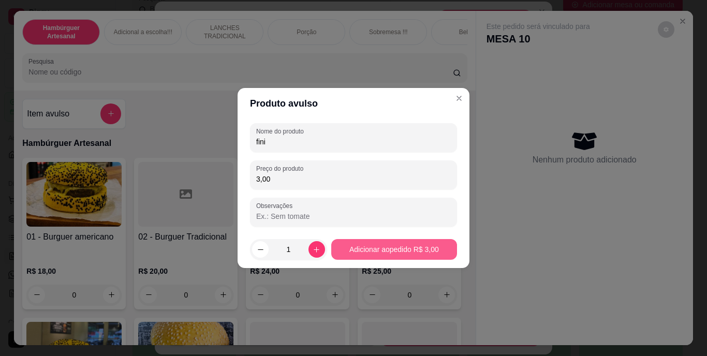
type input "3,00"
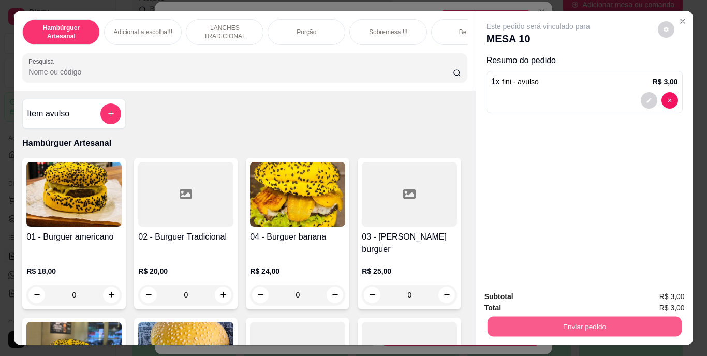
click at [525, 325] on button "Enviar pedido" at bounding box center [584, 327] width 194 height 20
click at [515, 298] on button "Não registrar e enviar pedido" at bounding box center [550, 297] width 105 height 19
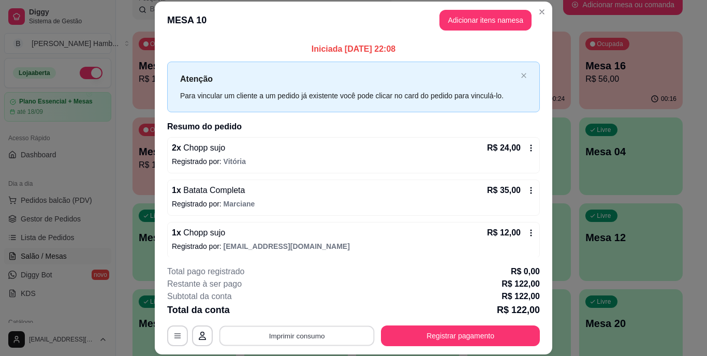
click at [337, 330] on button "Imprimir consumo" at bounding box center [296, 335] width 155 height 20
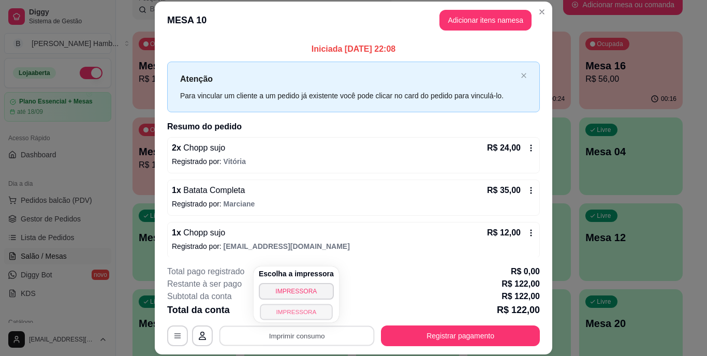
click at [315, 315] on button "IMPRESSORA" at bounding box center [296, 312] width 72 height 16
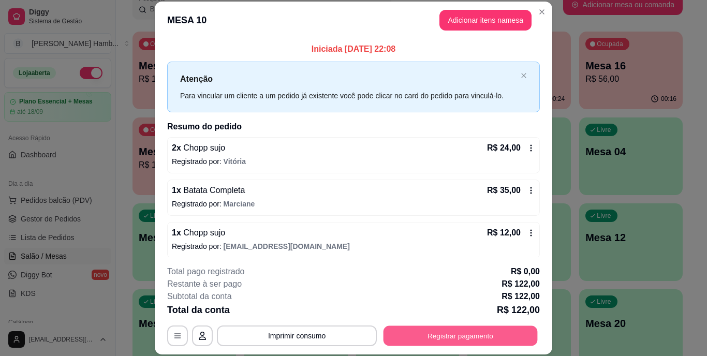
click at [434, 342] on button "Registrar pagamento" at bounding box center [460, 335] width 154 height 20
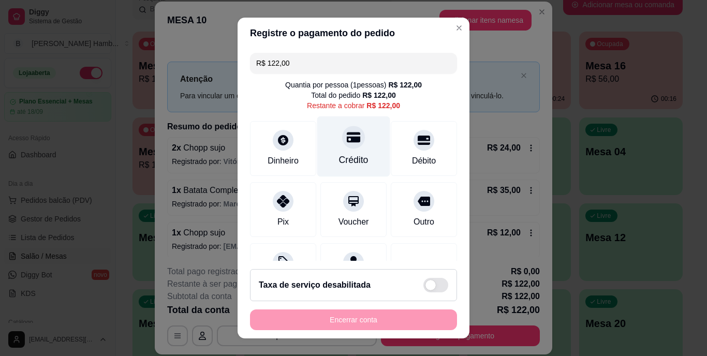
click at [347, 138] on icon at bounding box center [353, 137] width 13 height 10
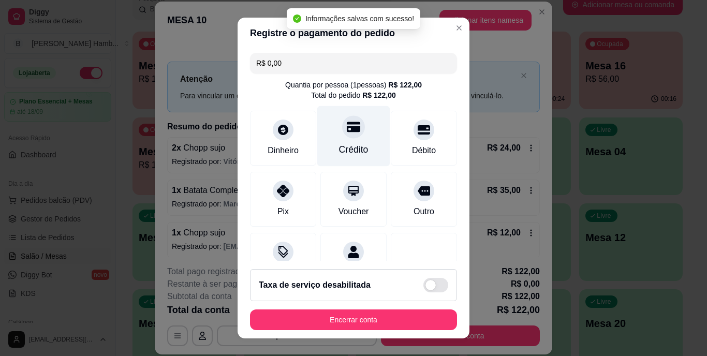
type input "R$ 0,00"
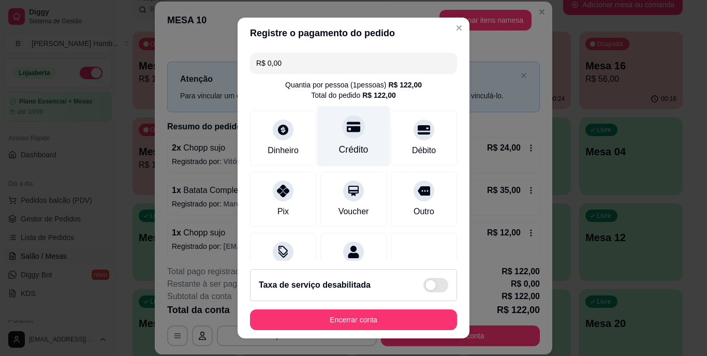
click at [344, 138] on div at bounding box center [353, 127] width 23 height 23
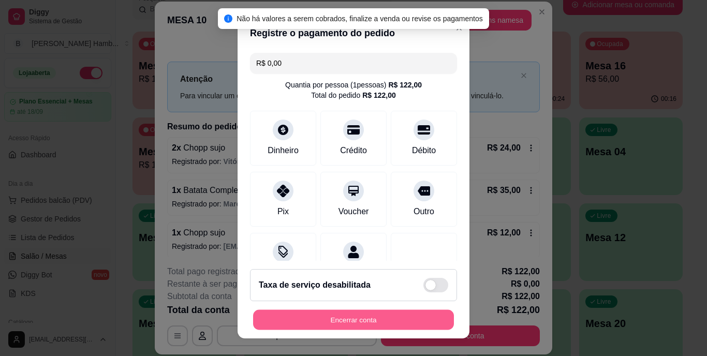
click at [330, 316] on button "Encerrar conta" at bounding box center [353, 319] width 201 height 20
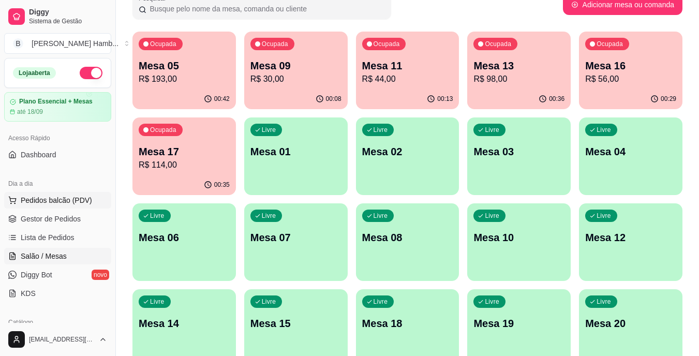
click at [66, 201] on span "Pedidos balcão (PDV)" at bounding box center [56, 200] width 71 height 10
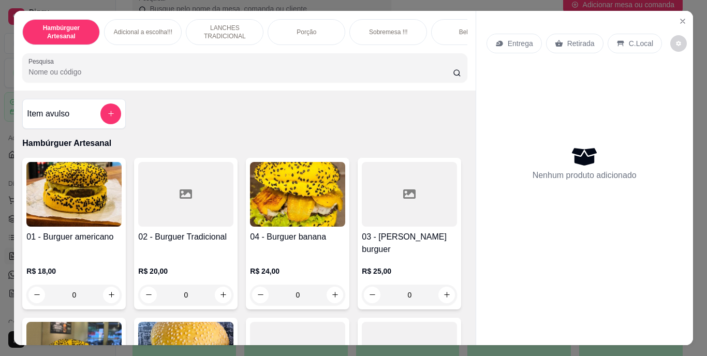
drag, startPoint x: 0, startPoint y: 61, endPoint x: 315, endPoint y: 139, distance: 324.3
click at [315, 139] on div "Item avulso Hambúrguer Artesanal 01 - Burguer americano R$ 18,00 0 02 - Burguer…" at bounding box center [244, 218] width 461 height 255
drag, startPoint x: 312, startPoint y: 138, endPoint x: 300, endPoint y: 142, distance: 12.4
drag, startPoint x: 300, startPoint y: 142, endPoint x: 234, endPoint y: 144, distance: 65.8
click at [234, 144] on p "Hambúrguer Artesanal" at bounding box center [244, 143] width 444 height 12
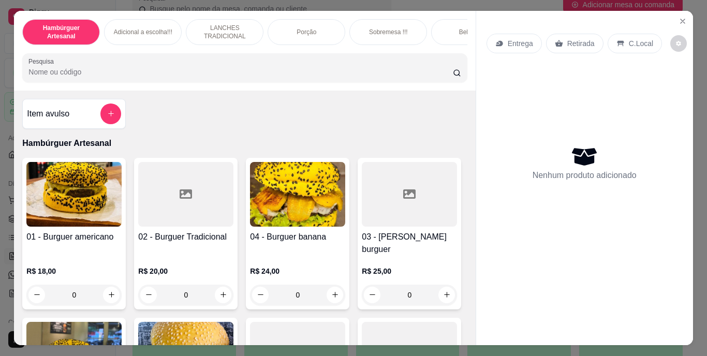
click at [678, 18] on icon "Close" at bounding box center [682, 21] width 8 height 8
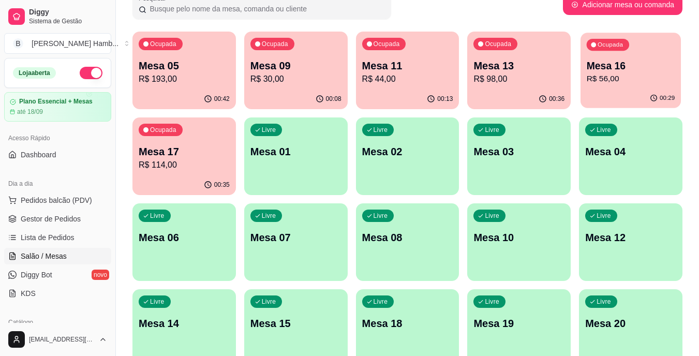
click at [605, 95] on div "00:29" at bounding box center [631, 98] width 100 height 20
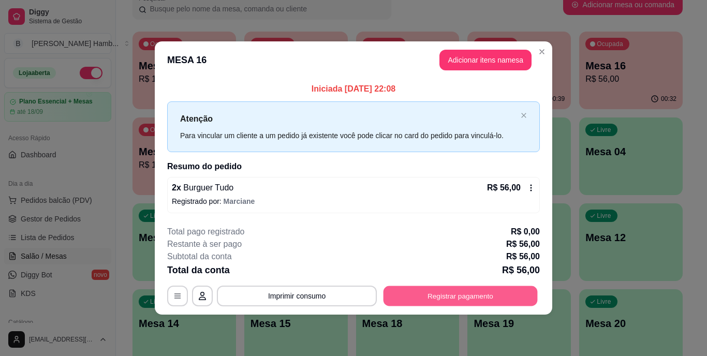
click at [431, 294] on button "Registrar pagamento" at bounding box center [460, 296] width 154 height 20
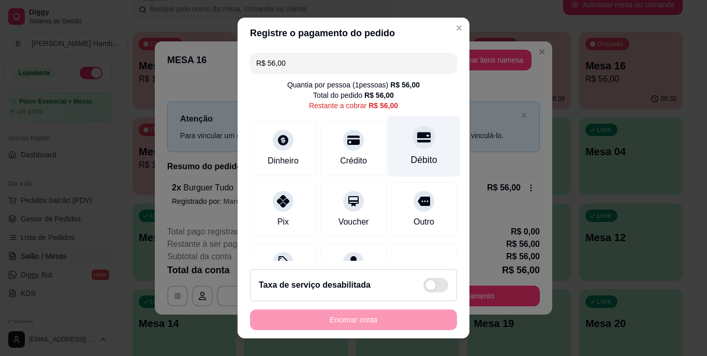
click at [410, 153] on div "Débito" at bounding box center [424, 146] width 73 height 61
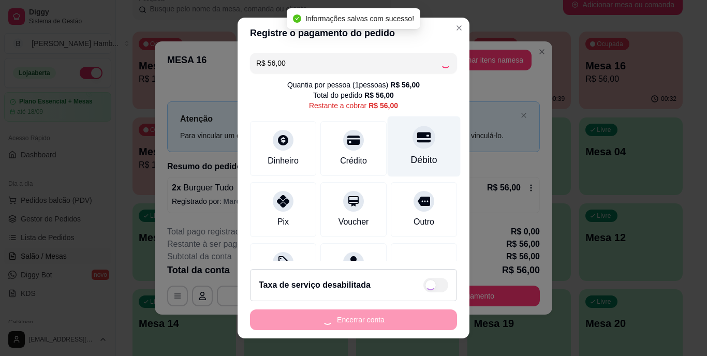
type input "R$ 0,00"
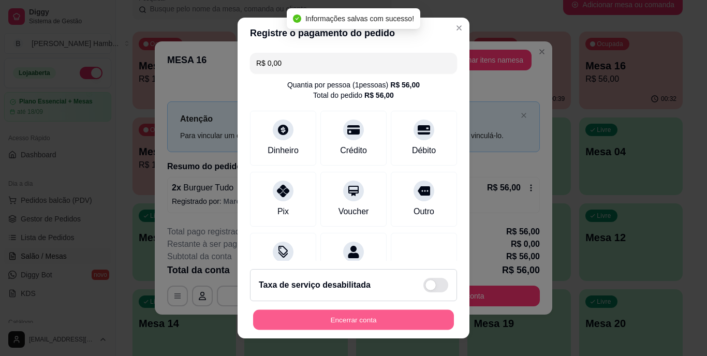
click at [338, 320] on button "Encerrar conta" at bounding box center [353, 319] width 201 height 20
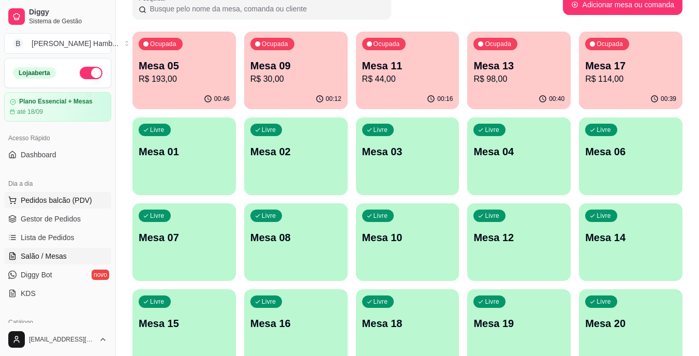
click at [93, 197] on button "Pedidos balcão (PDV)" at bounding box center [57, 200] width 107 height 17
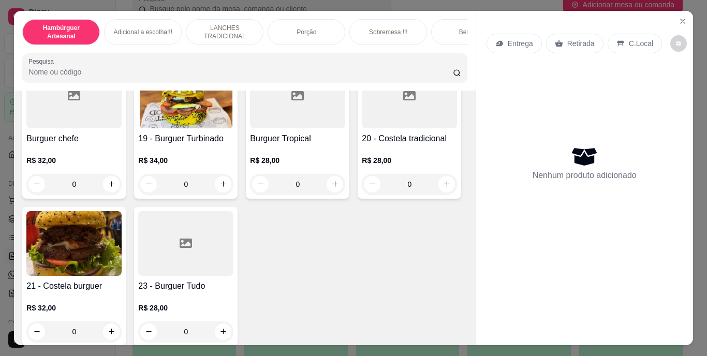
scroll to position [873, 0]
click at [231, 44] on button "increase-product-quantity" at bounding box center [223, 36] width 16 height 16
type input "1"
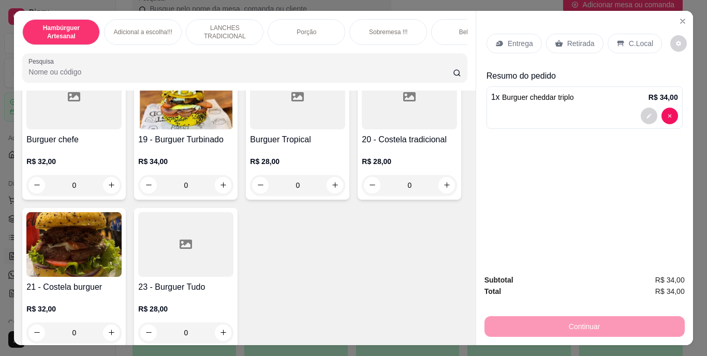
scroll to position [918, 0]
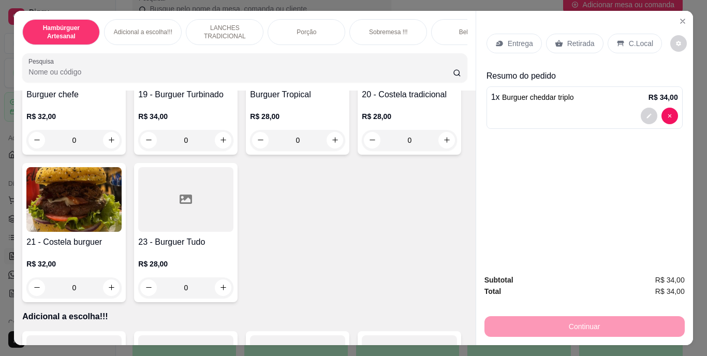
type input "1"
click at [680, 19] on icon "Close" at bounding box center [682, 21] width 4 height 4
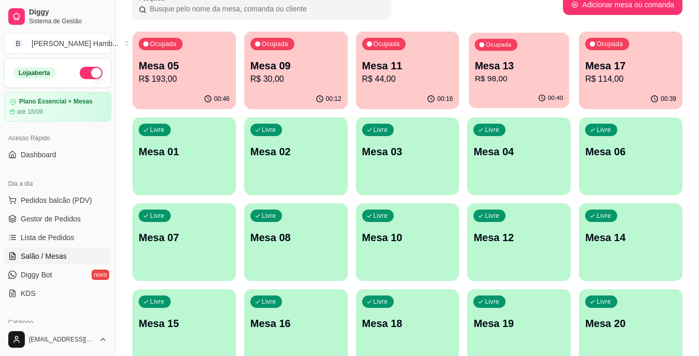
click at [539, 55] on div "Ocupada Mesa 13 R$ 98,00" at bounding box center [519, 61] width 100 height 56
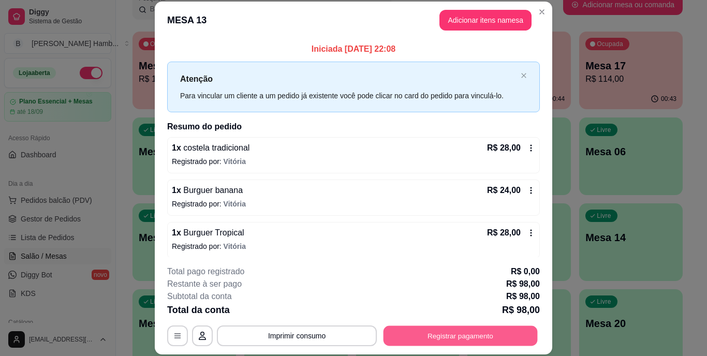
click at [442, 334] on button "Registrar pagamento" at bounding box center [460, 335] width 154 height 20
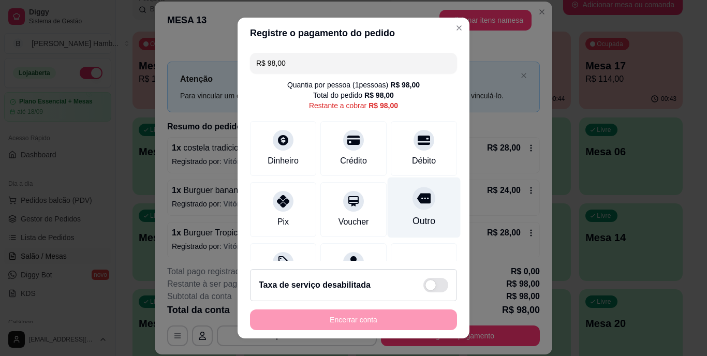
click at [412, 219] on div "Outro" at bounding box center [423, 221] width 23 height 13
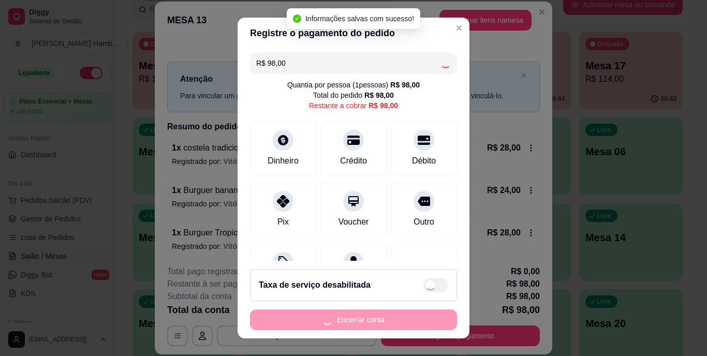
type input "R$ 0,00"
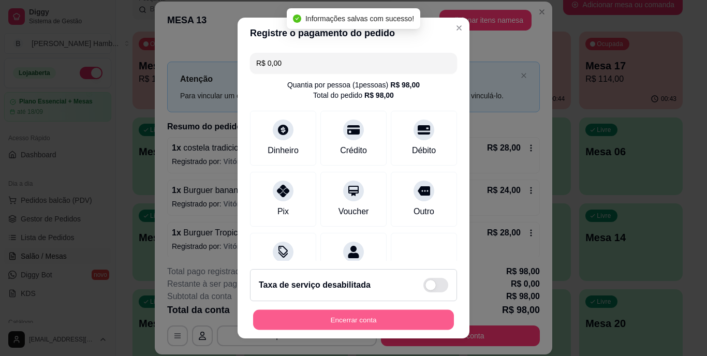
click at [388, 320] on button "Encerrar conta" at bounding box center [353, 319] width 201 height 20
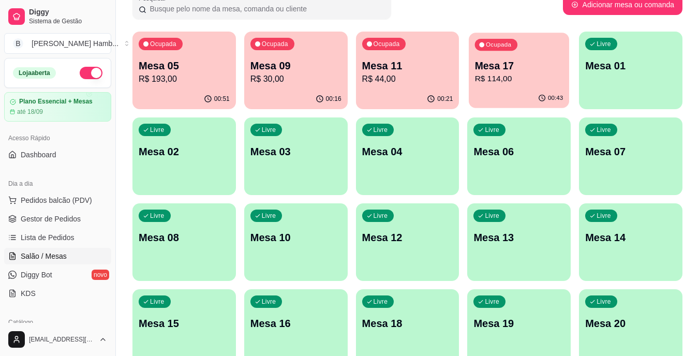
click at [503, 77] on p "R$ 114,00" at bounding box center [519, 79] width 88 height 12
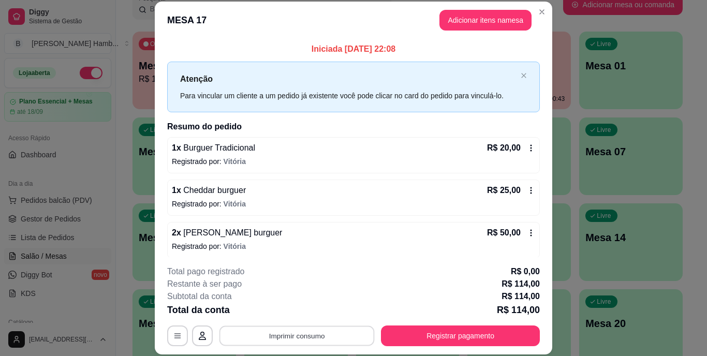
click at [309, 338] on button "Imprimir consumo" at bounding box center [296, 335] width 155 height 20
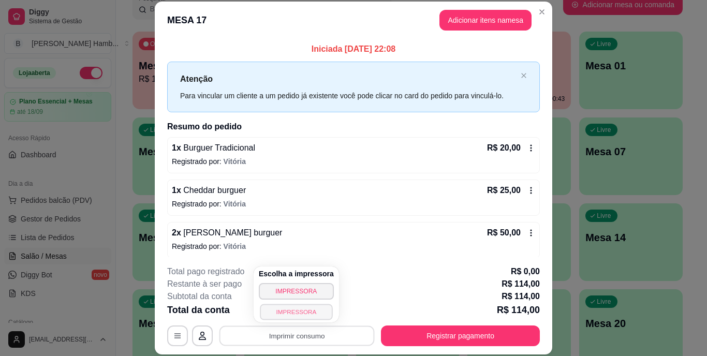
click at [312, 307] on button "IMPRESSORA" at bounding box center [296, 312] width 72 height 16
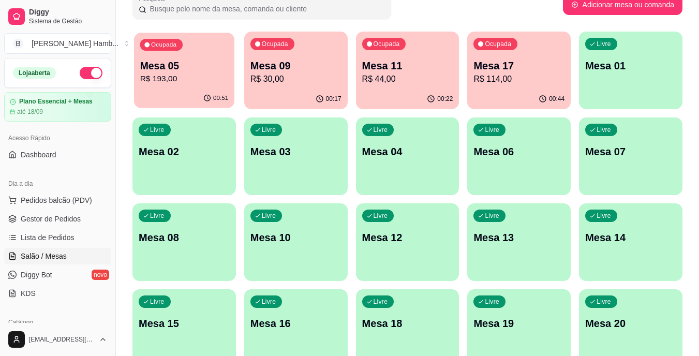
click at [213, 79] on p "R$ 193,00" at bounding box center [184, 79] width 88 height 12
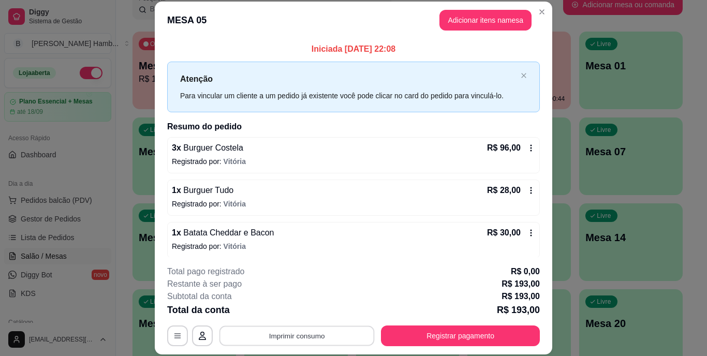
click at [276, 336] on button "Imprimir consumo" at bounding box center [296, 335] width 155 height 20
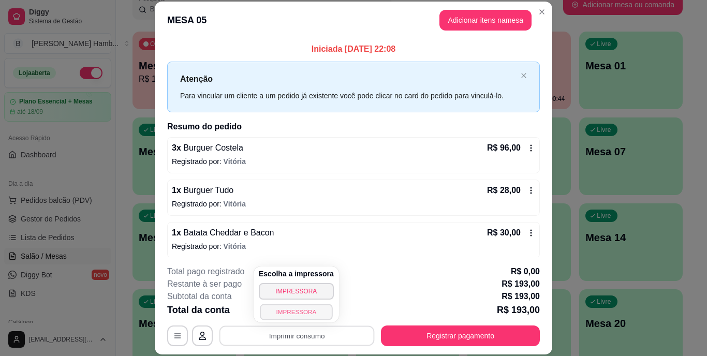
click at [278, 314] on button "IMPRESSORA" at bounding box center [296, 312] width 72 height 16
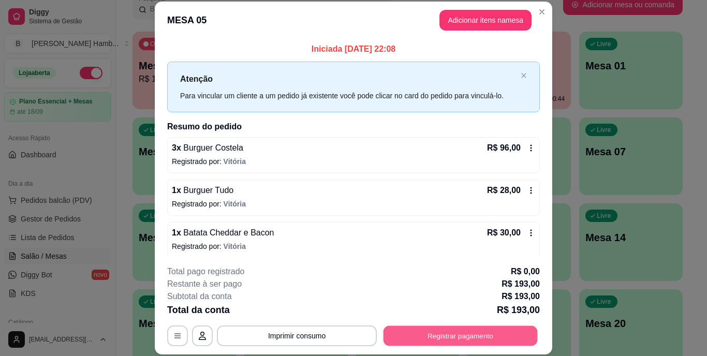
click at [406, 333] on button "Registrar pagamento" at bounding box center [460, 335] width 154 height 20
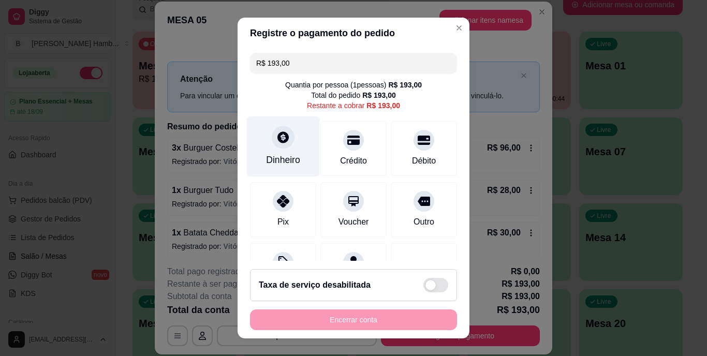
click at [277, 164] on div "Dinheiro" at bounding box center [283, 160] width 34 height 13
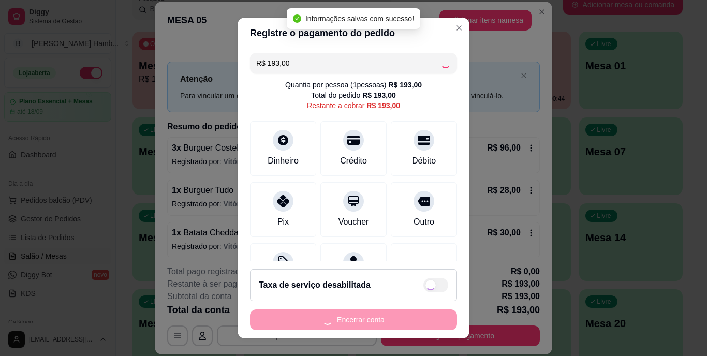
type input "R$ 0,00"
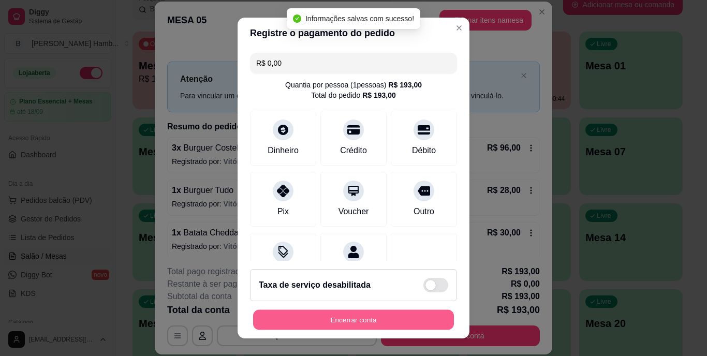
click at [359, 319] on button "Encerrar conta" at bounding box center [353, 319] width 201 height 20
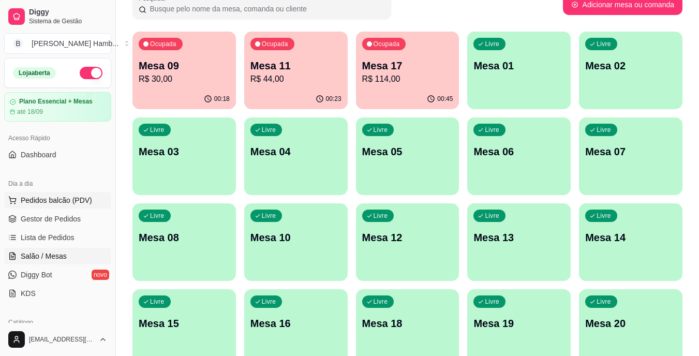
click at [78, 197] on span "Pedidos balcão (PDV)" at bounding box center [56, 200] width 71 height 10
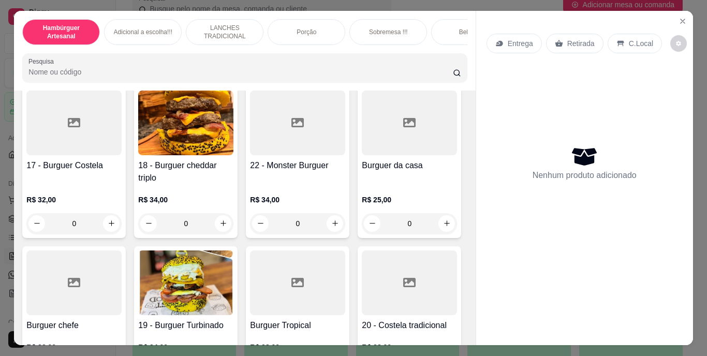
scroll to position [798, 0]
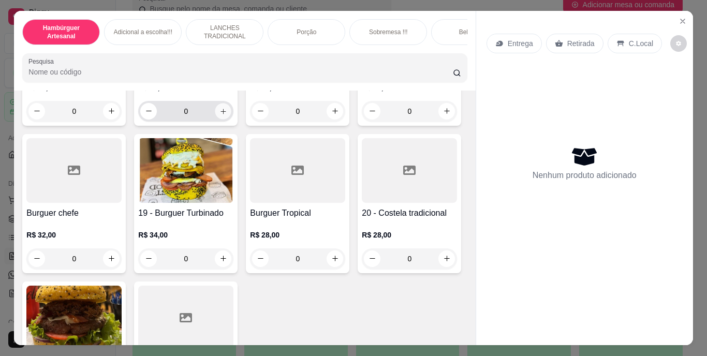
click at [231, 119] on button "increase-product-quantity" at bounding box center [223, 111] width 16 height 16
type input "1"
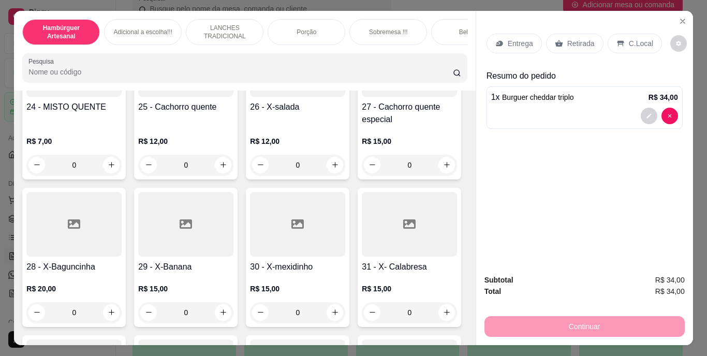
scroll to position [1548, 0]
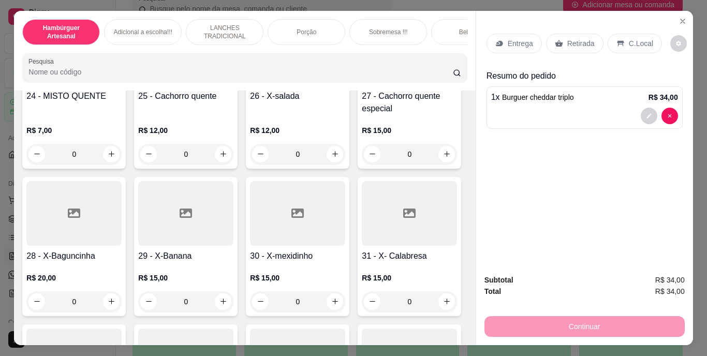
type input "2"
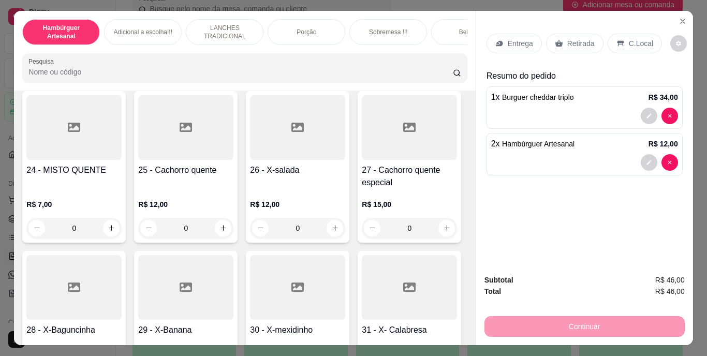
scroll to position [1469, 0]
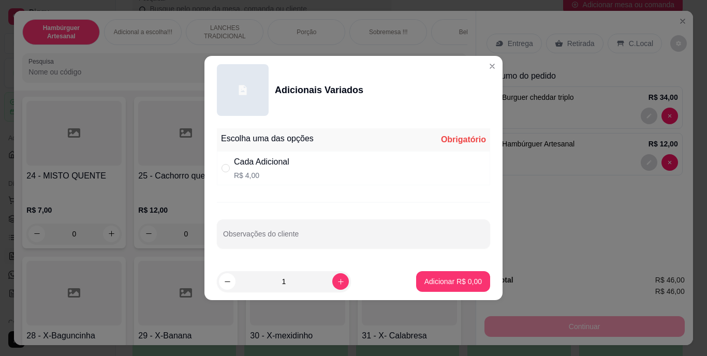
click at [233, 170] on div "" at bounding box center [227, 167] width 12 height 11
radio input "true"
click at [266, 233] on input "Observações do cliente" at bounding box center [353, 238] width 261 height 10
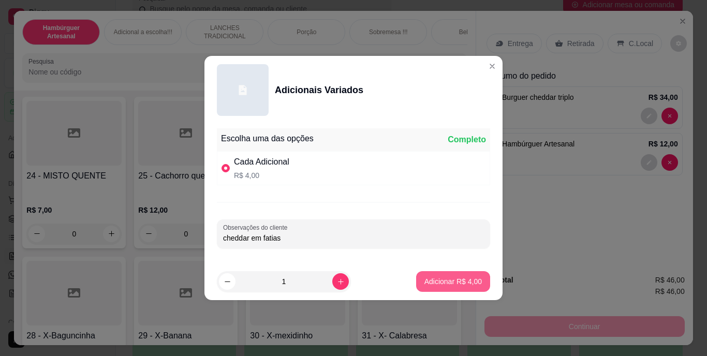
type input "cheddar em fatias"
click at [428, 278] on p "Adicionar R$ 4,00" at bounding box center [453, 281] width 56 height 10
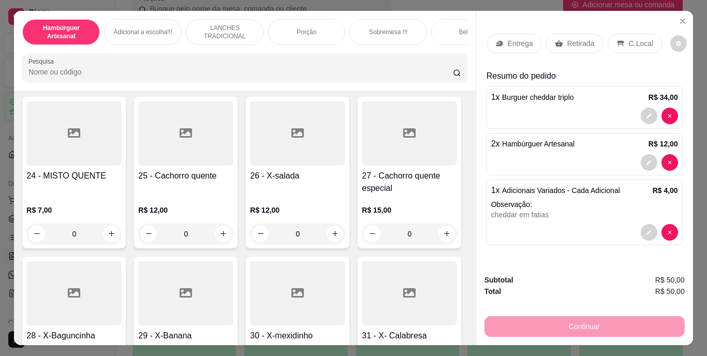
click at [523, 38] on p "Entrega" at bounding box center [520, 43] width 25 height 10
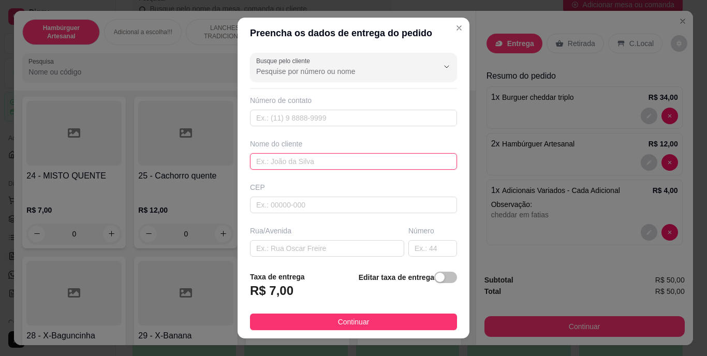
click at [375, 162] on input "text" at bounding box center [353, 161] width 207 height 17
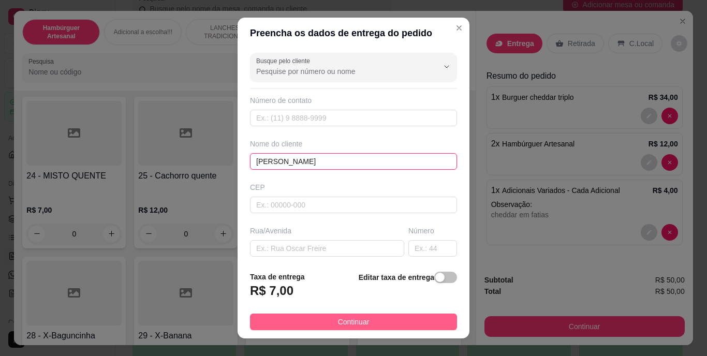
type input "anderson"
click at [350, 317] on span "Continuar" at bounding box center [354, 321] width 32 height 11
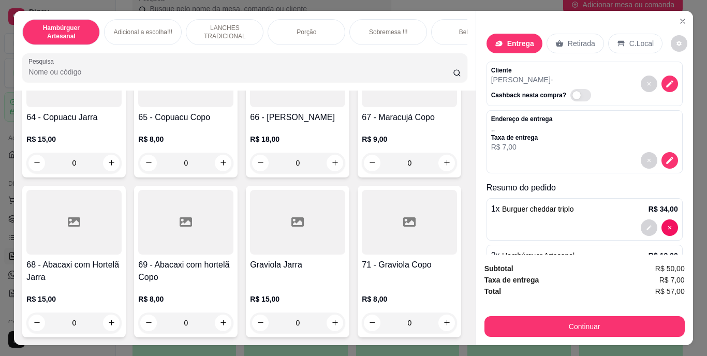
scroll to position [4245, 0]
click at [219, 19] on icon "increase-product-quantity" at bounding box center [223, 15] width 8 height 8
type input "1"
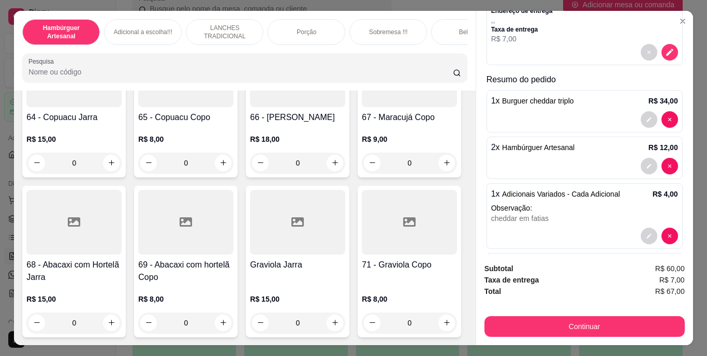
scroll to position [109, 0]
click at [602, 160] on div at bounding box center [584, 165] width 187 height 17
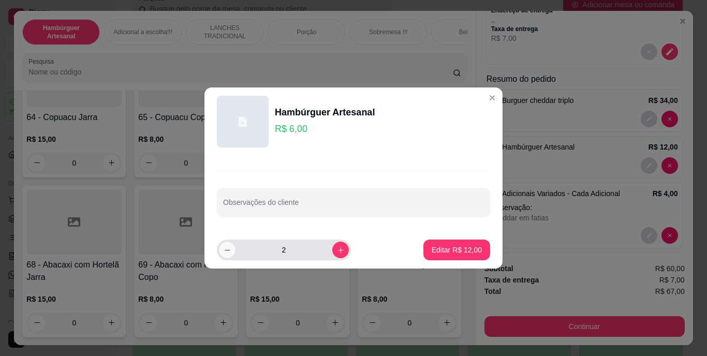
click at [229, 251] on icon "decrease-product-quantity" at bounding box center [228, 250] width 8 height 8
type input "1"
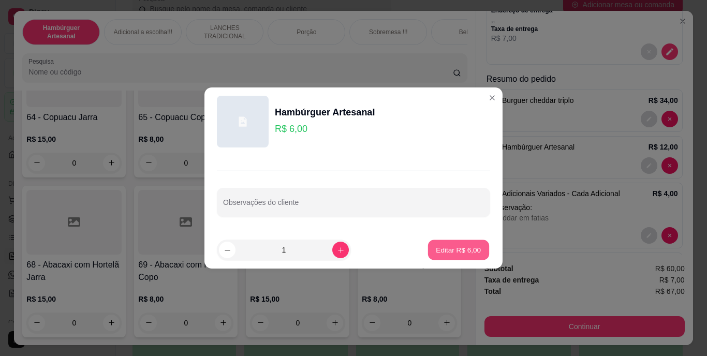
click at [465, 254] on p "Editar R$ 6,00" at bounding box center [458, 250] width 45 height 10
type input "1"
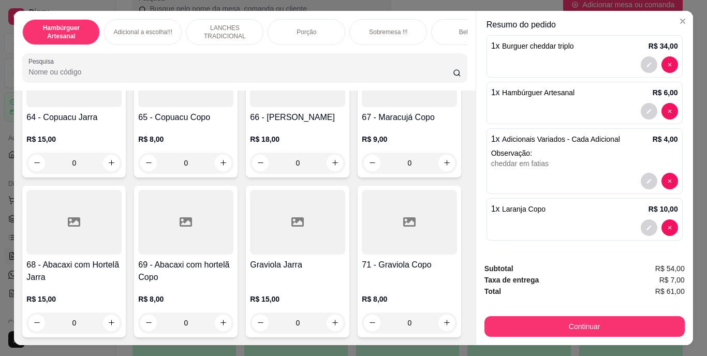
scroll to position [163, 0]
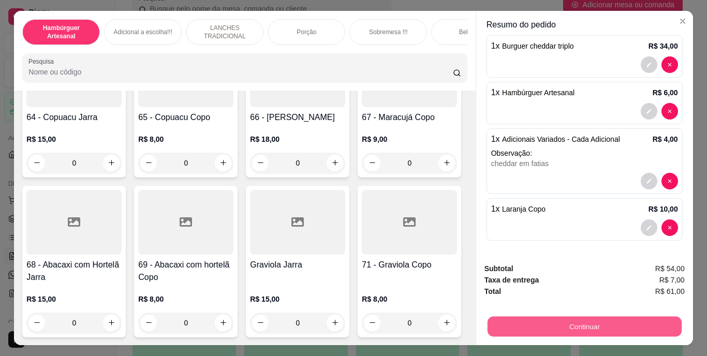
click at [549, 317] on button "Continuar" at bounding box center [584, 327] width 194 height 20
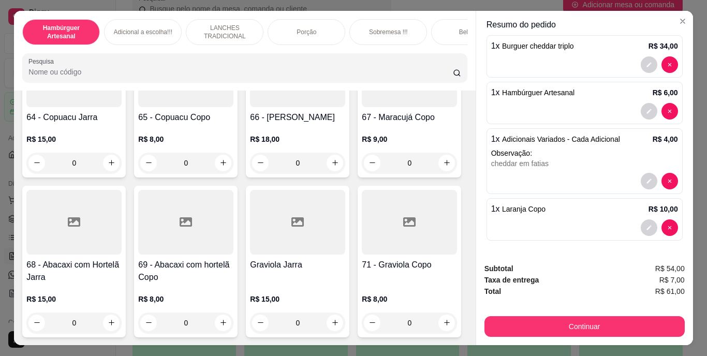
scroll to position [0, 0]
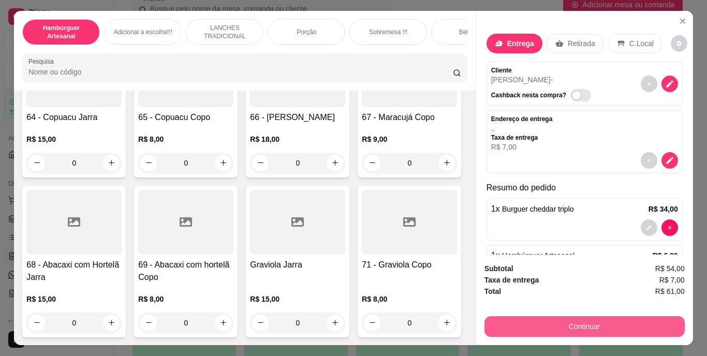
click at [524, 323] on button "Continuar" at bounding box center [584, 326] width 200 height 21
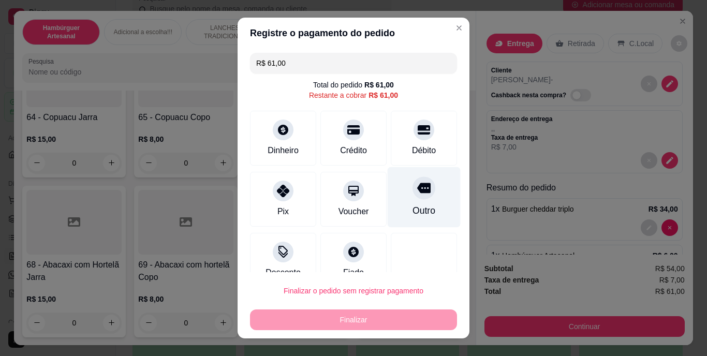
click at [427, 196] on div "Outro" at bounding box center [424, 197] width 73 height 61
type input "R$ 0,00"
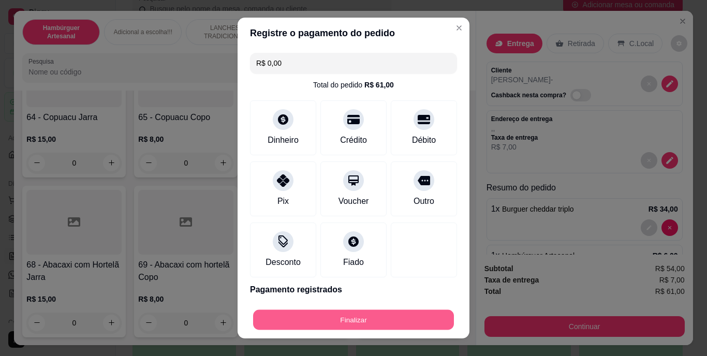
click at [383, 320] on button "Finalizar" at bounding box center [353, 319] width 201 height 20
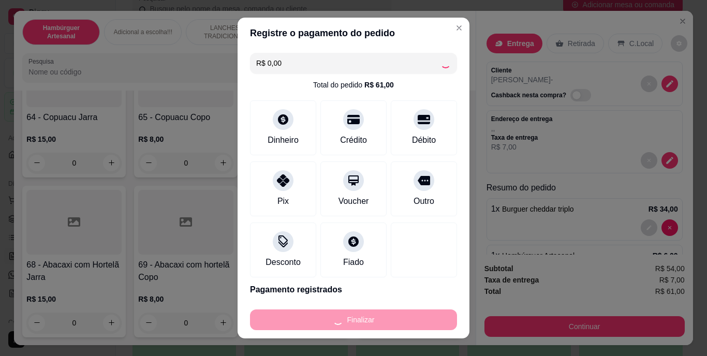
type input "0"
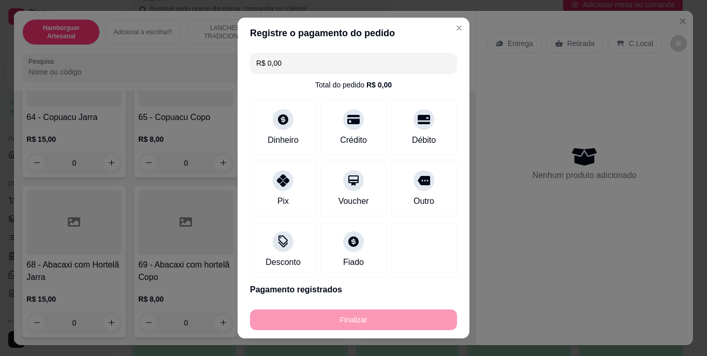
type input "-R$ 61,00"
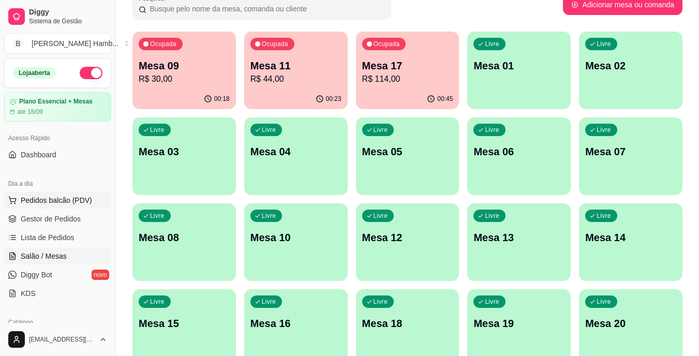
click at [75, 203] on span "Pedidos balcão (PDV)" at bounding box center [56, 200] width 71 height 10
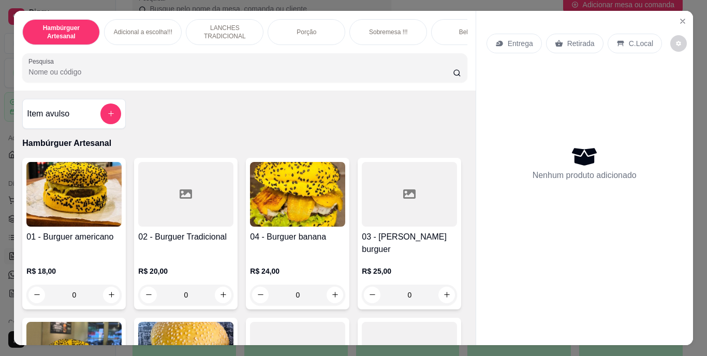
click at [223, 77] on input "Pesquisa" at bounding box center [240, 72] width 424 height 10
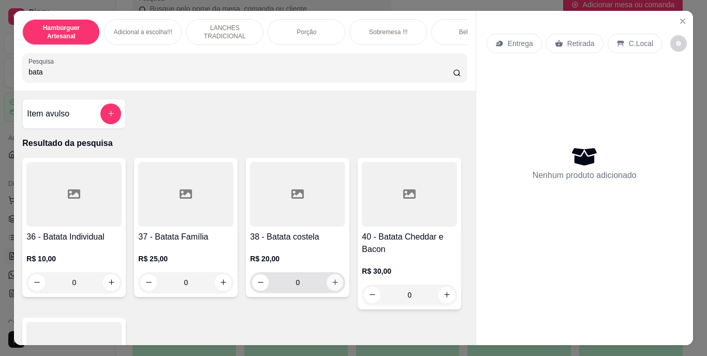
type input "bata"
click at [332, 290] on button "increase-product-quantity" at bounding box center [335, 282] width 16 height 16
type input "1"
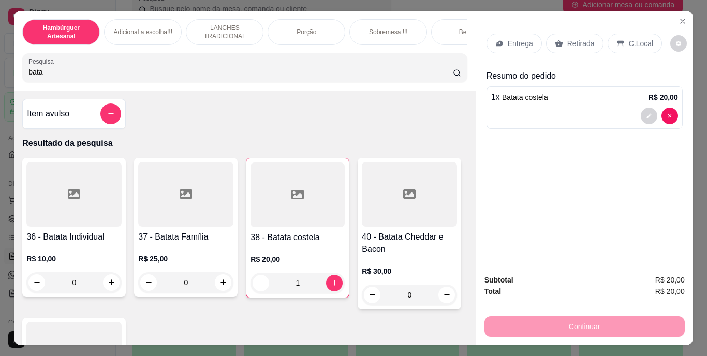
click at [571, 39] on p "Retirada" at bounding box center [580, 43] width 27 height 10
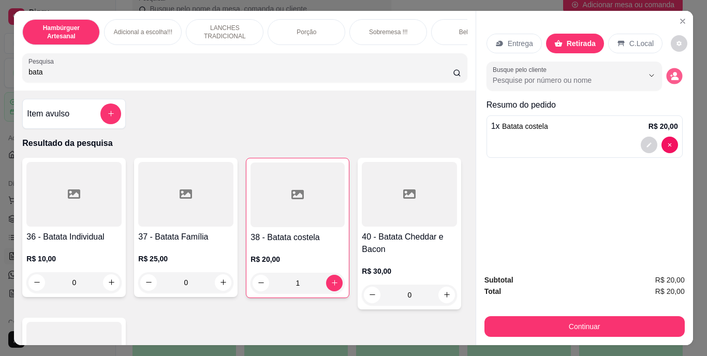
click at [671, 72] on icon "decrease-product-quantity" at bounding box center [674, 75] width 9 height 9
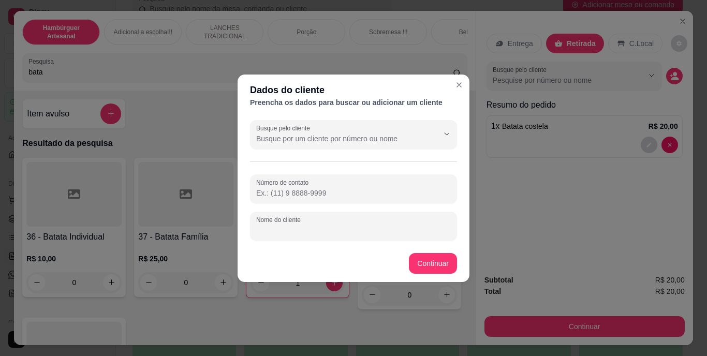
click at [342, 226] on input "Nome do cliente" at bounding box center [353, 230] width 195 height 10
type input "p"
type input "POLI PATROA"
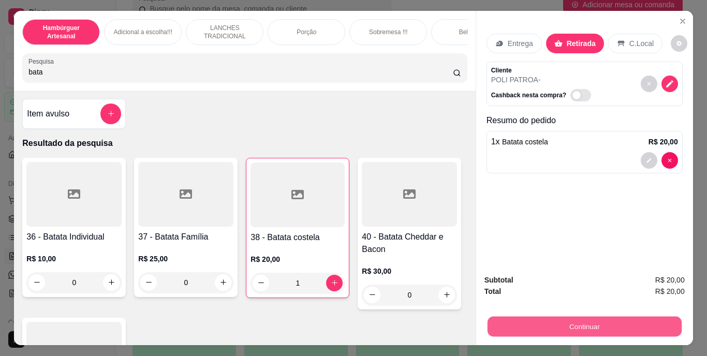
click at [522, 319] on button "Continuar" at bounding box center [584, 327] width 194 height 20
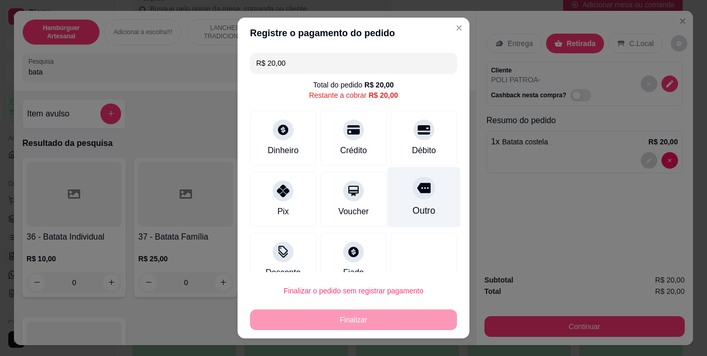
click at [404, 199] on div "Outro" at bounding box center [424, 197] width 73 height 61
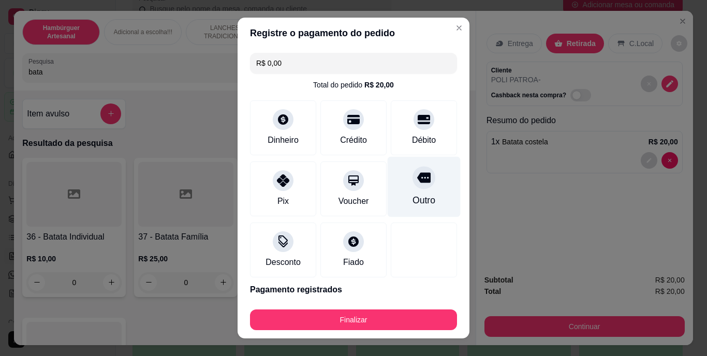
type input "R$ 0,00"
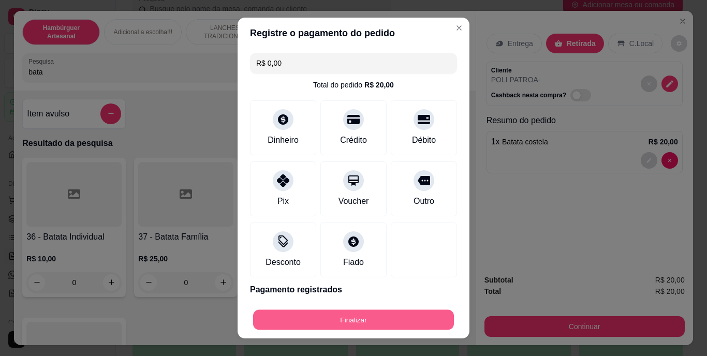
click at [362, 314] on button "Finalizar" at bounding box center [353, 319] width 201 height 20
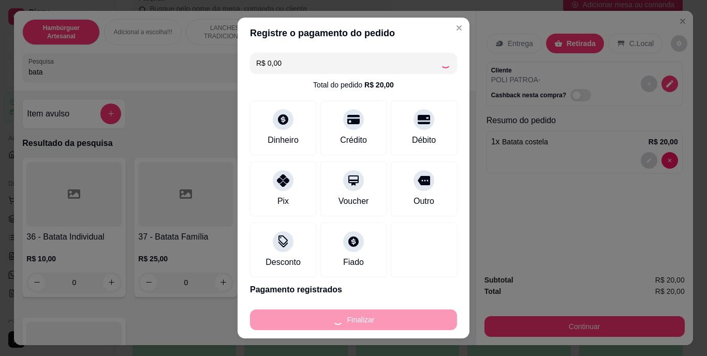
type input "0"
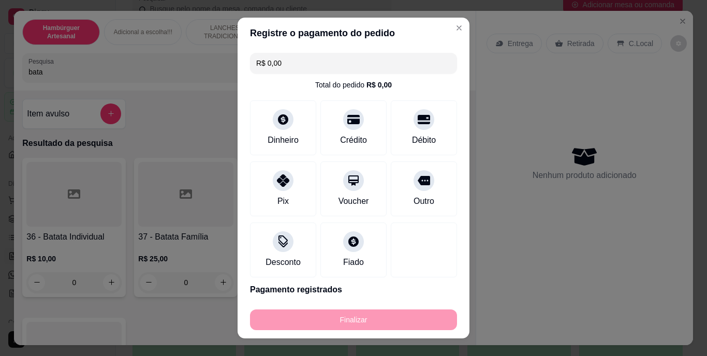
type input "-R$ 20,00"
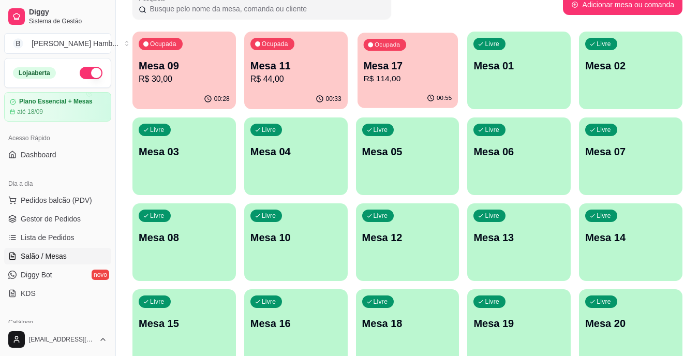
click at [404, 76] on p "R$ 114,00" at bounding box center [407, 79] width 88 height 12
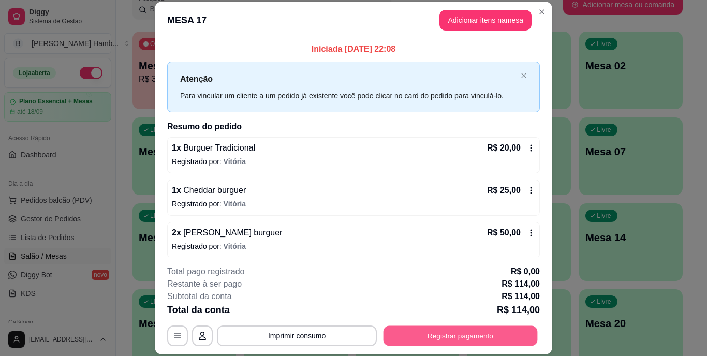
click at [440, 337] on button "Registrar pagamento" at bounding box center [460, 335] width 154 height 20
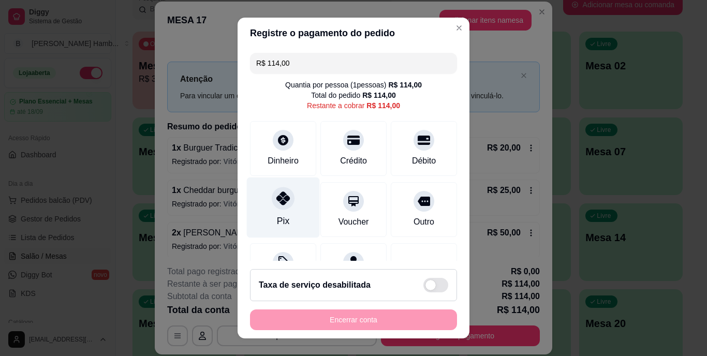
click at [287, 198] on div at bounding box center [283, 198] width 23 height 23
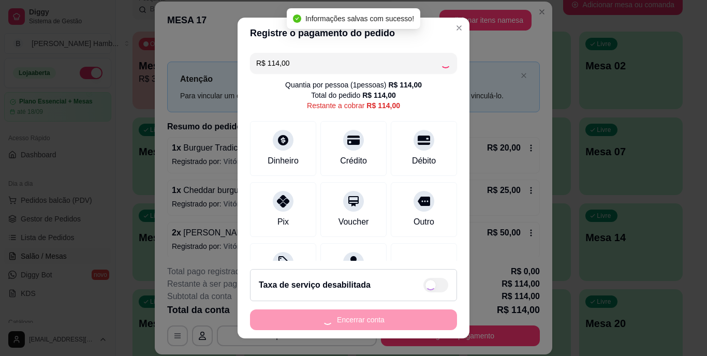
type input "R$ 0,00"
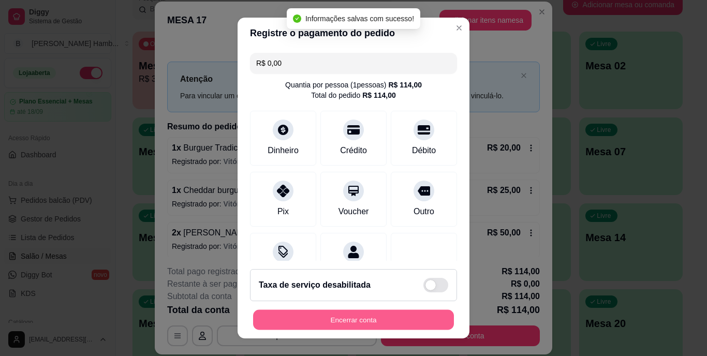
click at [338, 319] on button "Encerrar conta" at bounding box center [353, 319] width 201 height 20
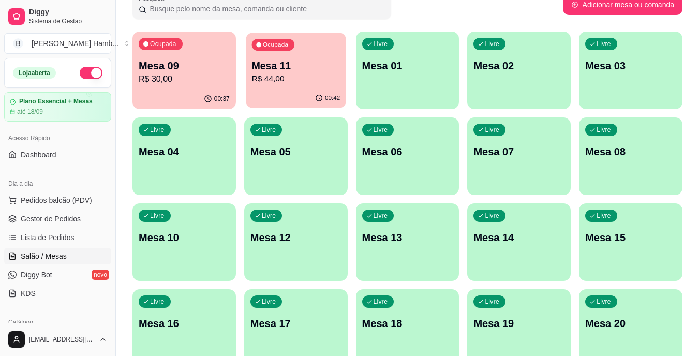
click at [313, 54] on div "Ocupada Mesa 11 R$ 44,00" at bounding box center [296, 61] width 100 height 56
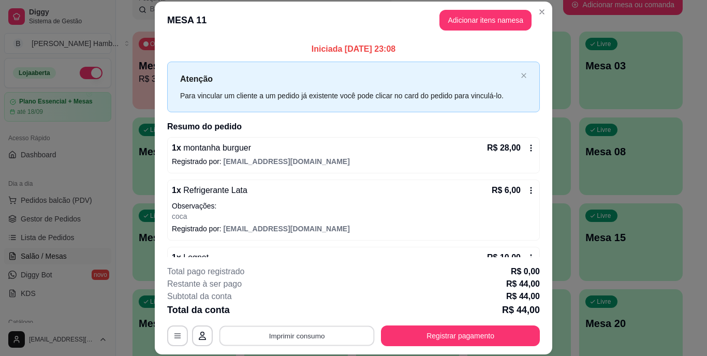
click at [258, 335] on button "Imprimir consumo" at bounding box center [296, 335] width 155 height 20
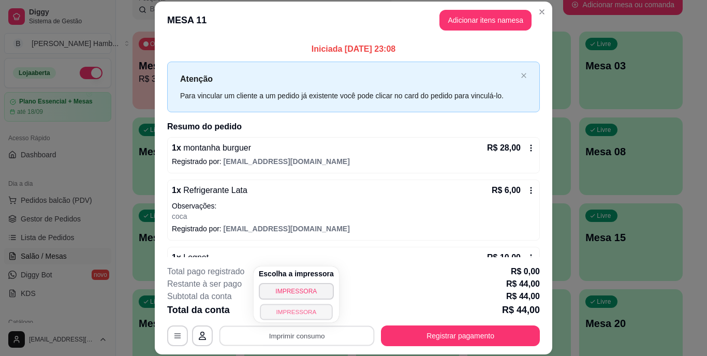
click at [273, 311] on button "IMPRESSORA" at bounding box center [296, 312] width 72 height 16
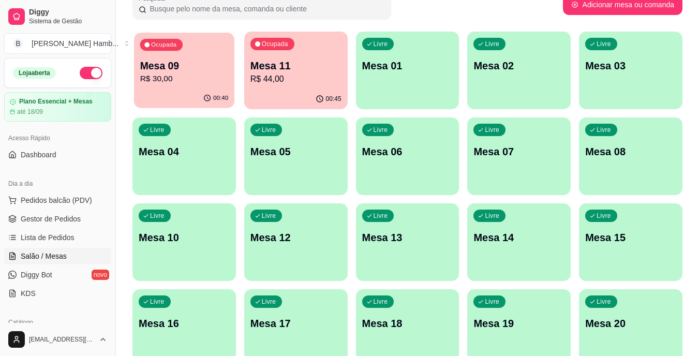
click at [202, 80] on p "R$ 30,00" at bounding box center [184, 79] width 88 height 12
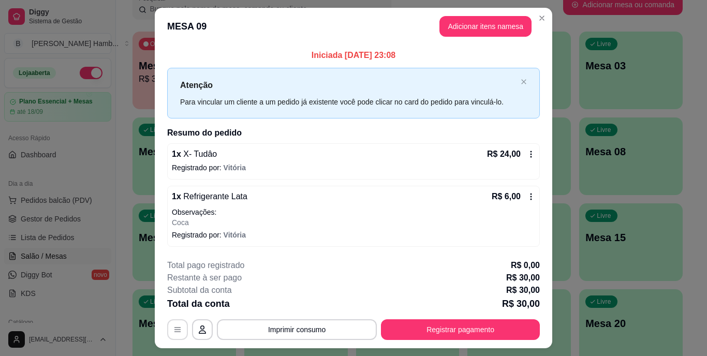
click at [179, 322] on button "button" at bounding box center [177, 329] width 21 height 21
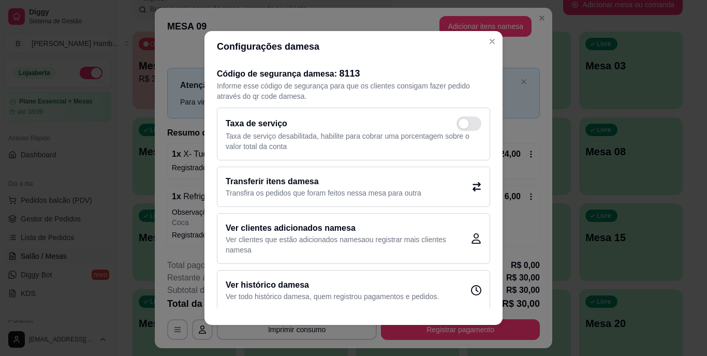
click at [303, 185] on h2 "Transferir itens da mesa" at bounding box center [324, 181] width 196 height 12
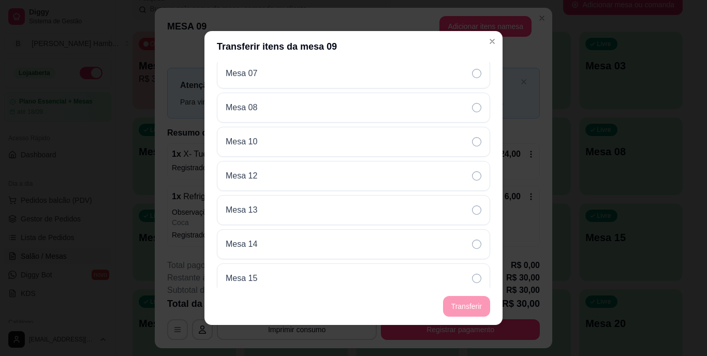
scroll to position [351, 0]
click at [317, 248] on div "Mesa 14" at bounding box center [353, 244] width 273 height 30
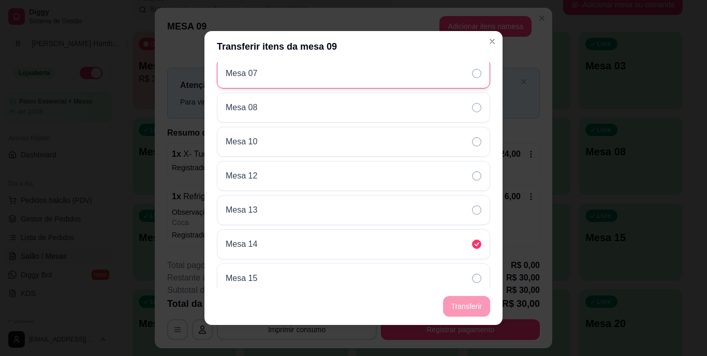
scroll to position [0, 0]
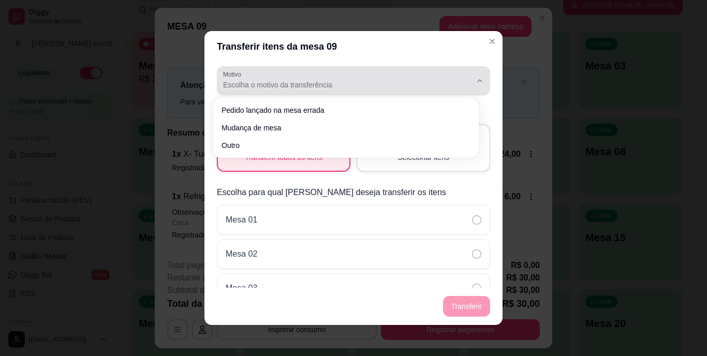
click at [346, 83] on span "Escolha o motivo da transferência" at bounding box center [347, 85] width 248 height 10
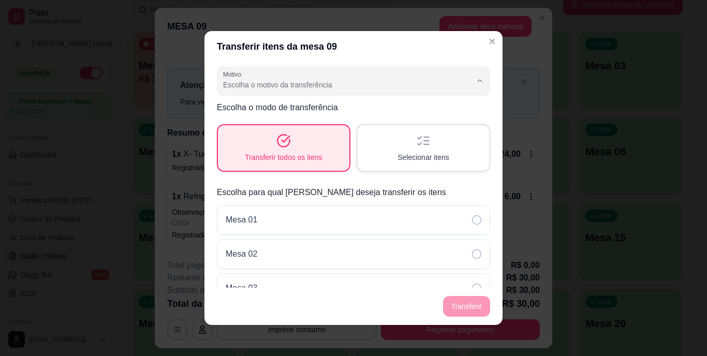
click at [334, 126] on span "Mudança de mesa" at bounding box center [340, 127] width 229 height 10
type input "TABLE_TRANSFER"
select select "TABLE_TRANSFER"
click at [452, 304] on button "Transferir" at bounding box center [466, 306] width 46 height 20
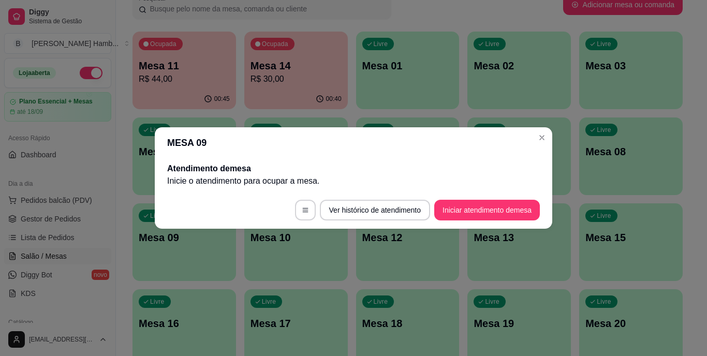
click at [290, 141] on header "MESA 09" at bounding box center [353, 142] width 397 height 31
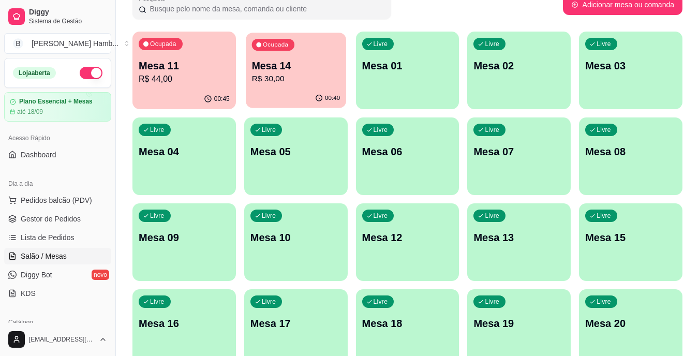
click at [283, 84] on p "R$ 30,00" at bounding box center [295, 79] width 88 height 12
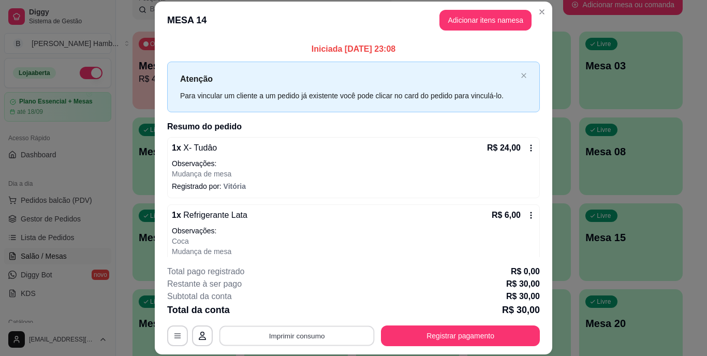
click at [258, 331] on button "Imprimir consumo" at bounding box center [296, 335] width 155 height 20
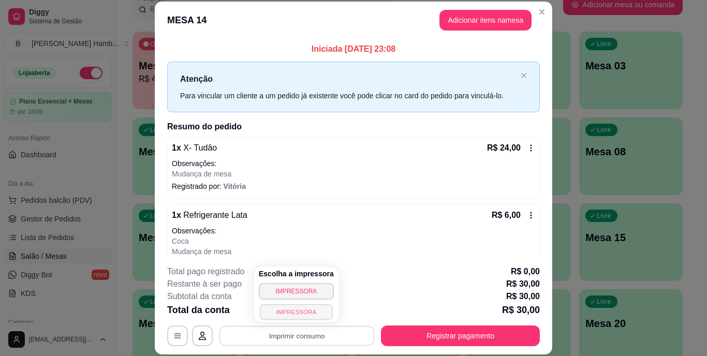
click at [278, 305] on button "IMPRESSORA" at bounding box center [296, 312] width 72 height 16
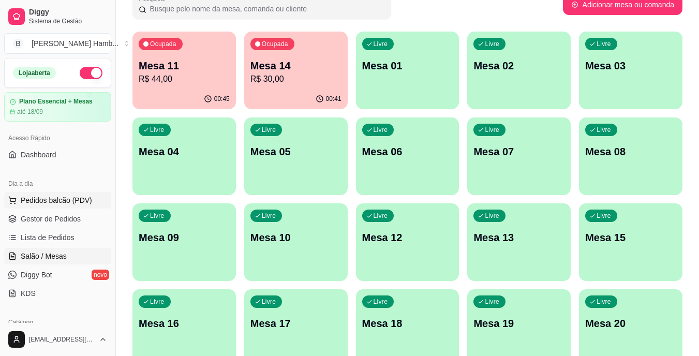
click at [69, 197] on span "Pedidos balcão (PDV)" at bounding box center [56, 200] width 71 height 10
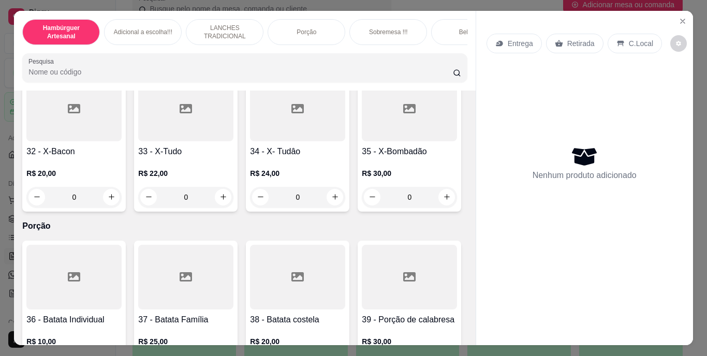
scroll to position [1800, 0]
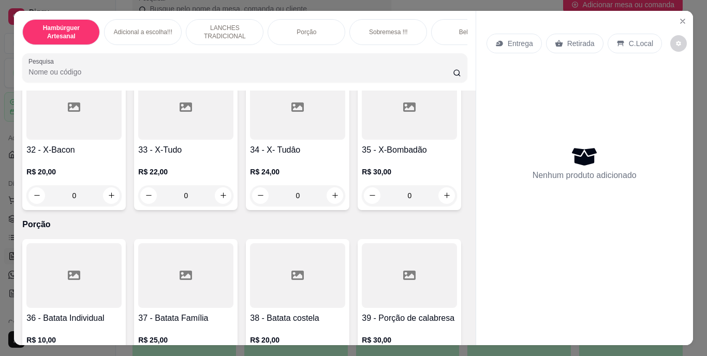
type input "1"
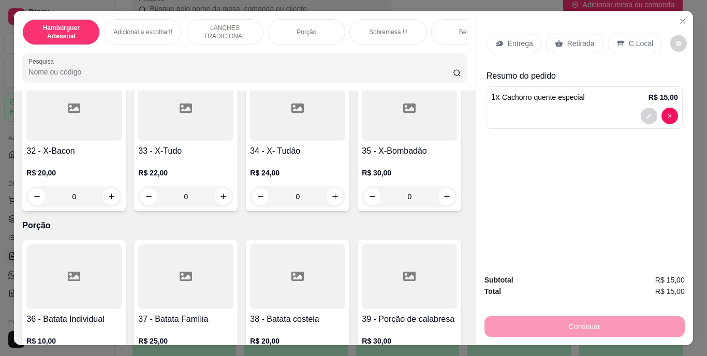
click at [573, 43] on p "Retirada" at bounding box center [580, 43] width 27 height 10
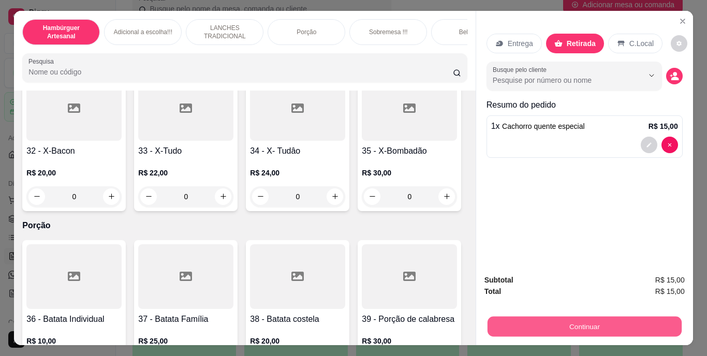
click at [571, 322] on button "Continuar" at bounding box center [584, 327] width 194 height 20
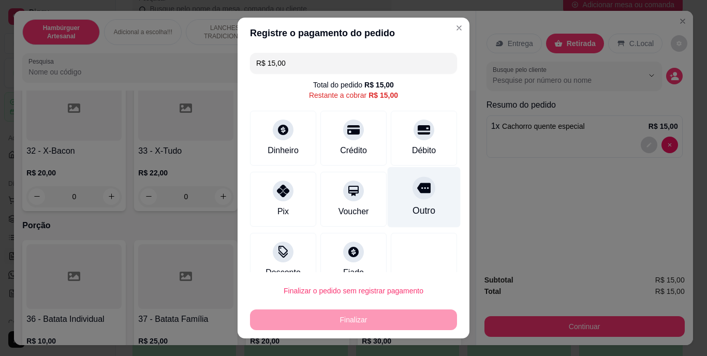
click at [399, 202] on div "Outro" at bounding box center [424, 197] width 73 height 61
type input "R$ 0,00"
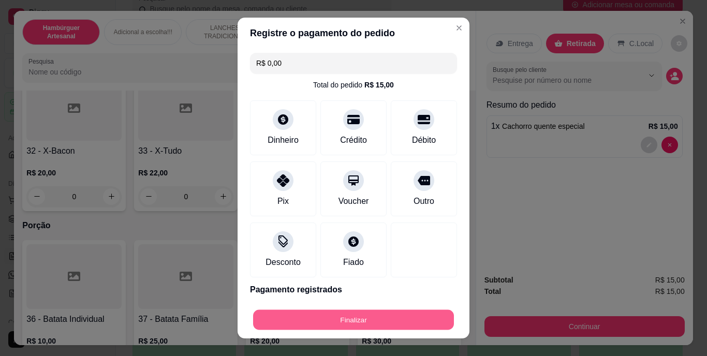
click at [371, 318] on button "Finalizar" at bounding box center [353, 319] width 201 height 20
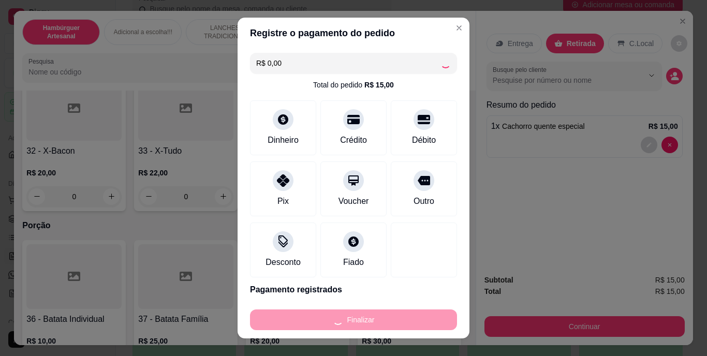
type input "0"
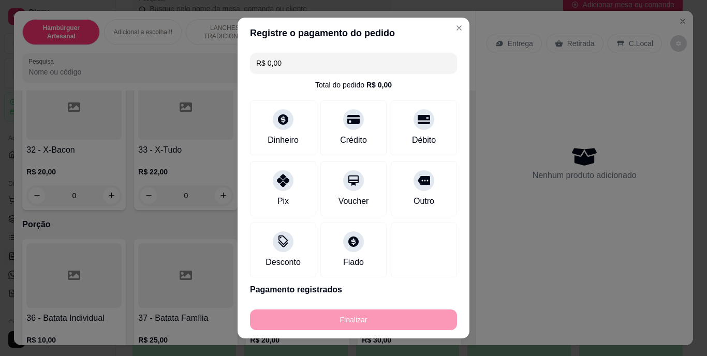
type input "-R$ 15,00"
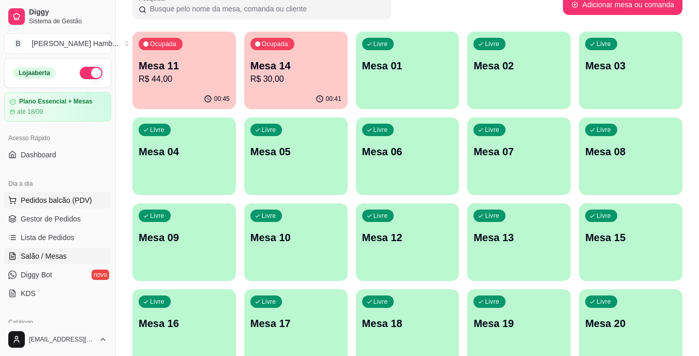
click at [66, 200] on span "Pedidos balcão (PDV)" at bounding box center [56, 200] width 71 height 10
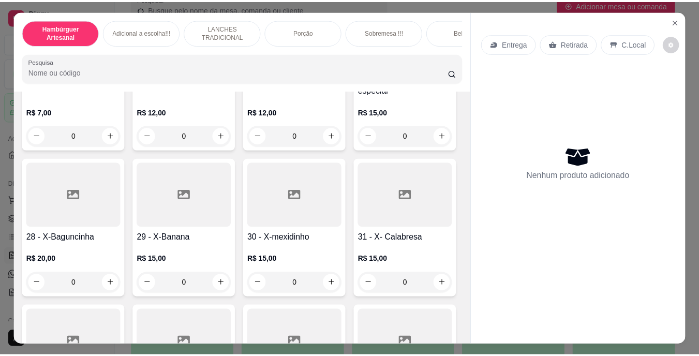
scroll to position [1535, 0]
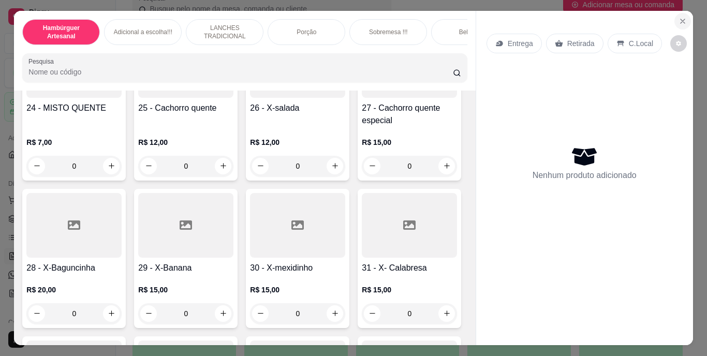
click at [674, 14] on button "Close" at bounding box center [682, 21] width 17 height 17
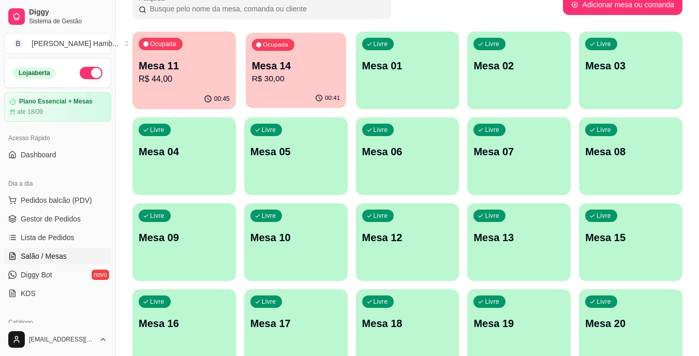
click at [282, 97] on div "00:41" at bounding box center [296, 98] width 100 height 20
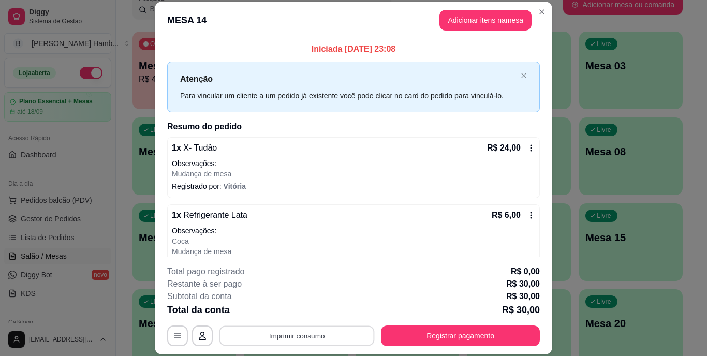
click at [323, 332] on button "Imprimir consumo" at bounding box center [296, 335] width 155 height 20
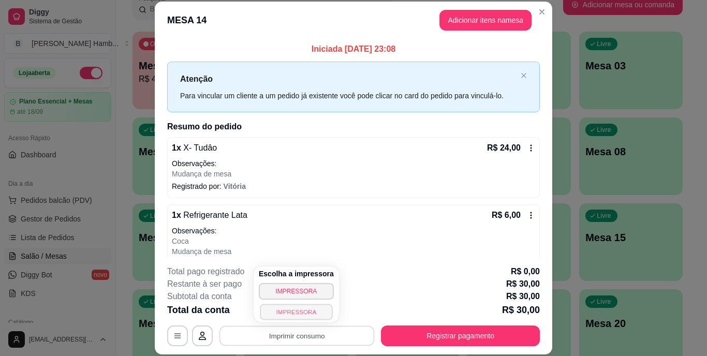
click at [311, 310] on button "IMPRESSORA" at bounding box center [296, 312] width 72 height 16
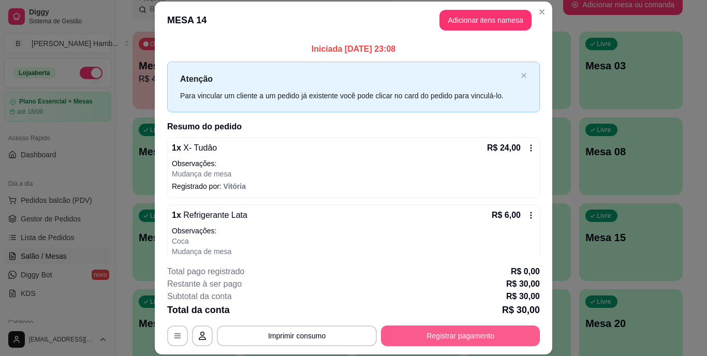
click at [428, 342] on button "Registrar pagamento" at bounding box center [460, 335] width 159 height 21
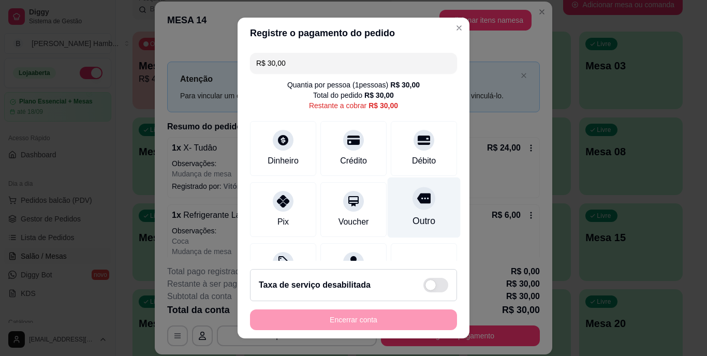
click at [417, 207] on div "Outro" at bounding box center [424, 207] width 73 height 61
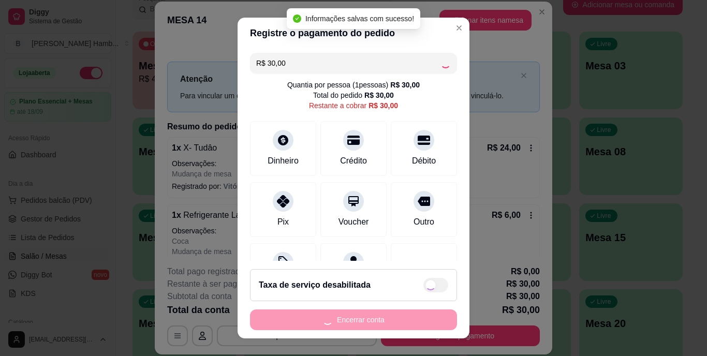
type input "R$ 0,00"
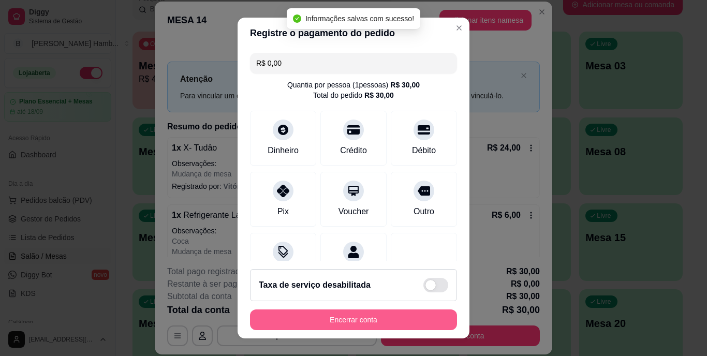
click at [345, 319] on button "Encerrar conta" at bounding box center [353, 319] width 207 height 21
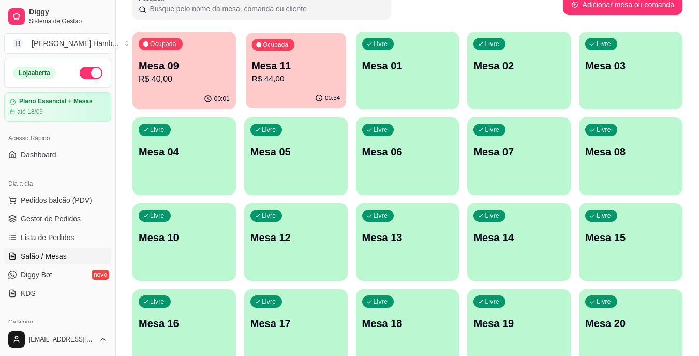
click at [273, 62] on p "Mesa 11" at bounding box center [295, 66] width 88 height 14
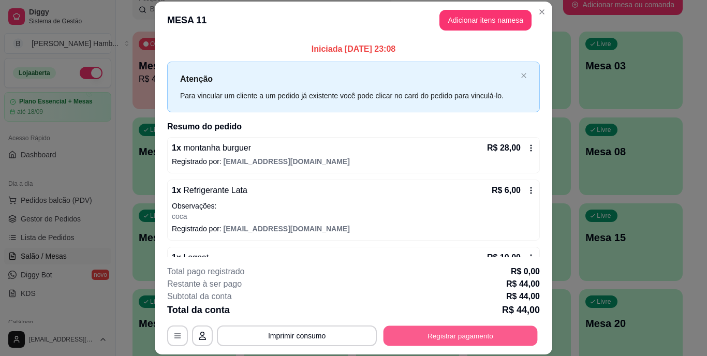
click at [404, 326] on button "Registrar pagamento" at bounding box center [460, 335] width 154 height 20
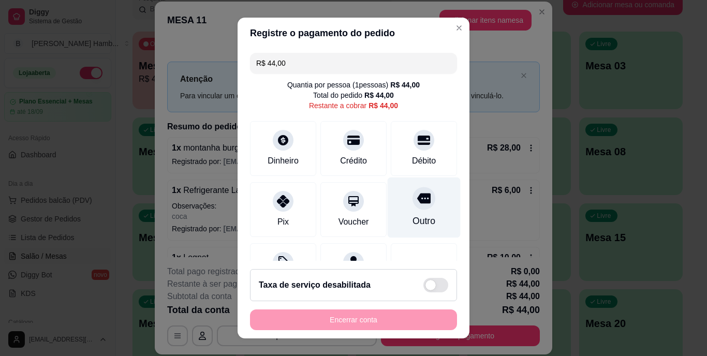
click at [412, 218] on div "Outro" at bounding box center [423, 221] width 23 height 13
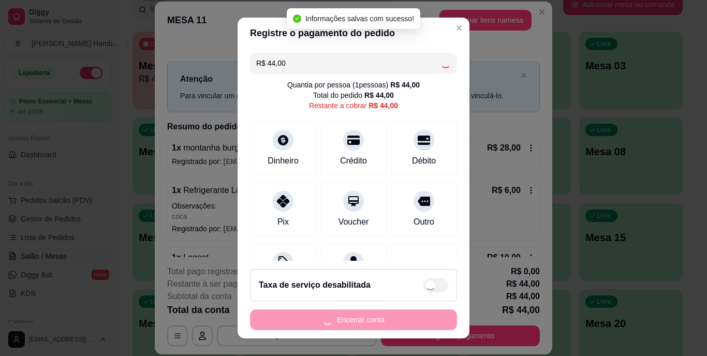
type input "R$ 0,00"
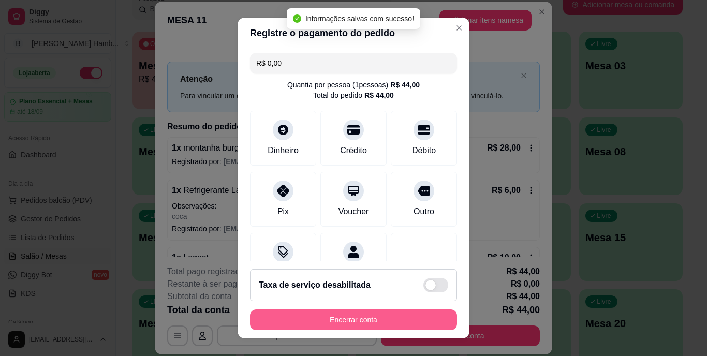
click at [376, 325] on button "Encerrar conta" at bounding box center [353, 319] width 207 height 21
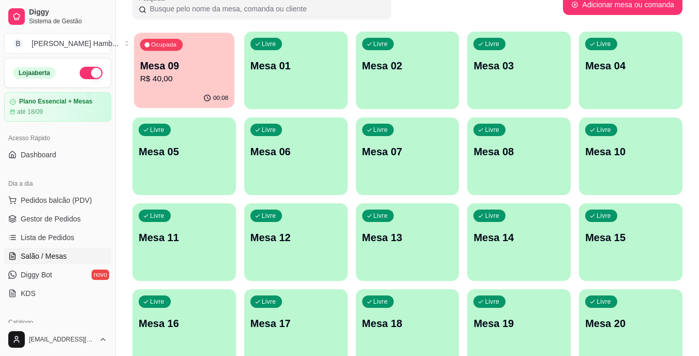
click at [206, 90] on div "00:08" at bounding box center [184, 98] width 100 height 20
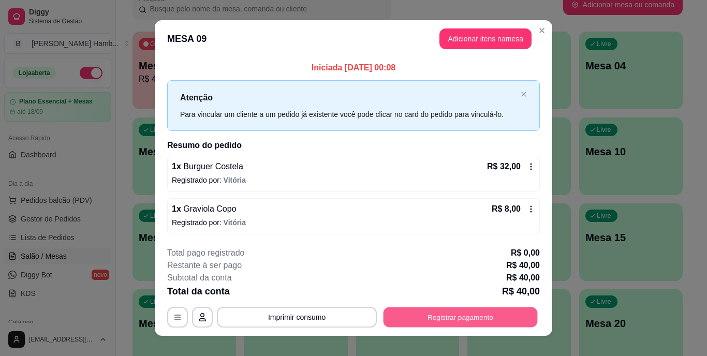
click at [400, 320] on button "Registrar pagamento" at bounding box center [460, 317] width 154 height 20
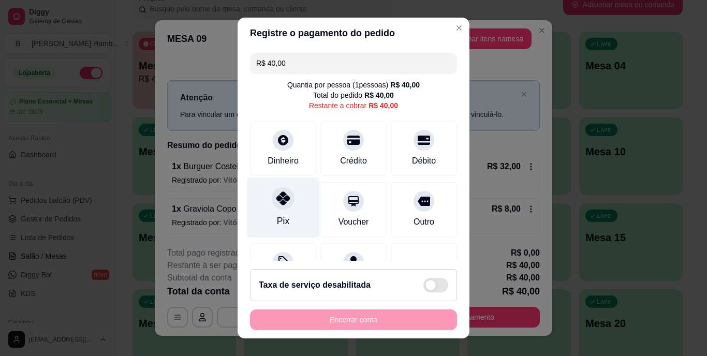
click at [272, 197] on div at bounding box center [283, 198] width 23 height 23
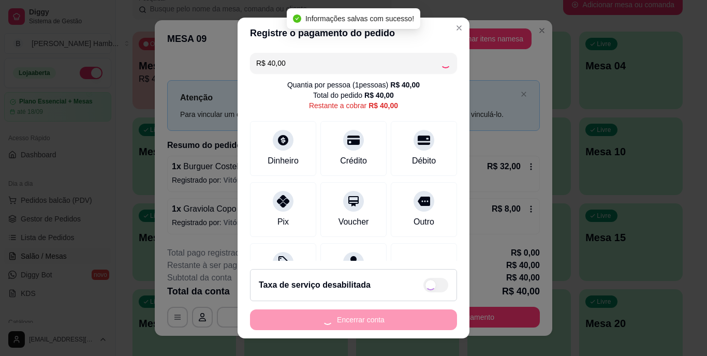
type input "R$ 0,00"
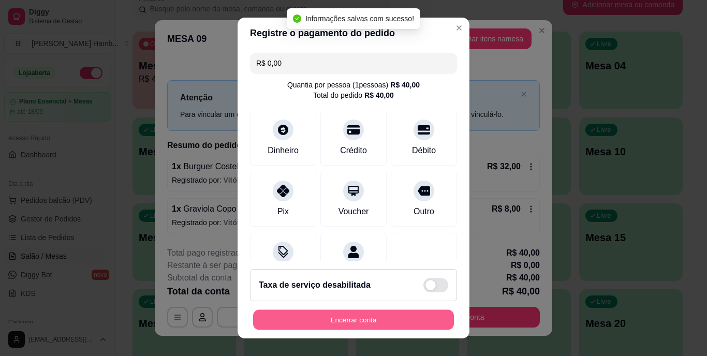
click at [347, 318] on button "Encerrar conta" at bounding box center [353, 319] width 201 height 20
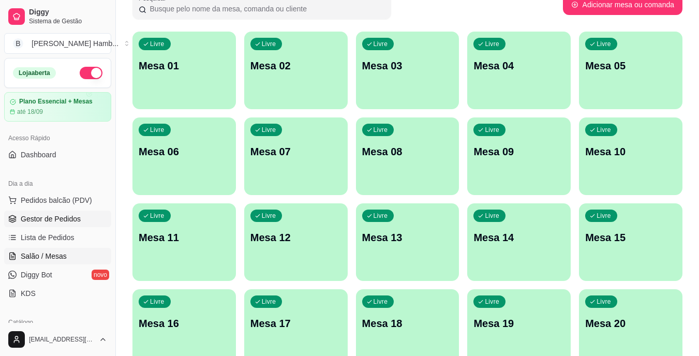
click at [80, 217] on link "Gestor de Pedidos" at bounding box center [57, 219] width 107 height 17
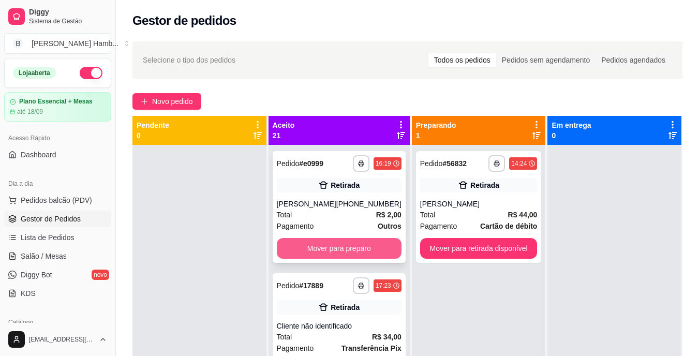
click at [311, 248] on button "Mover para preparo" at bounding box center [339, 248] width 125 height 21
click at [310, 258] on button "Mover para preparo" at bounding box center [338, 249] width 121 height 20
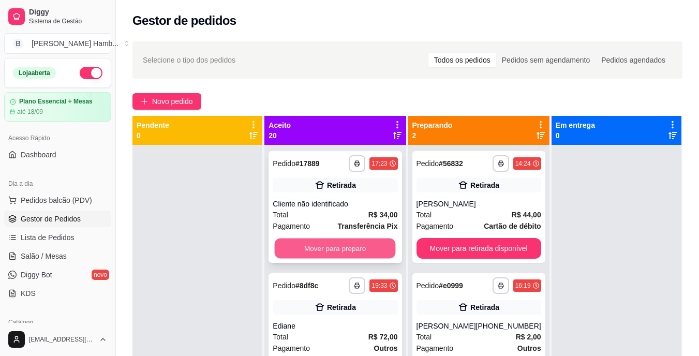
click at [320, 250] on button "Mover para preparo" at bounding box center [335, 249] width 121 height 20
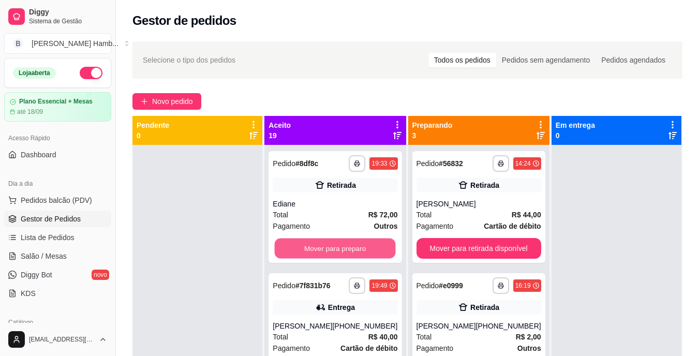
click at [320, 250] on button "Mover para preparo" at bounding box center [335, 249] width 121 height 20
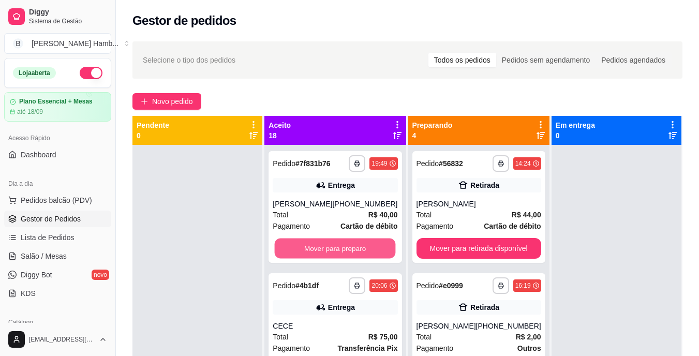
click at [320, 250] on button "Mover para preparo" at bounding box center [335, 249] width 121 height 20
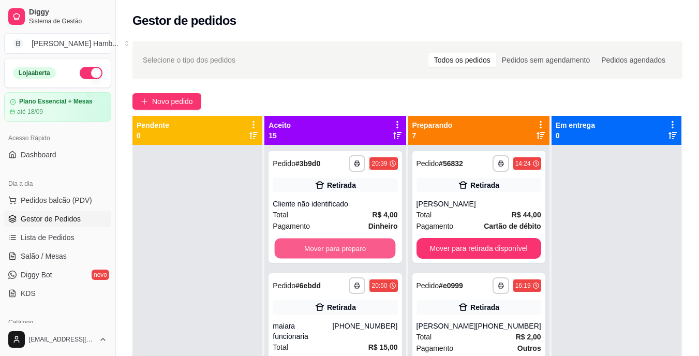
click at [320, 250] on button "Mover para preparo" at bounding box center [335, 249] width 121 height 20
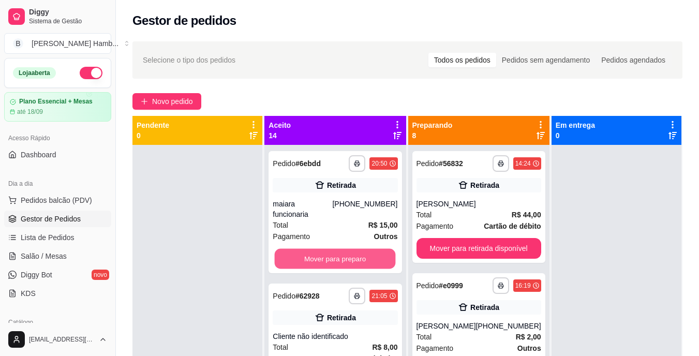
click at [320, 250] on button "Mover para preparo" at bounding box center [335, 259] width 121 height 20
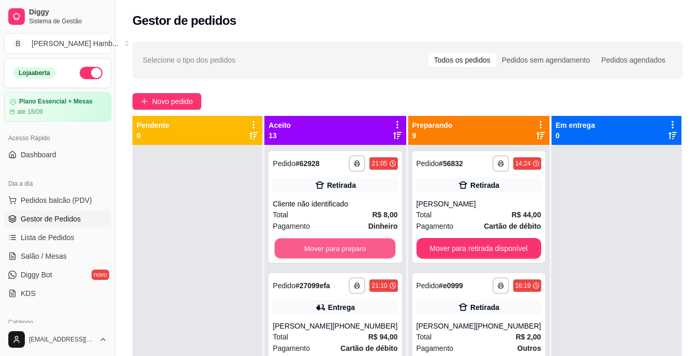
click at [318, 255] on button "Mover para preparo" at bounding box center [335, 249] width 121 height 20
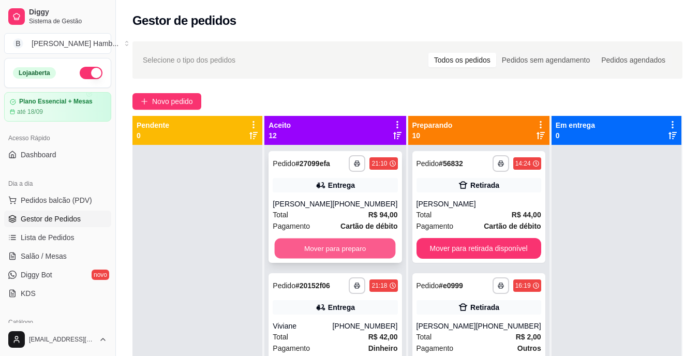
click at [313, 255] on button "Mover para preparo" at bounding box center [335, 249] width 121 height 20
click at [348, 253] on button "Mover para preparo" at bounding box center [335, 249] width 121 height 20
click at [291, 248] on button "Mover para preparo" at bounding box center [335, 249] width 121 height 20
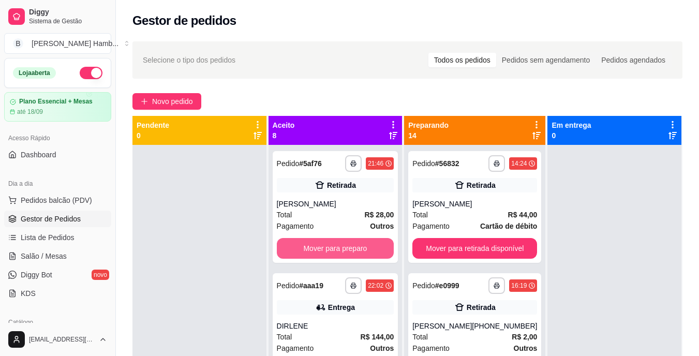
click at [291, 248] on button "Mover para preparo" at bounding box center [335, 248] width 117 height 21
click at [291, 248] on button "Mover para preparo" at bounding box center [335, 249] width 114 height 20
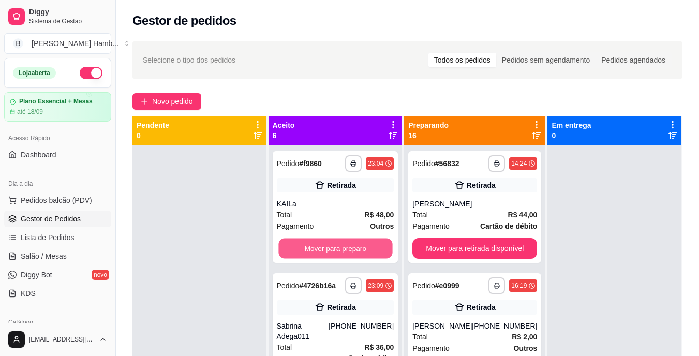
click at [291, 248] on button "Mover para preparo" at bounding box center [335, 249] width 114 height 20
click at [291, 248] on div "Mover para preparo" at bounding box center [335, 248] width 117 height 21
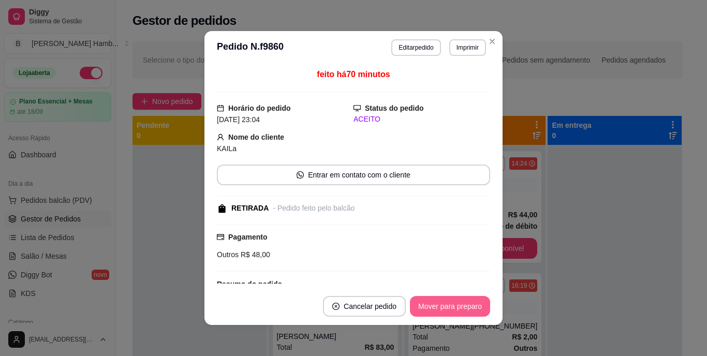
click at [454, 300] on button "Mover para preparo" at bounding box center [450, 306] width 80 height 21
click at [451, 306] on button "Mover para retirada disponível" at bounding box center [432, 306] width 111 height 20
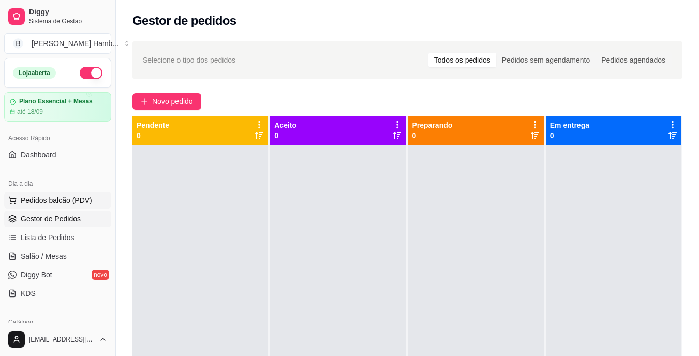
click at [52, 198] on span "Pedidos balcão (PDV)" at bounding box center [56, 200] width 71 height 10
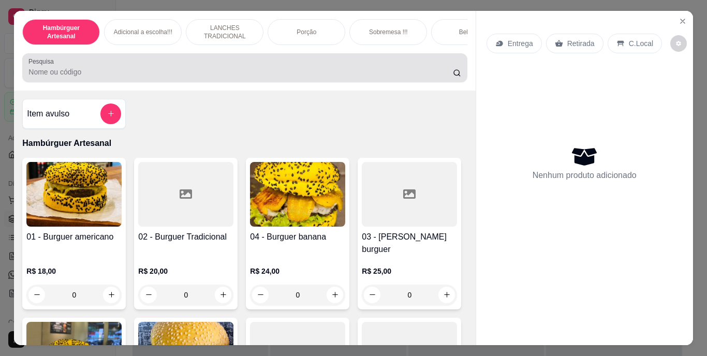
click at [170, 68] on div at bounding box center [244, 67] width 432 height 21
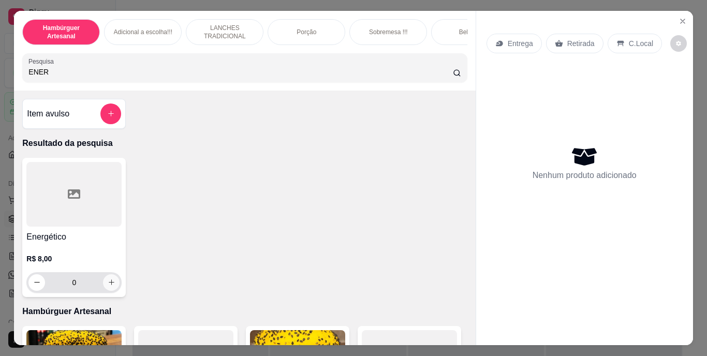
type input "ENER"
click at [108, 284] on icon "increase-product-quantity" at bounding box center [112, 282] width 8 height 8
type input "1"
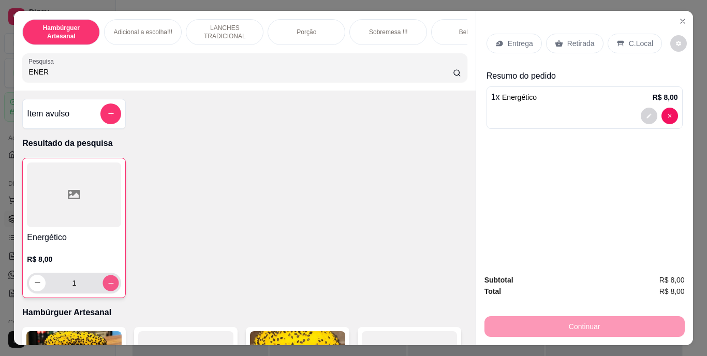
click at [107, 284] on icon "increase-product-quantity" at bounding box center [111, 283] width 8 height 8
type input "2"
click at [107, 284] on icon "increase-product-quantity" at bounding box center [111, 283] width 8 height 8
type input "3"
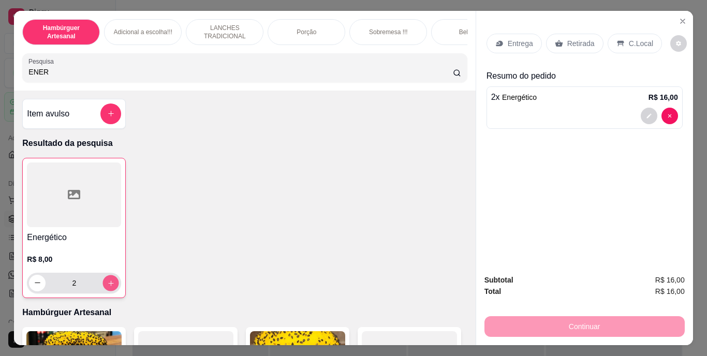
type input "3"
click at [108, 286] on icon "increase-product-quantity" at bounding box center [110, 282] width 5 height 5
type input "4"
click at [678, 17] on icon "Close" at bounding box center [682, 21] width 8 height 8
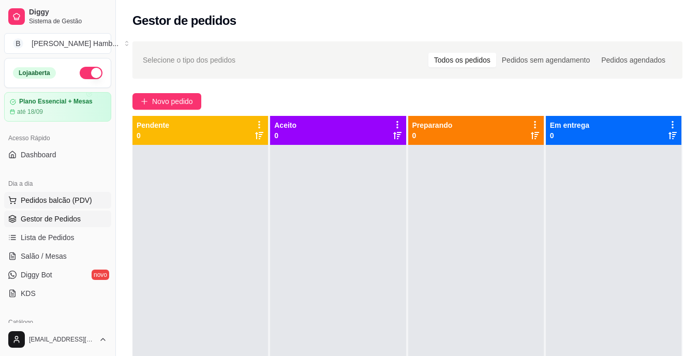
click at [40, 203] on span "Pedidos balcão (PDV)" at bounding box center [56, 200] width 71 height 10
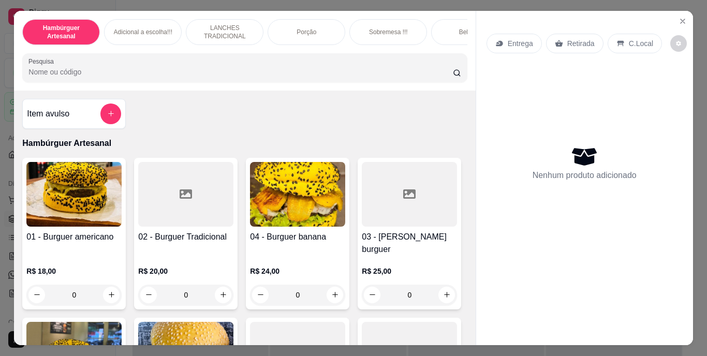
click at [211, 73] on input "Pesquisa" at bounding box center [240, 72] width 424 height 10
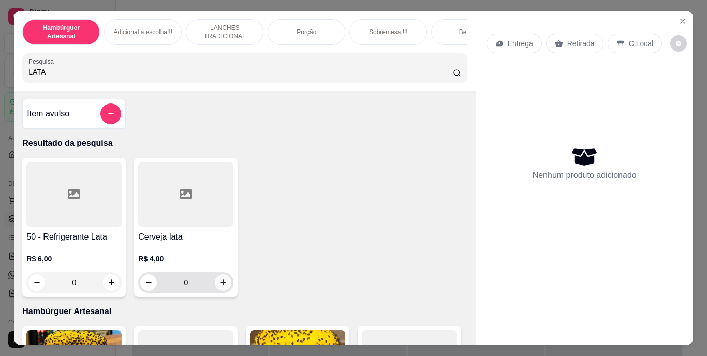
type input "LATA"
click at [220, 279] on button "increase-product-quantity" at bounding box center [223, 282] width 16 height 16
type input "1"
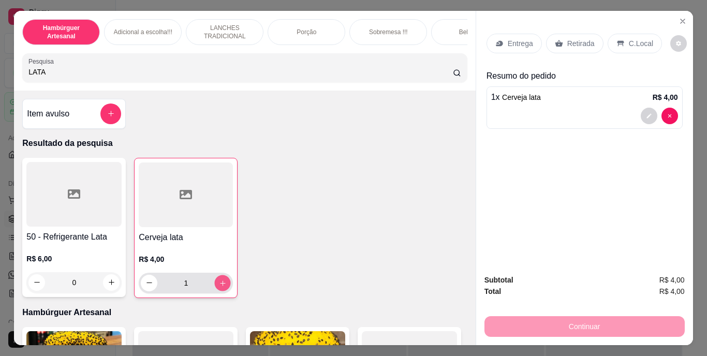
click at [220, 279] on button "increase-product-quantity" at bounding box center [223, 283] width 16 height 16
type input "2"
click at [220, 279] on button "increase-product-quantity" at bounding box center [223, 283] width 16 height 16
type input "3"
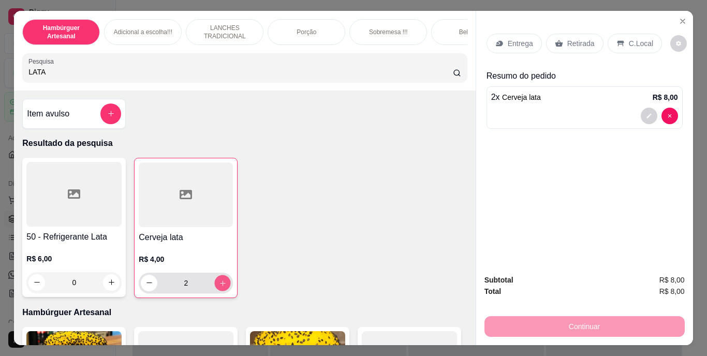
type input "3"
click at [220, 279] on button "increase-product-quantity" at bounding box center [223, 283] width 16 height 16
type input "4"
click at [220, 279] on button "increase-product-quantity" at bounding box center [223, 283] width 16 height 16
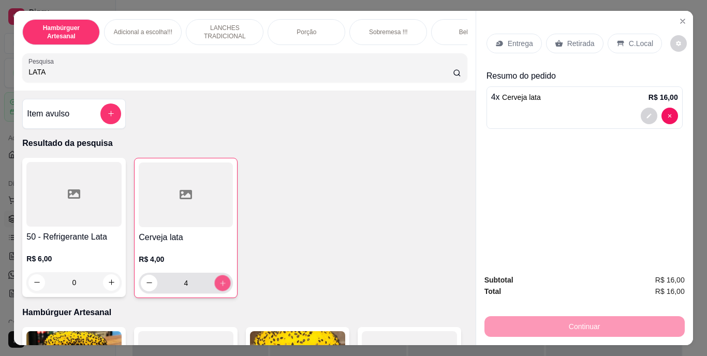
type input "5"
click at [220, 279] on button "increase-product-quantity" at bounding box center [223, 283] width 16 height 16
type input "6"
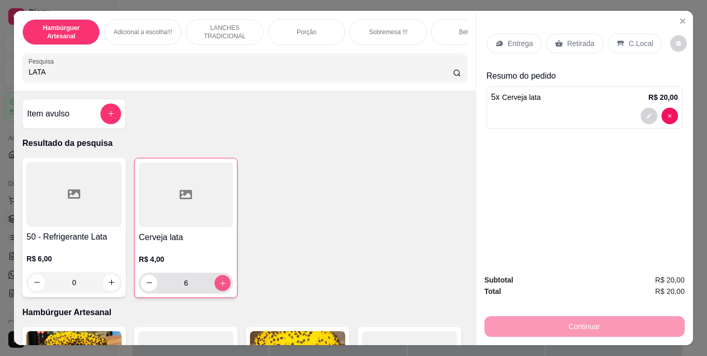
click at [220, 279] on button "increase-product-quantity" at bounding box center [223, 283] width 16 height 16
type input "7"
click at [220, 279] on button "increase-product-quantity" at bounding box center [223, 283] width 16 height 16
type input "8"
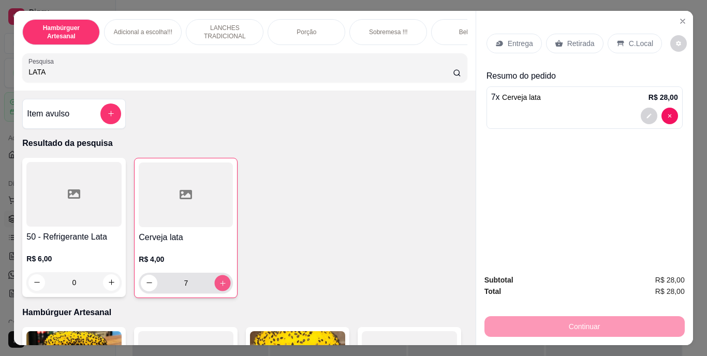
type input "8"
click at [220, 279] on button "increase-product-quantity" at bounding box center [223, 283] width 16 height 16
type input "9"
click at [145, 287] on icon "decrease-product-quantity" at bounding box center [149, 283] width 8 height 8
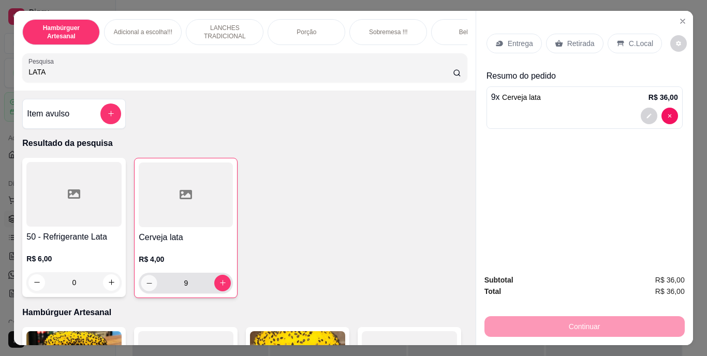
type input "8"
click at [682, 17] on icon "Close" at bounding box center [682, 21] width 8 height 8
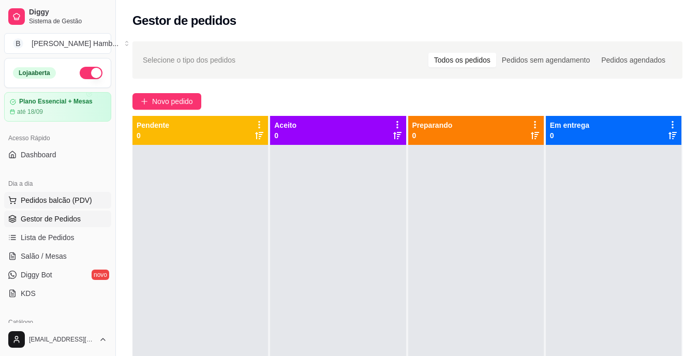
click at [61, 196] on span "Pedidos balcão (PDV)" at bounding box center [56, 200] width 71 height 10
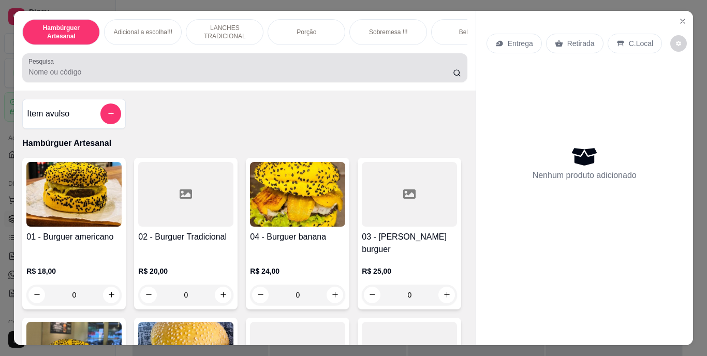
click at [156, 74] on input "Pesquisa" at bounding box center [240, 72] width 424 height 10
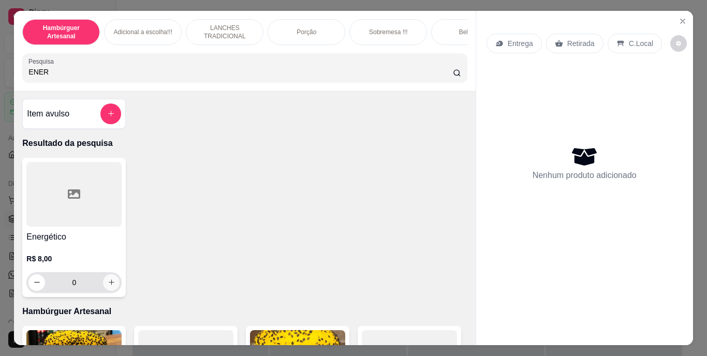
type input "ENER"
click at [110, 285] on icon "increase-product-quantity" at bounding box center [112, 282] width 8 height 8
type input "1"
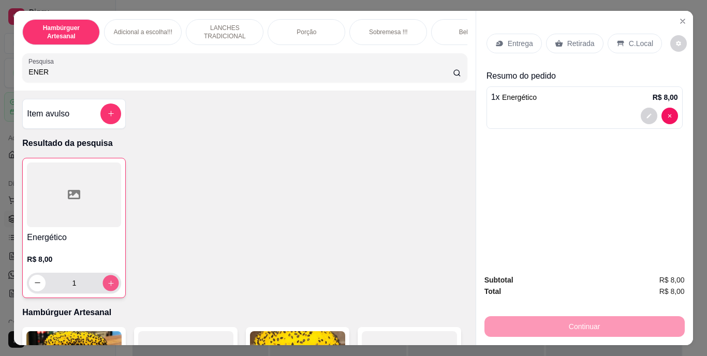
click at [110, 285] on icon "increase-product-quantity" at bounding box center [111, 283] width 8 height 8
type input "2"
click at [107, 286] on icon "increase-product-quantity" at bounding box center [111, 283] width 8 height 8
type input "3"
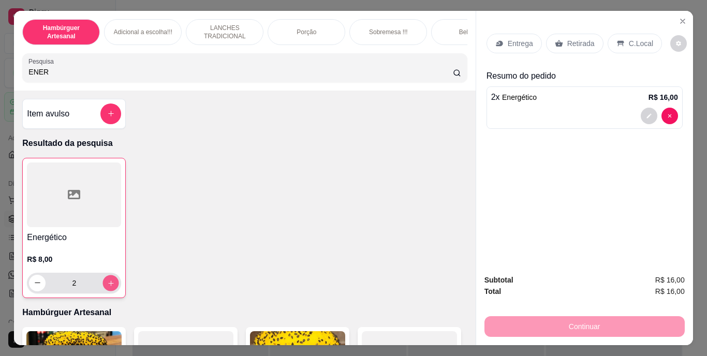
type input "3"
click at [560, 36] on div "Retirada" at bounding box center [574, 44] width 57 height 20
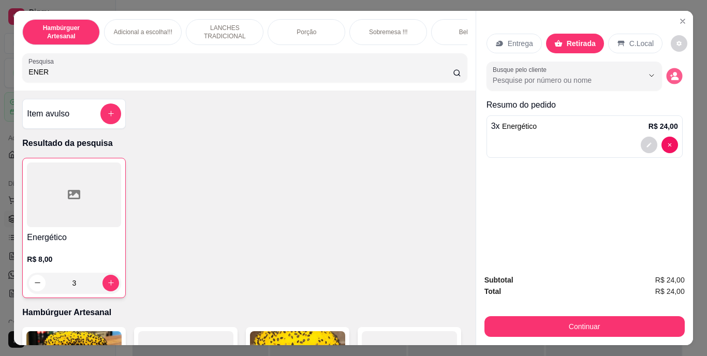
click at [666, 68] on button "decrease-product-quantity" at bounding box center [674, 76] width 16 height 16
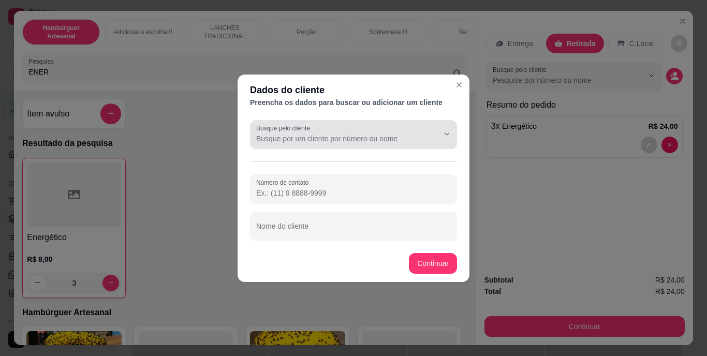
click at [409, 127] on div at bounding box center [353, 134] width 195 height 21
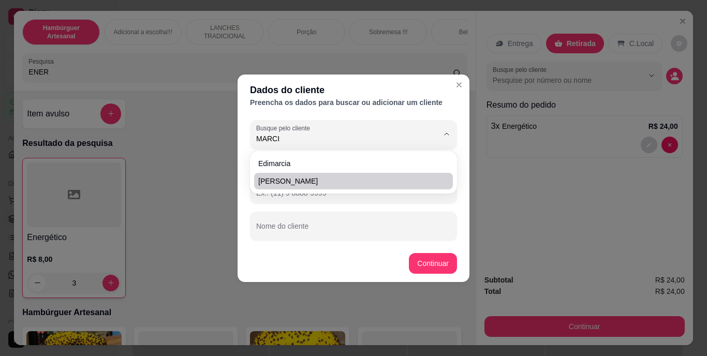
click at [406, 179] on span "Marciane Ramalho" at bounding box center [348, 181] width 180 height 10
type input "Marciane Ramalho"
type input "(69) 9 9333-4396"
type input "Marciane Ramalho"
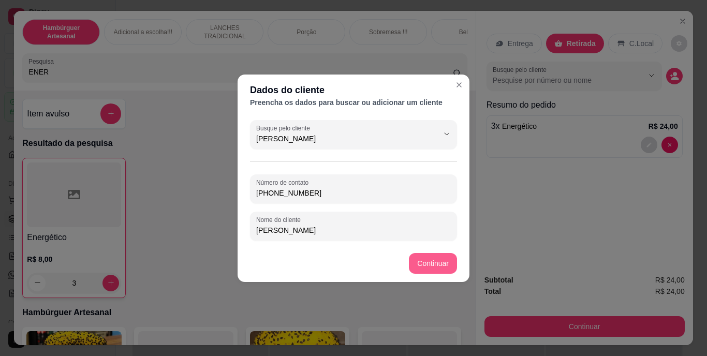
type input "Marciane Ramalho"
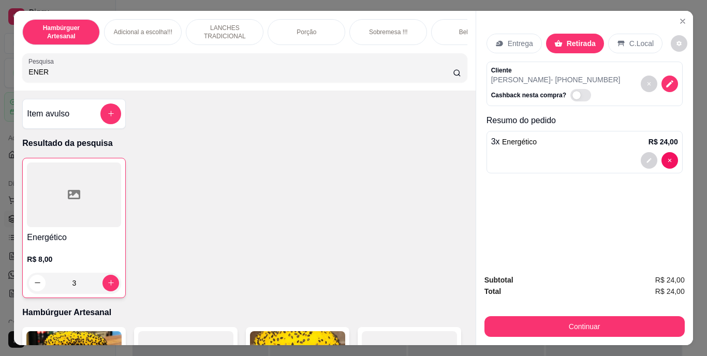
click at [496, 314] on div "Continuar" at bounding box center [584, 325] width 200 height 23
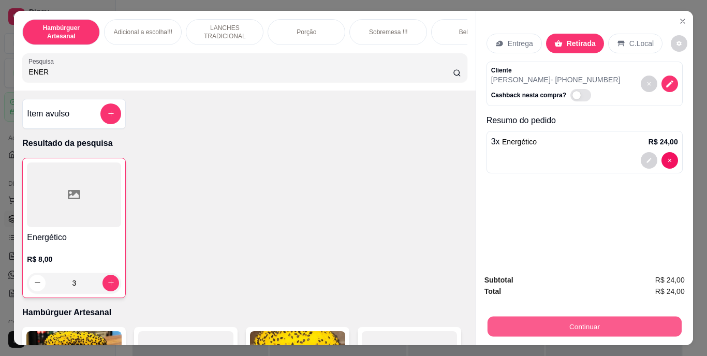
click at [496, 318] on button "Continuar" at bounding box center [584, 327] width 194 height 20
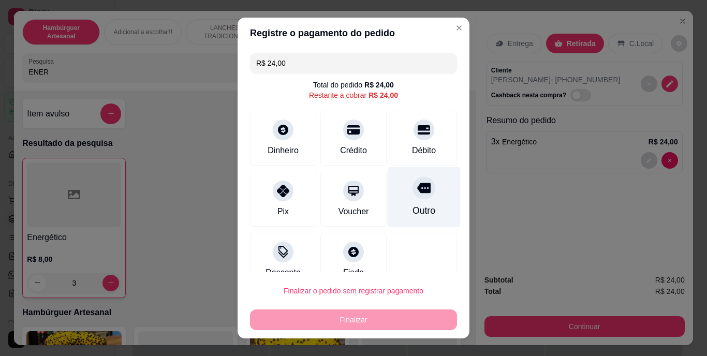
click at [412, 204] on div "Outro" at bounding box center [423, 210] width 23 height 13
type input "R$ 0,00"
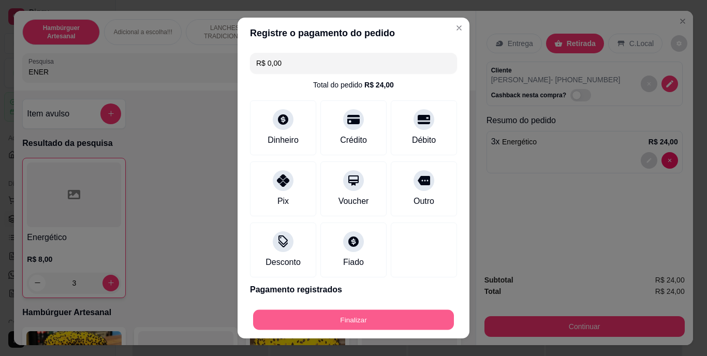
click at [351, 322] on button "Finalizar" at bounding box center [353, 319] width 201 height 20
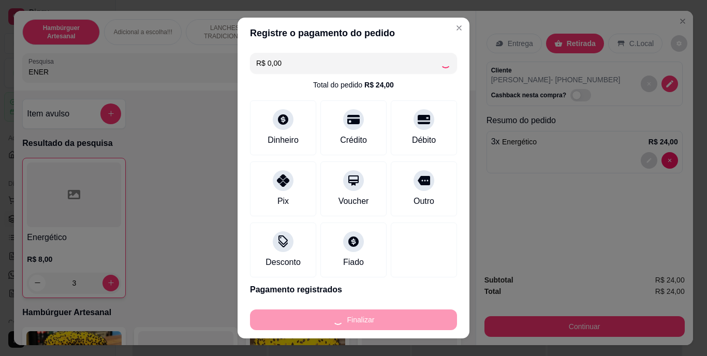
type input "0"
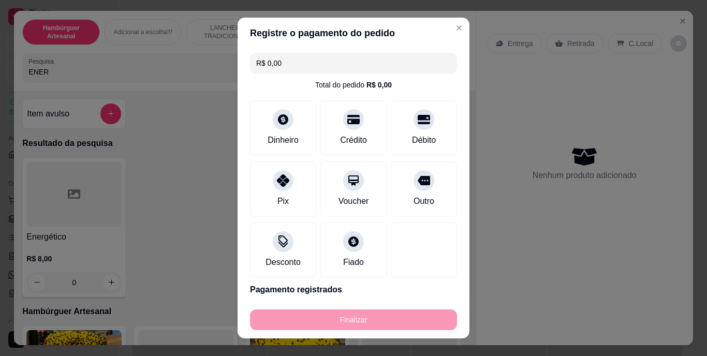
type input "-R$ 24,00"
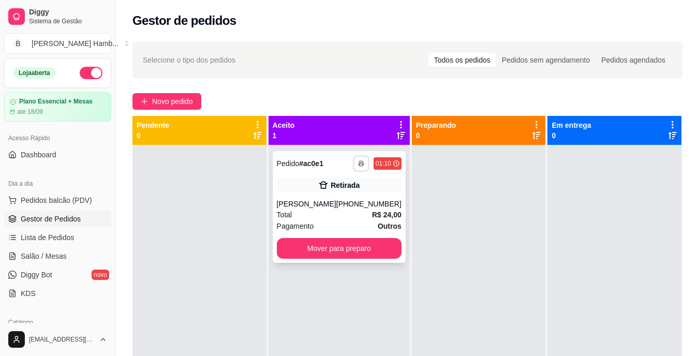
click at [360, 162] on polyline "button" at bounding box center [361, 162] width 3 height 2
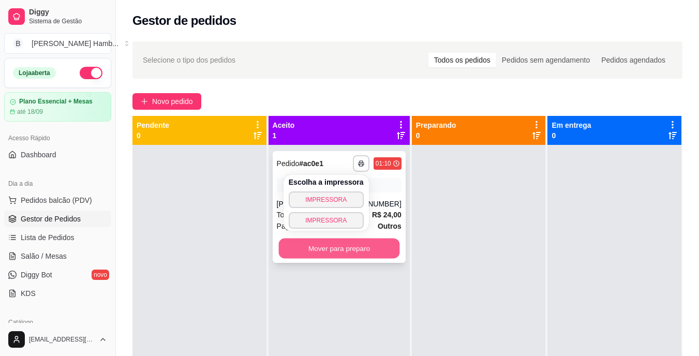
click at [353, 239] on button "Mover para preparo" at bounding box center [338, 249] width 121 height 20
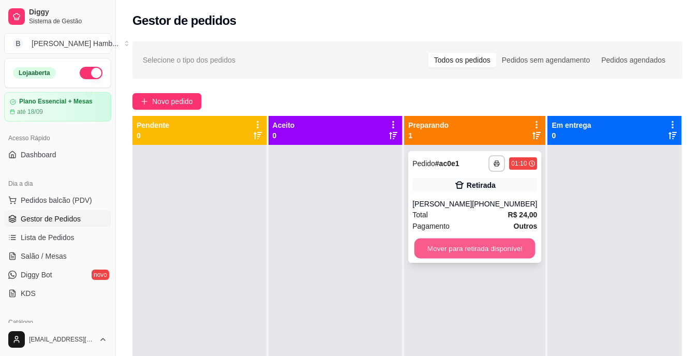
click at [465, 240] on button "Mover para retirada disponível" at bounding box center [474, 249] width 121 height 20
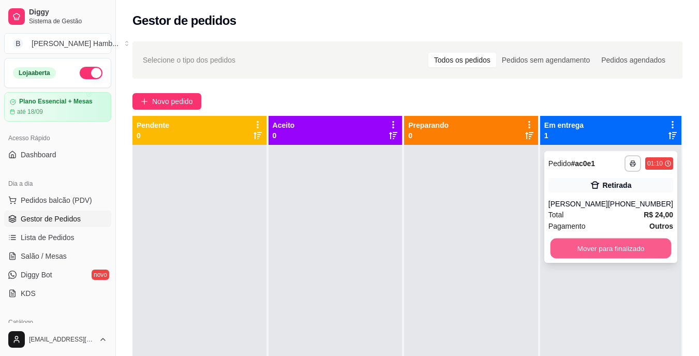
click at [573, 243] on button "Mover para finalizado" at bounding box center [610, 249] width 121 height 20
